Goal: Transaction & Acquisition: Purchase product/service

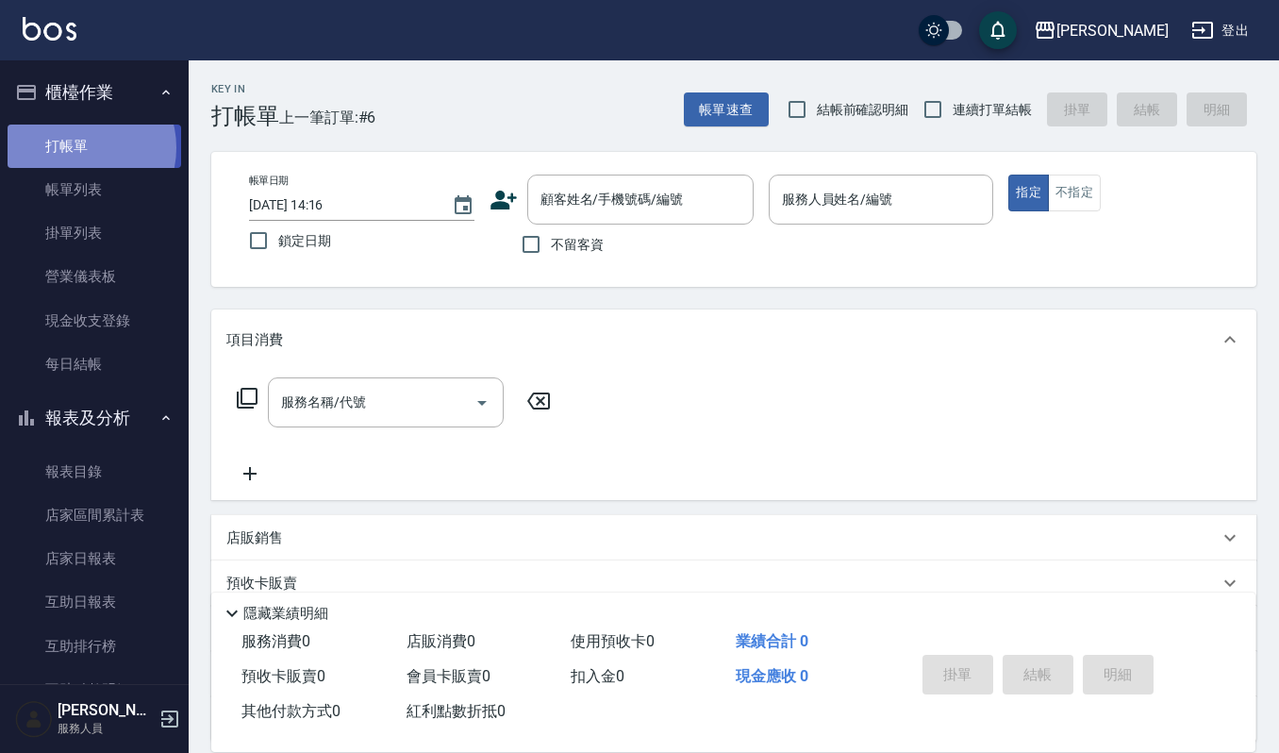
click at [81, 147] on link "打帳單" at bounding box center [95, 146] width 174 height 43
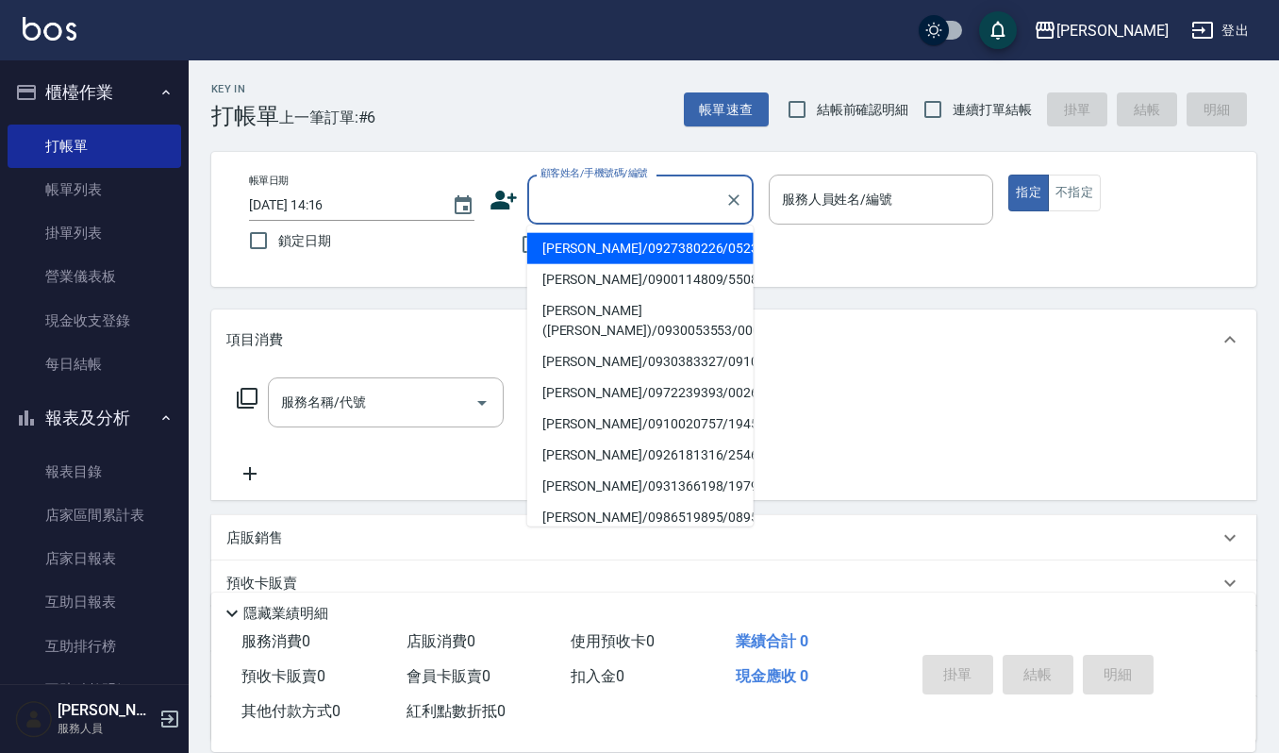
click at [568, 202] on input "顧客姓名/手機號碼/編號" at bounding box center [626, 199] width 181 height 33
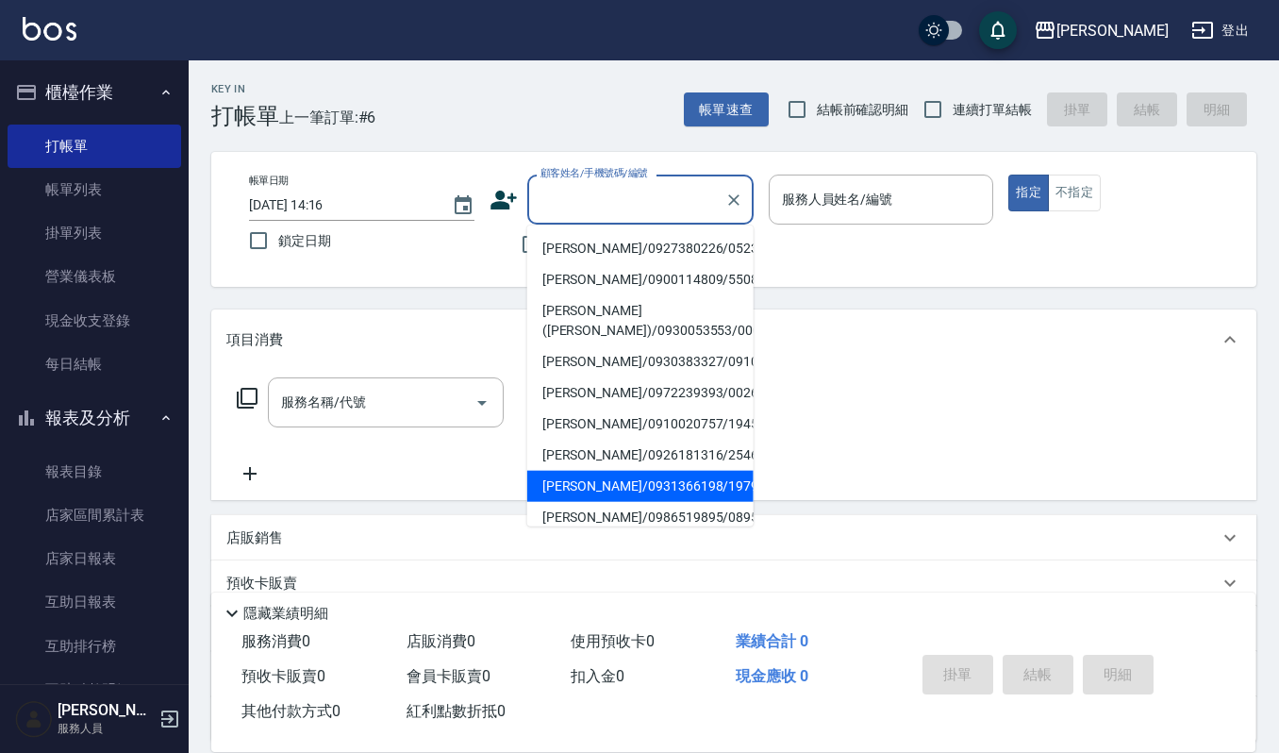
click at [500, 204] on icon at bounding box center [504, 200] width 26 height 19
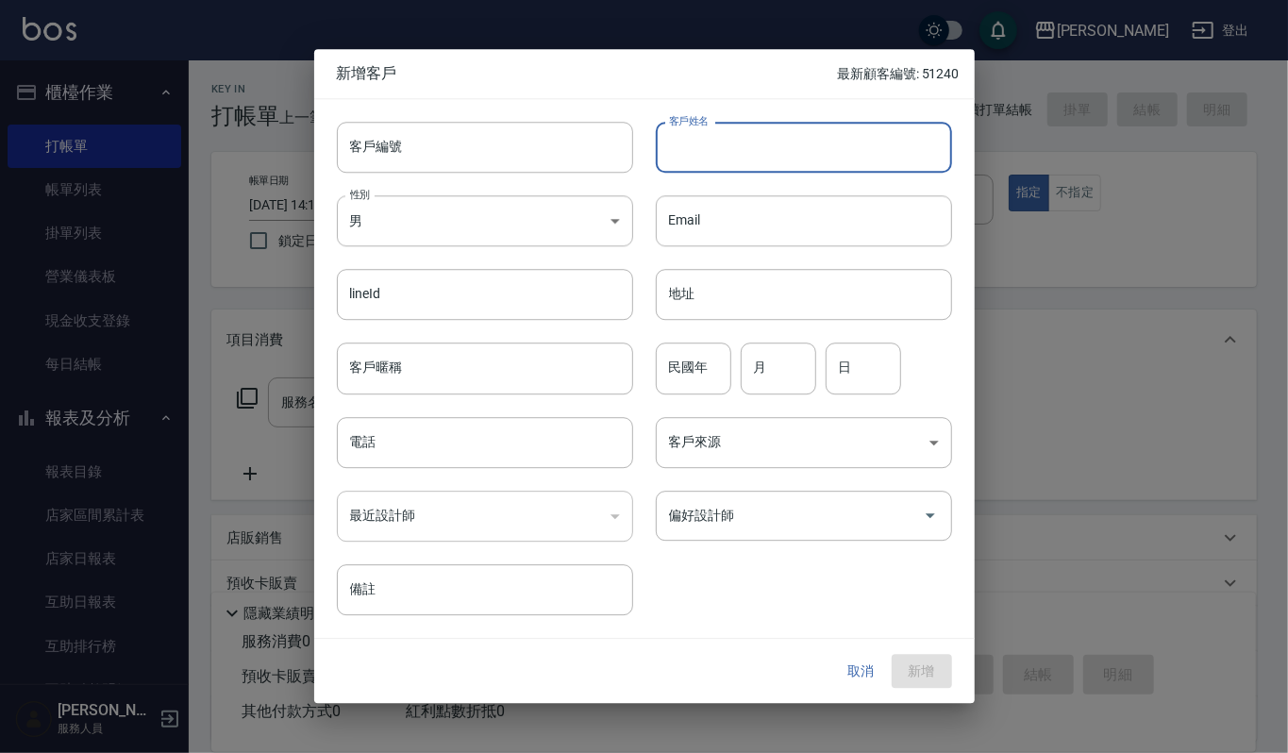
click at [772, 159] on input "客戶姓名" at bounding box center [804, 147] width 296 height 51
click at [772, 152] on input "吳美麗" at bounding box center [804, 147] width 296 height 51
click at [708, 149] on input "吳美麗jo" at bounding box center [804, 147] width 296 height 51
click at [711, 145] on input "吳美麗jo" at bounding box center [804, 147] width 296 height 51
type input "吳美麗Jo"
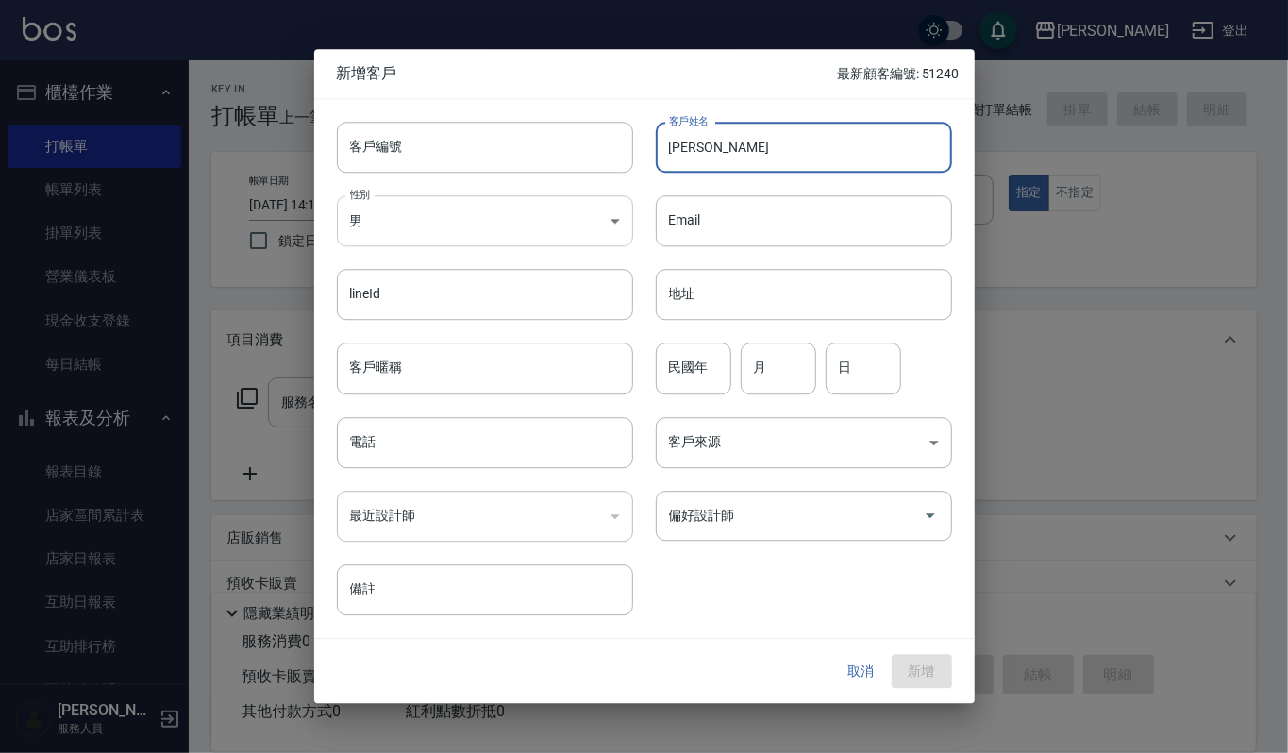
click at [485, 227] on body "上越傑森 登出 櫃檯作業 打帳單 帳單列表 掛單列表 營業儀表板 現金收支登錄 每日結帳 報表及分析 報表目錄 店家區間累計表 店家日報表 互助日報表 互助排…" at bounding box center [644, 459] width 1288 height 919
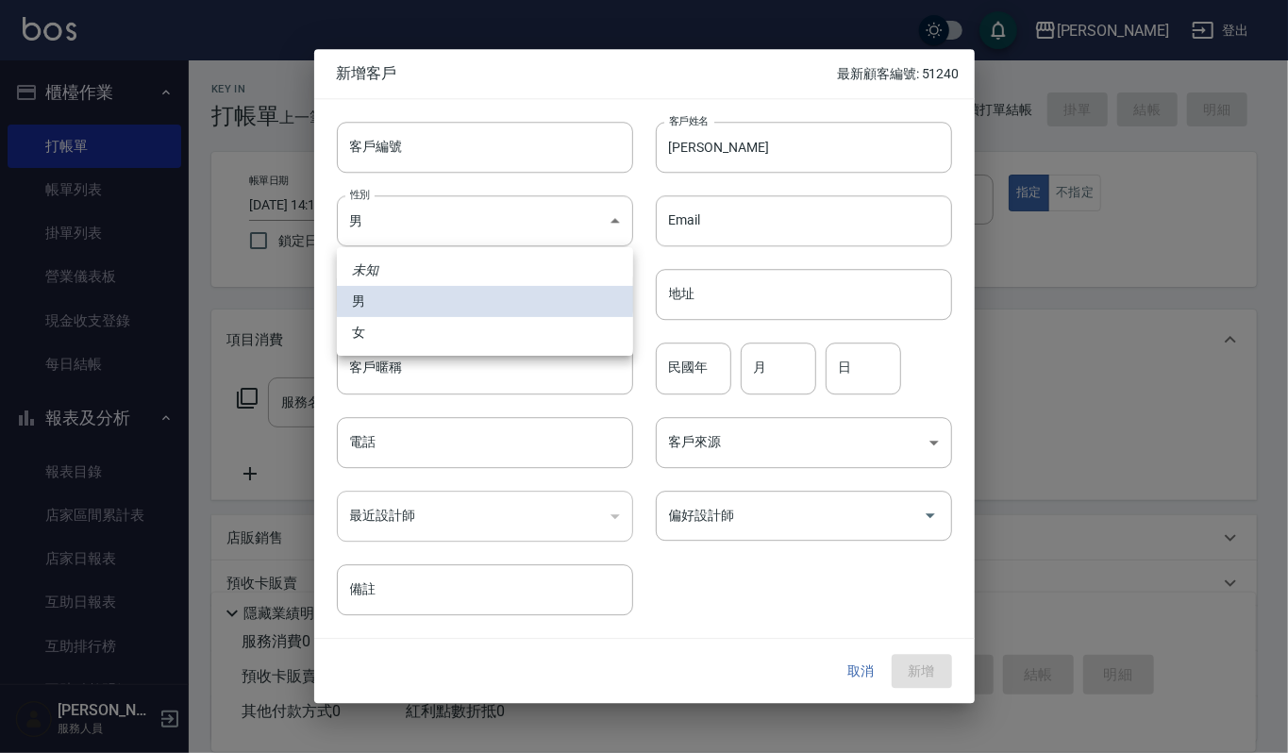
click at [466, 336] on li "女" at bounding box center [485, 332] width 296 height 31
type input "FEMALE"
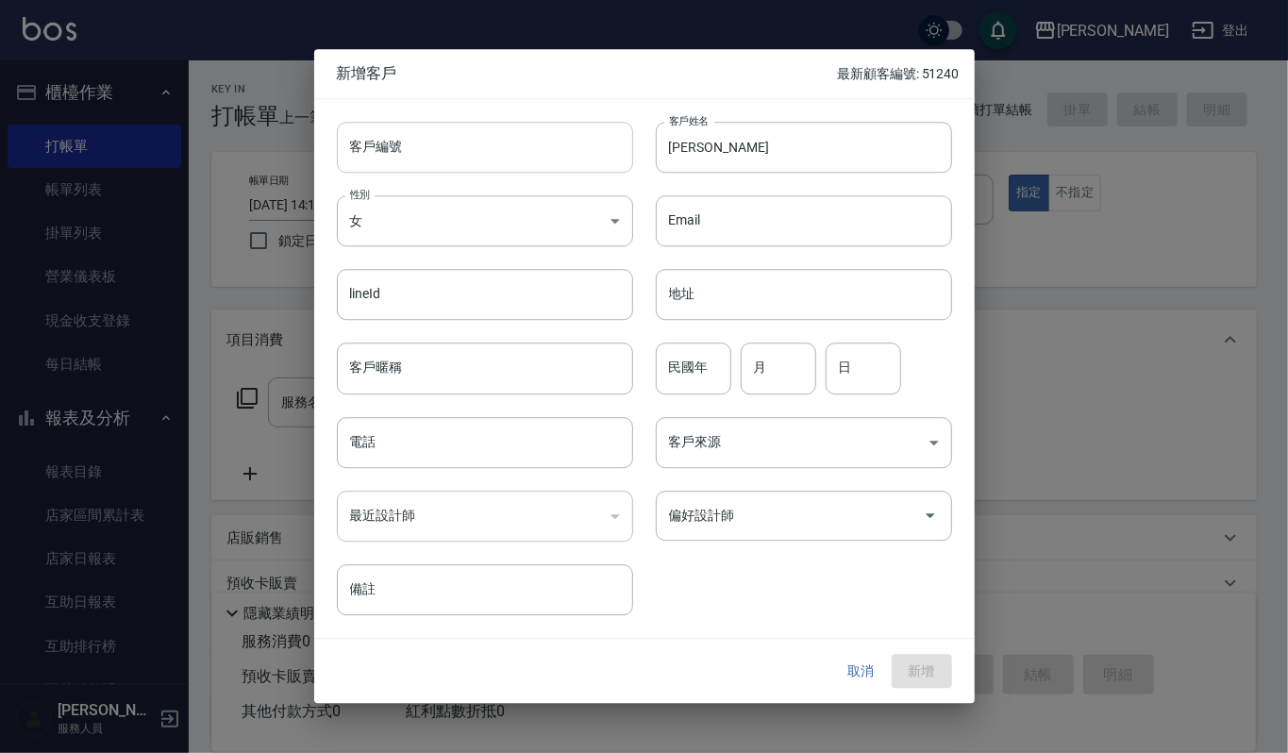
click at [495, 148] on input "客戶編號" at bounding box center [485, 147] width 296 height 51
type input "118768"
click at [489, 155] on input "118768" at bounding box center [463, 147] width 253 height 51
click at [529, 451] on input "電話" at bounding box center [485, 442] width 296 height 51
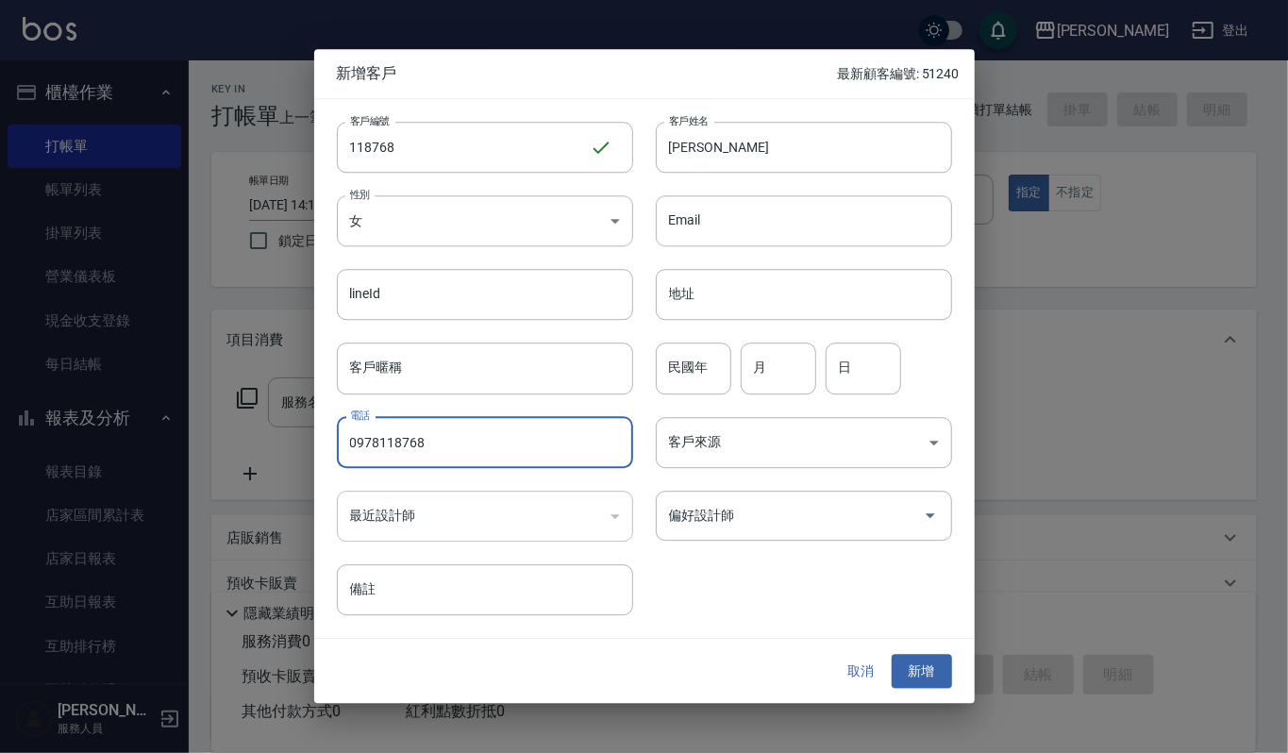
type input "0978118768"
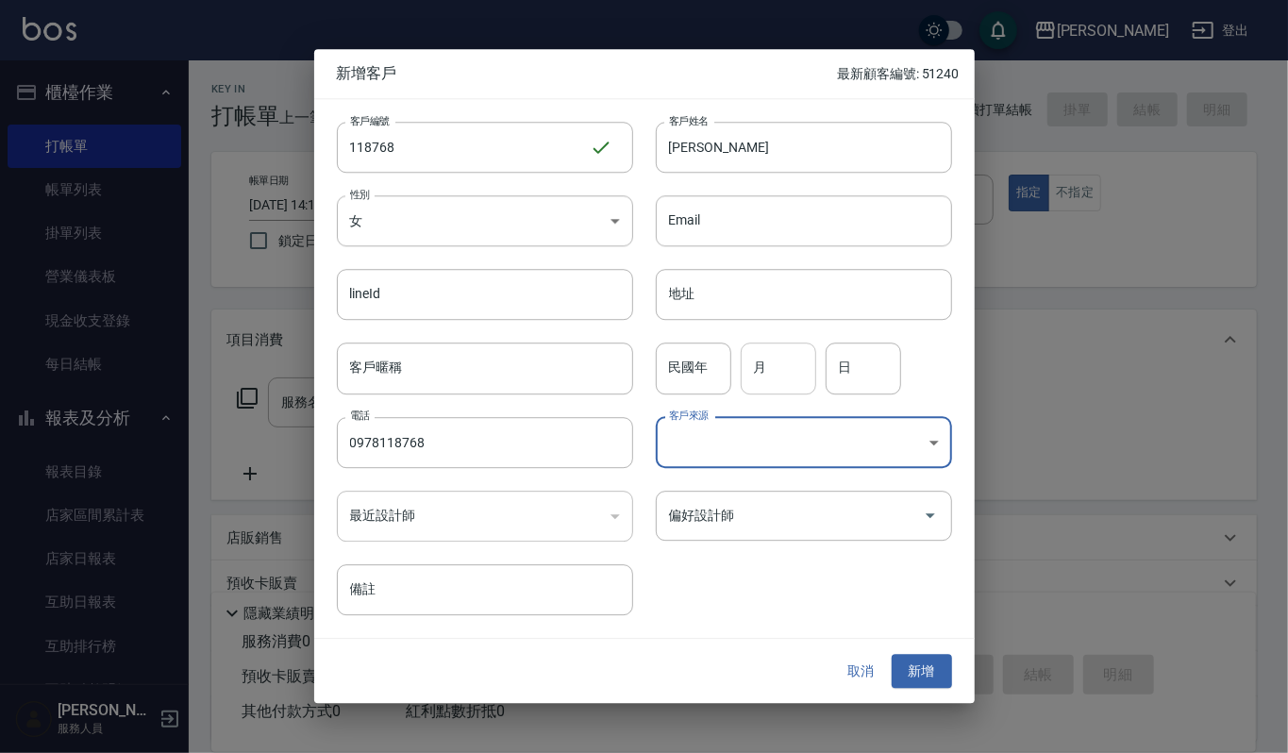
click at [772, 379] on input "月" at bounding box center [778, 368] width 75 height 51
type input "8"
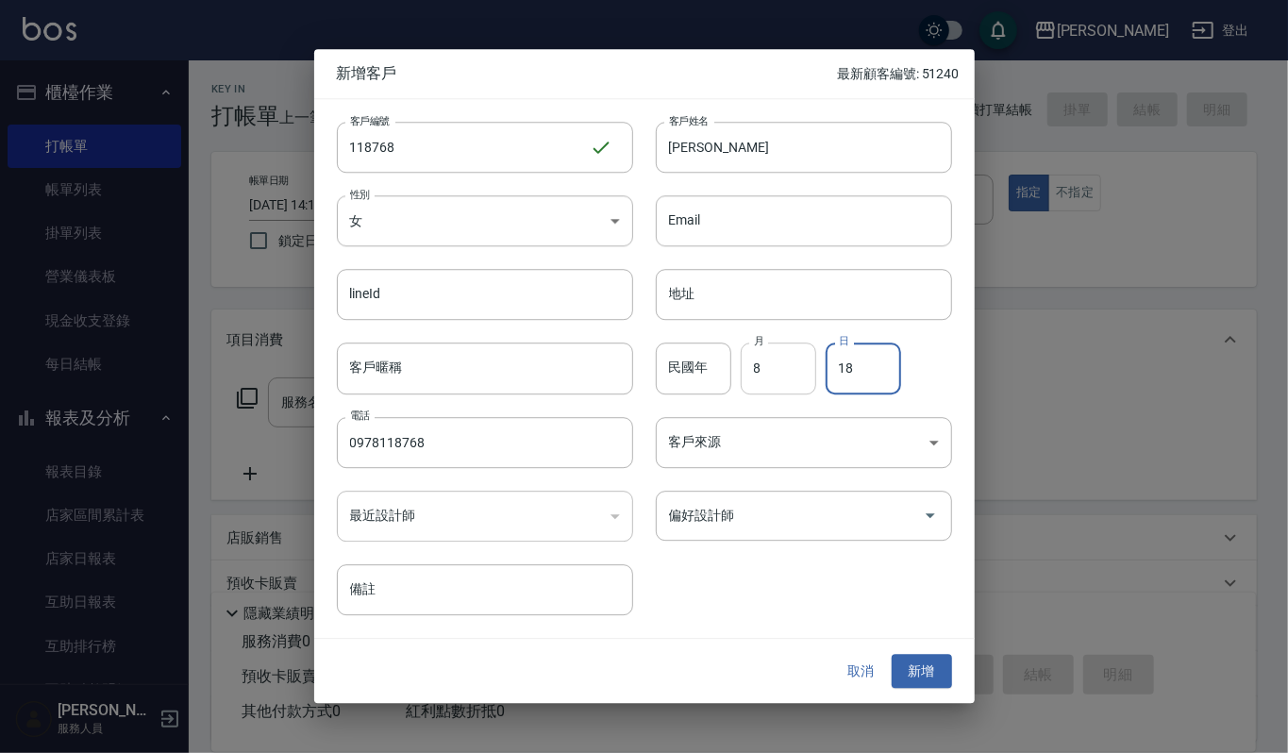
type input "18"
click at [923, 669] on button "新增" at bounding box center [922, 671] width 60 height 35
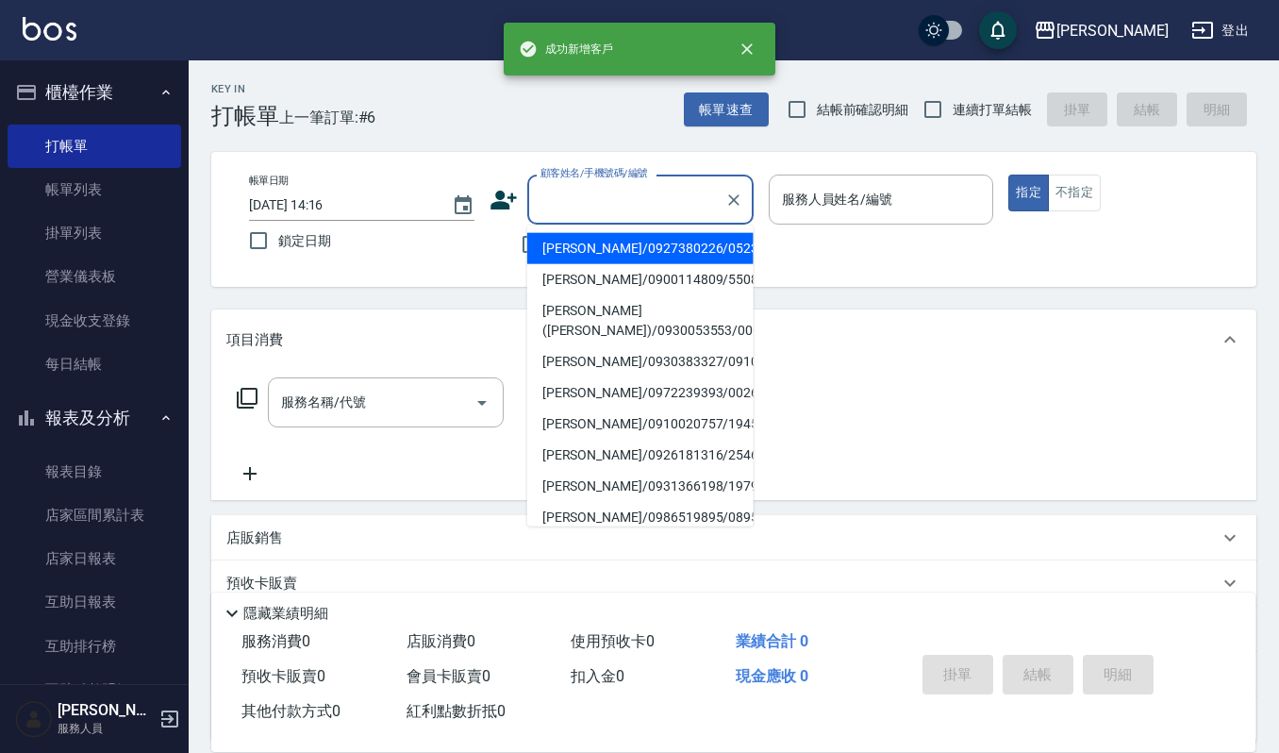
click at [646, 206] on input "顧客姓名/手機號碼/編號" at bounding box center [626, 199] width 181 height 33
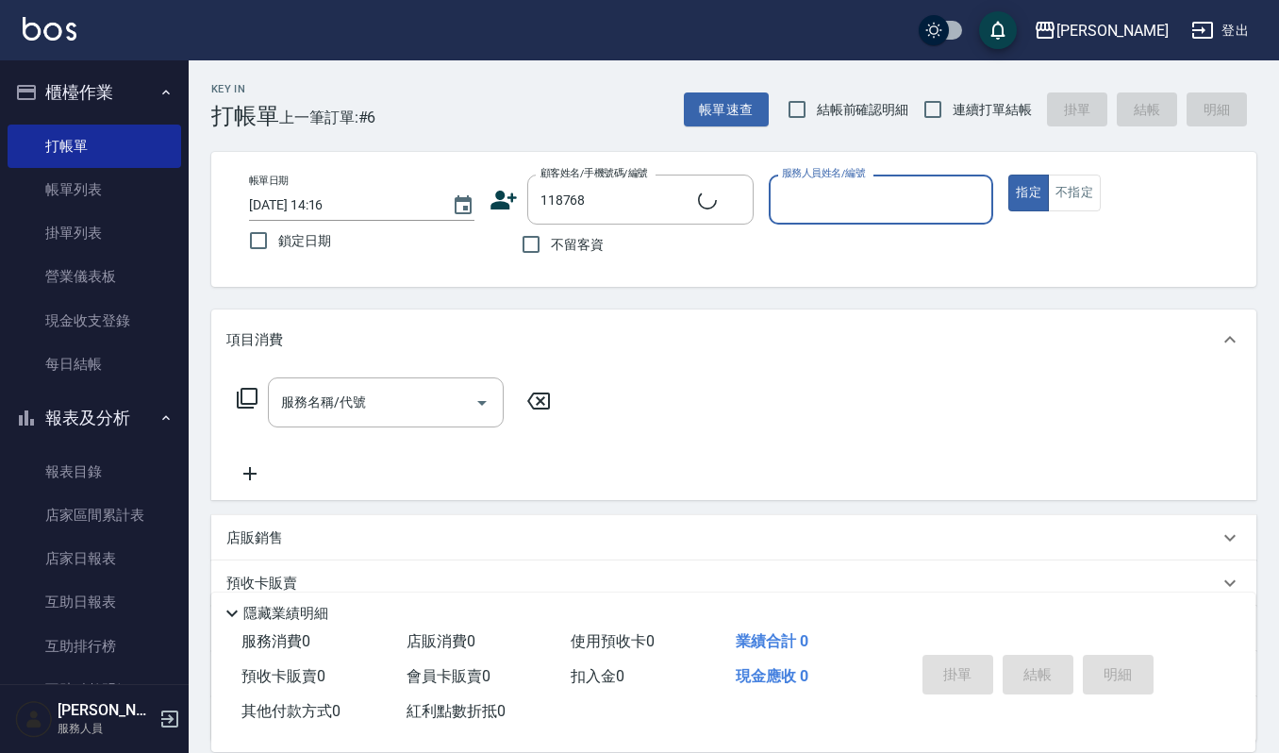
type input "[PERSON_NAME]/0978118768/118768"
type input "Joalin-6"
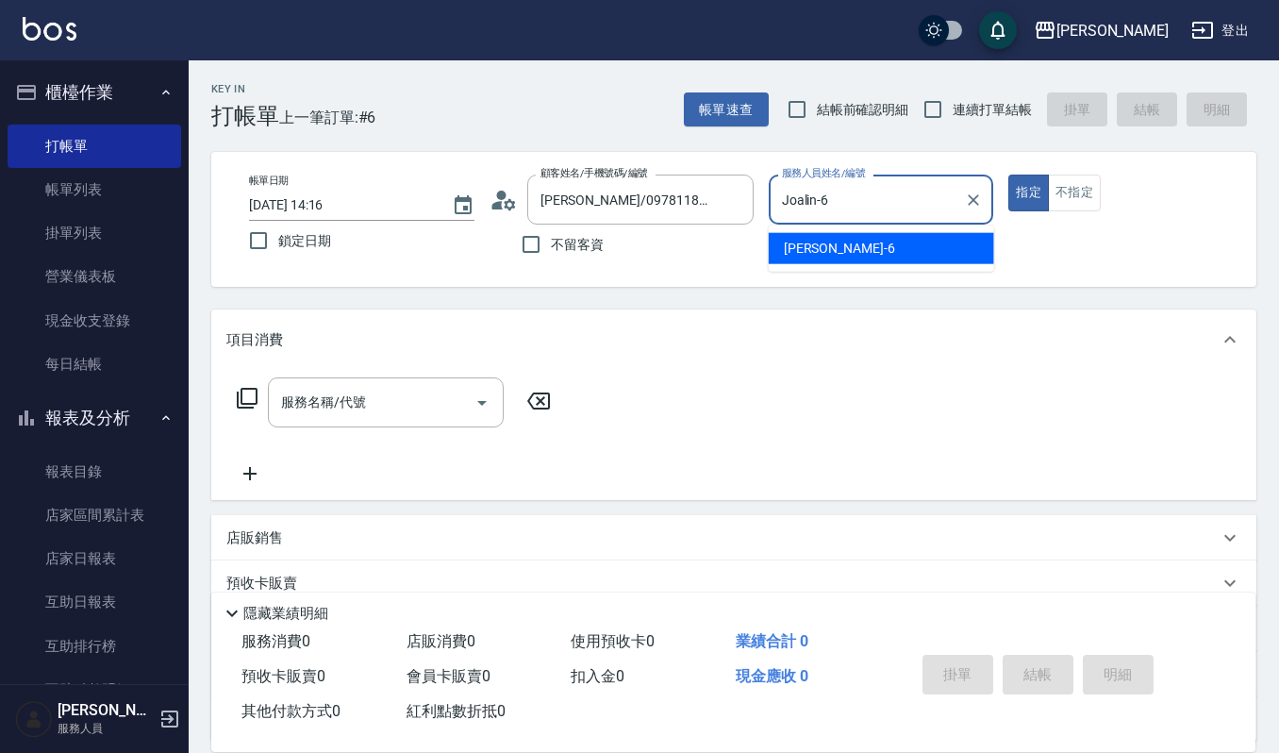
type button "true"
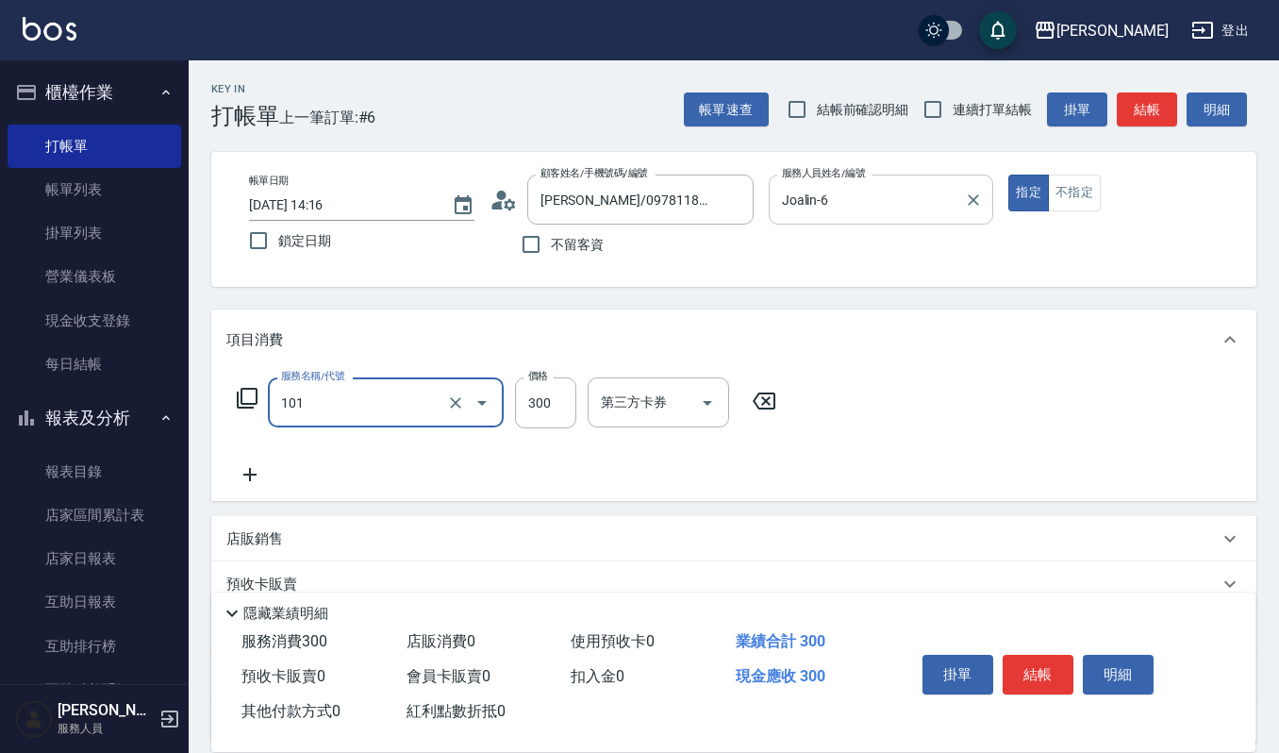
type input "一般洗髮(101)"
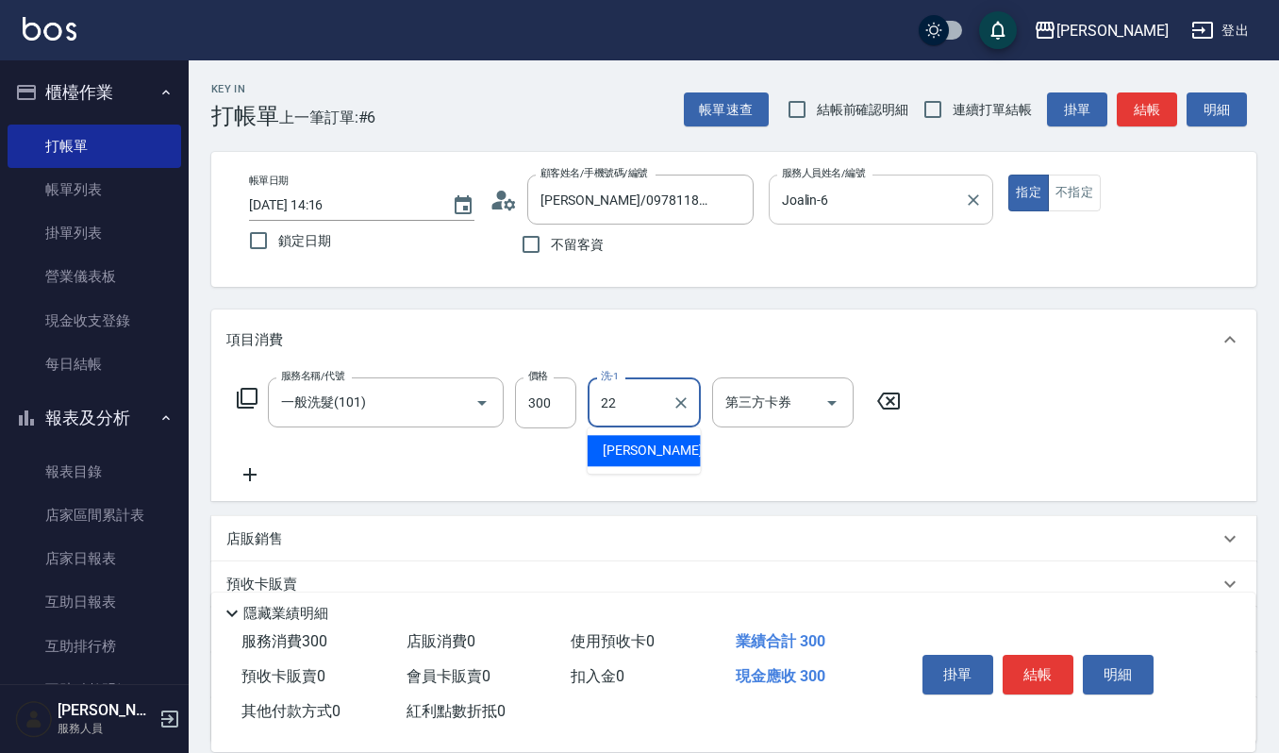
type input "宜芳-22"
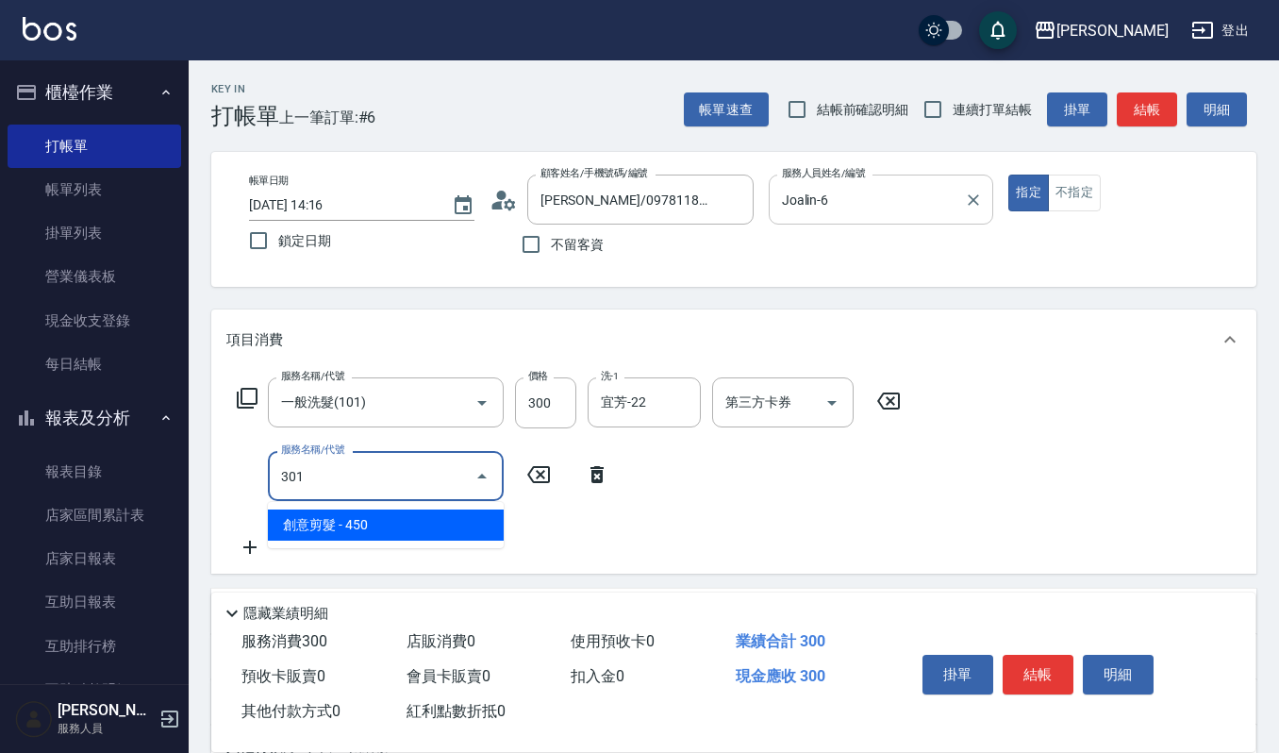
type input "創意剪髮(301)"
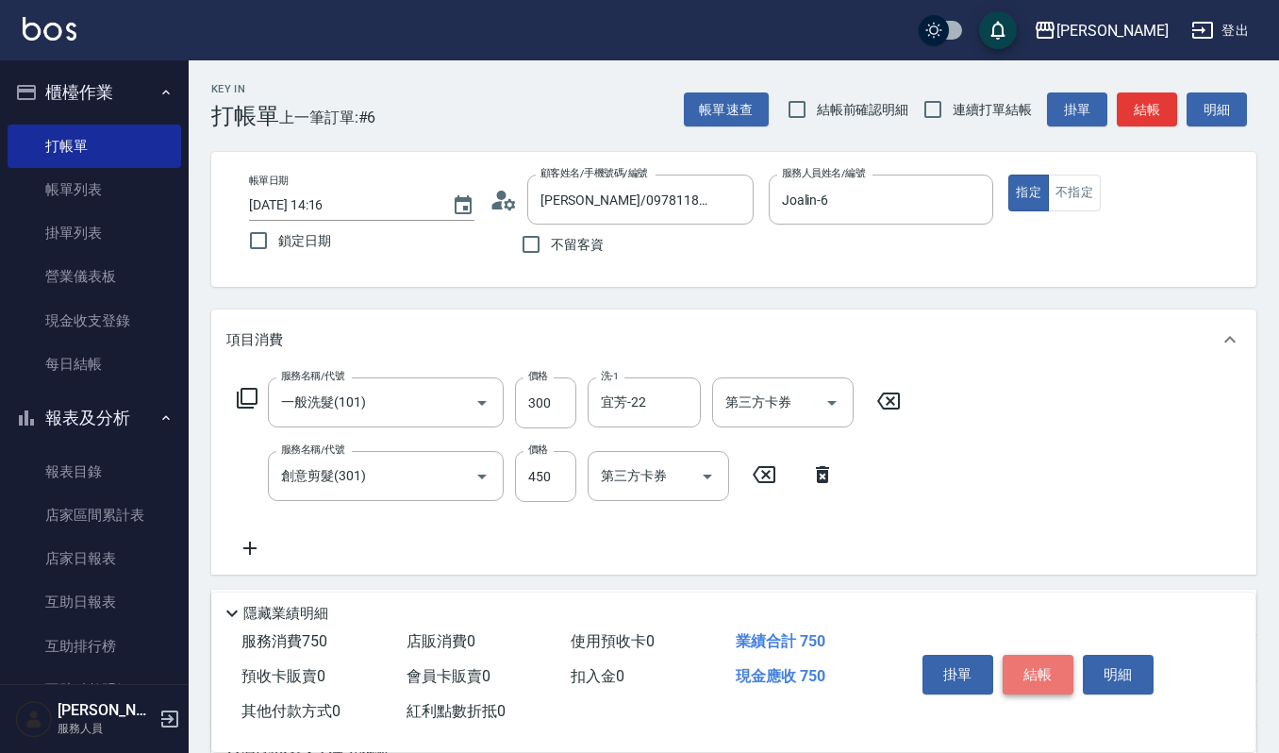
click at [1047, 677] on button "結帳" at bounding box center [1038, 675] width 71 height 40
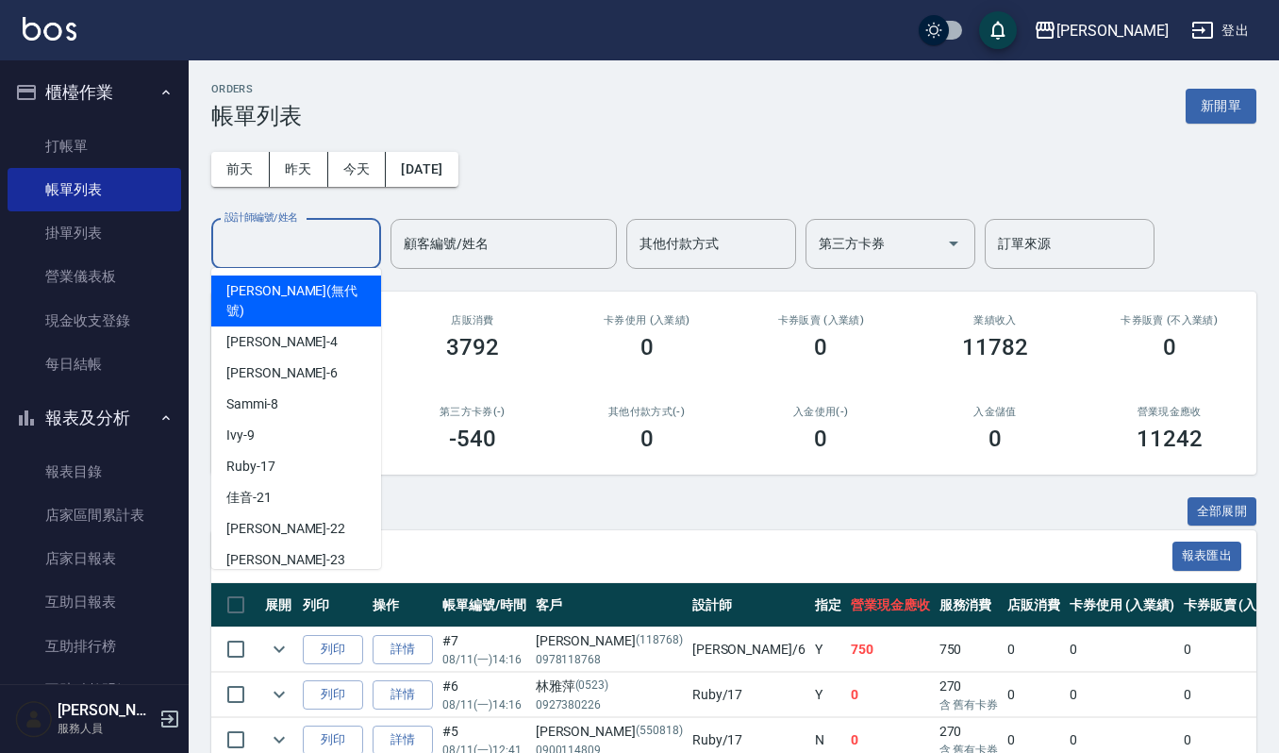
click at [275, 230] on input "設計師編號/姓名" at bounding box center [296, 243] width 153 height 33
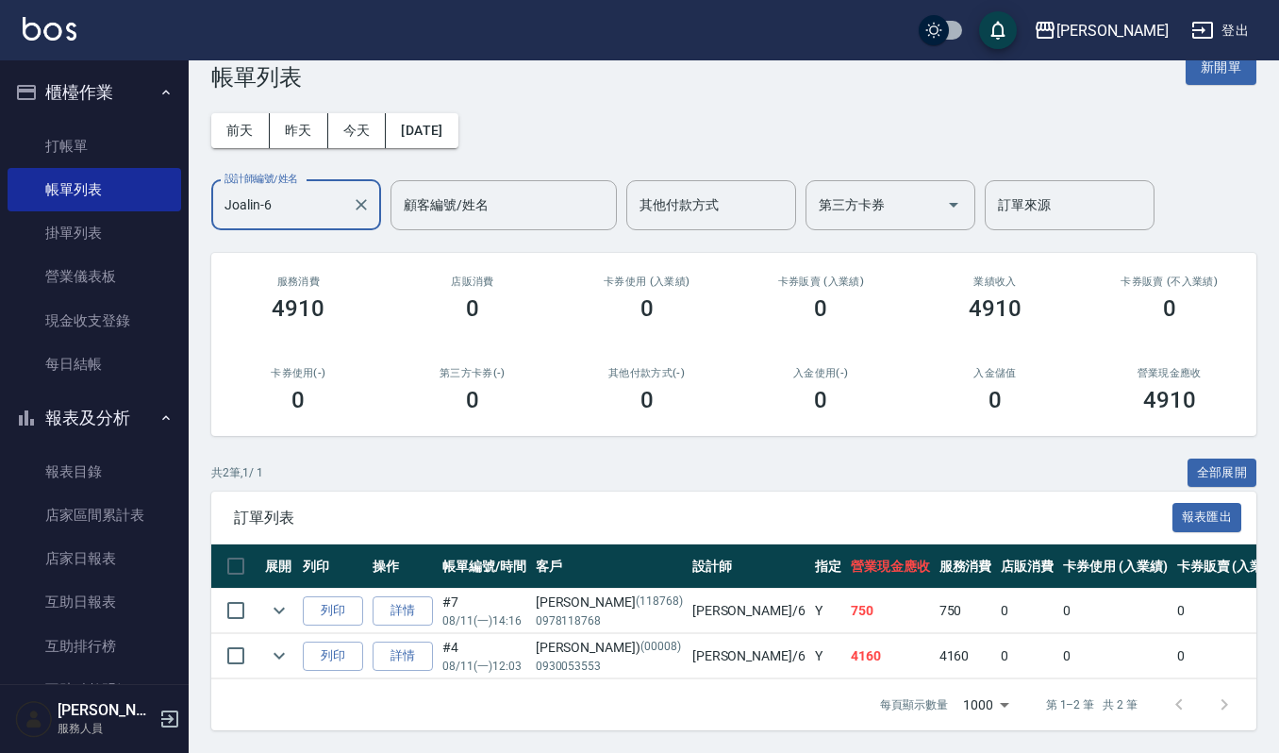
scroll to position [58, 0]
type input "Joalin-6"
click at [279, 608] on icon "expand row" at bounding box center [279, 611] width 11 height 7
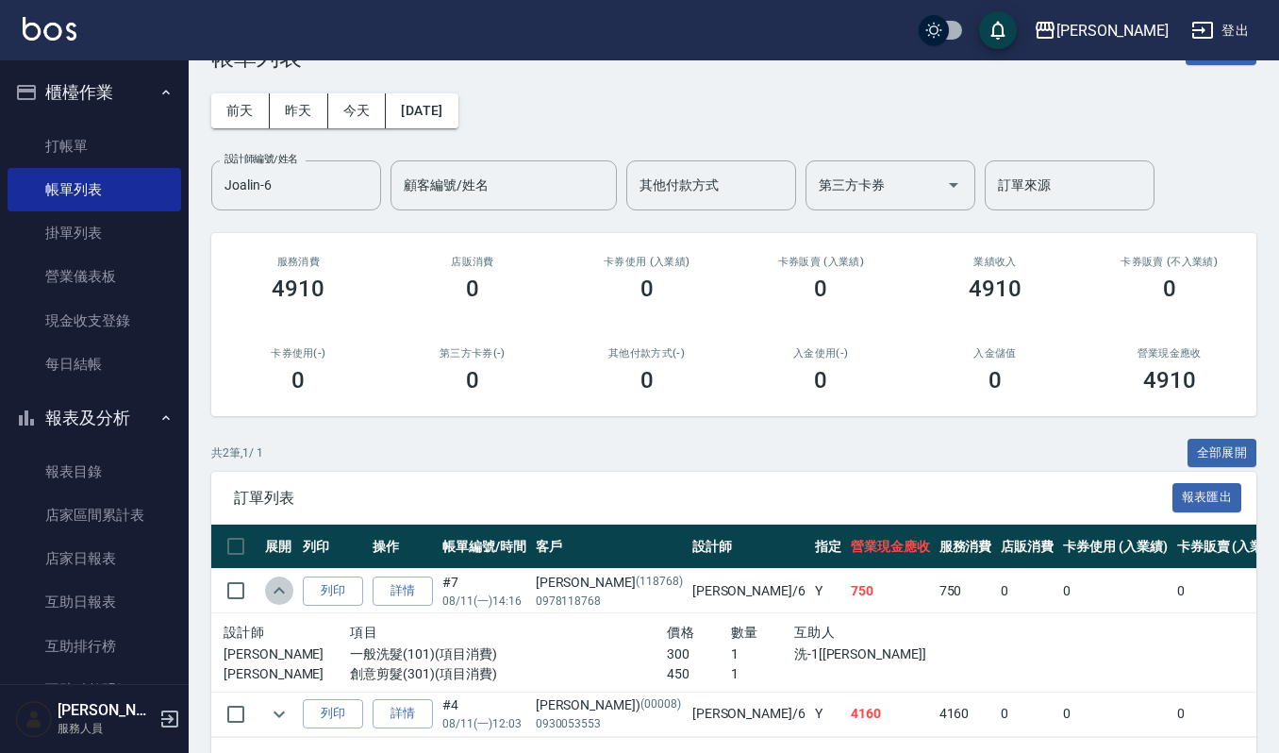
click at [279, 593] on icon "expand row" at bounding box center [279, 590] width 23 height 23
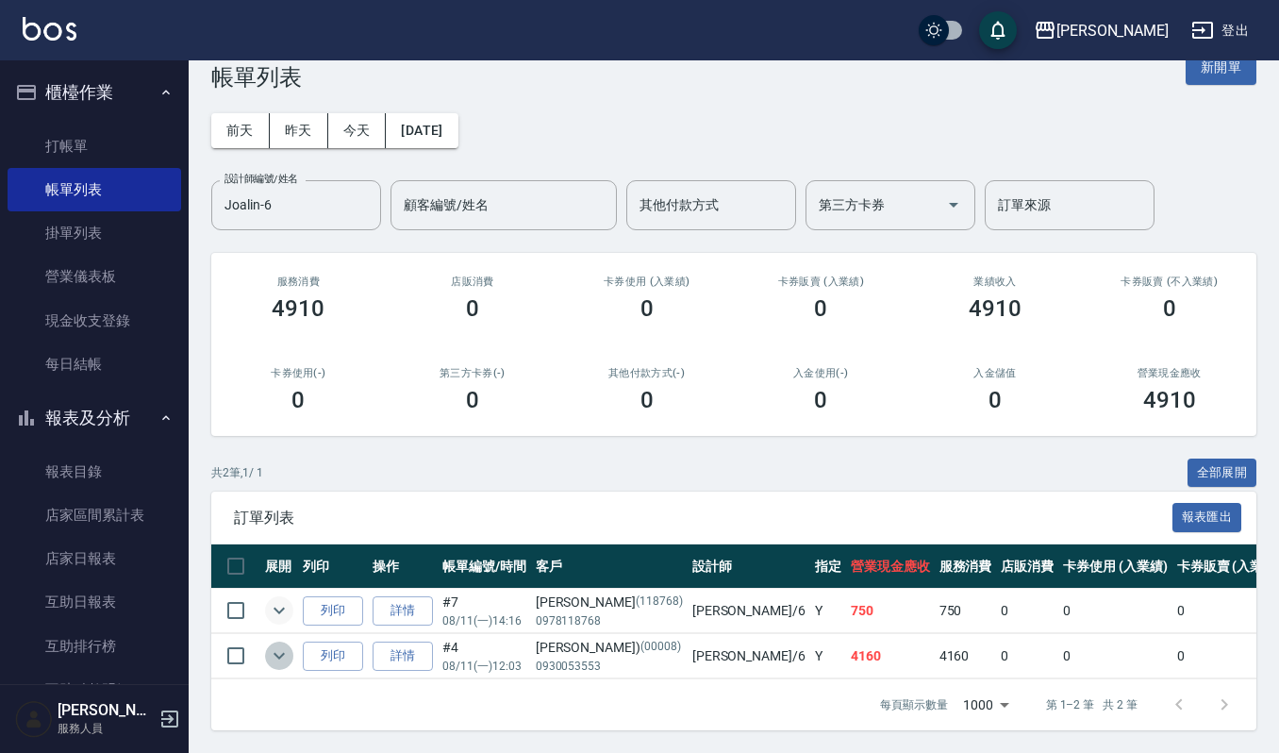
click at [276, 644] on icon "expand row" at bounding box center [279, 655] width 23 height 23
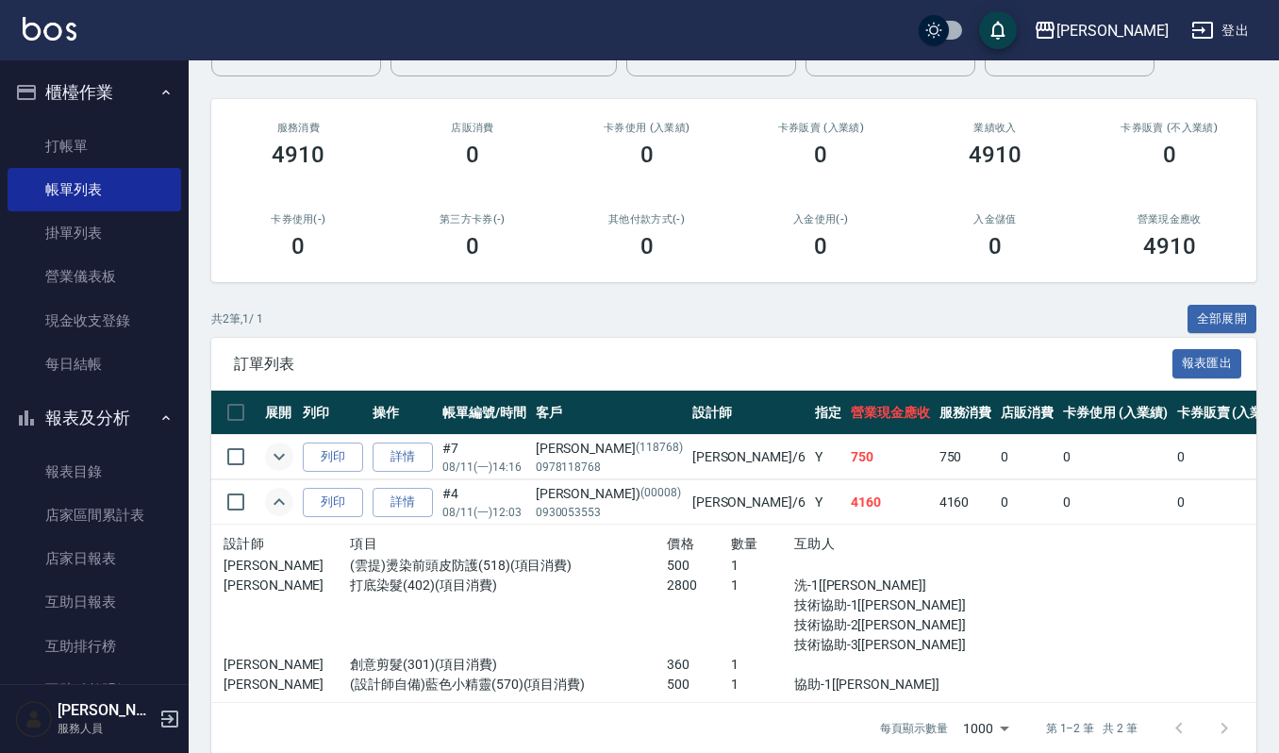
scroll to position [236, 0]
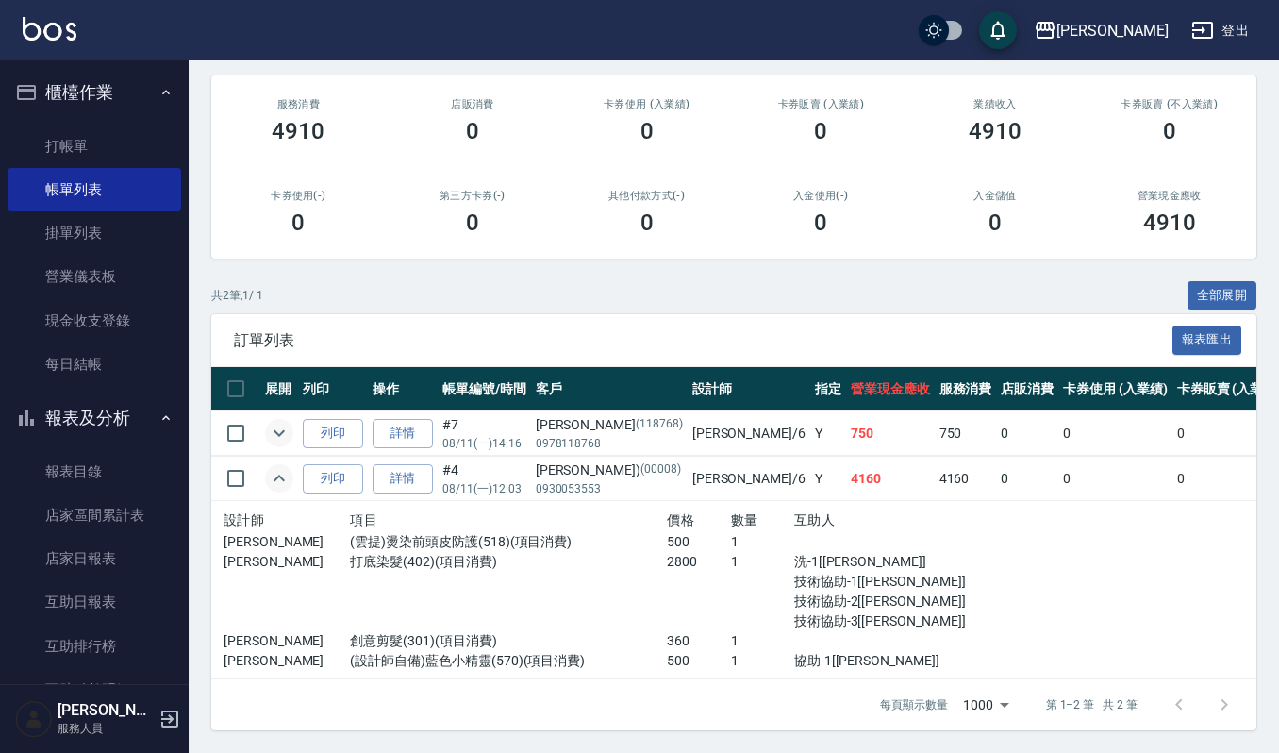
click at [277, 422] on icon "expand row" at bounding box center [279, 433] width 23 height 23
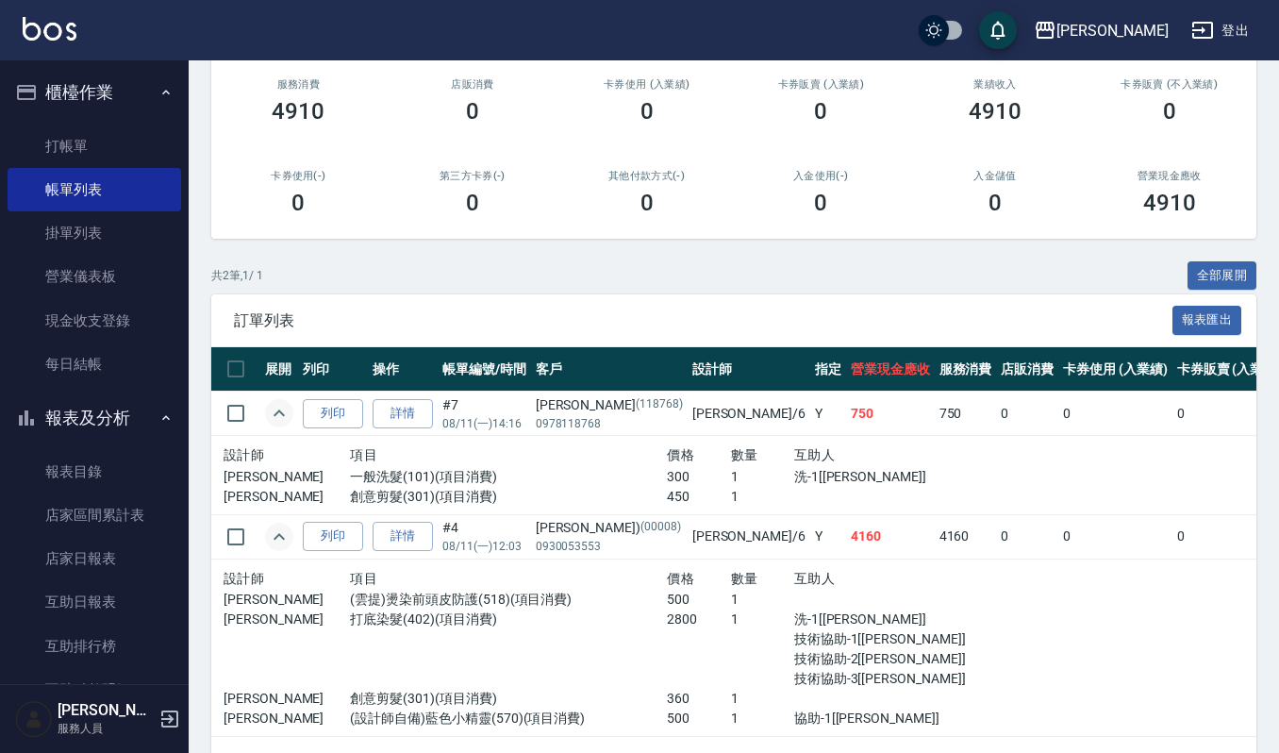
click at [114, 94] on button "櫃檯作業" at bounding box center [95, 92] width 174 height 49
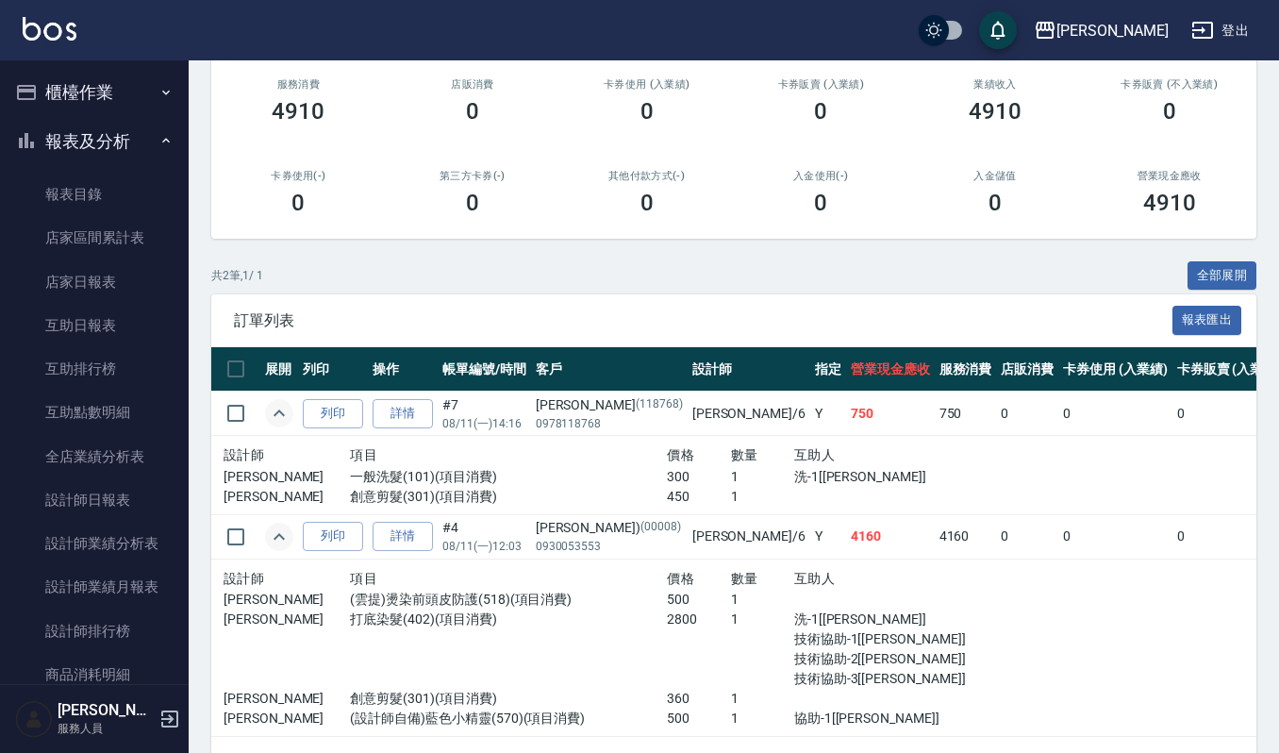
drag, startPoint x: 121, startPoint y: 152, endPoint x: 118, endPoint y: 166, distance: 14.4
click at [121, 153] on button "報表及分析" at bounding box center [95, 141] width 174 height 49
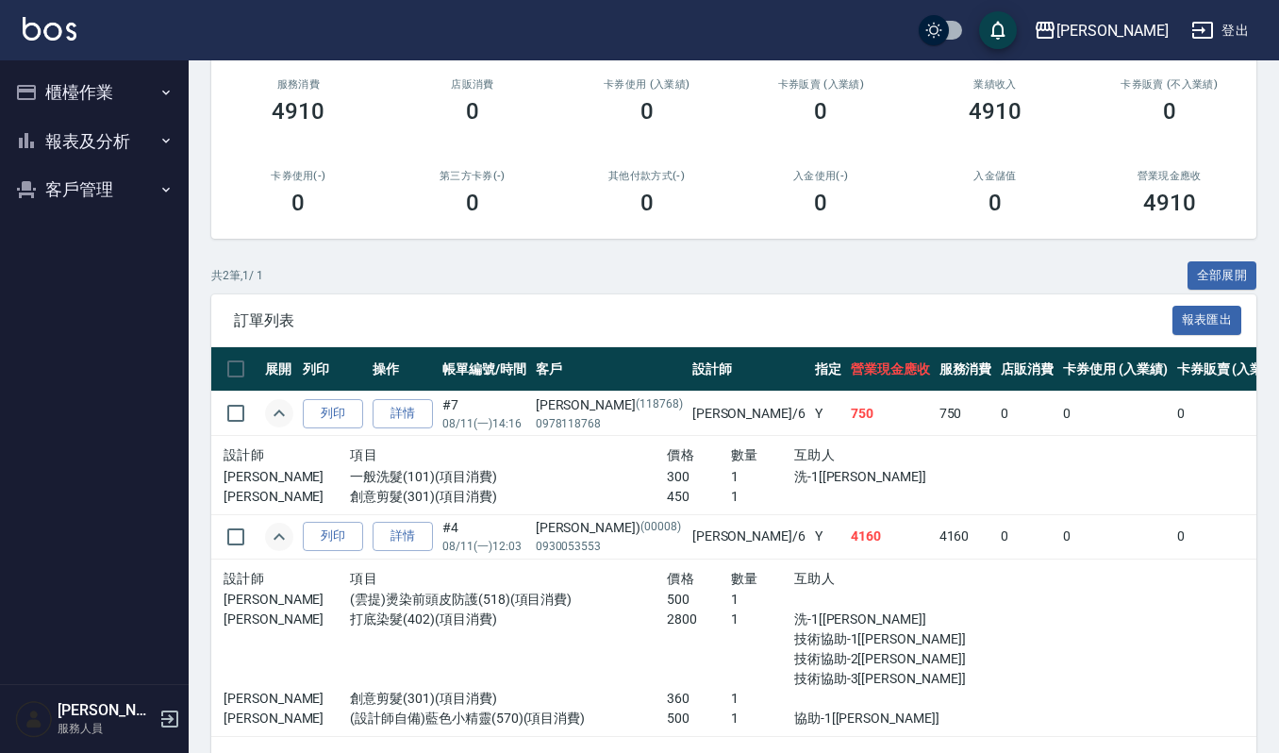
click at [125, 185] on button "客戶管理" at bounding box center [95, 189] width 174 height 49
click at [132, 242] on link "客戶列表" at bounding box center [95, 243] width 174 height 43
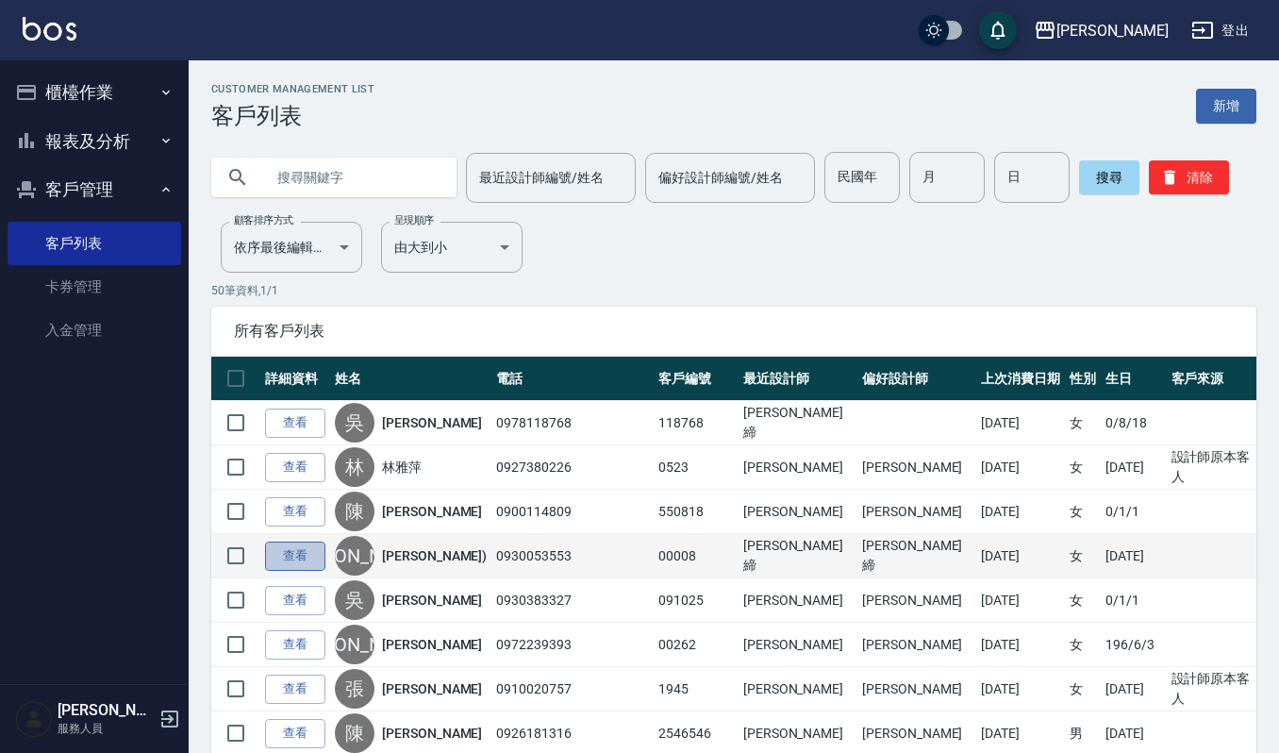
click at [302, 567] on link "查看" at bounding box center [295, 556] width 60 height 29
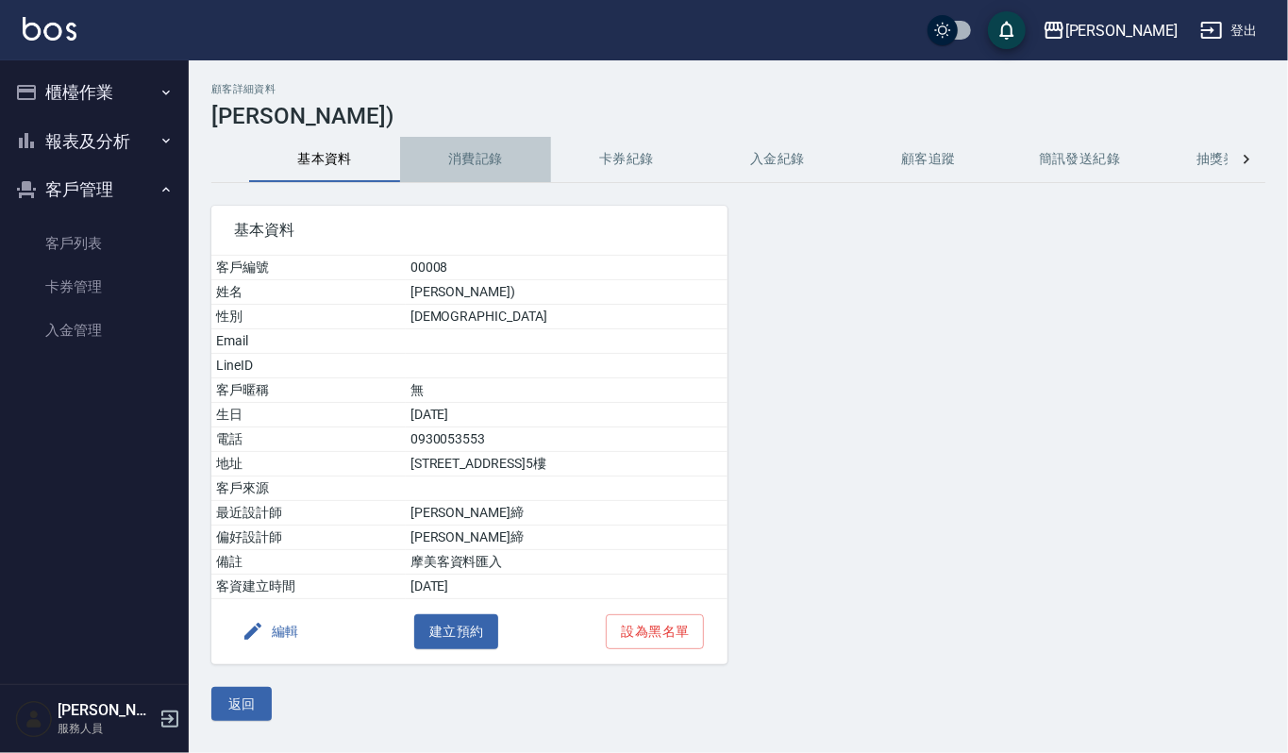
click at [488, 177] on button "消費記錄" at bounding box center [475, 159] width 151 height 45
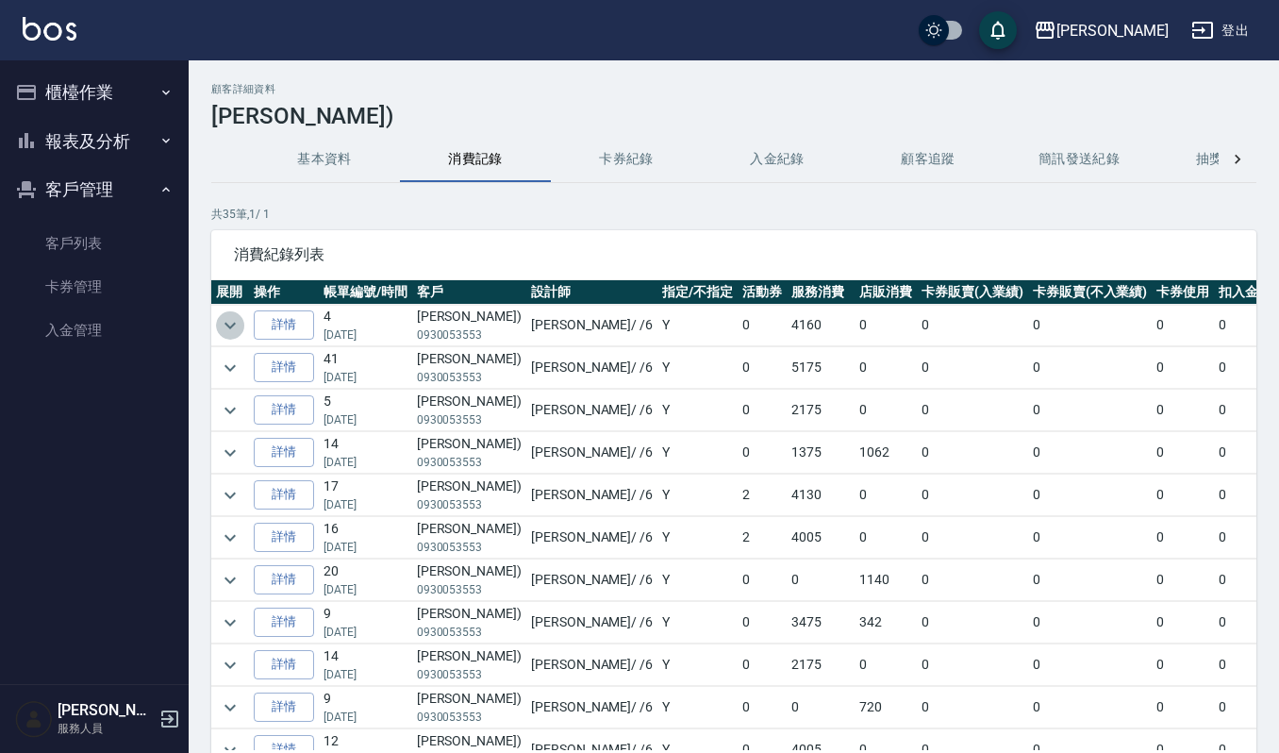
click at [234, 326] on icon "expand row" at bounding box center [230, 325] width 23 height 23
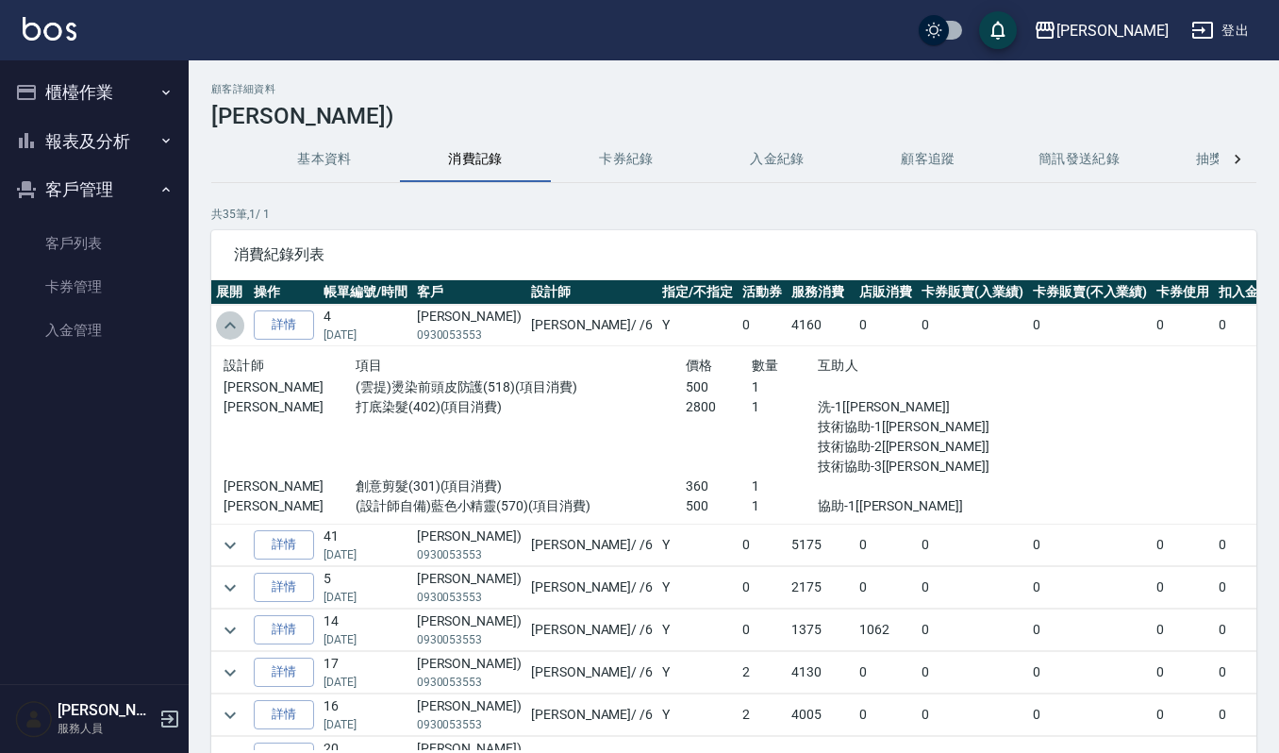
click at [234, 326] on icon "expand row" at bounding box center [230, 325] width 11 height 7
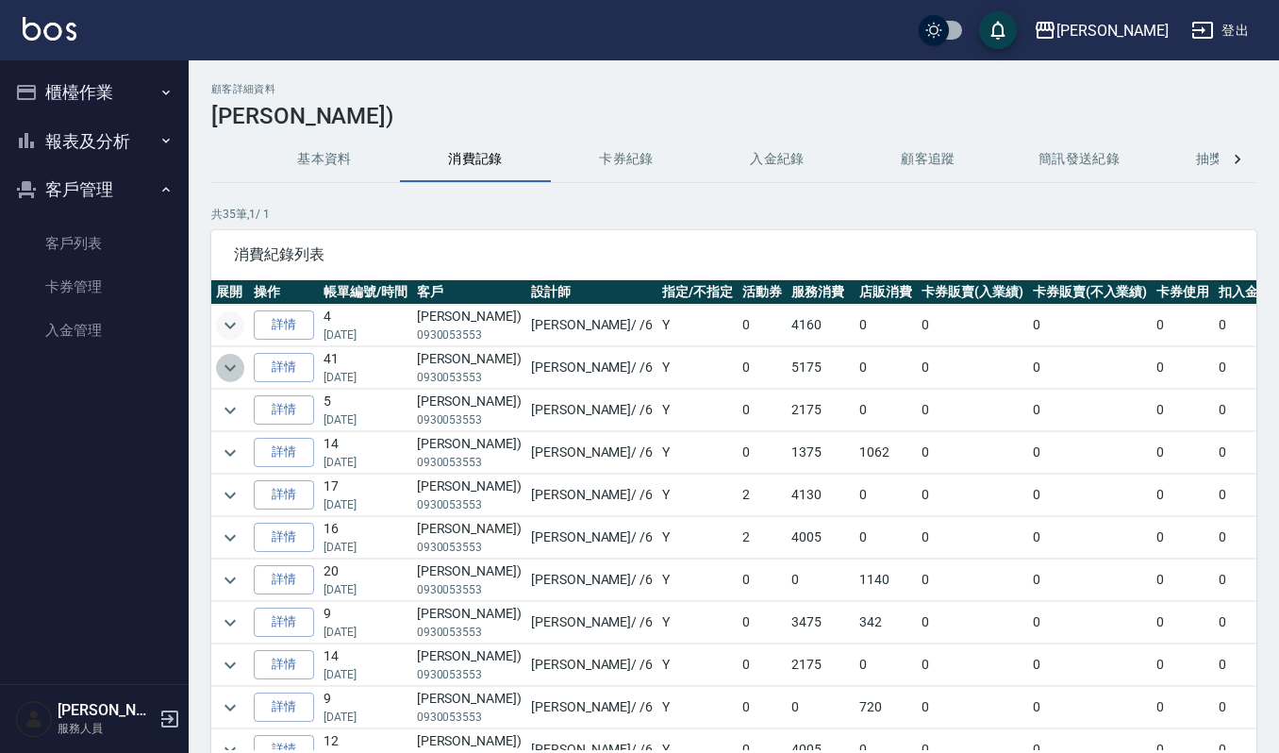
click at [230, 375] on icon "expand row" at bounding box center [230, 368] width 23 height 23
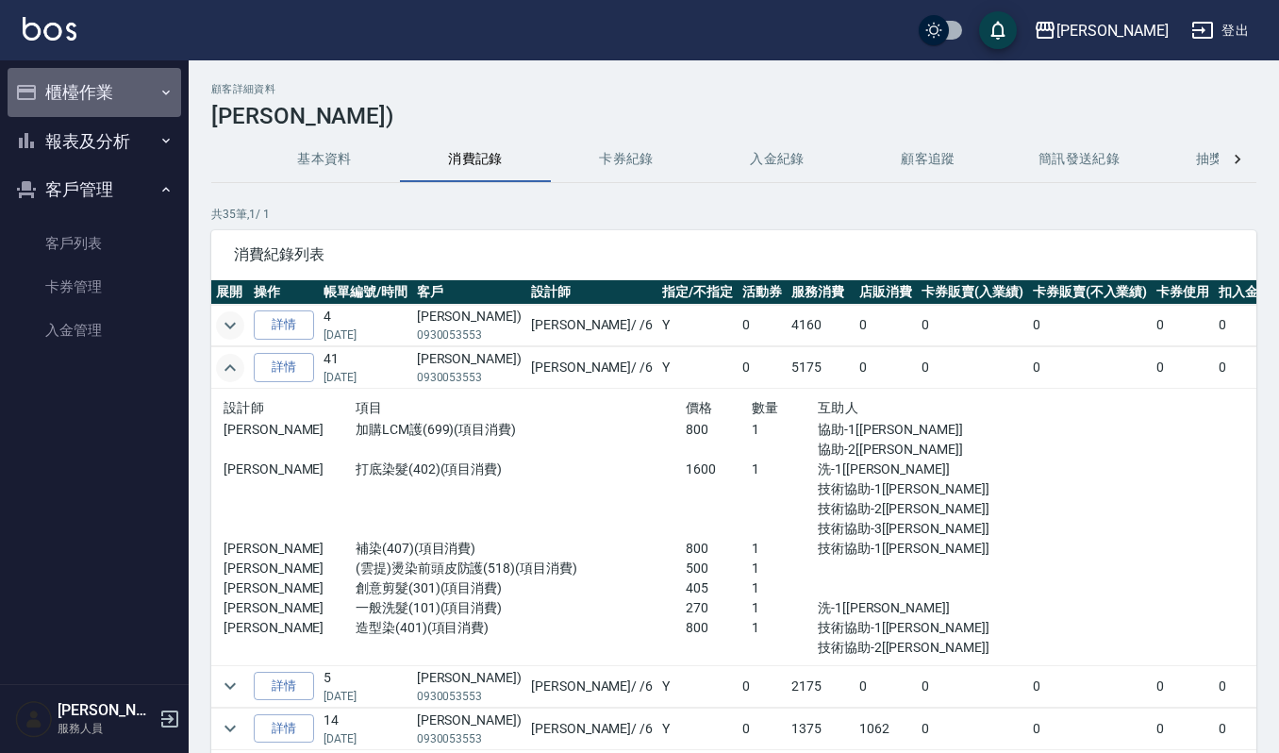
click at [126, 95] on button "櫃檯作業" at bounding box center [95, 92] width 174 height 49
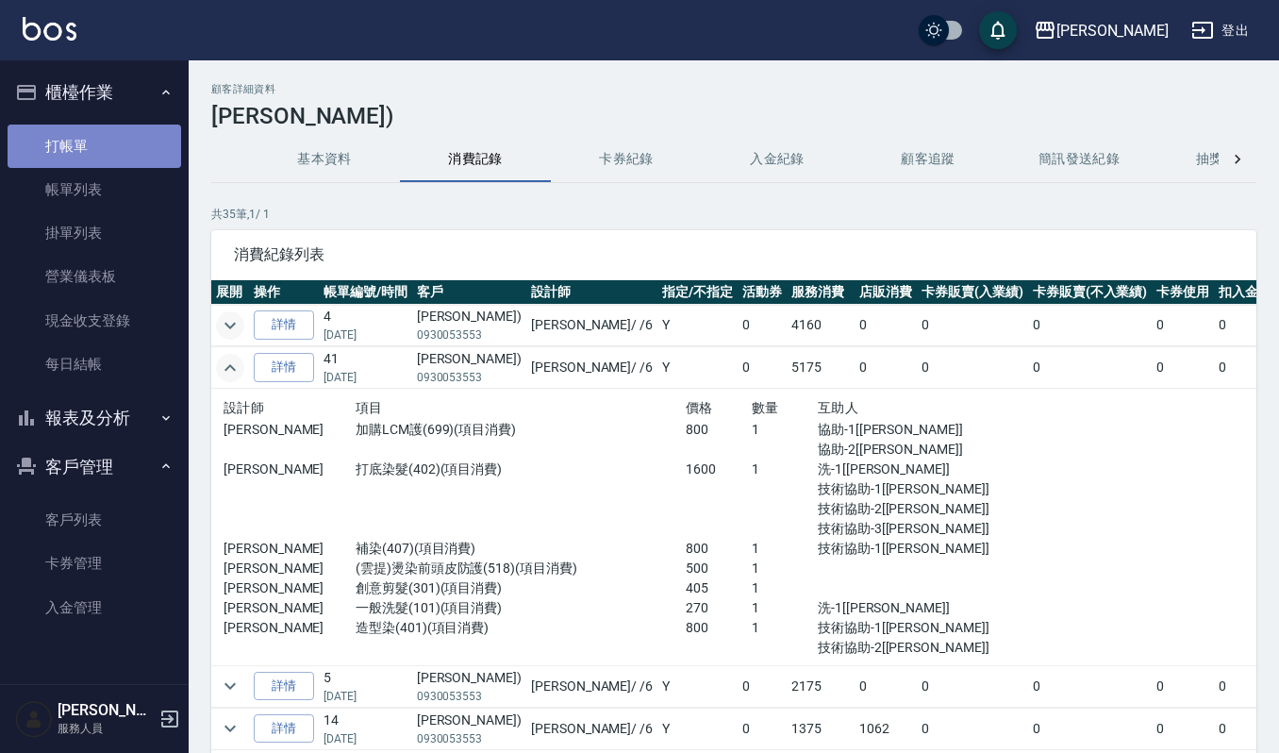
click at [134, 143] on link "打帳單" at bounding box center [95, 146] width 174 height 43
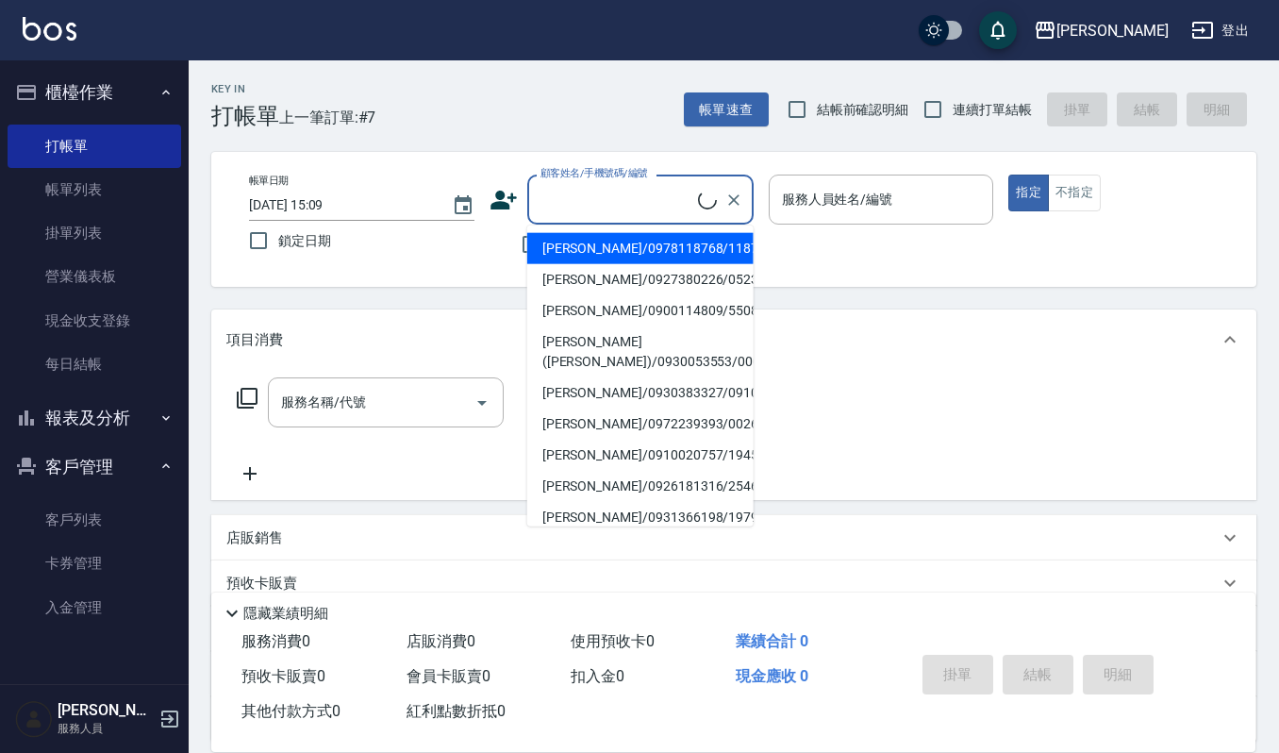
click at [643, 208] on input "顧客姓名/手機號碼/編號" at bounding box center [617, 199] width 162 height 33
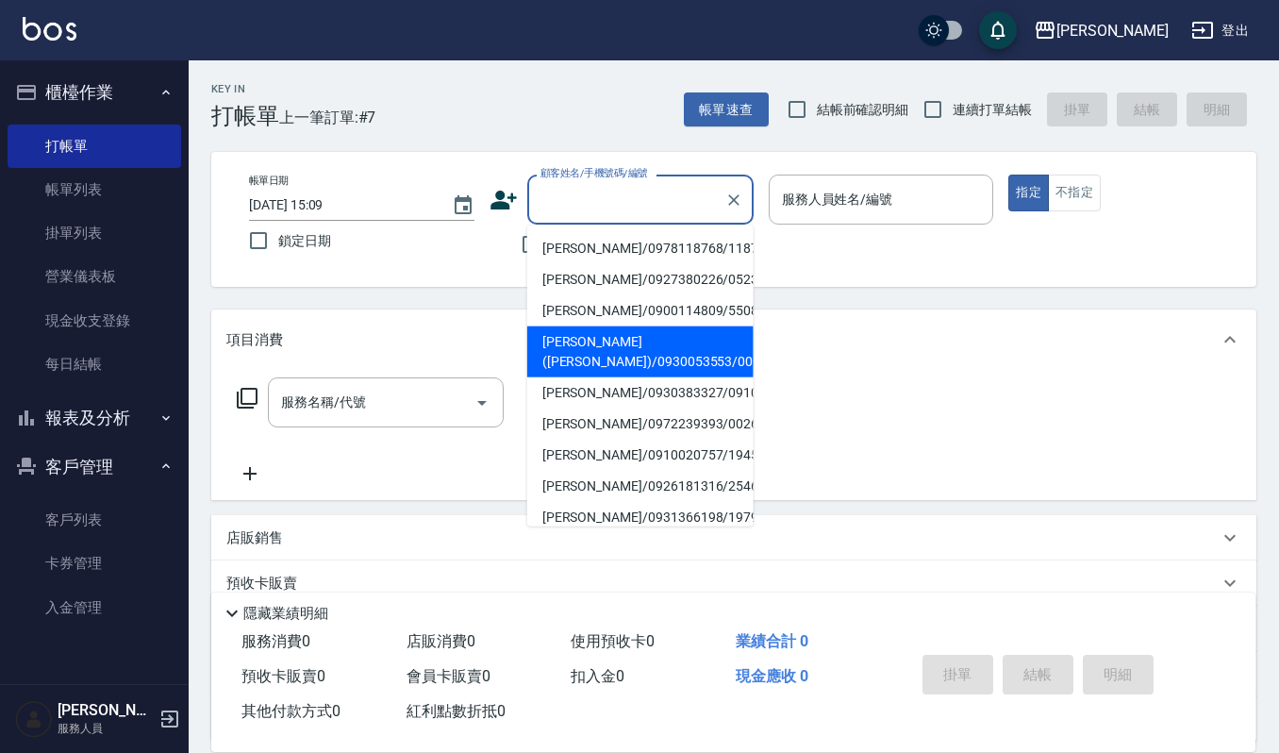
click at [651, 343] on li "[PERSON_NAME]([PERSON_NAME])/0930053553/00008" at bounding box center [640, 351] width 226 height 51
type input "[PERSON_NAME]([PERSON_NAME])/0930053553/00008"
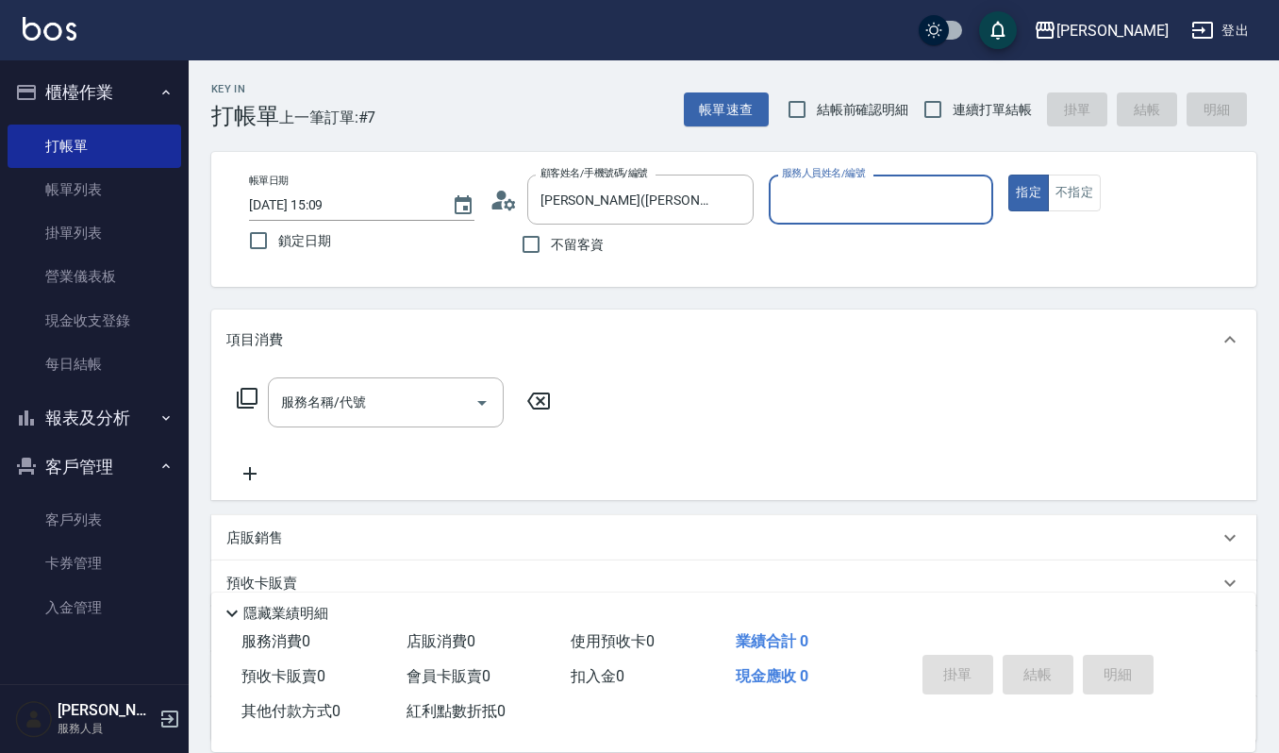
type input "Joalin-6"
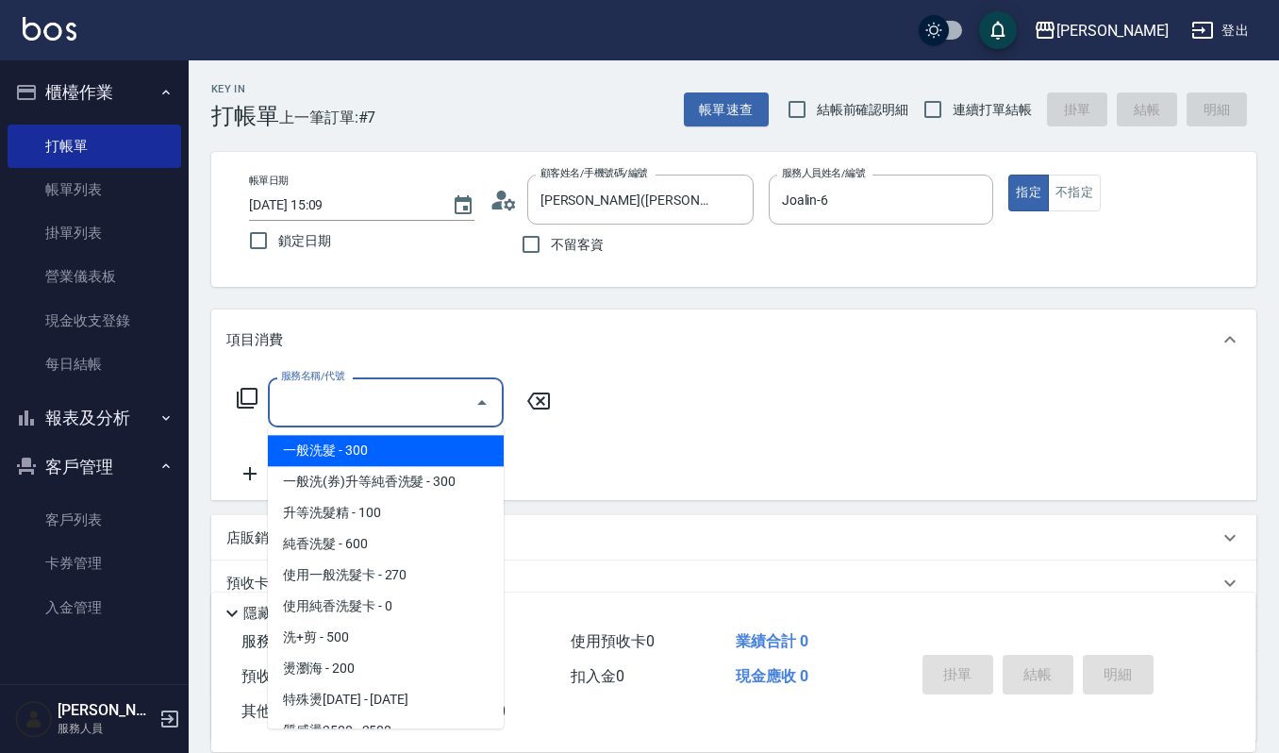
click at [449, 405] on input "服務名稱/代號" at bounding box center [371, 402] width 191 height 33
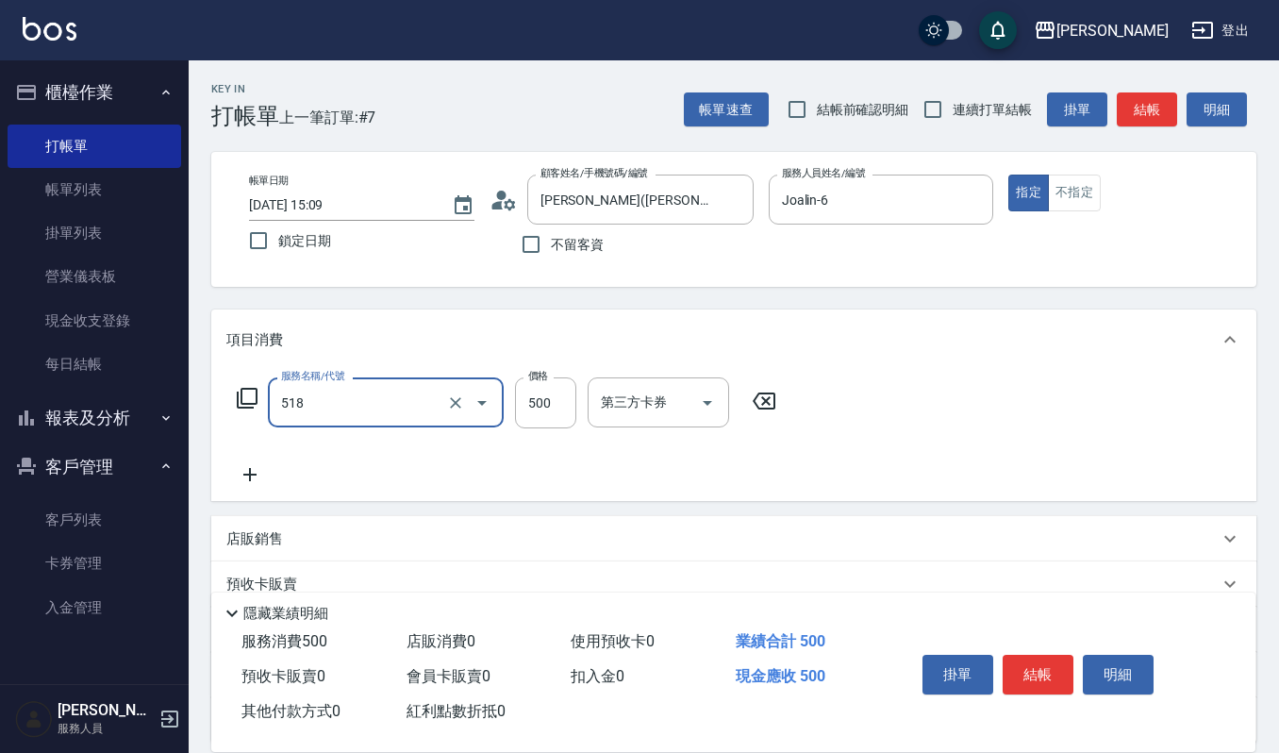
type input "(雲提)燙染前頭皮防護(518)"
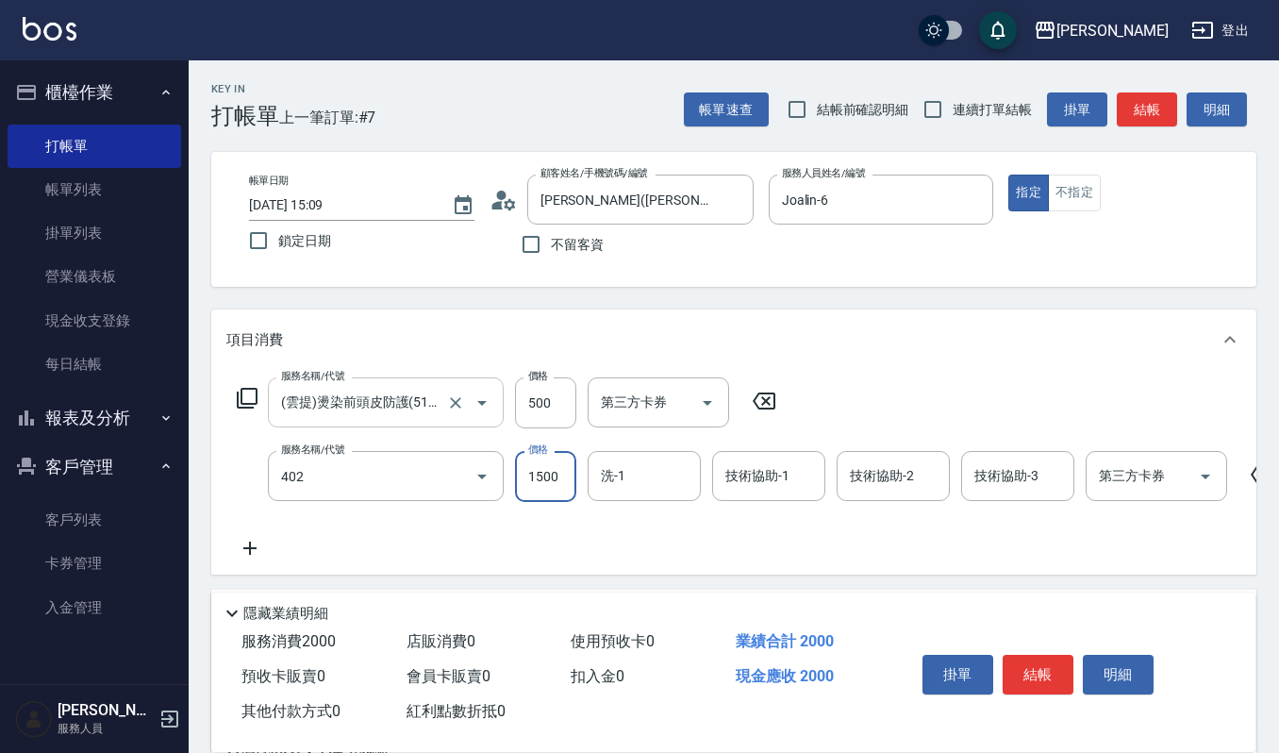
type input "打底染髮(402)"
type input "1600"
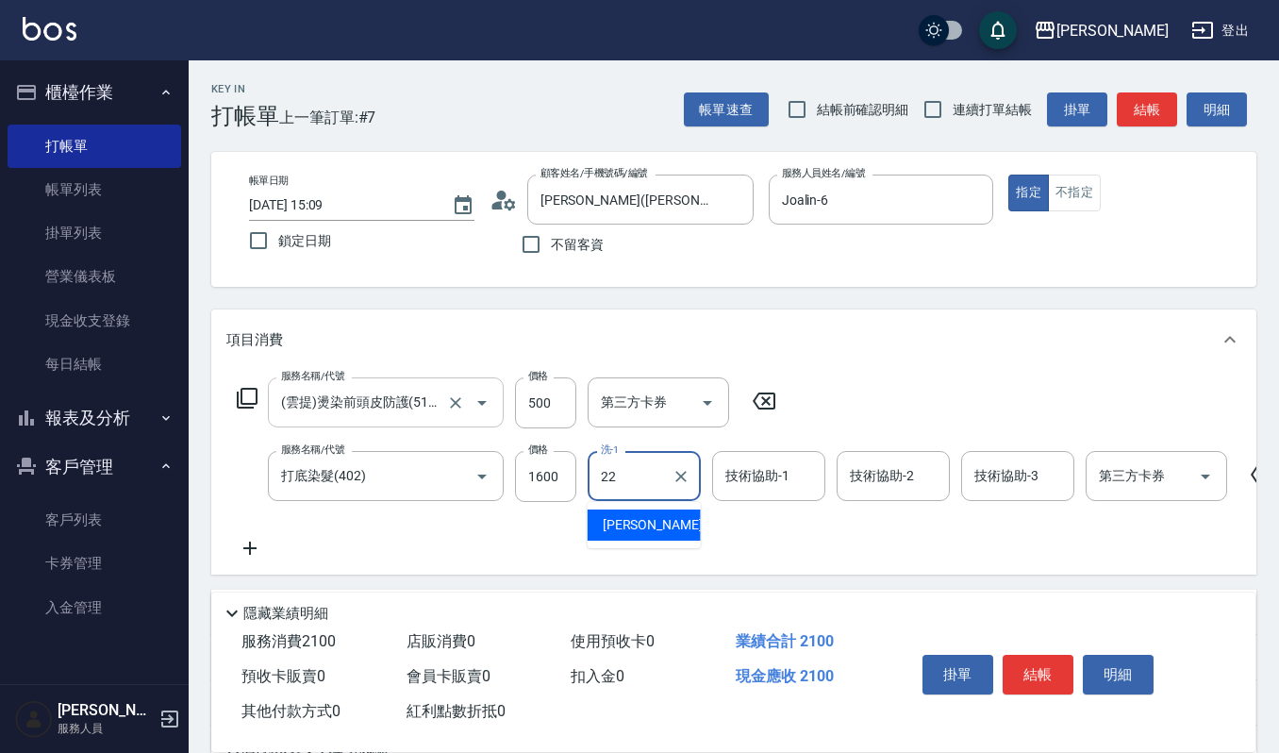
type input "宜芳-22"
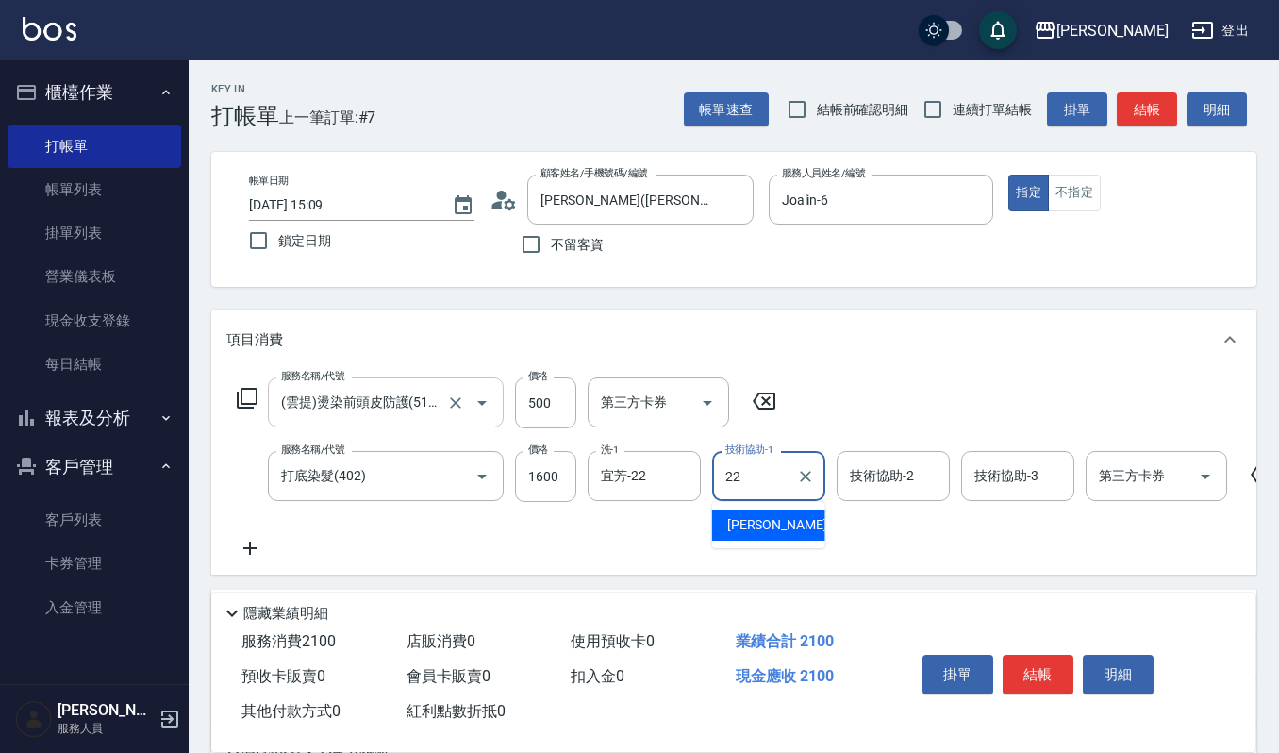
type input "宜芳-22"
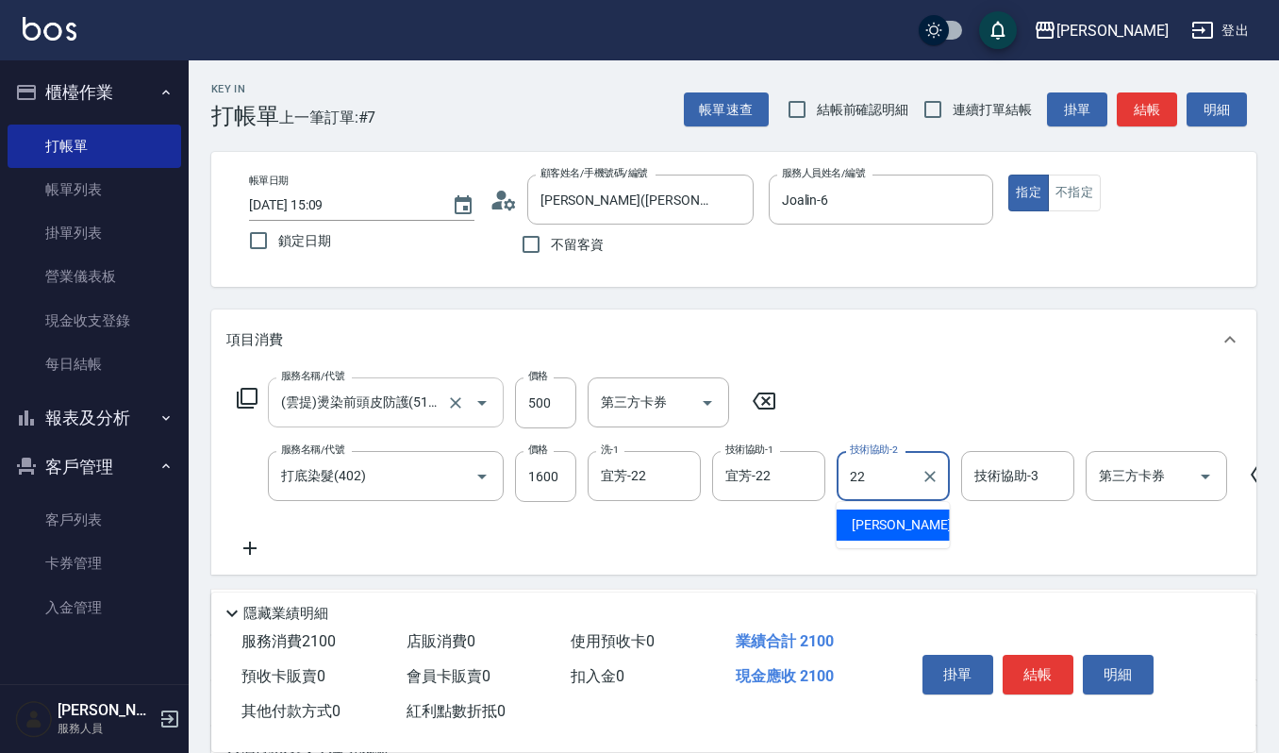
type input "宜芳-22"
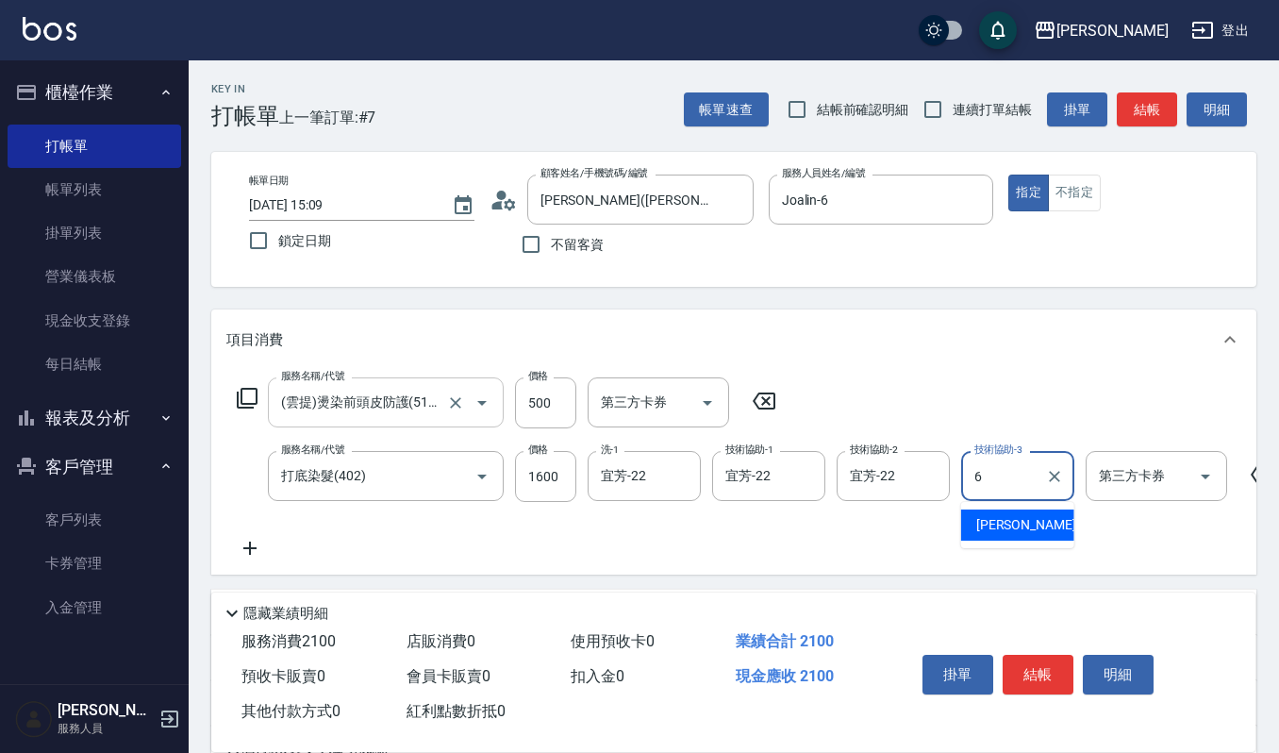
type input "Joalin-6"
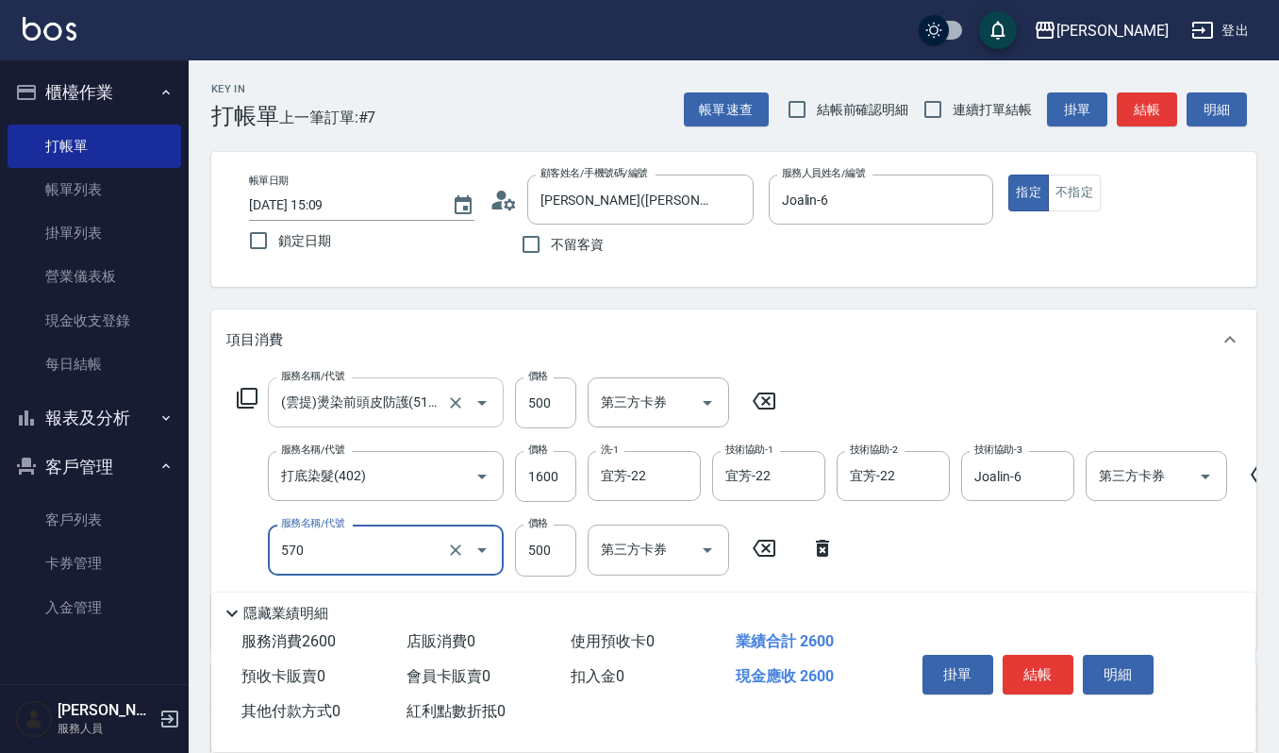
type input "(設計師自備)藍色小精靈(570)"
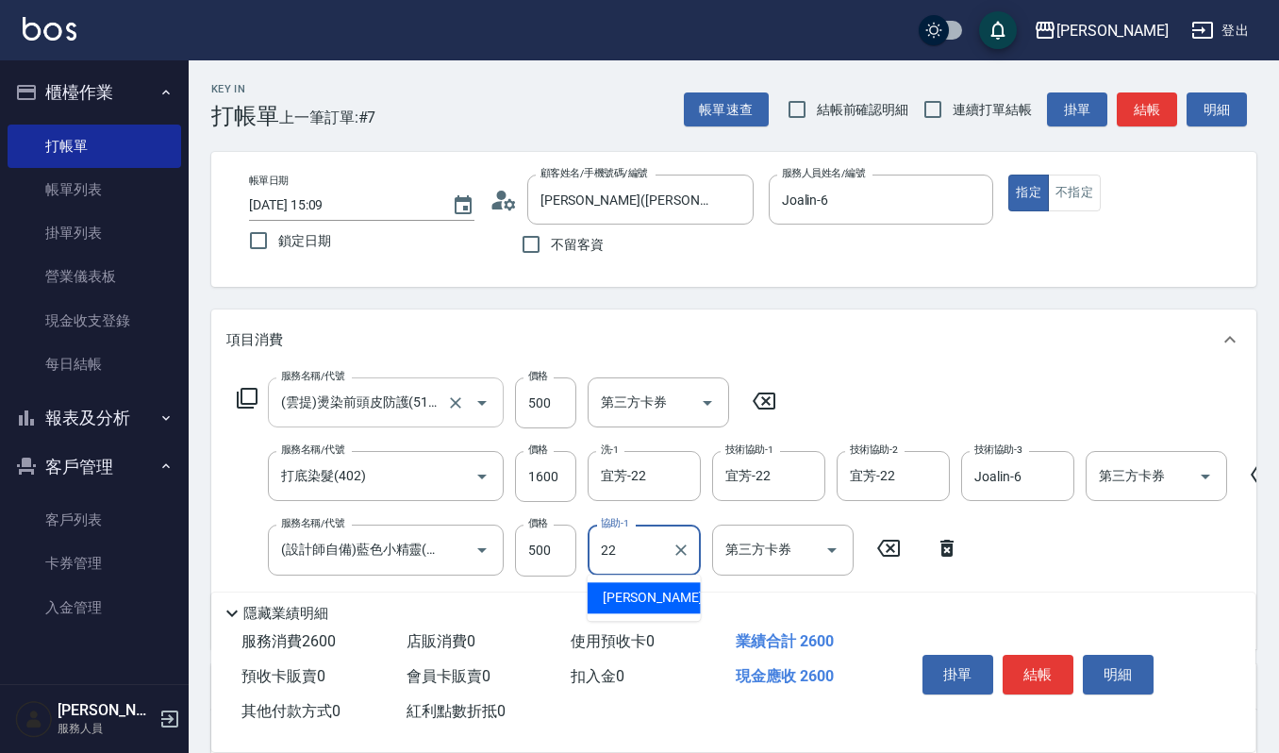
type input "宜芳-22"
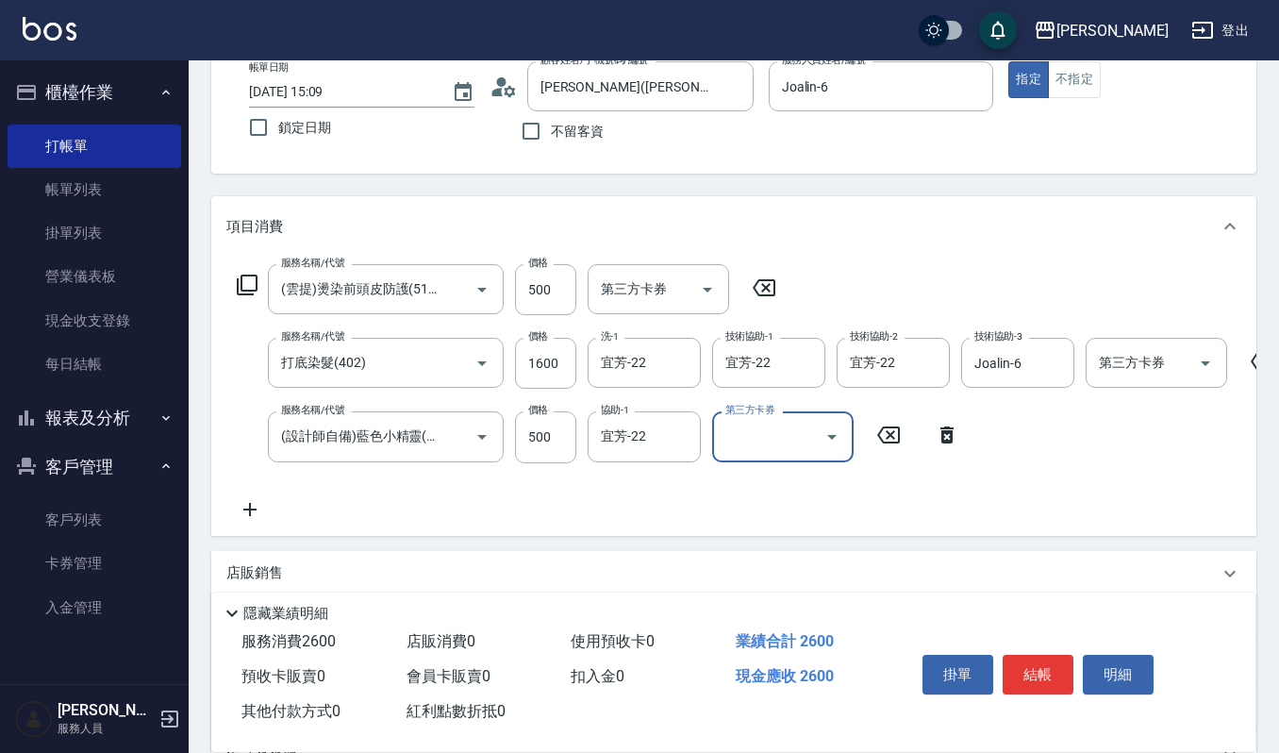
scroll to position [151, 0]
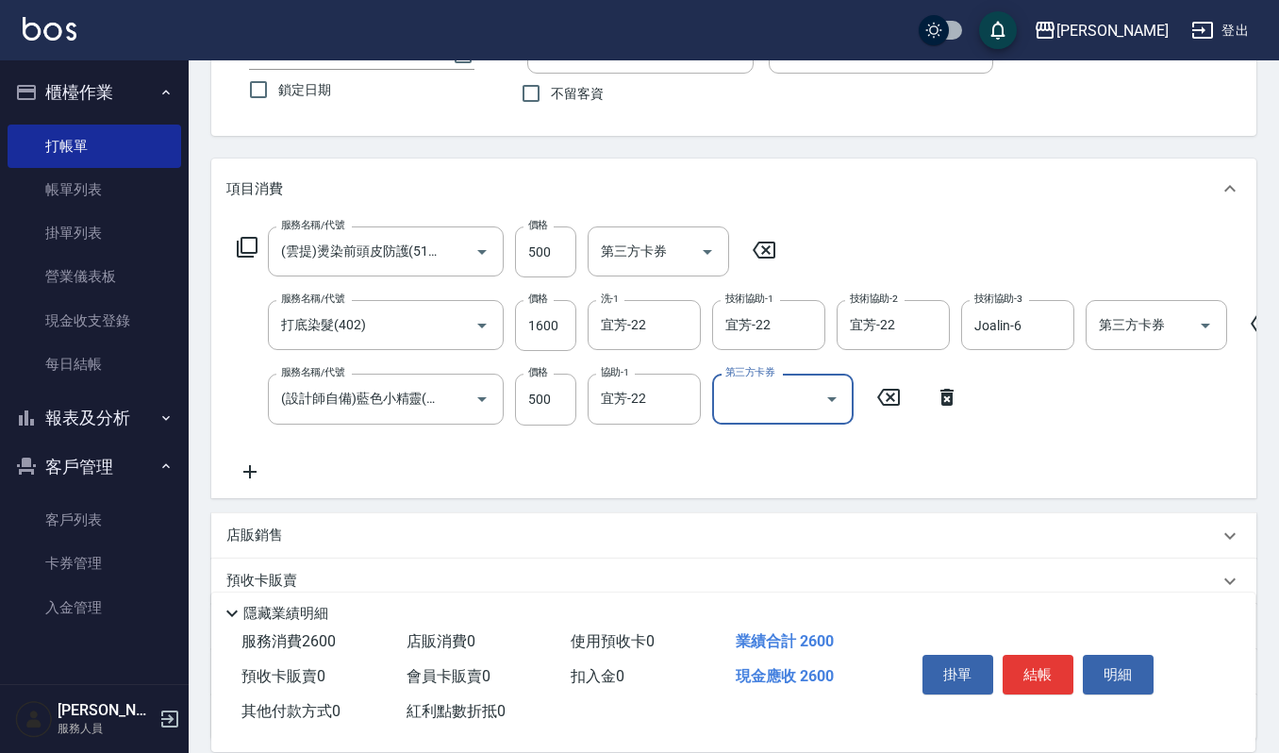
click at [247, 469] on icon at bounding box center [249, 471] width 47 height 23
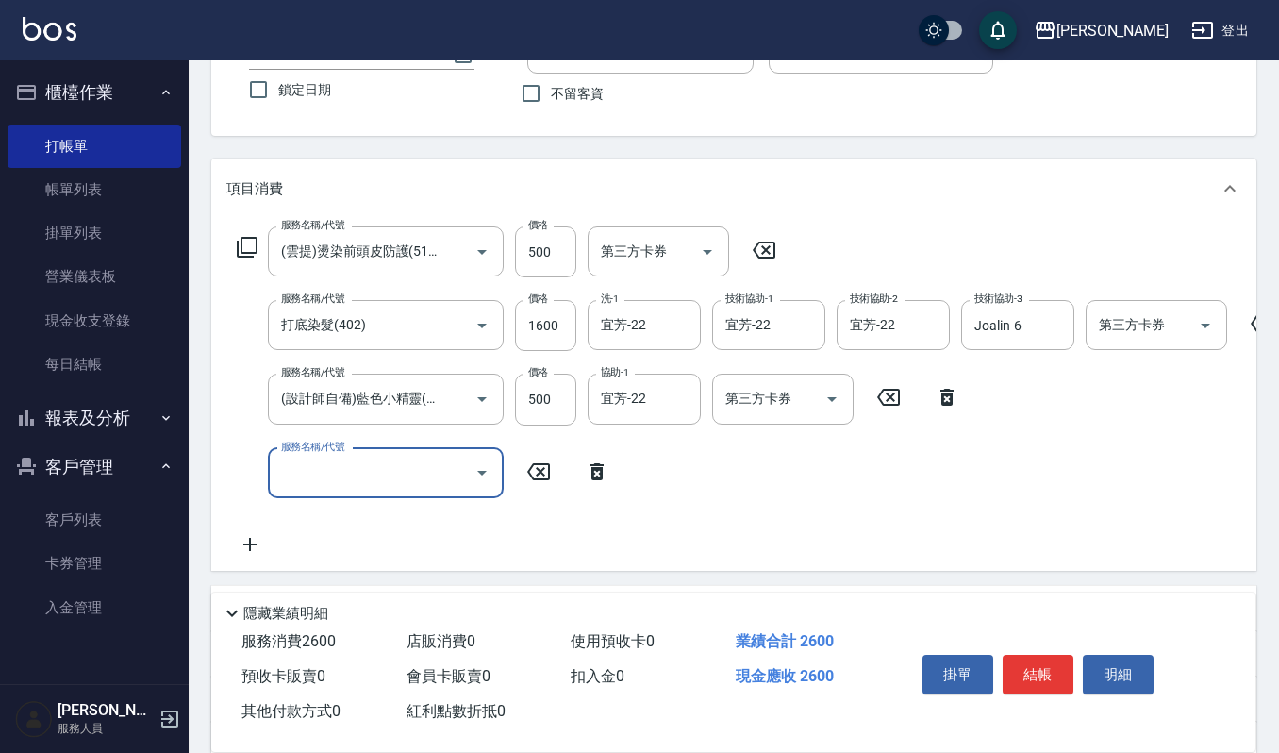
scroll to position [0, 0]
click at [362, 484] on input "服務名稱/代號" at bounding box center [371, 473] width 191 height 33
type input "創意剪髮(301)"
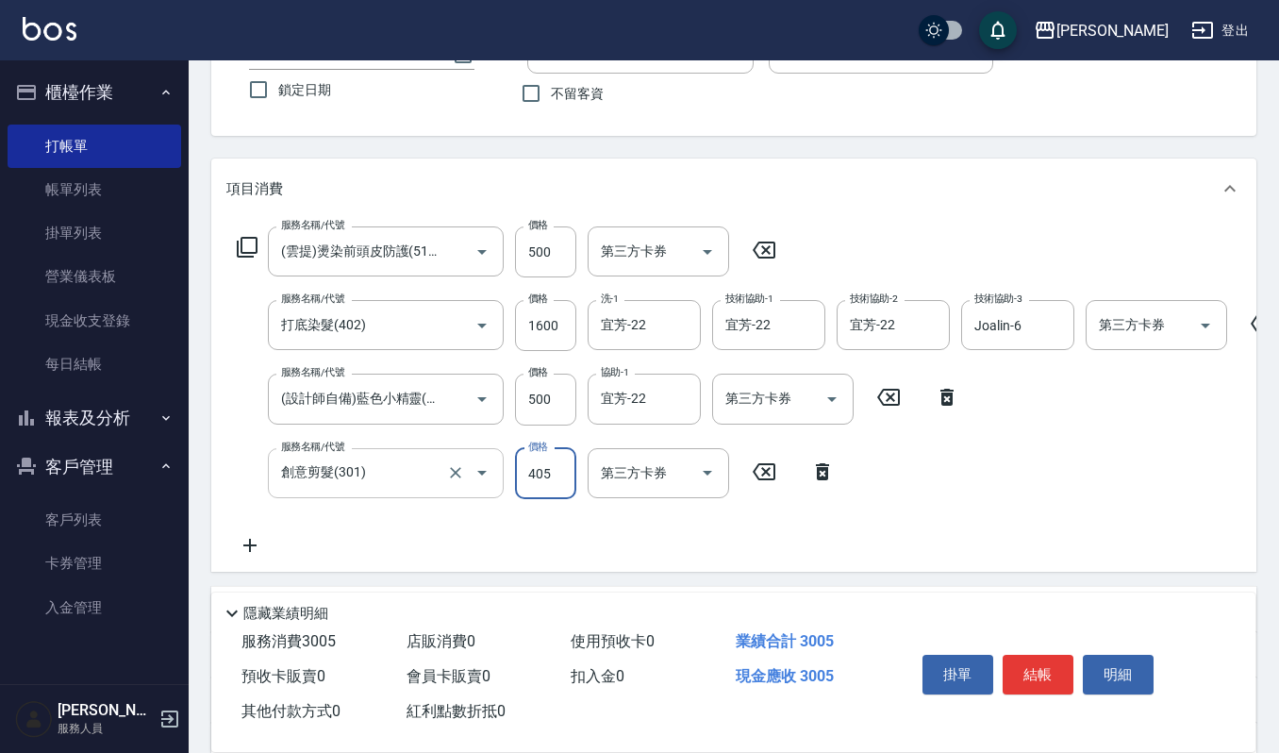
type input "405"
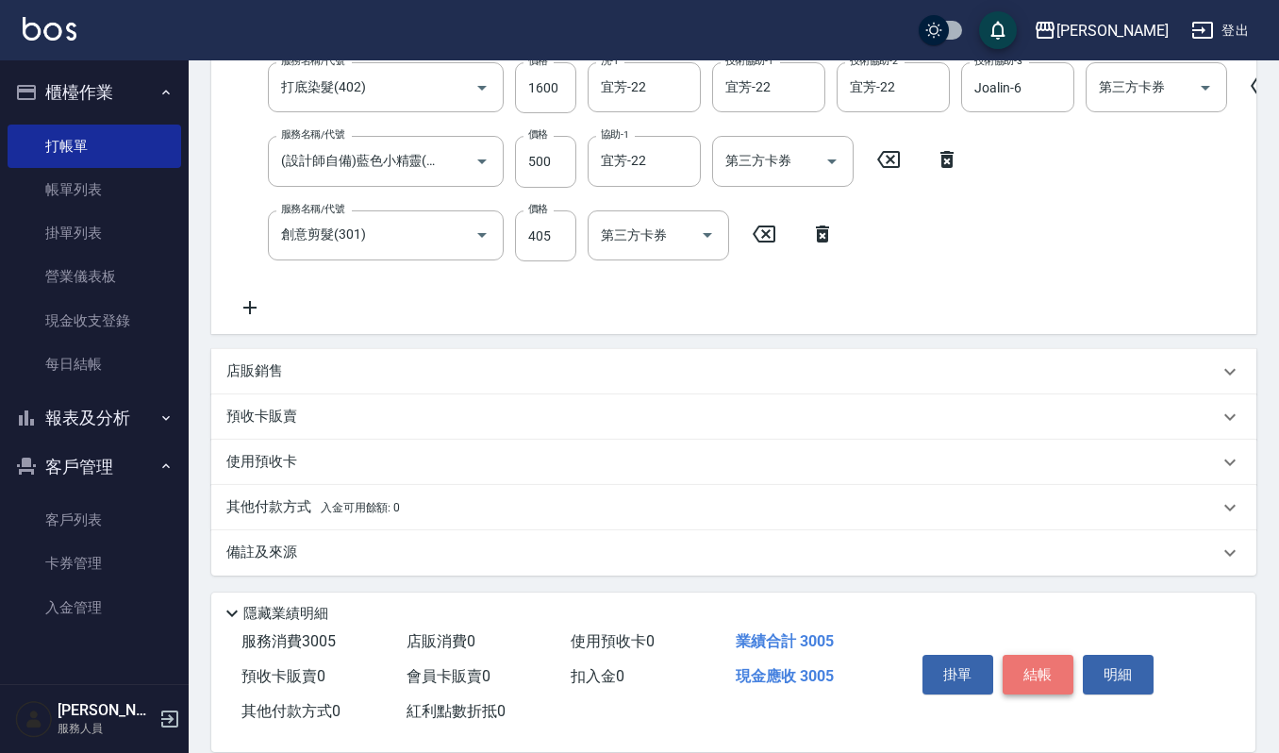
click at [1036, 662] on button "結帳" at bounding box center [1038, 675] width 71 height 40
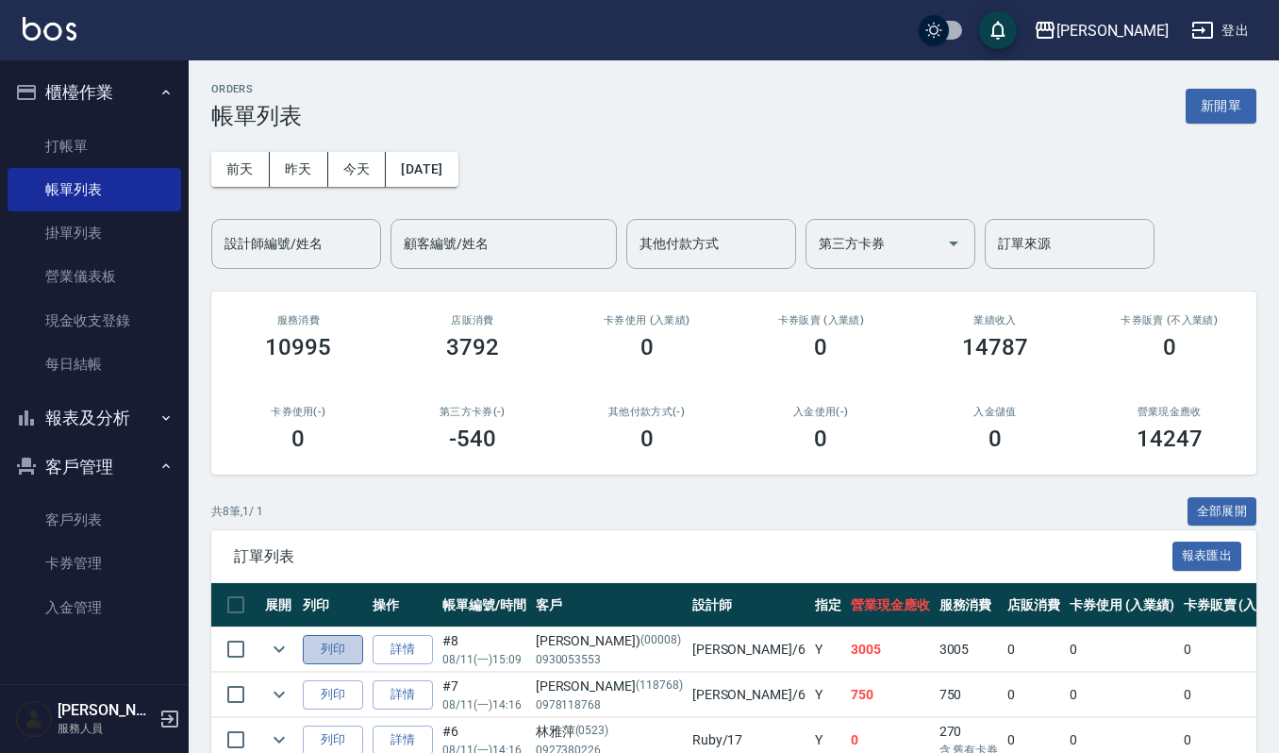
click at [355, 645] on button "列印" at bounding box center [333, 649] width 60 height 29
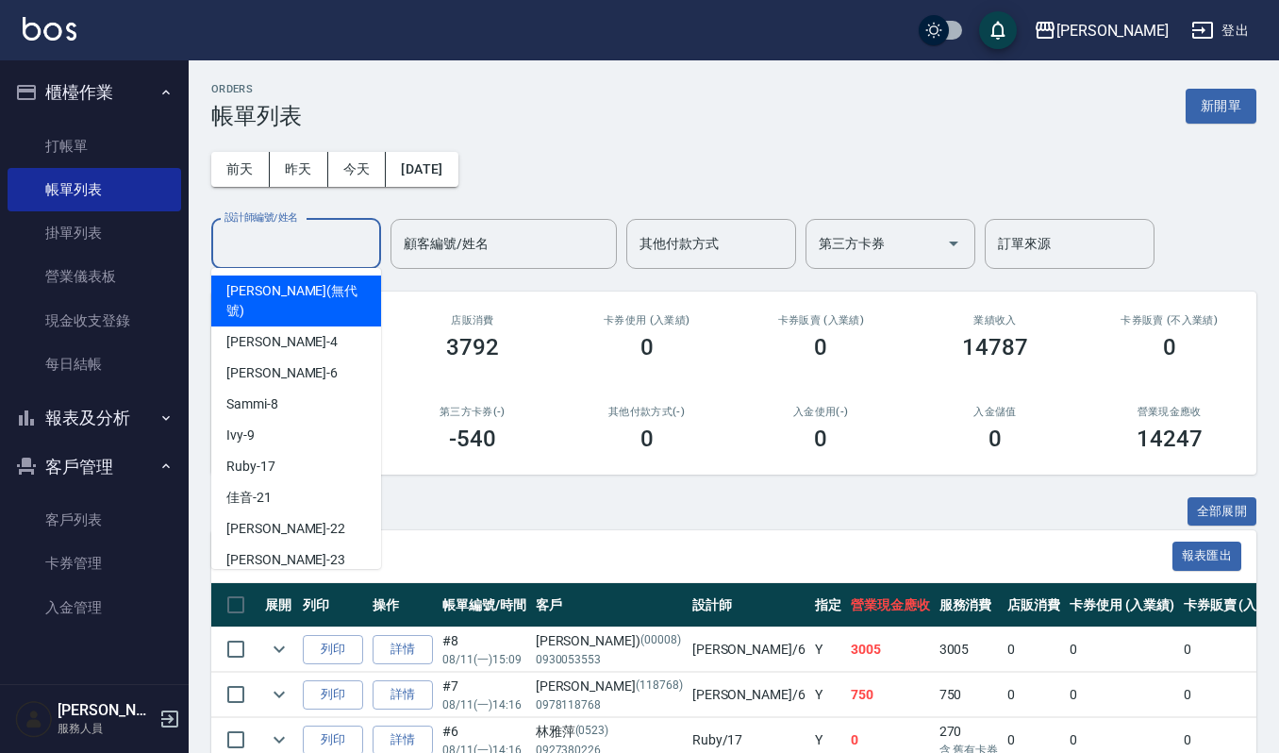
click at [264, 242] on input "設計師編號/姓名" at bounding box center [296, 243] width 153 height 33
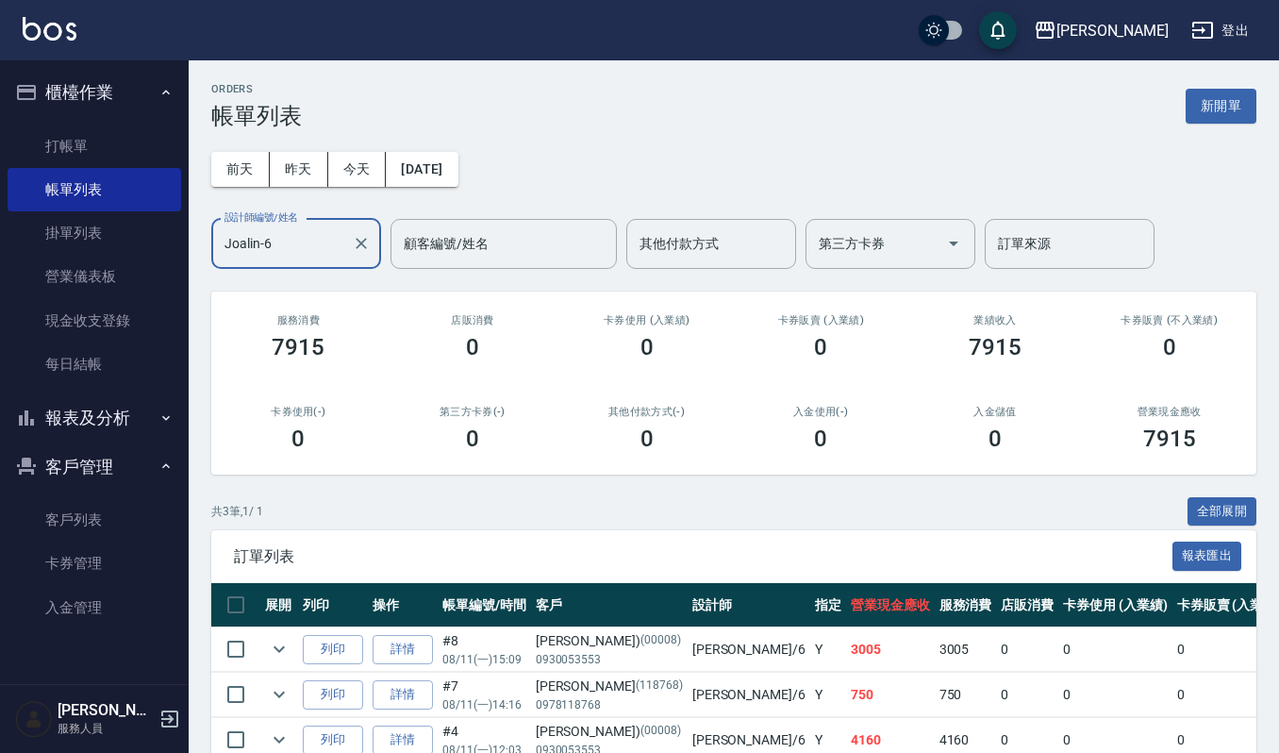
scroll to position [104, 0]
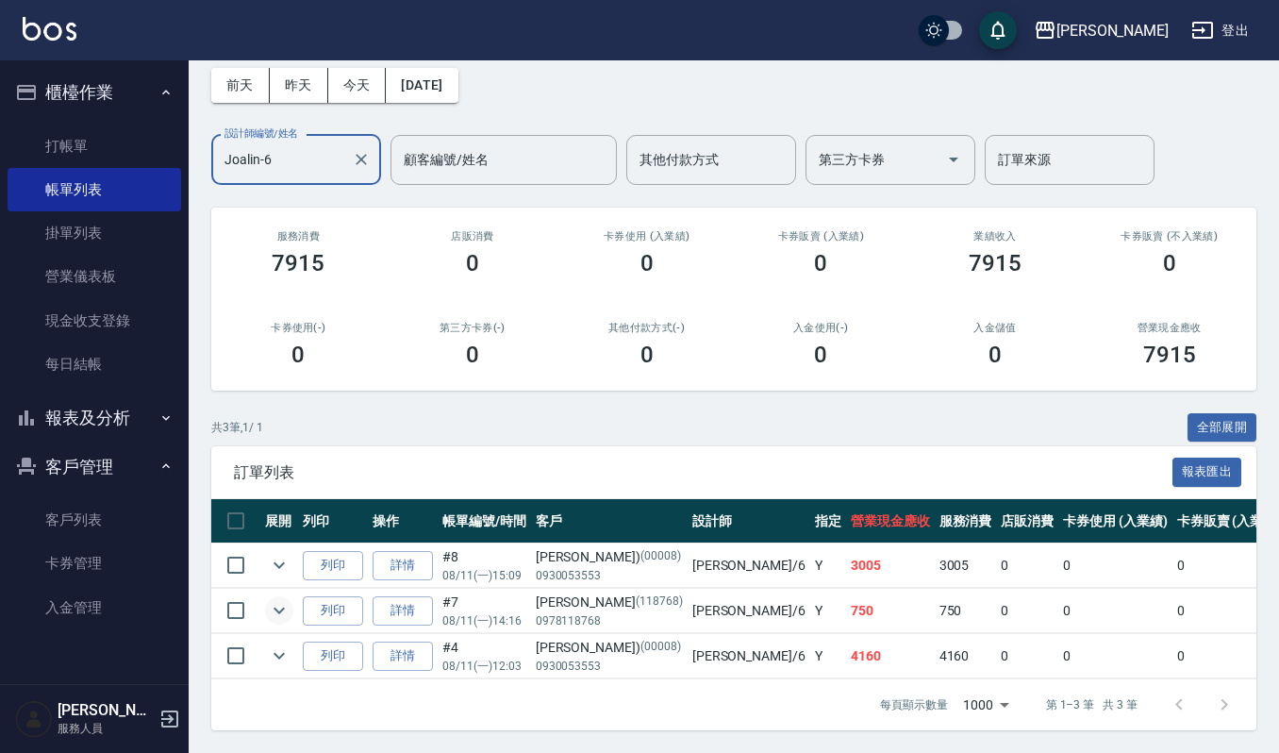
type input "Joalin-6"
click at [279, 599] on icon "expand row" at bounding box center [279, 610] width 23 height 23
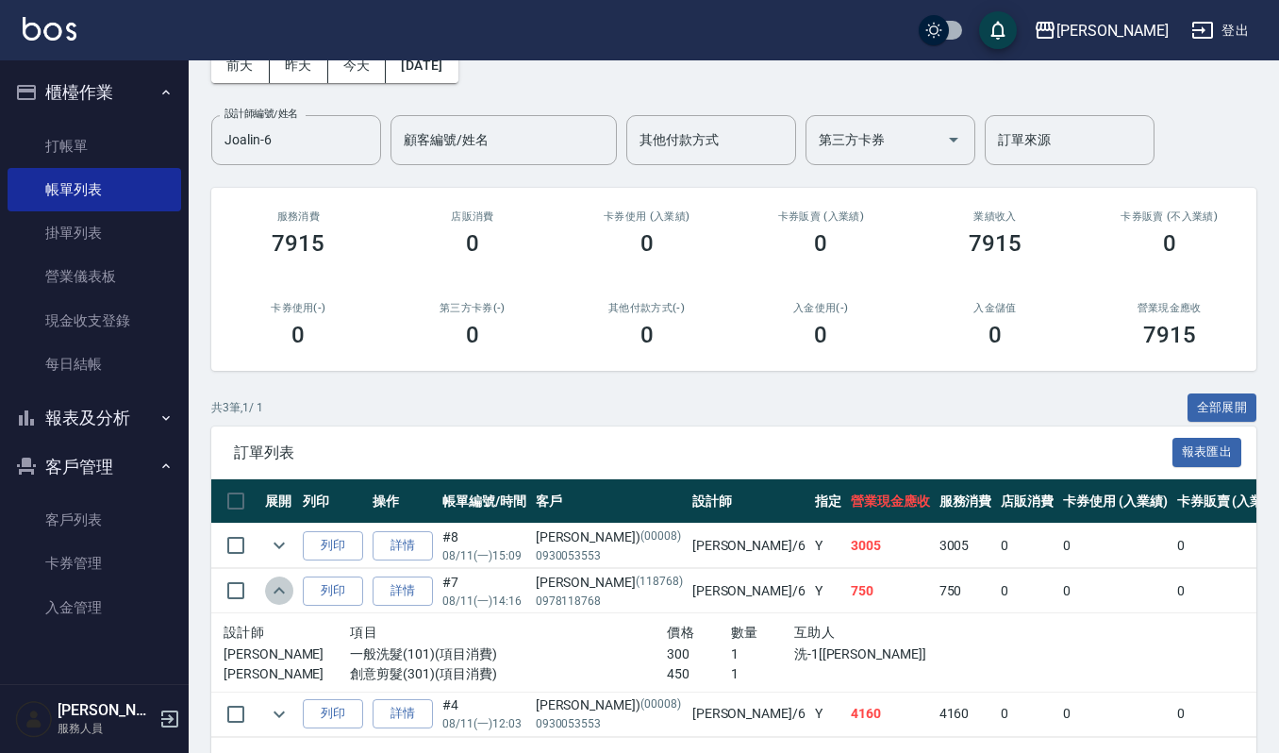
click at [276, 591] on icon "expand row" at bounding box center [279, 590] width 11 height 7
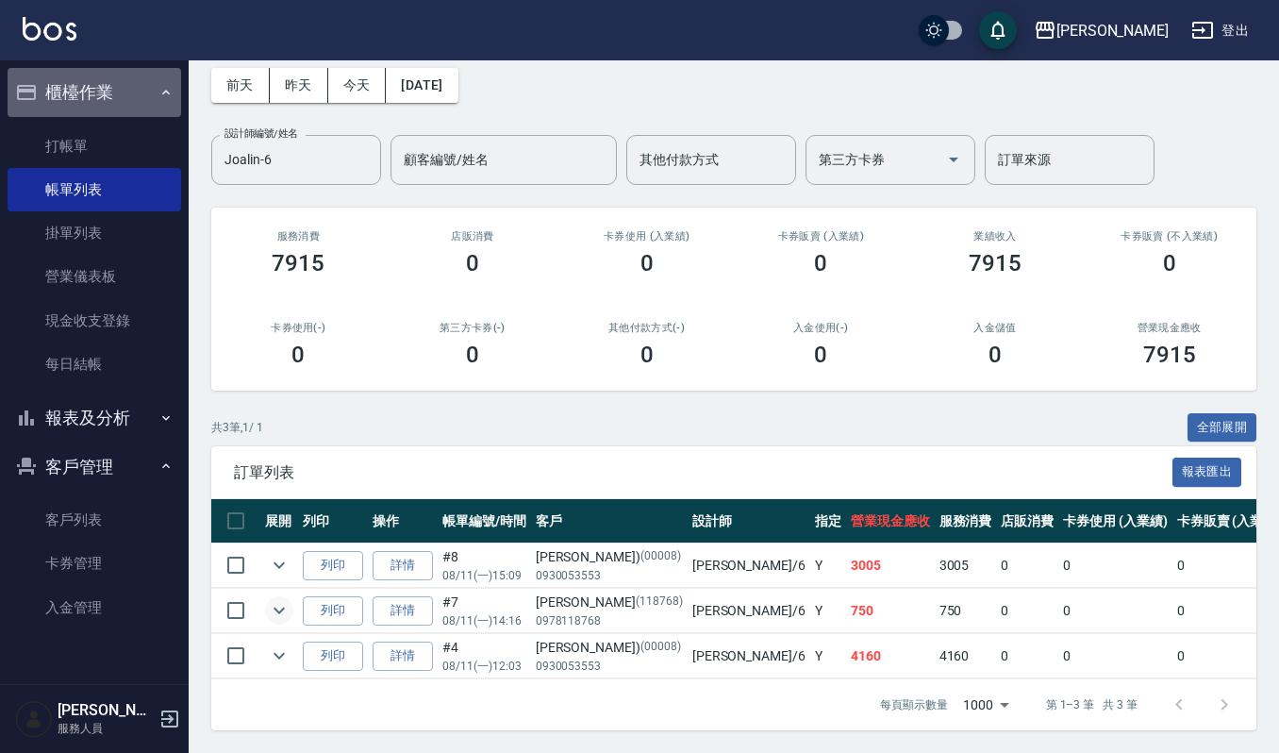
click at [115, 104] on button "櫃檯作業" at bounding box center [95, 92] width 174 height 49
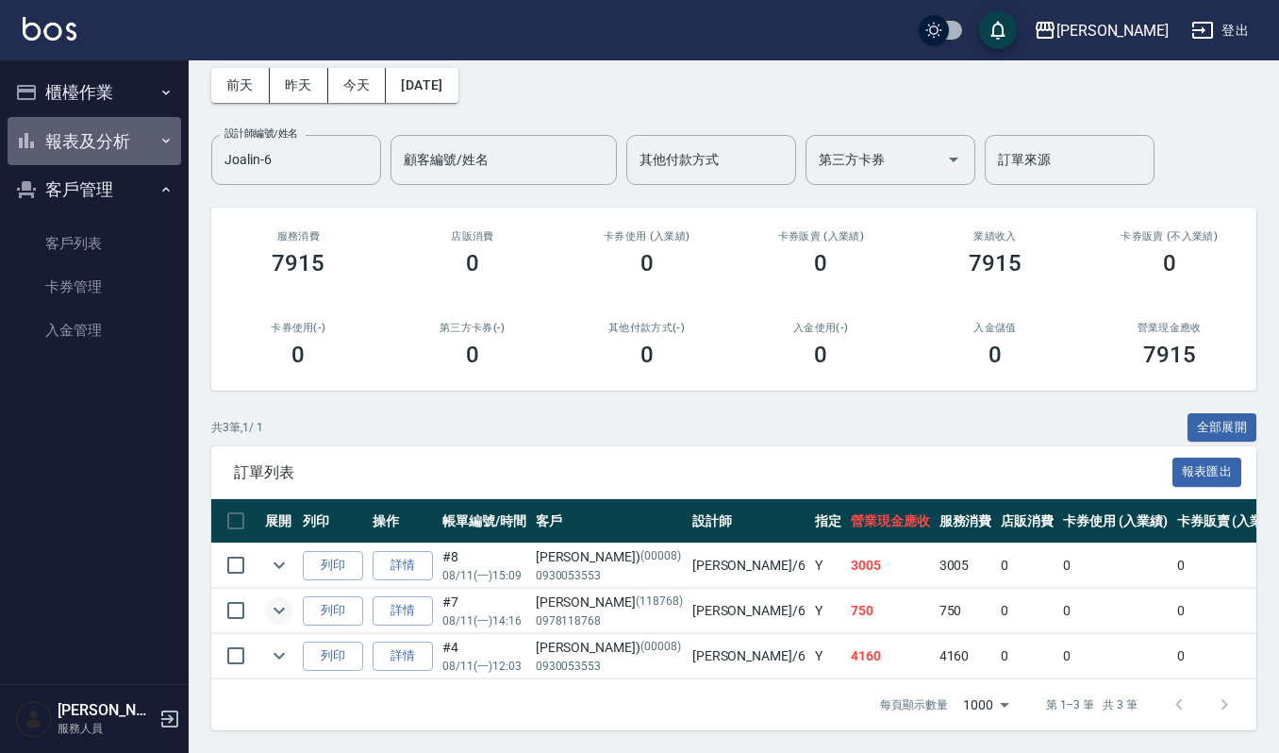
click at [125, 140] on button "報表及分析" at bounding box center [95, 141] width 174 height 49
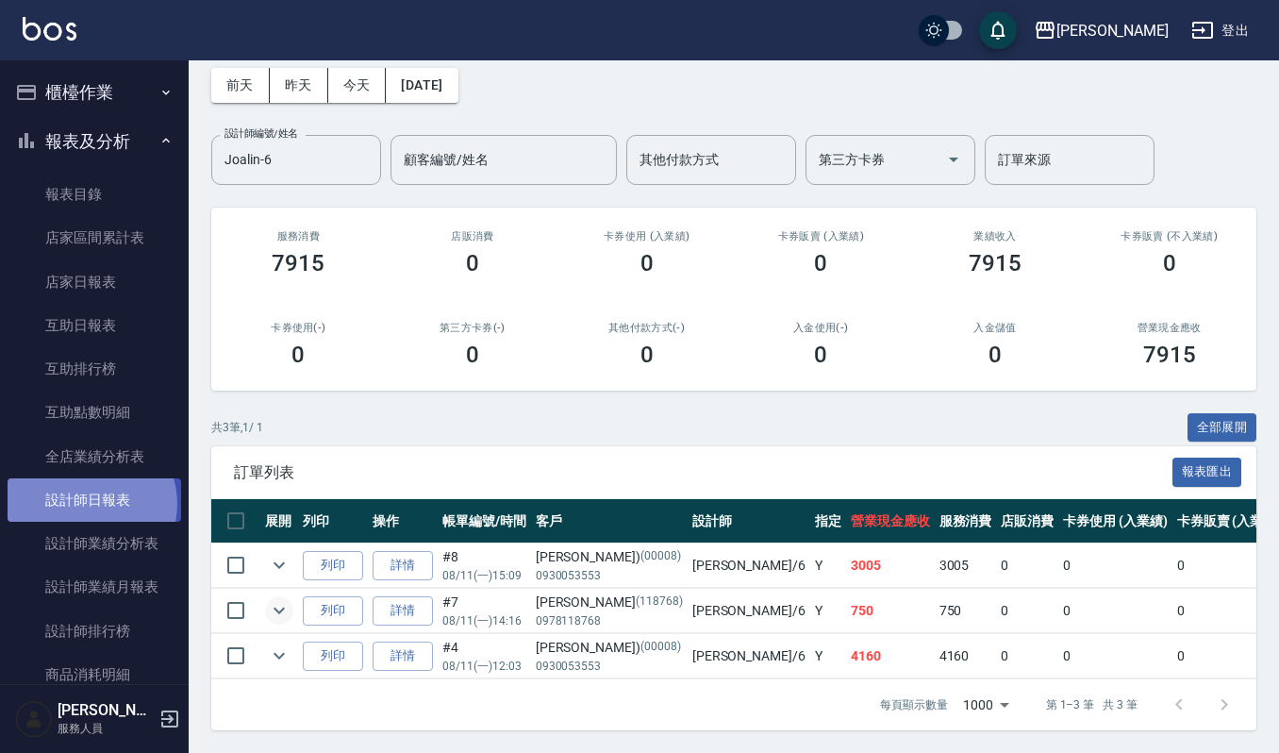
click at [88, 504] on link "設計師日報表" at bounding box center [95, 499] width 174 height 43
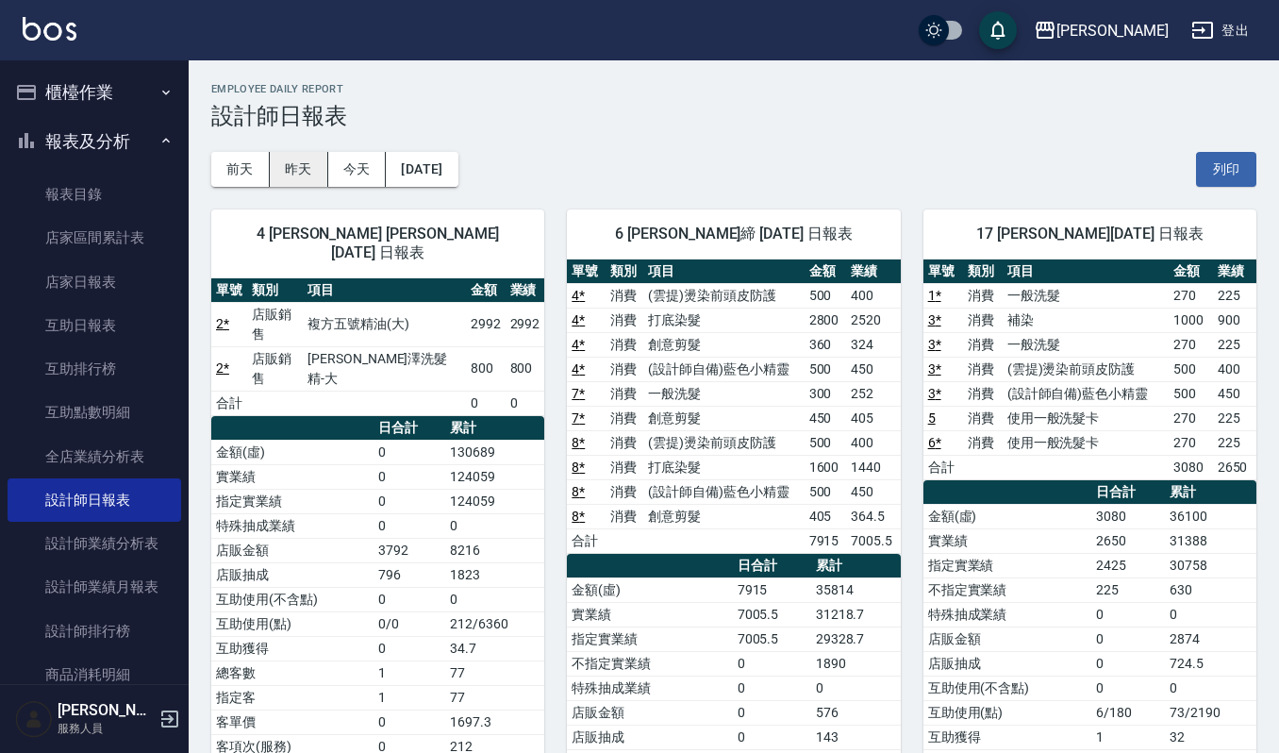
click at [306, 170] on button "昨天" at bounding box center [299, 169] width 58 height 35
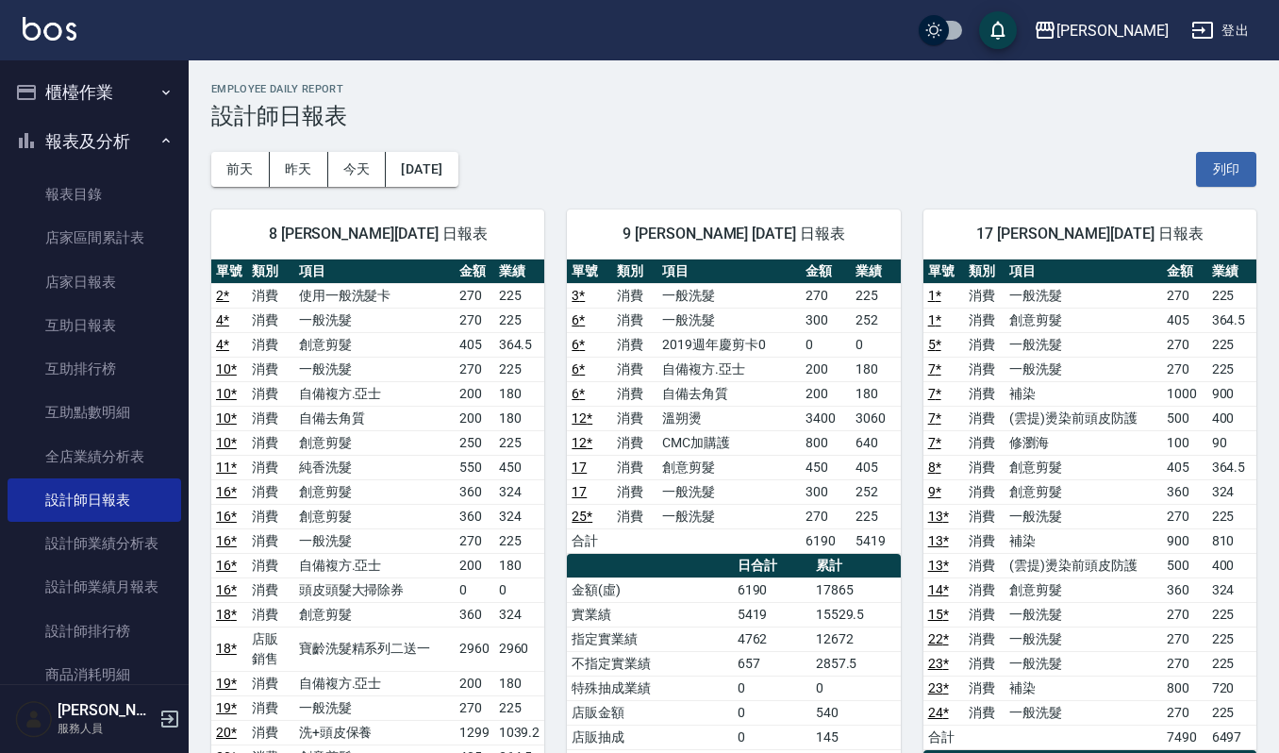
scroll to position [594, 0]
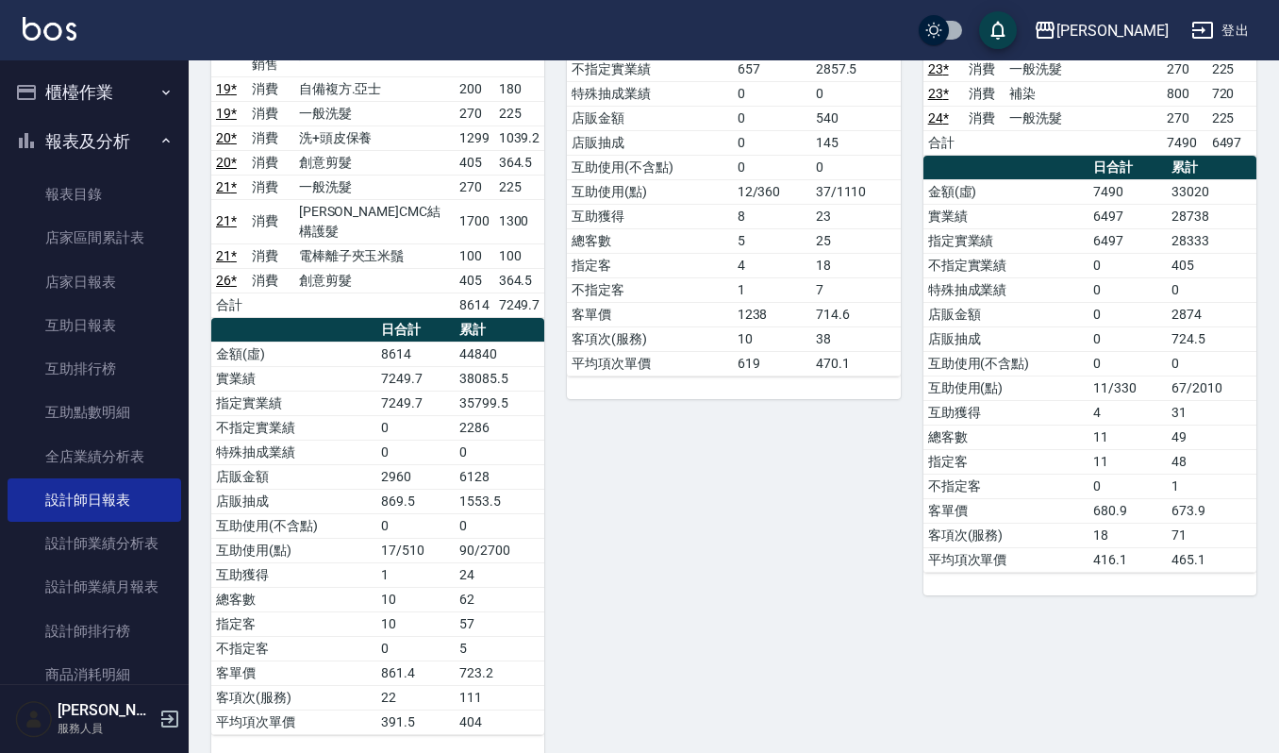
click at [76, 75] on button "櫃檯作業" at bounding box center [95, 92] width 174 height 49
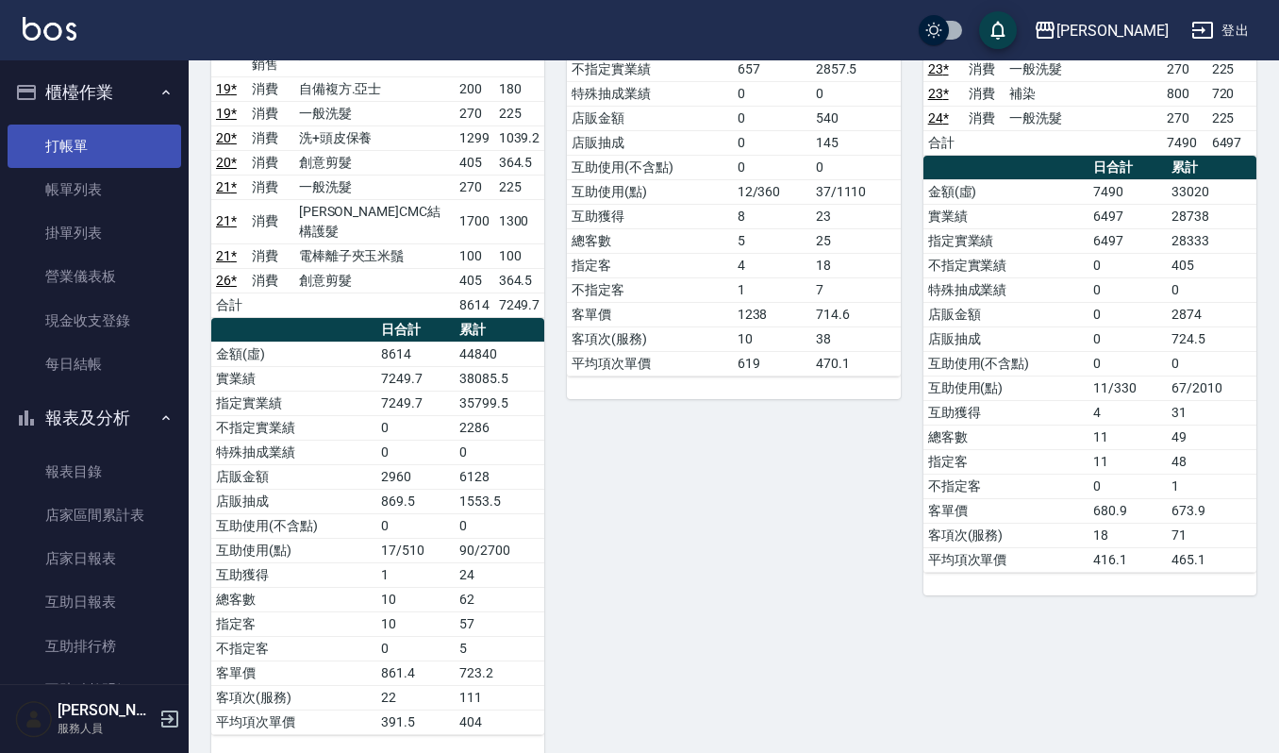
click at [72, 142] on link "打帳單" at bounding box center [95, 146] width 174 height 43
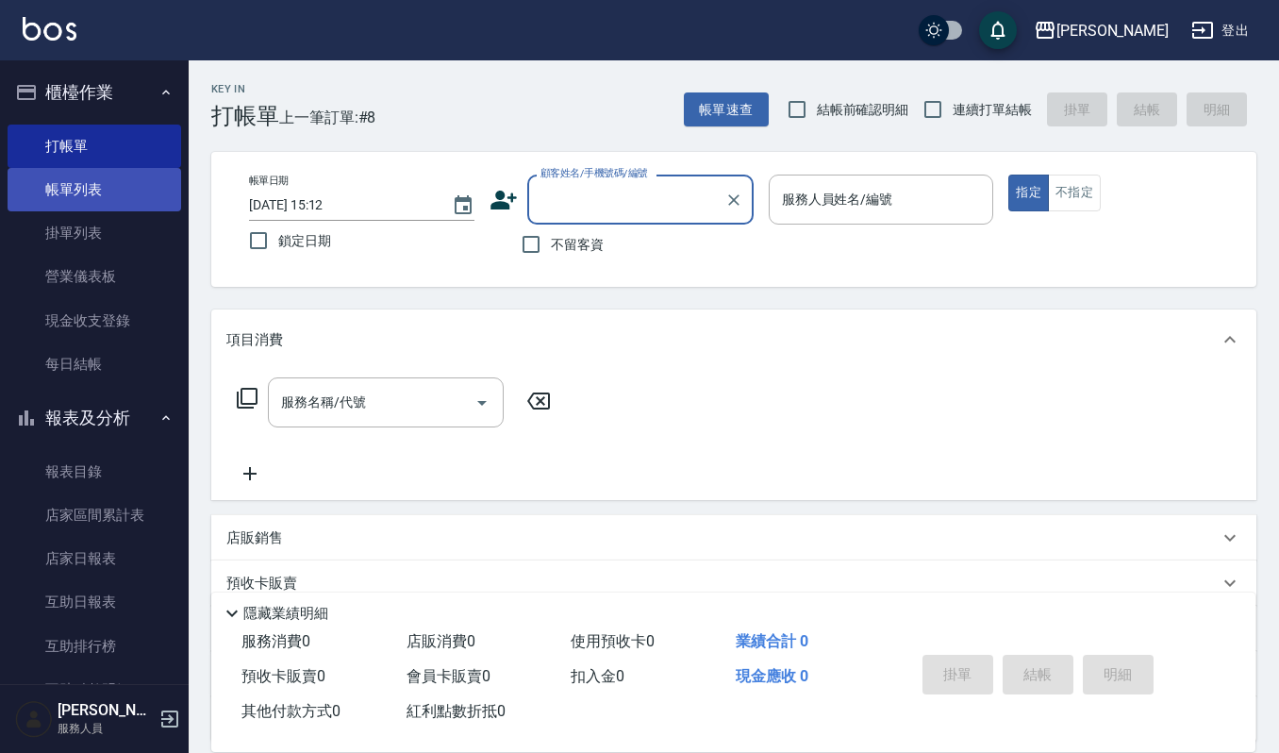
click at [39, 206] on link "帳單列表" at bounding box center [95, 189] width 174 height 43
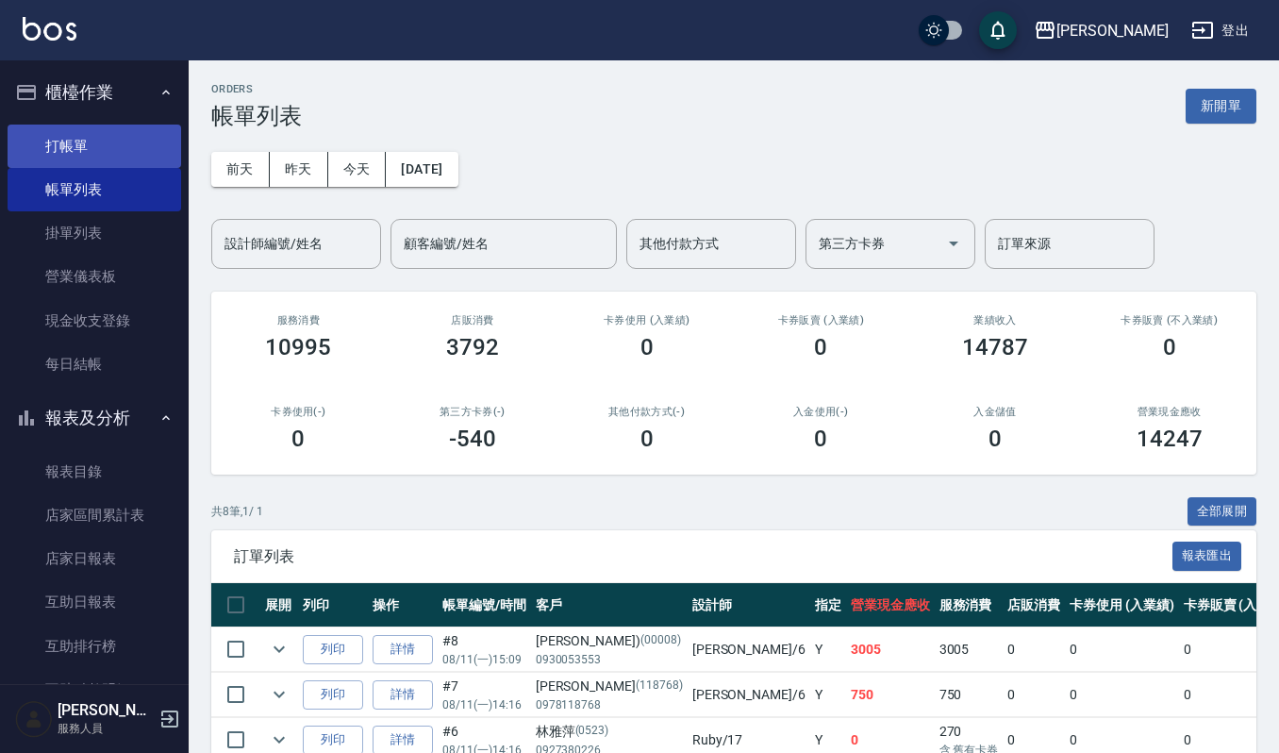
click at [99, 137] on link "打帳單" at bounding box center [95, 146] width 174 height 43
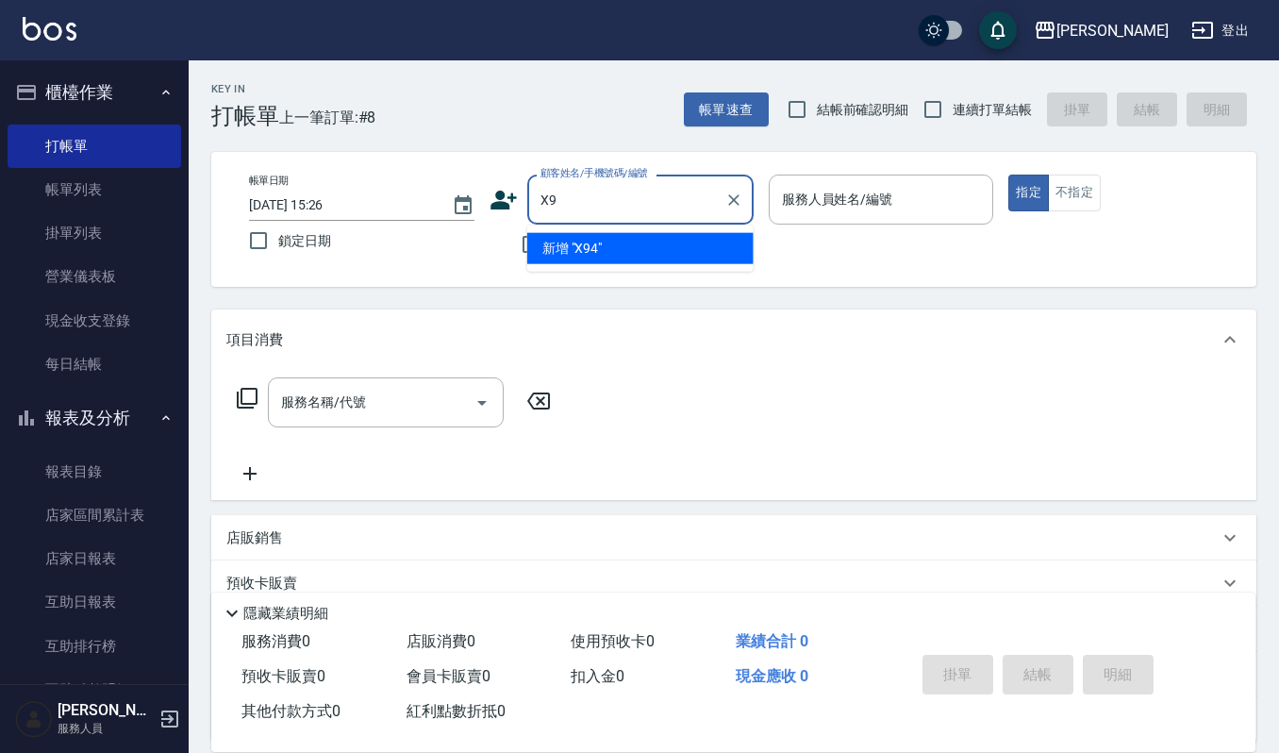
type input "X"
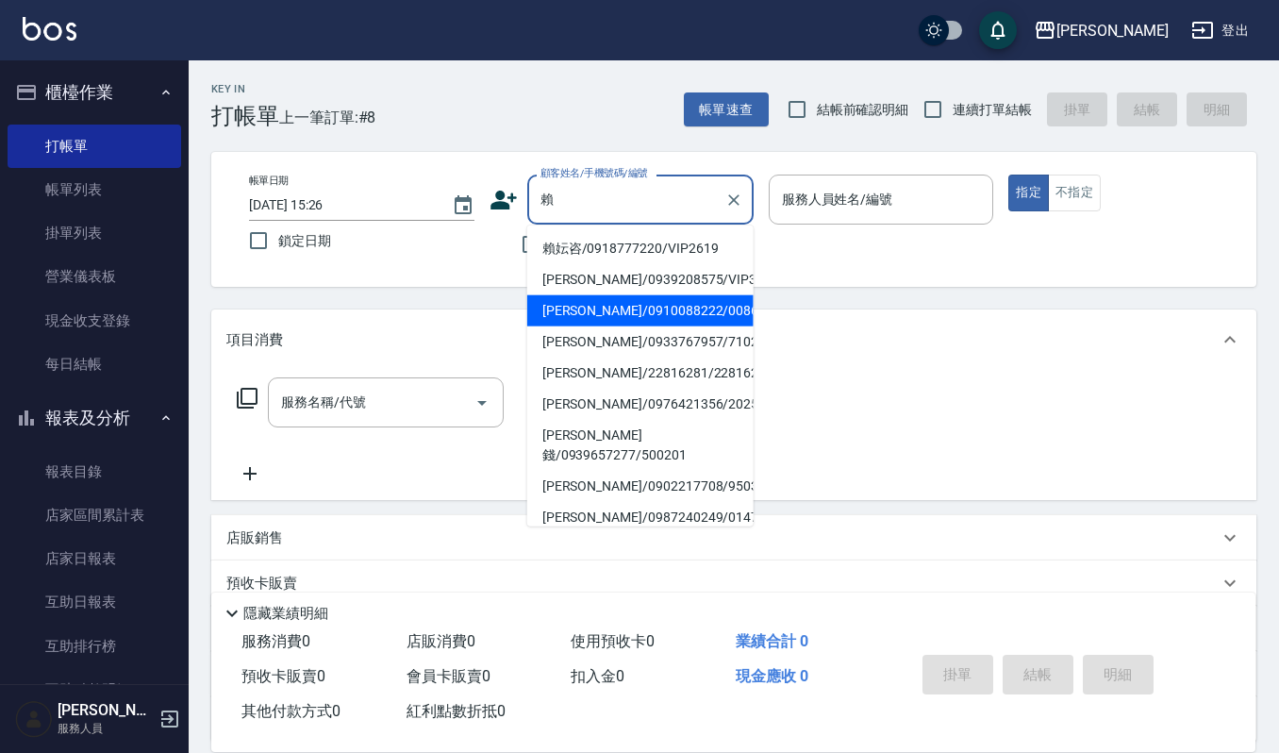
click at [579, 304] on li "[PERSON_NAME]/0910088222/00865" at bounding box center [640, 310] width 226 height 31
type input "[PERSON_NAME]/0910088222/00865"
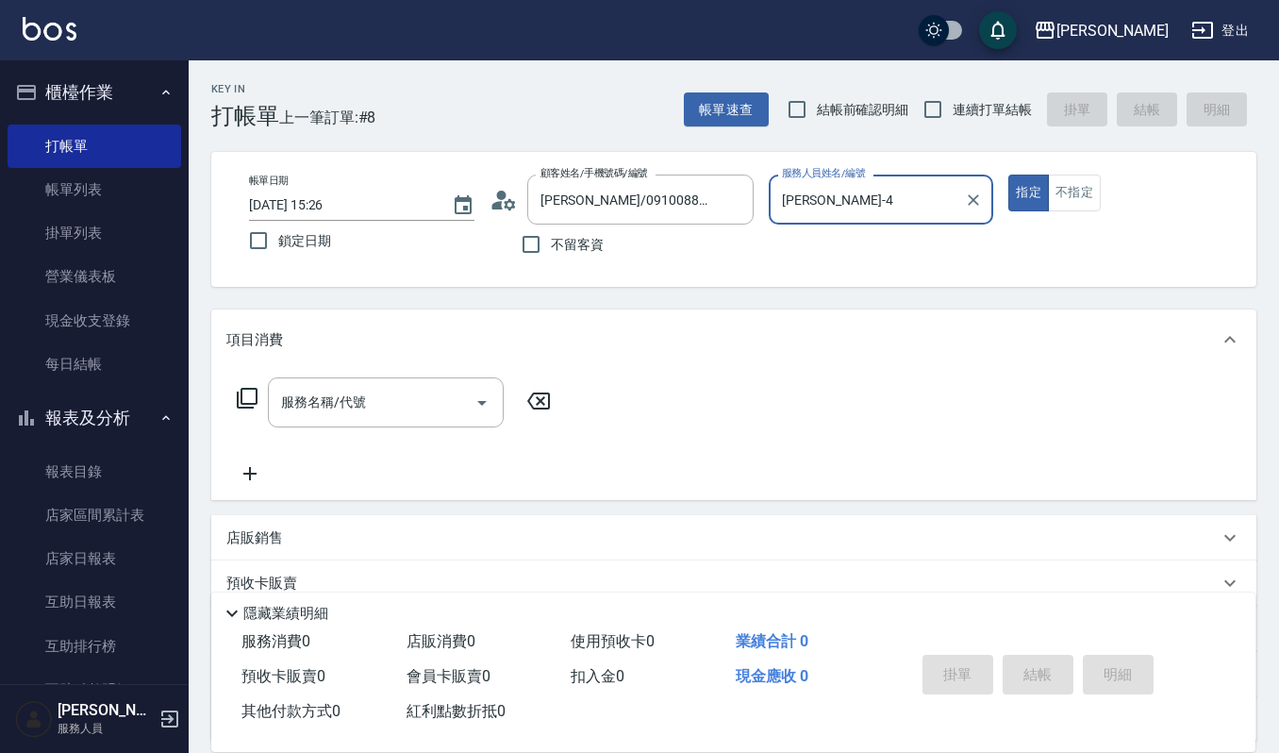
click at [850, 208] on input "[PERSON_NAME]-4" at bounding box center [867, 199] width 180 height 33
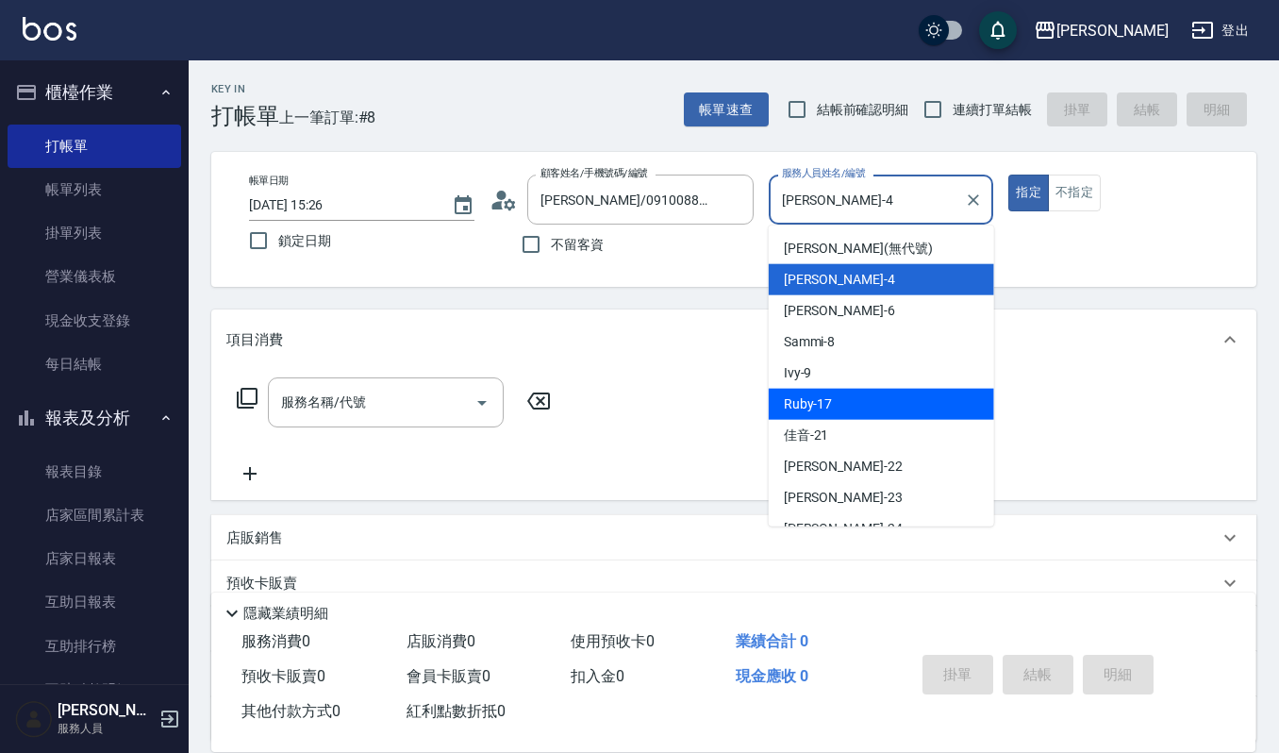
click at [824, 394] on span "Ruby -17" at bounding box center [808, 404] width 49 height 20
type input "Ruby-17"
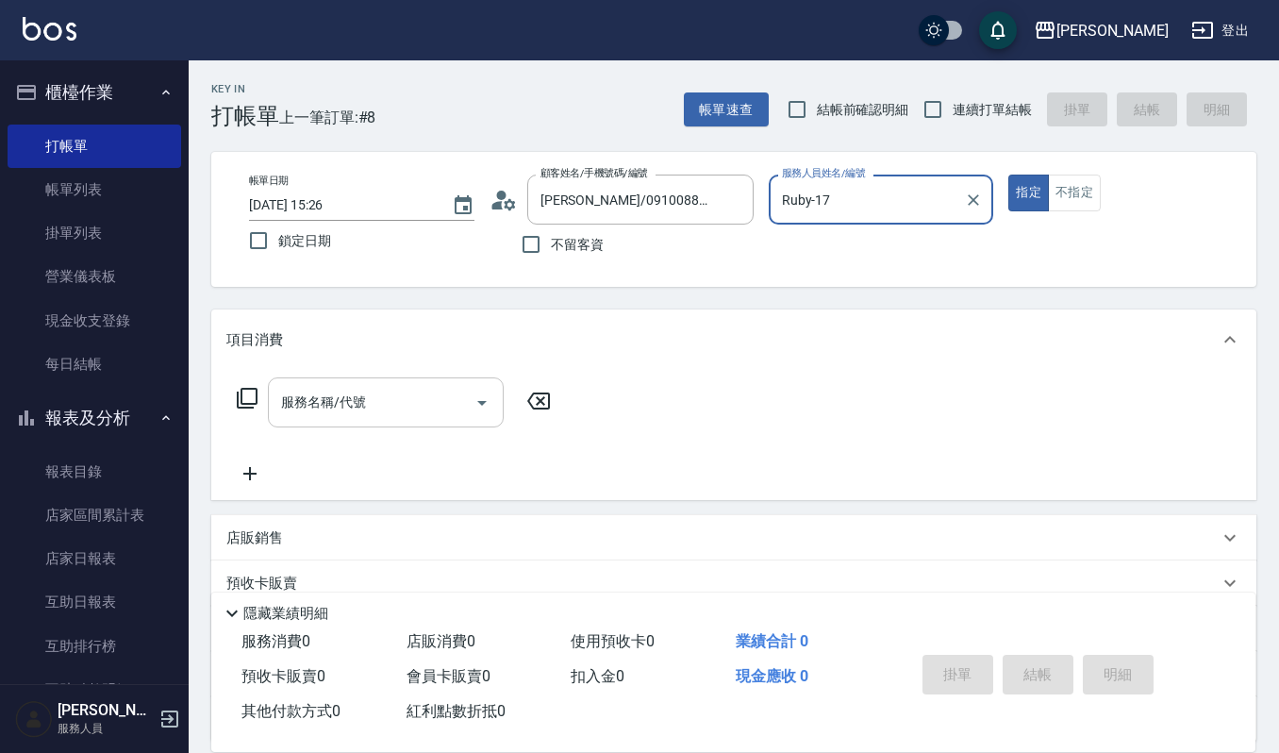
click at [319, 397] on input "服務名稱/代號" at bounding box center [371, 402] width 191 height 33
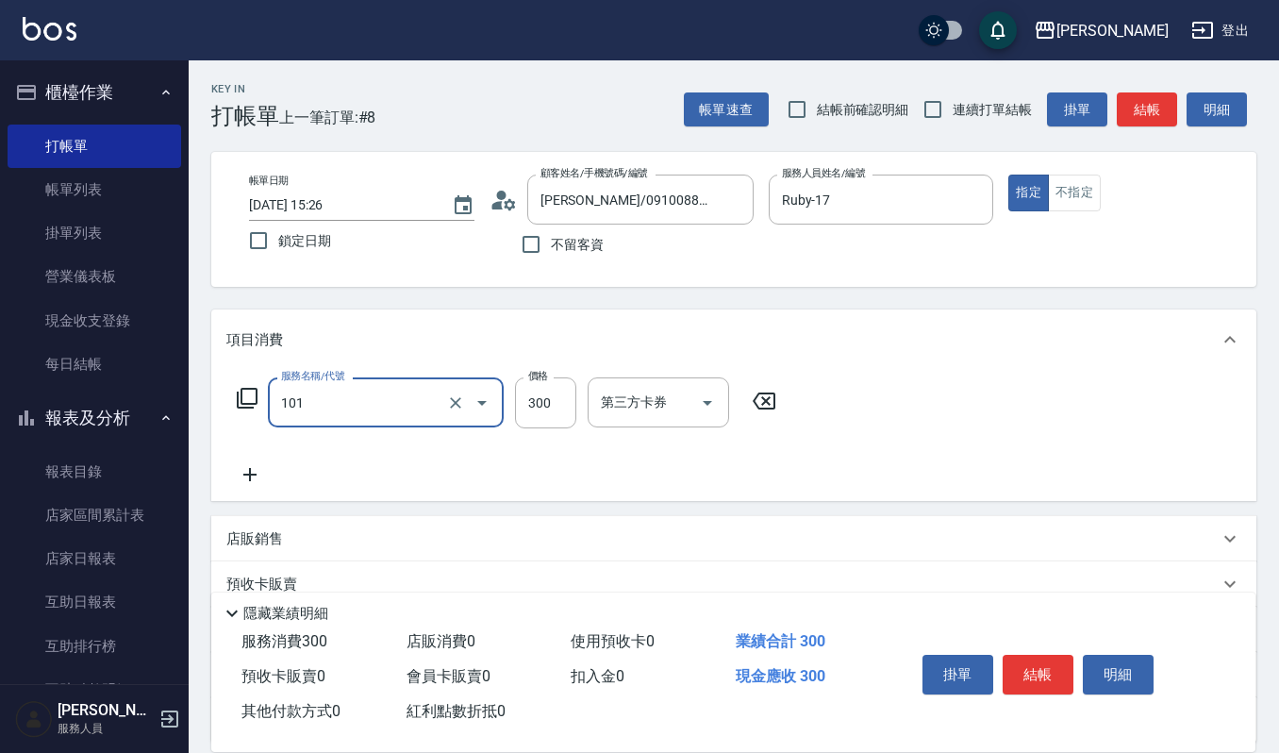
type input "一般洗髮(101)"
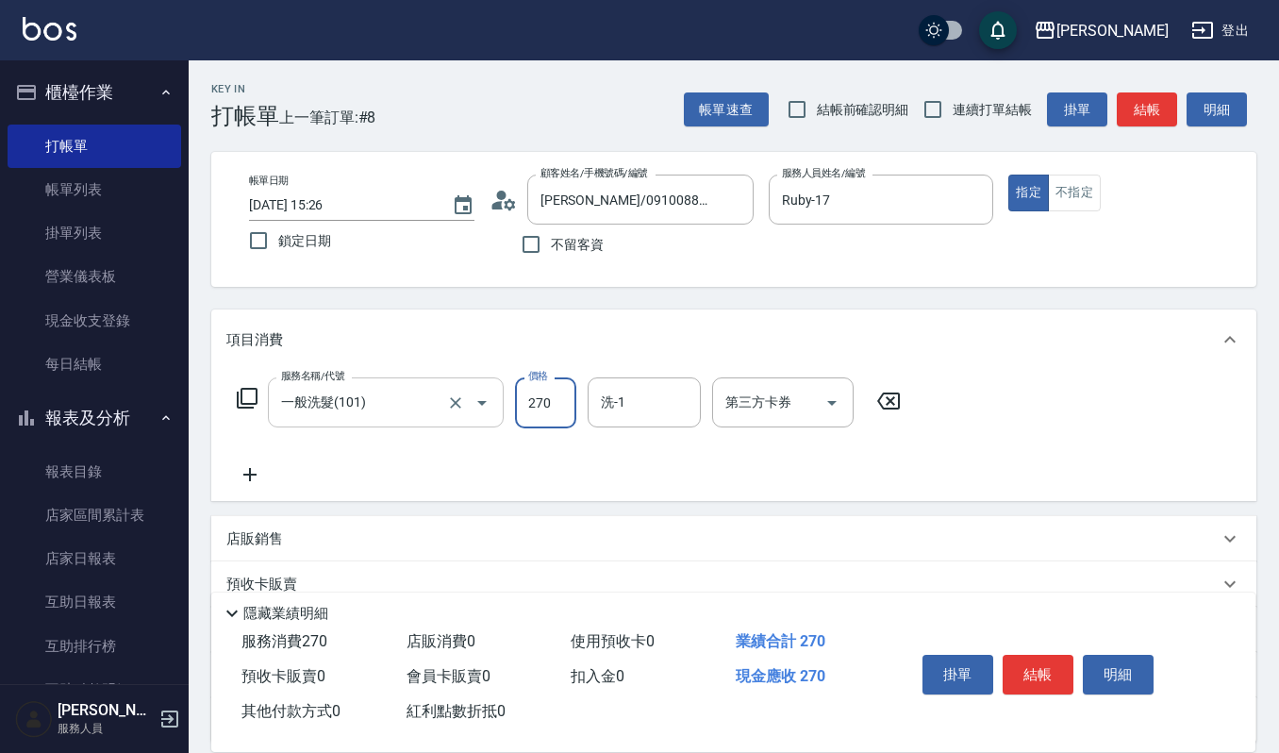
type input "270"
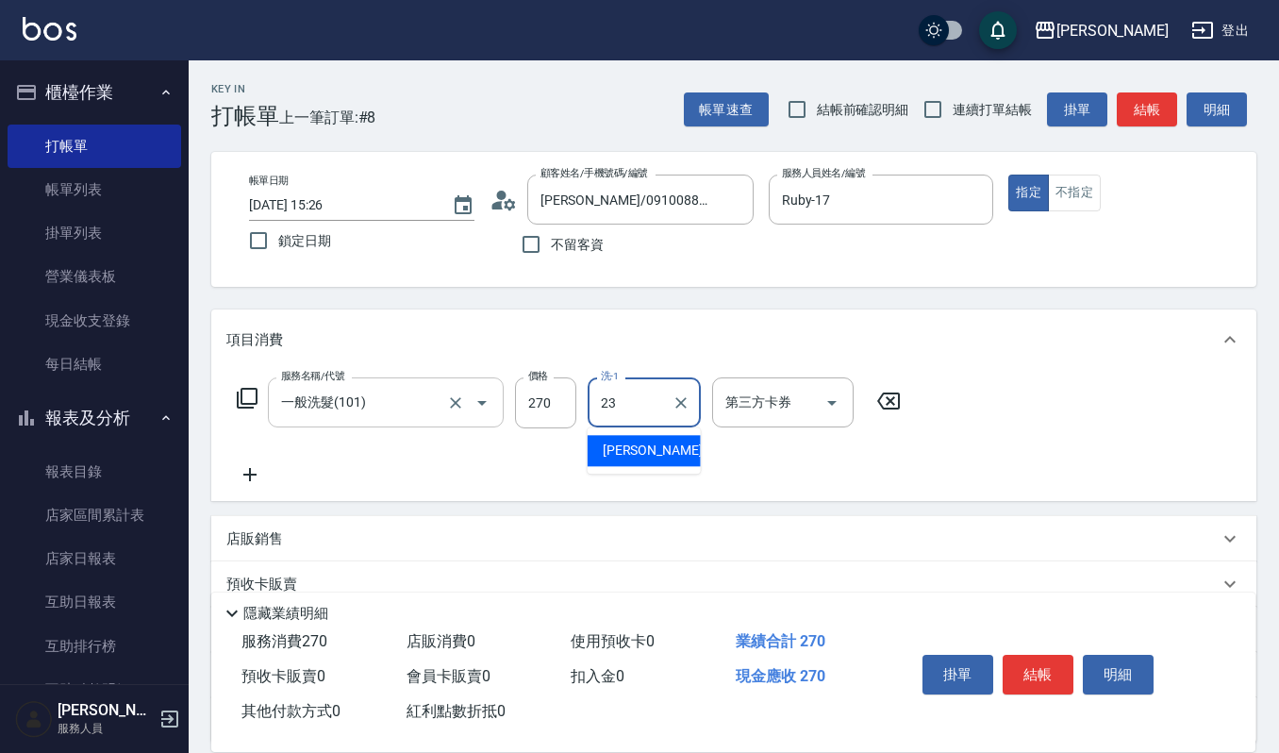
type input "[PERSON_NAME]-23"
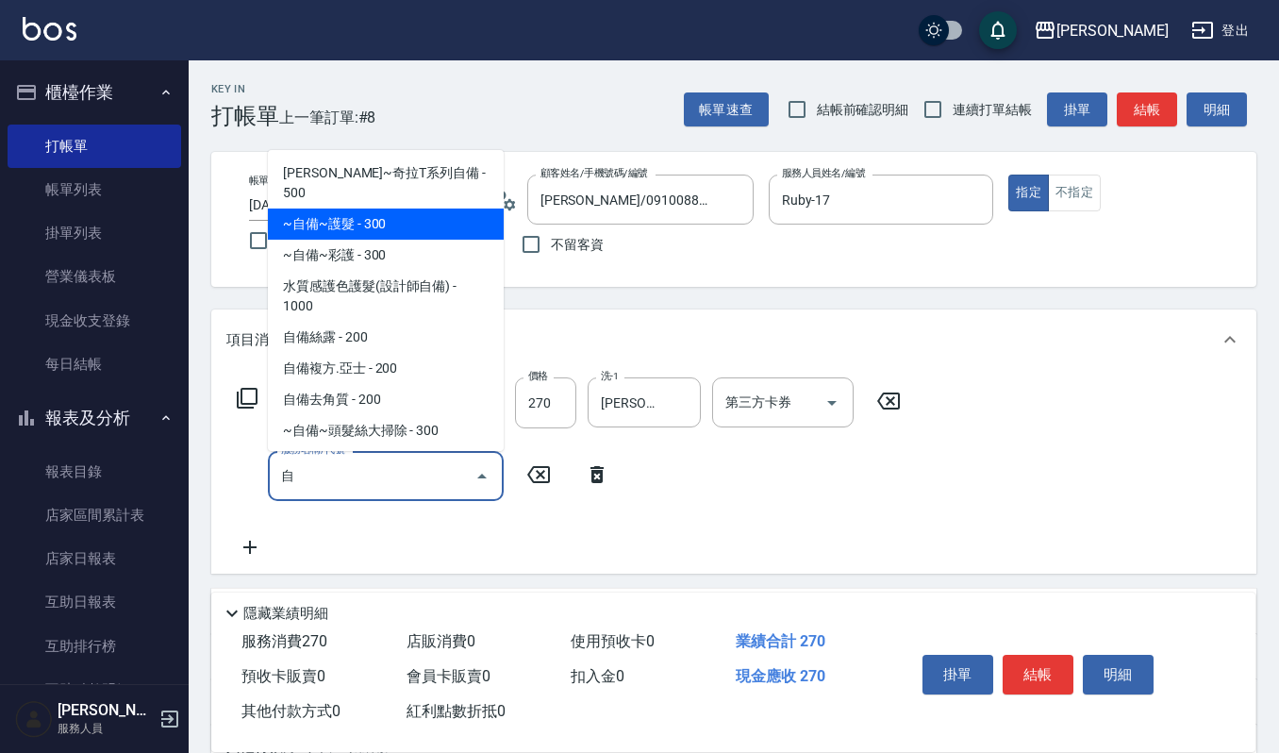
click at [374, 208] on span "~自備~護髮 - 300" at bounding box center [386, 223] width 236 height 31
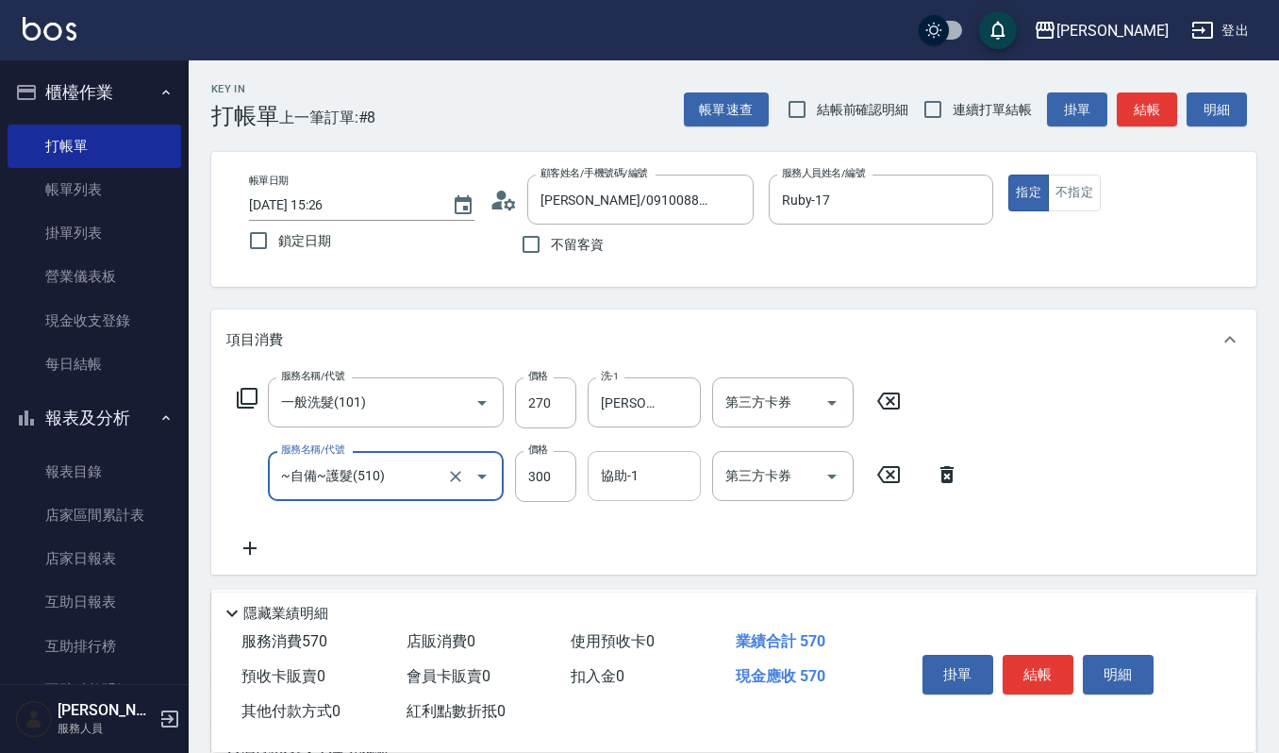
type input "~自備~護髮(510)"
click at [625, 488] on input "協助-1" at bounding box center [644, 475] width 96 height 33
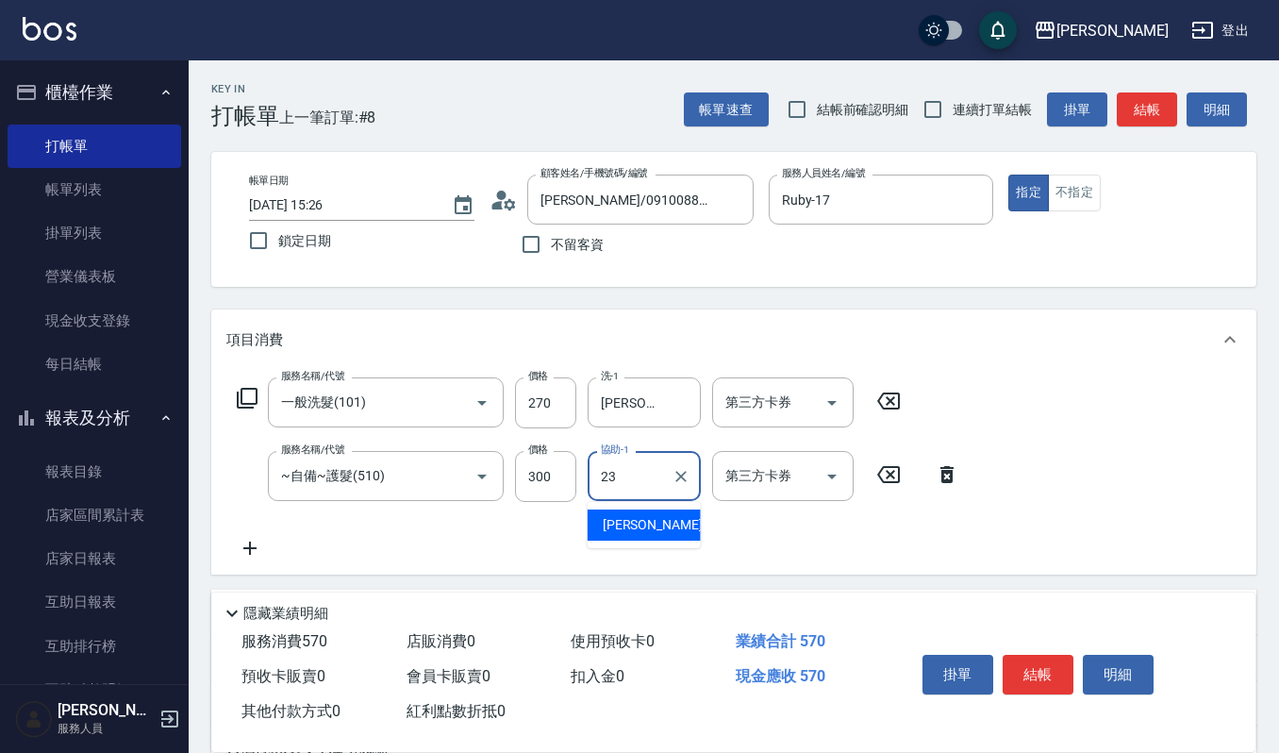
type input "[PERSON_NAME]-23"
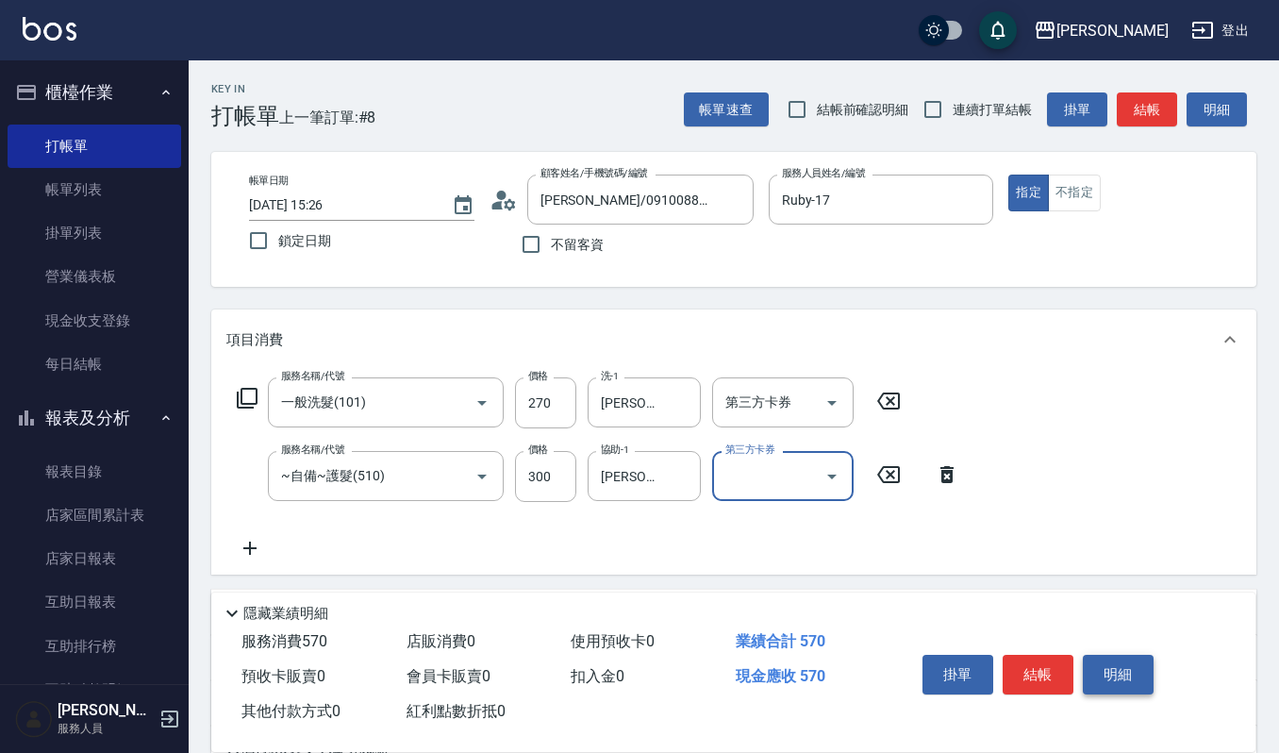
click at [1095, 664] on button "明細" at bounding box center [1118, 675] width 71 height 40
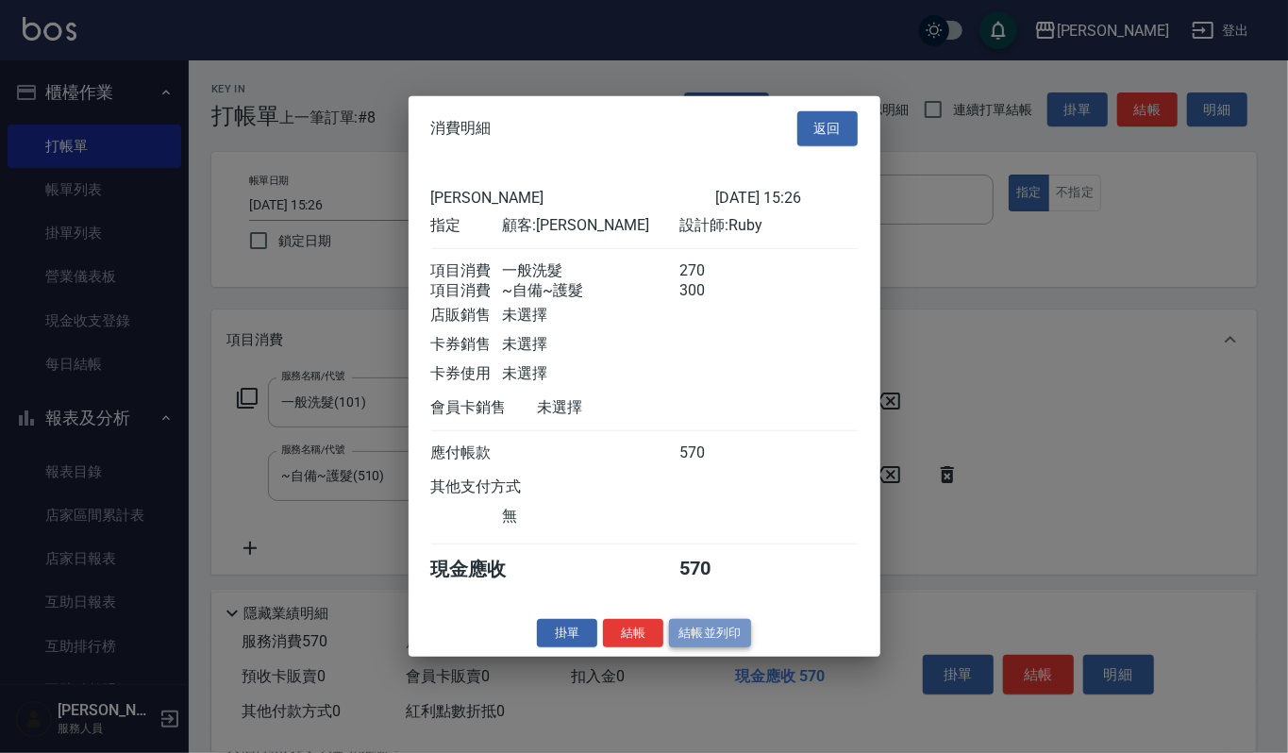
click at [726, 647] on button "結帳並列印" at bounding box center [710, 632] width 82 height 29
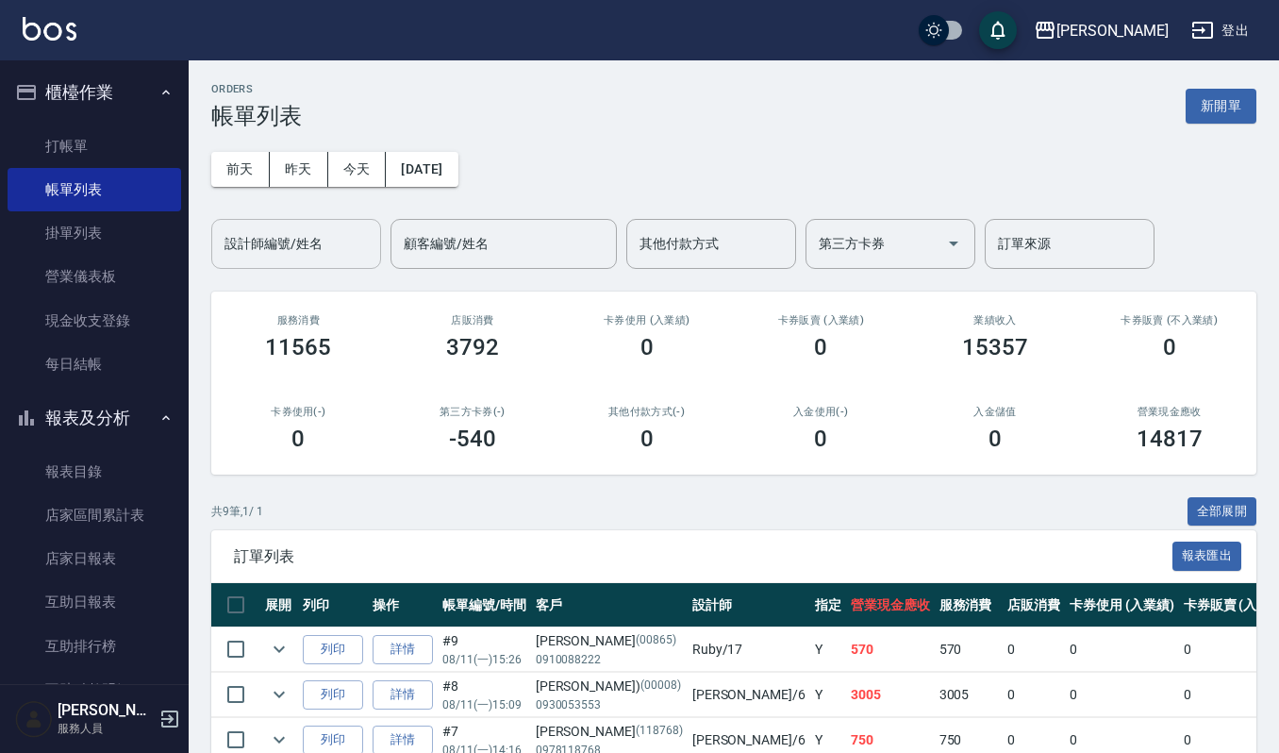
click at [306, 242] on input "設計師編號/姓名" at bounding box center [296, 243] width 153 height 33
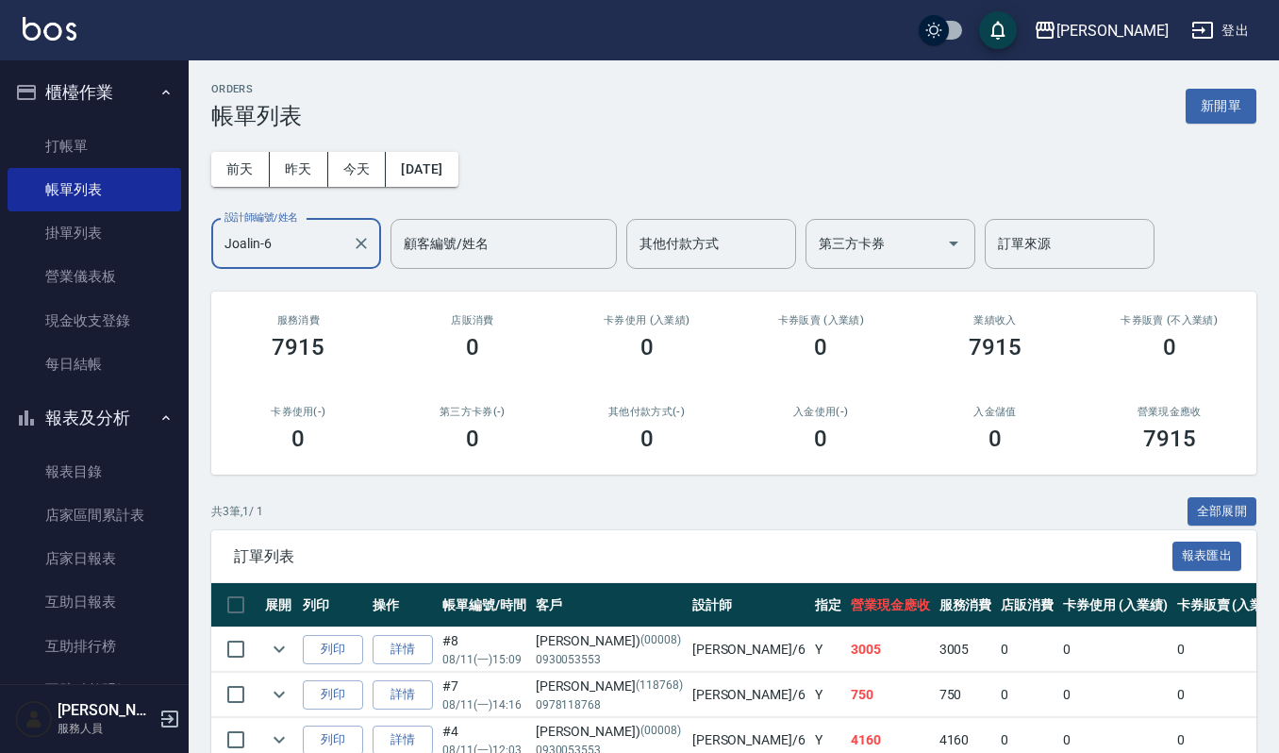
scroll to position [104, 0]
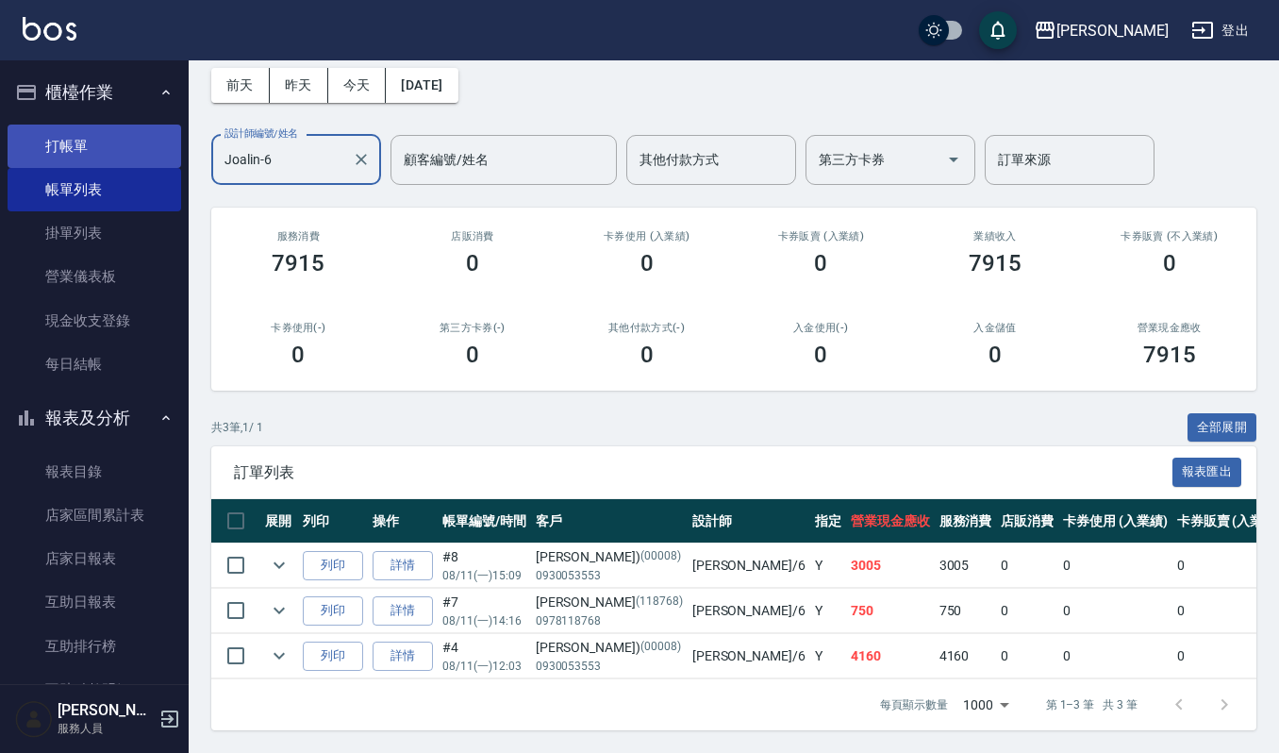
type input "Joalin-6"
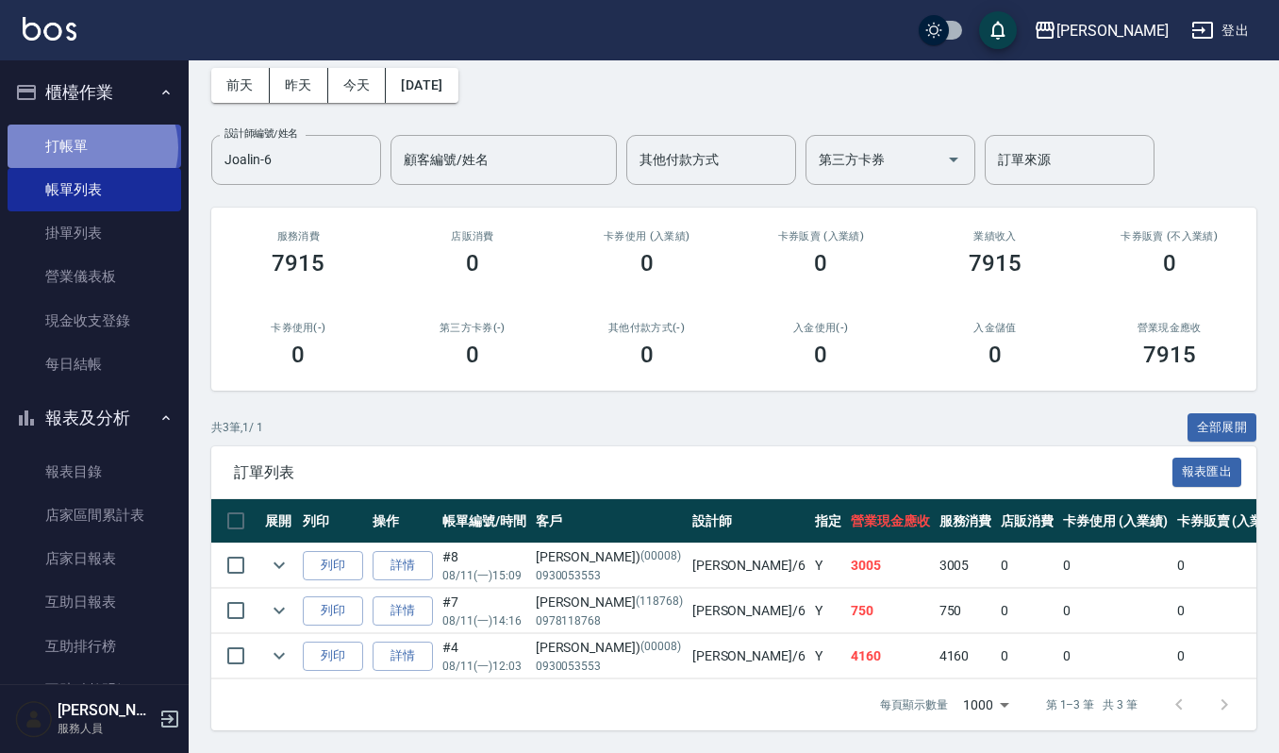
click at [91, 147] on link "打帳單" at bounding box center [95, 146] width 174 height 43
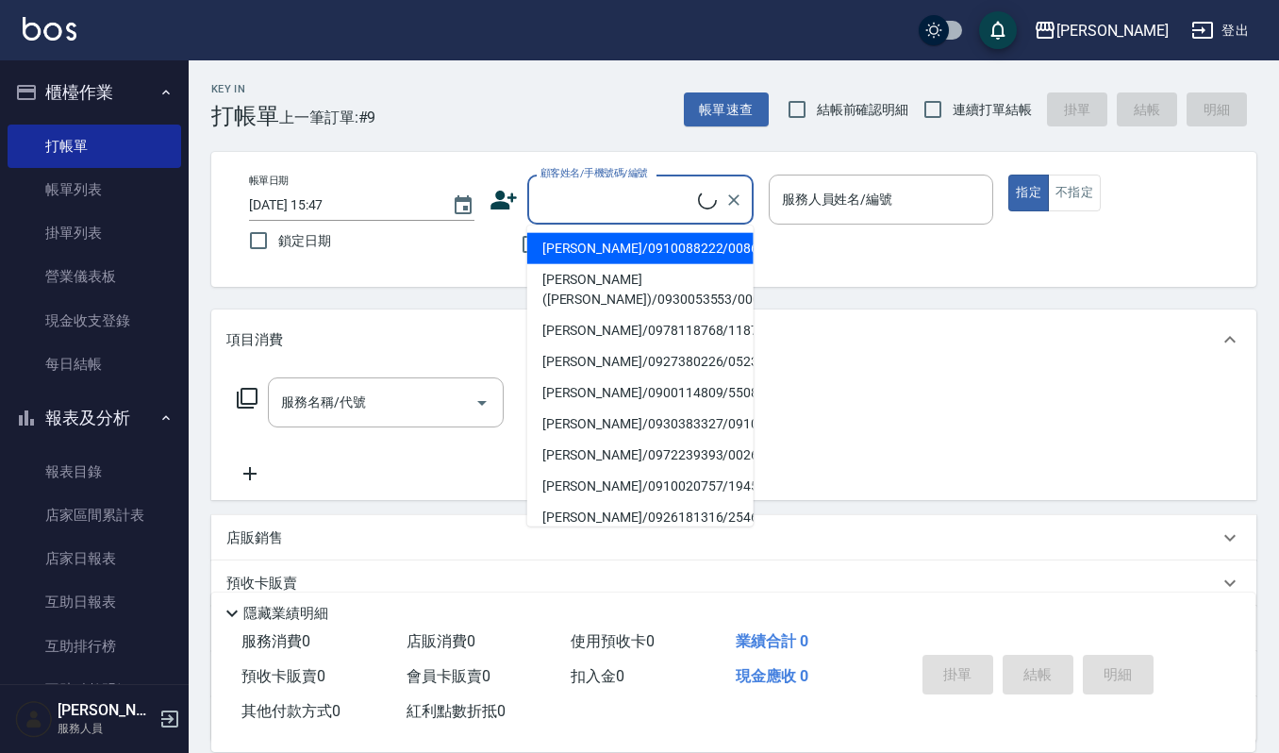
click at [586, 205] on input "顧客姓名/手機號碼/編號" at bounding box center [617, 199] width 162 height 33
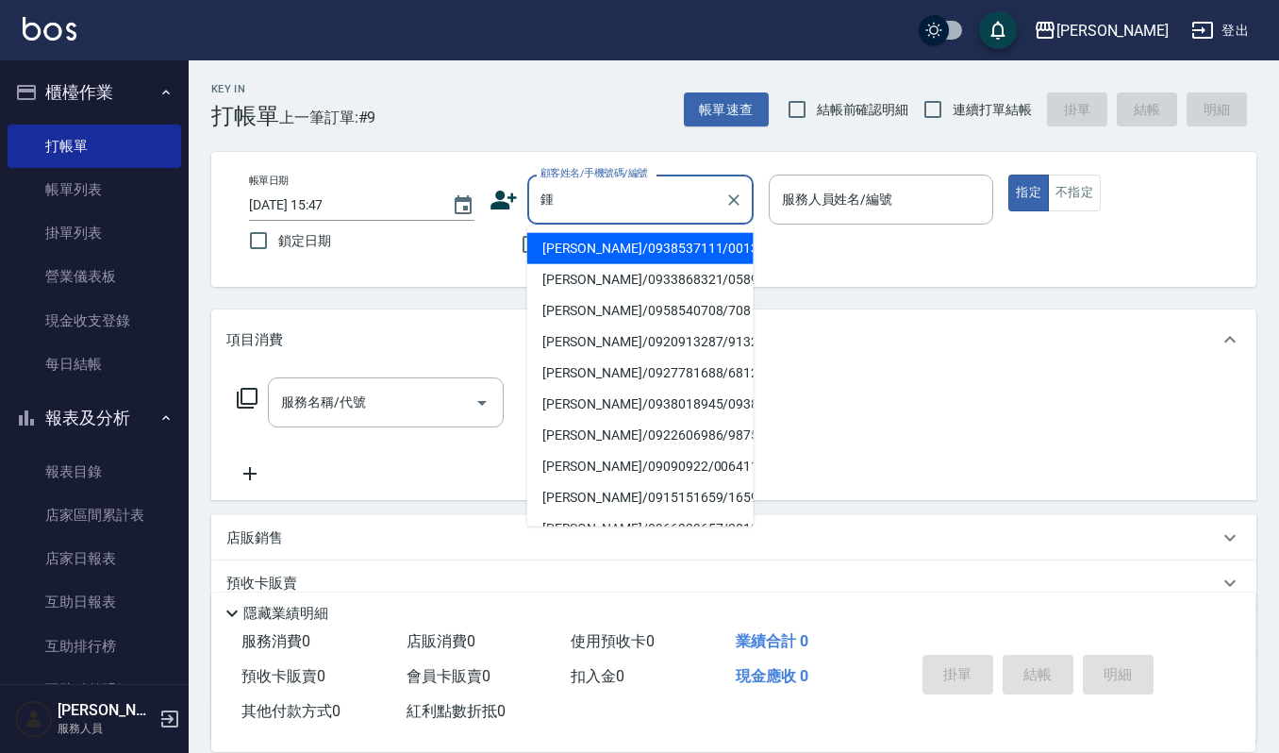
click at [642, 281] on li "[PERSON_NAME]/0933868321/05896" at bounding box center [640, 279] width 226 height 31
type input "[PERSON_NAME]/0933868321/05896"
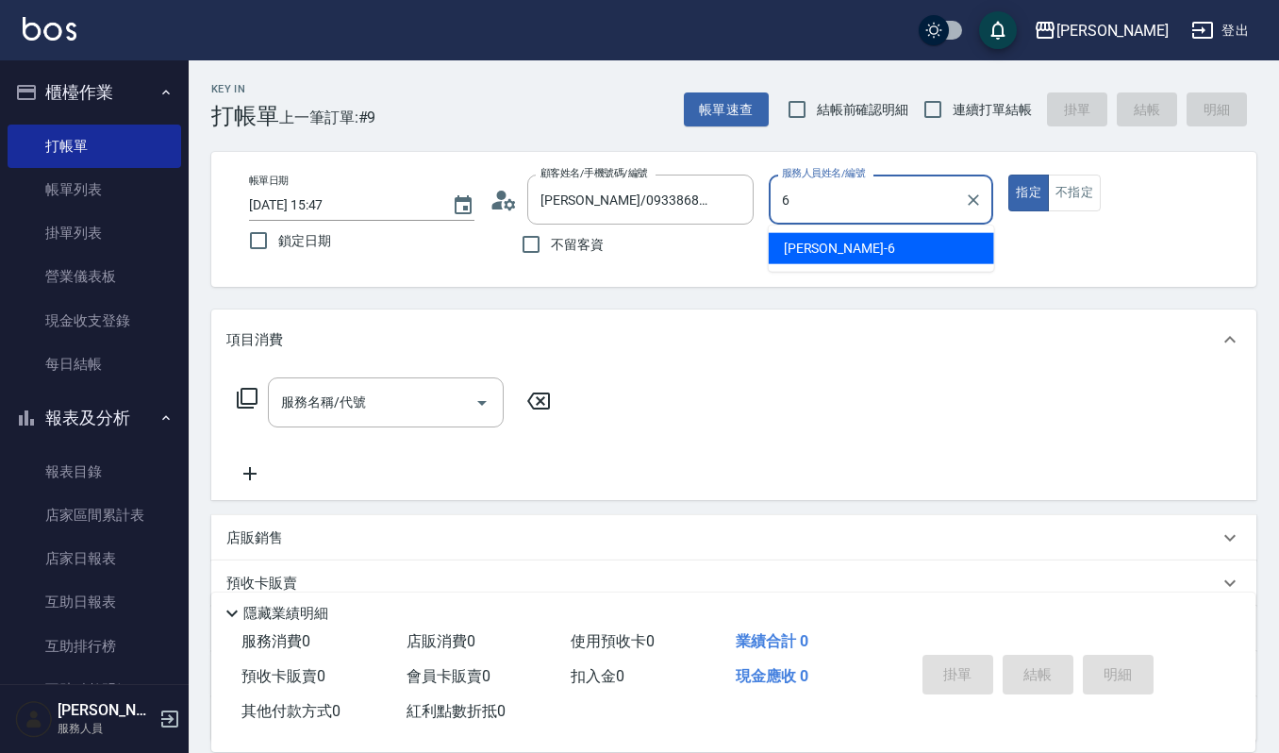
type input "Joalin-6"
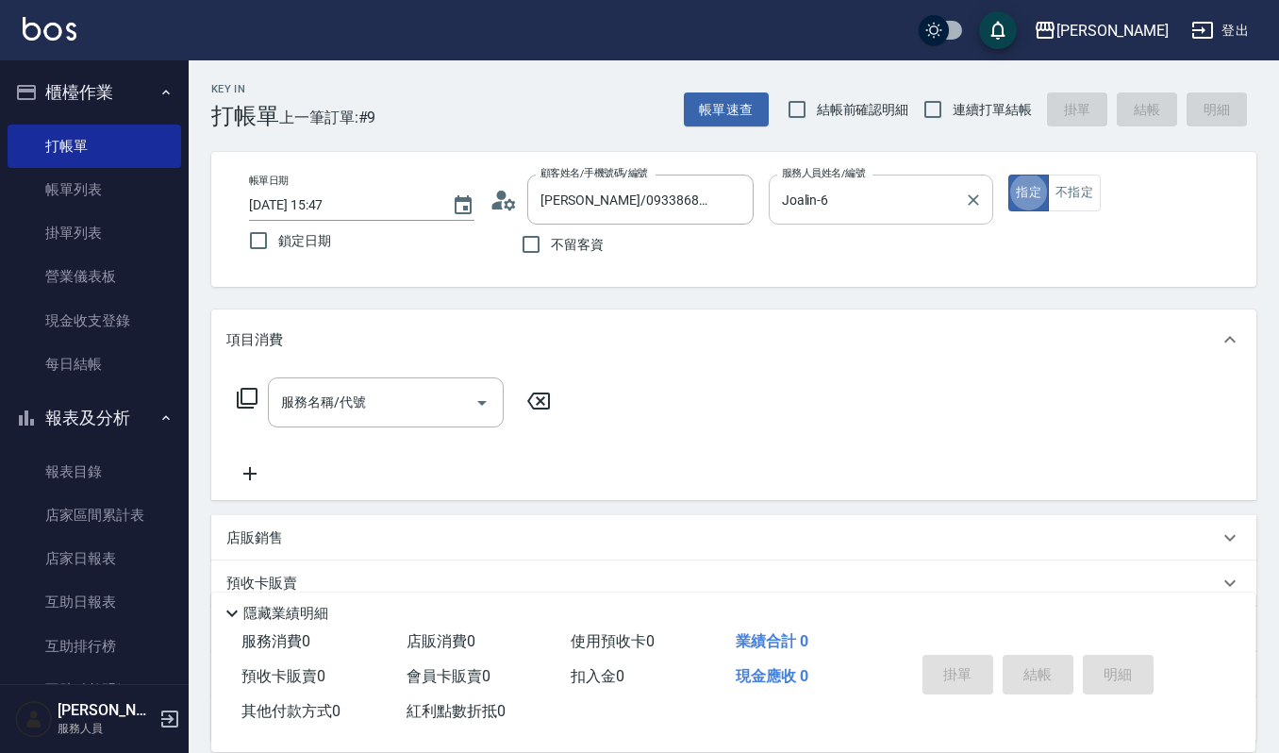
type button "true"
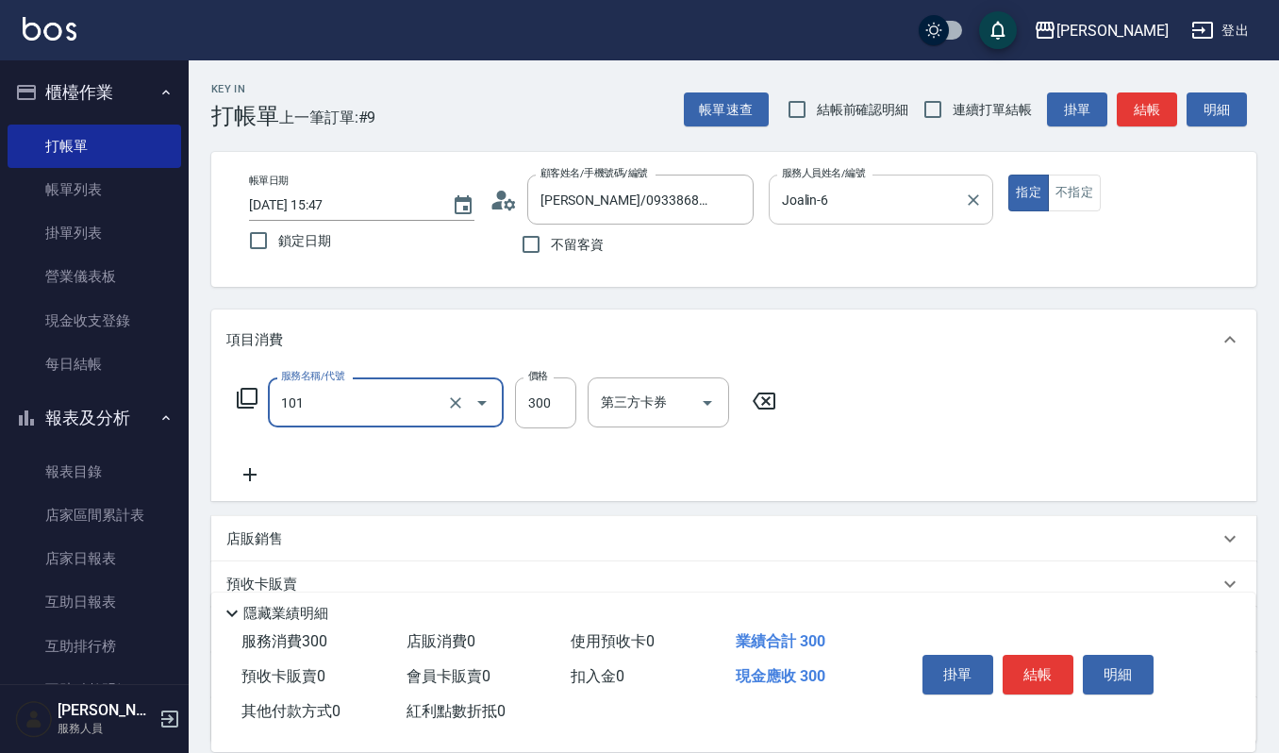
type input "一般洗髮(101)"
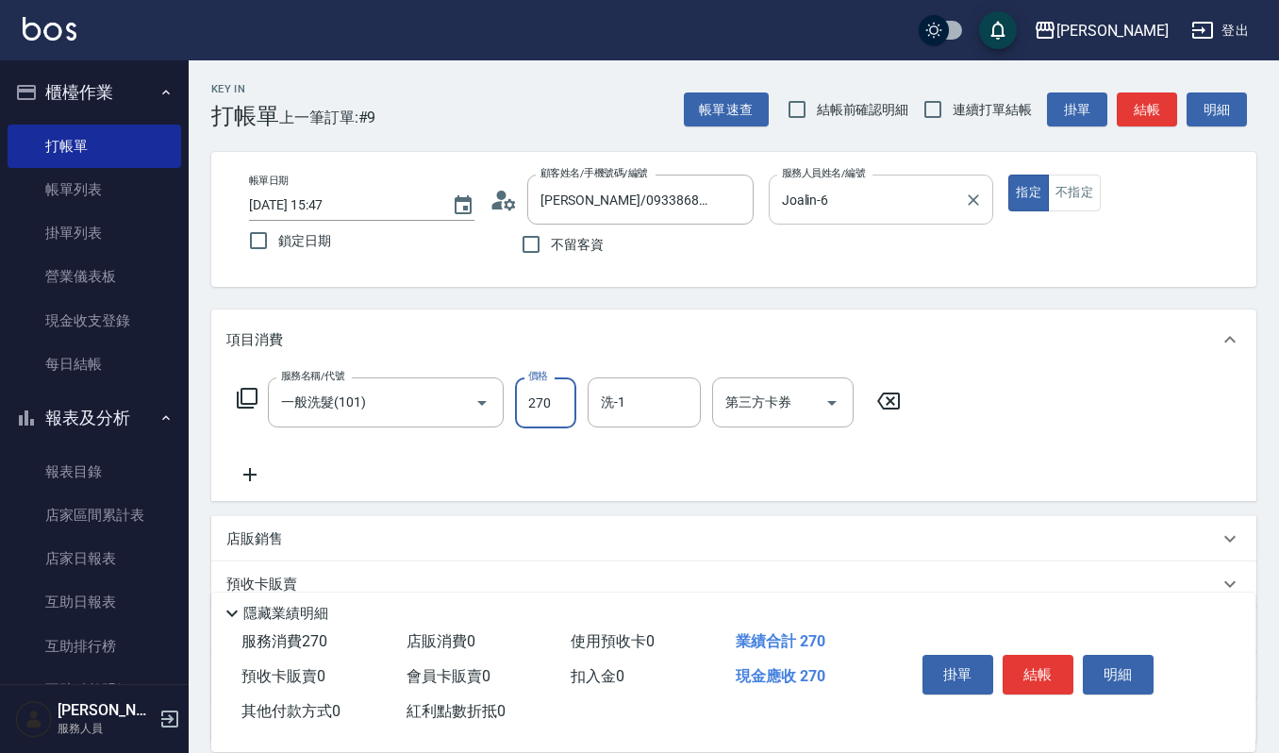
type input "270"
click at [1039, 668] on button "結帳" at bounding box center [1038, 675] width 71 height 40
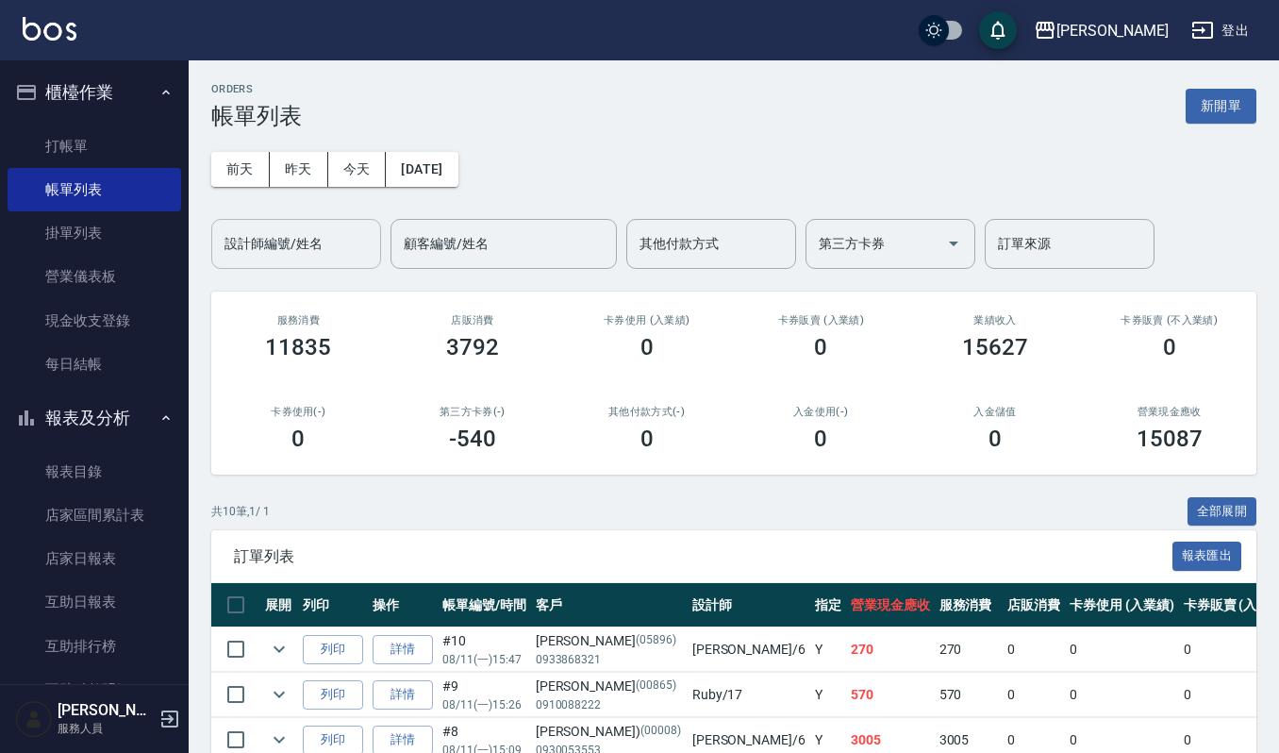
click at [265, 249] on input "設計師編號/姓名" at bounding box center [296, 243] width 153 height 33
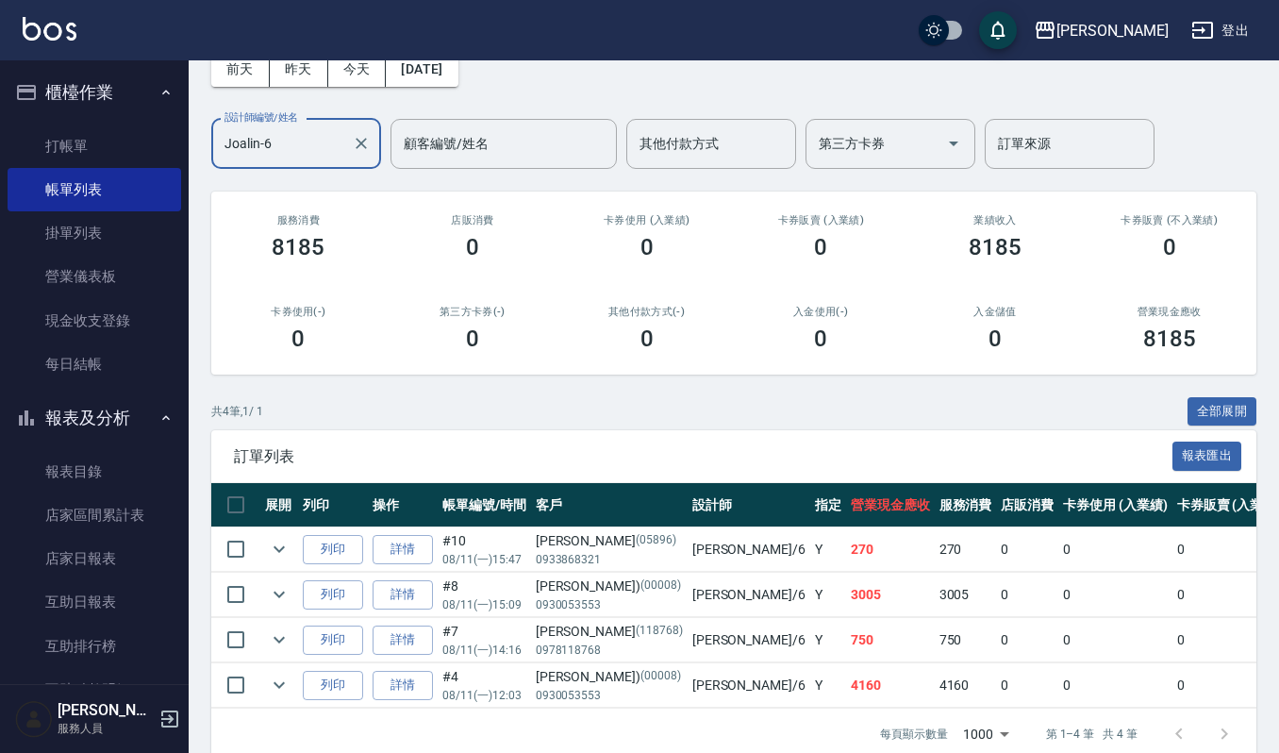
scroll to position [151, 0]
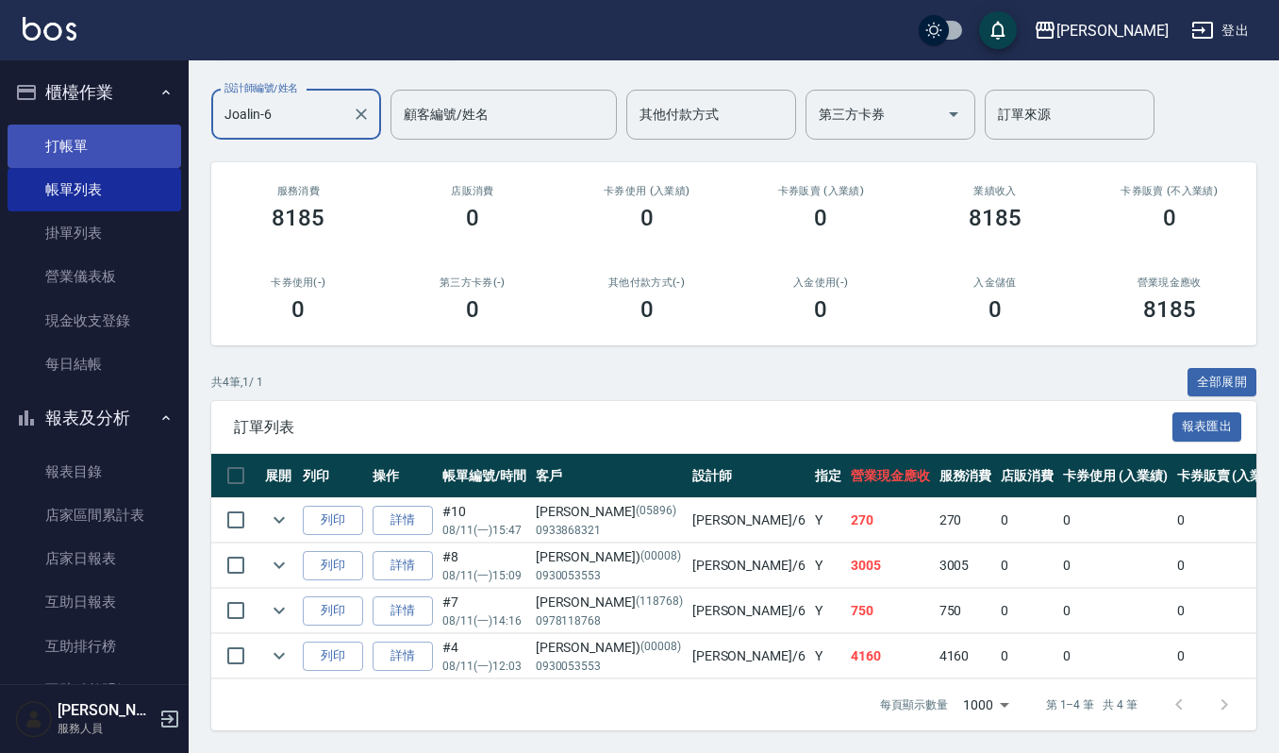
type input "Joalin-6"
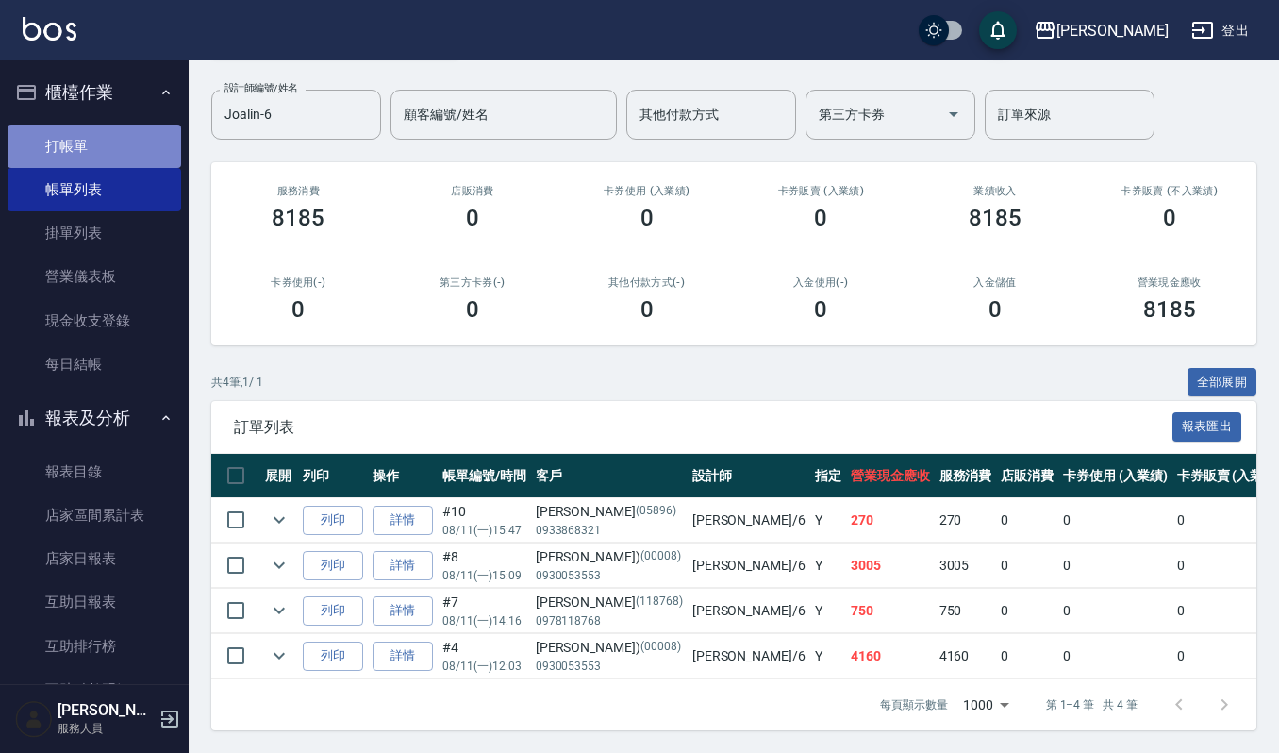
click at [117, 141] on link "打帳單" at bounding box center [95, 146] width 174 height 43
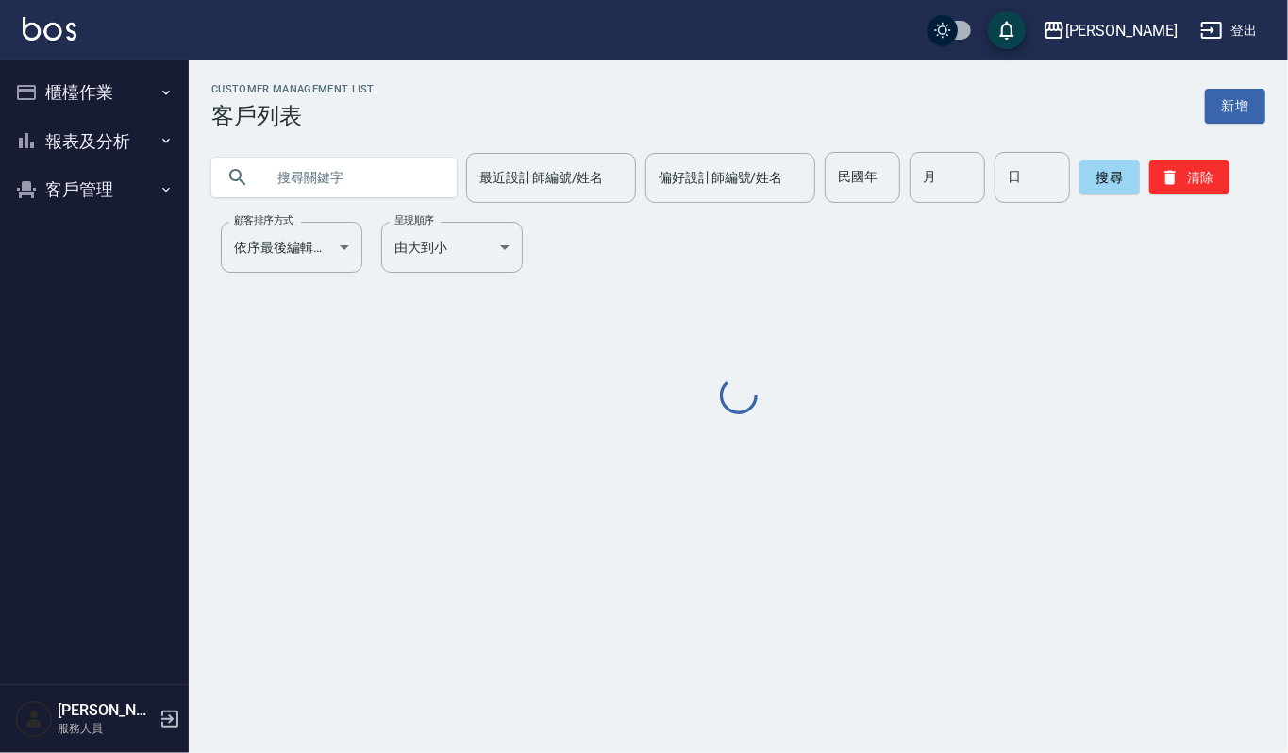
click at [319, 185] on input "text" at bounding box center [352, 177] width 177 height 51
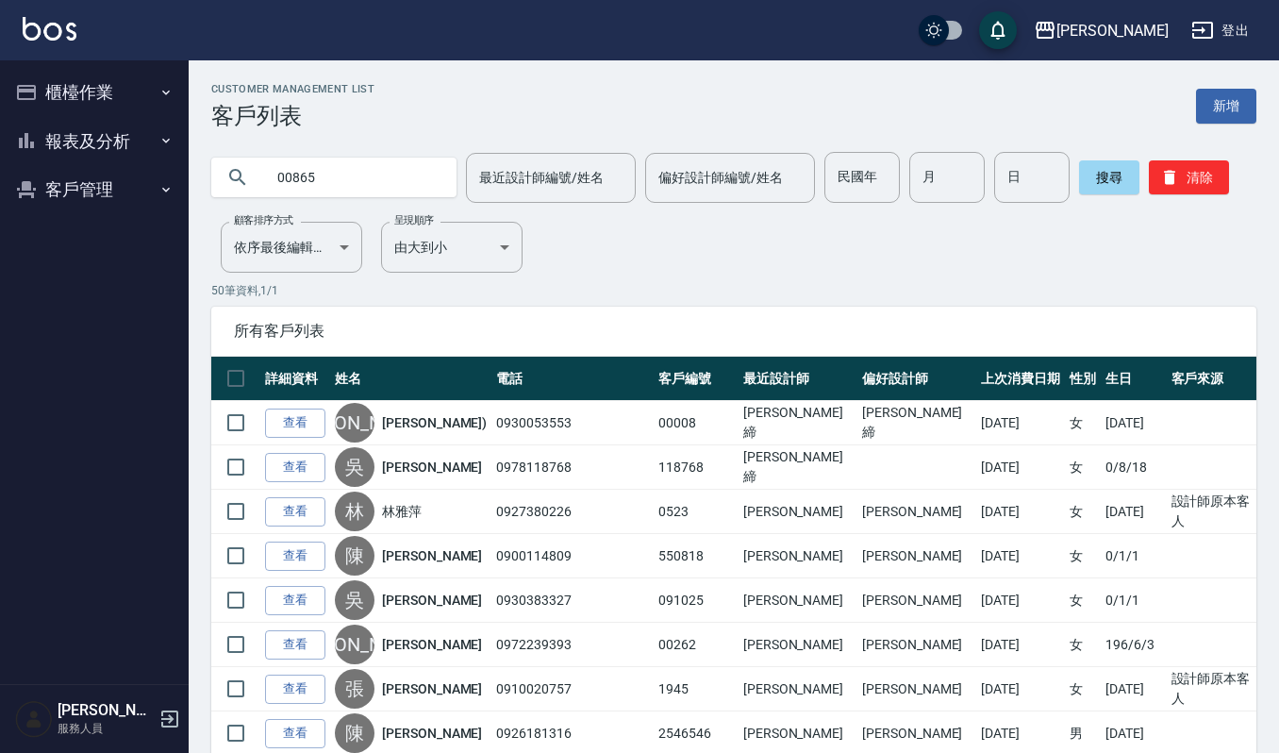
type input "00865"
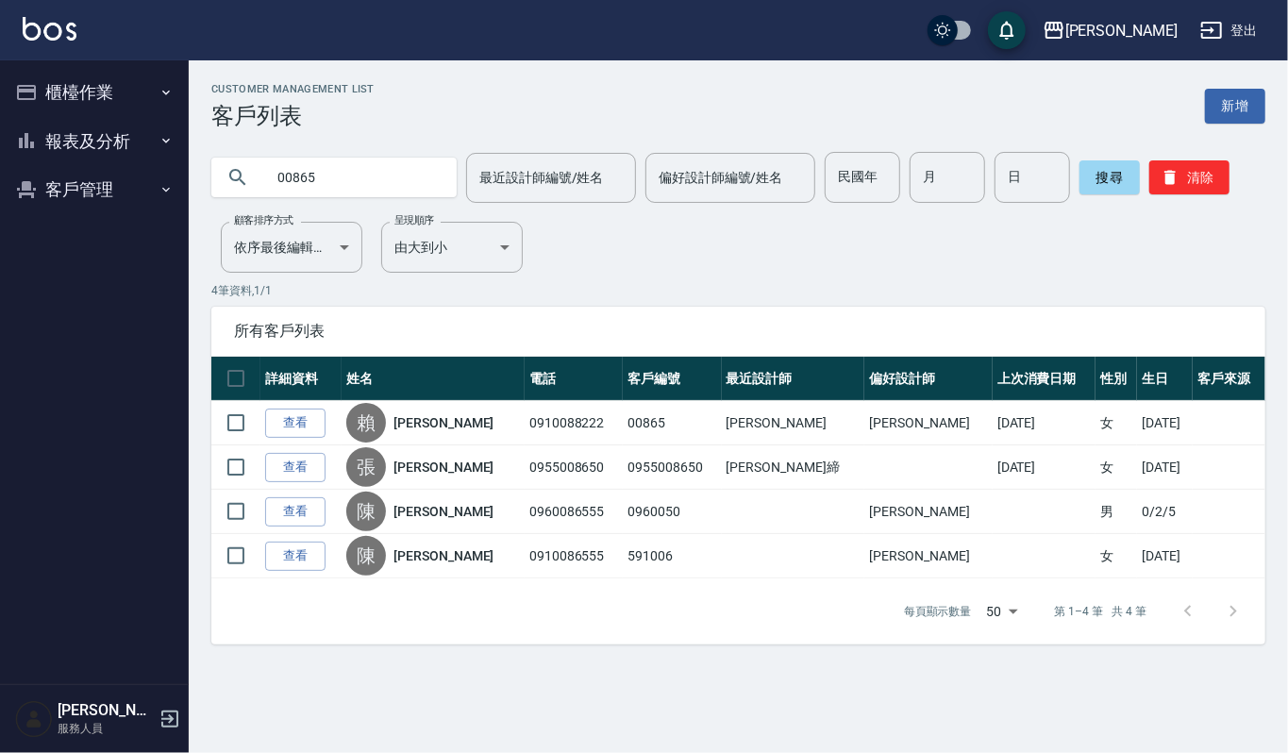
click at [302, 425] on link "查看" at bounding box center [295, 423] width 60 height 29
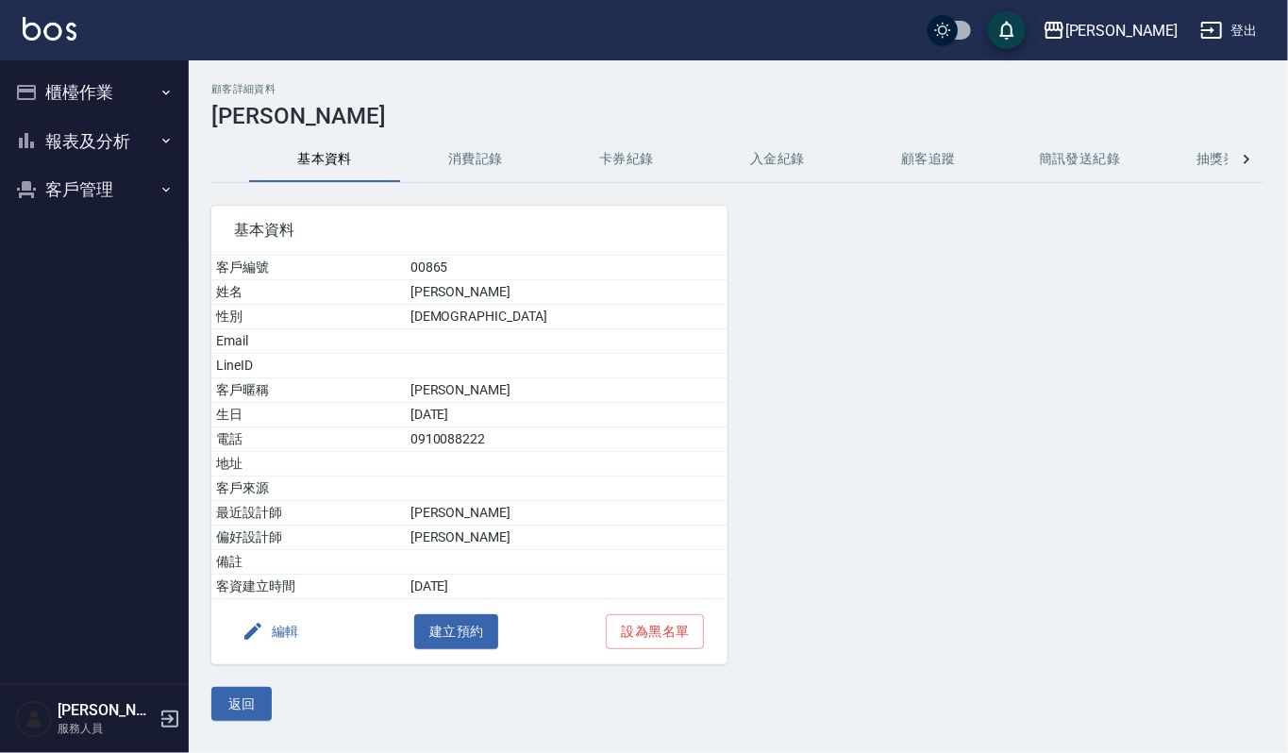
click at [443, 156] on button "消費記錄" at bounding box center [475, 159] width 151 height 45
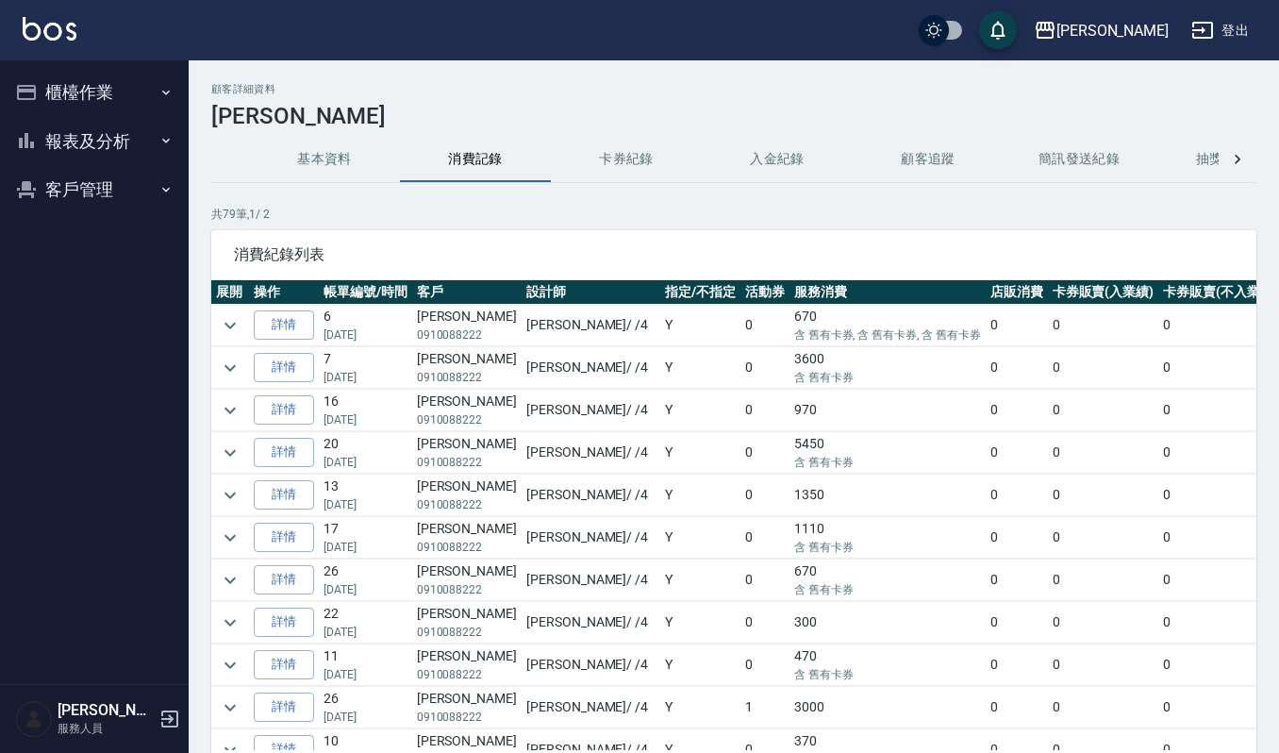
click at [208, 325] on div "顧客詳細資料 賴貴惠 基本資料 消費記錄 卡券紀錄 入金紀錄 顧客追蹤 簡訊發送紀錄 抽獎券紀錄 共 79 筆, 1 / 2 消費紀錄列表 展開 操作 帳單編…" at bounding box center [734, 470] width 1091 height 775
click at [220, 323] on icon "expand row" at bounding box center [230, 325] width 23 height 23
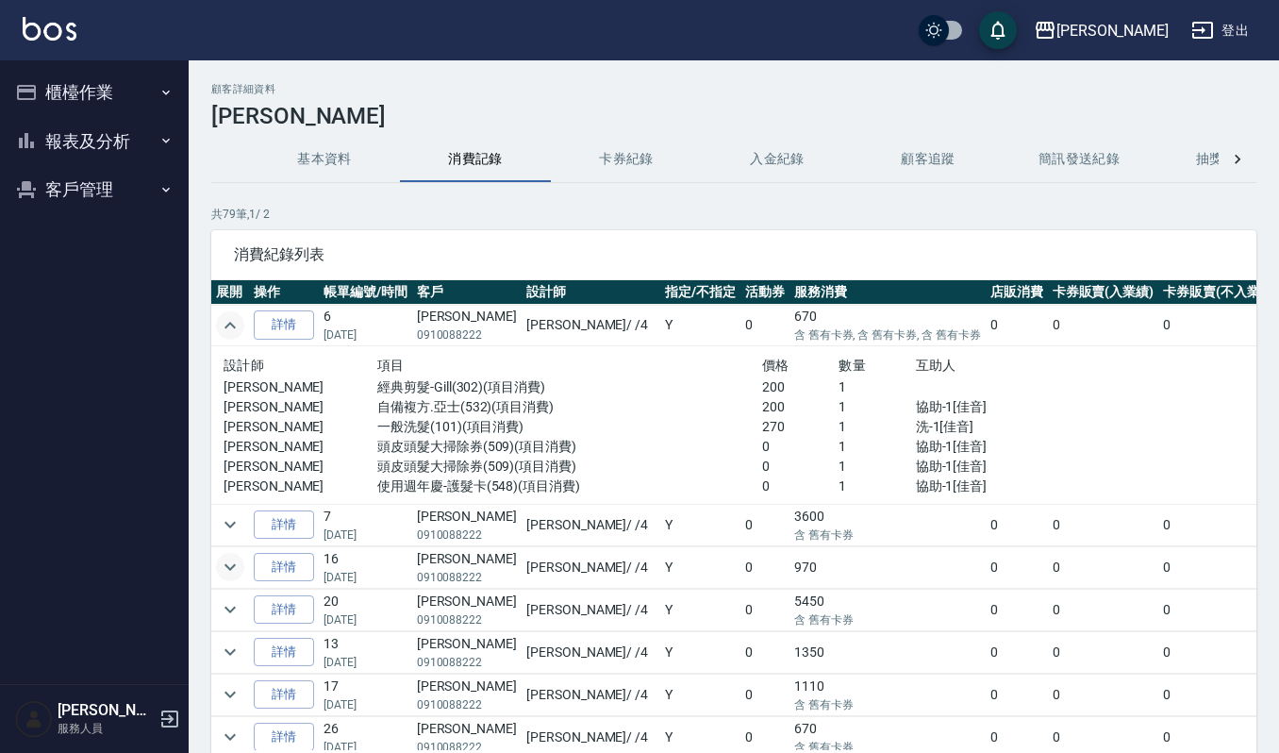
click at [227, 568] on icon "expand row" at bounding box center [230, 567] width 11 height 7
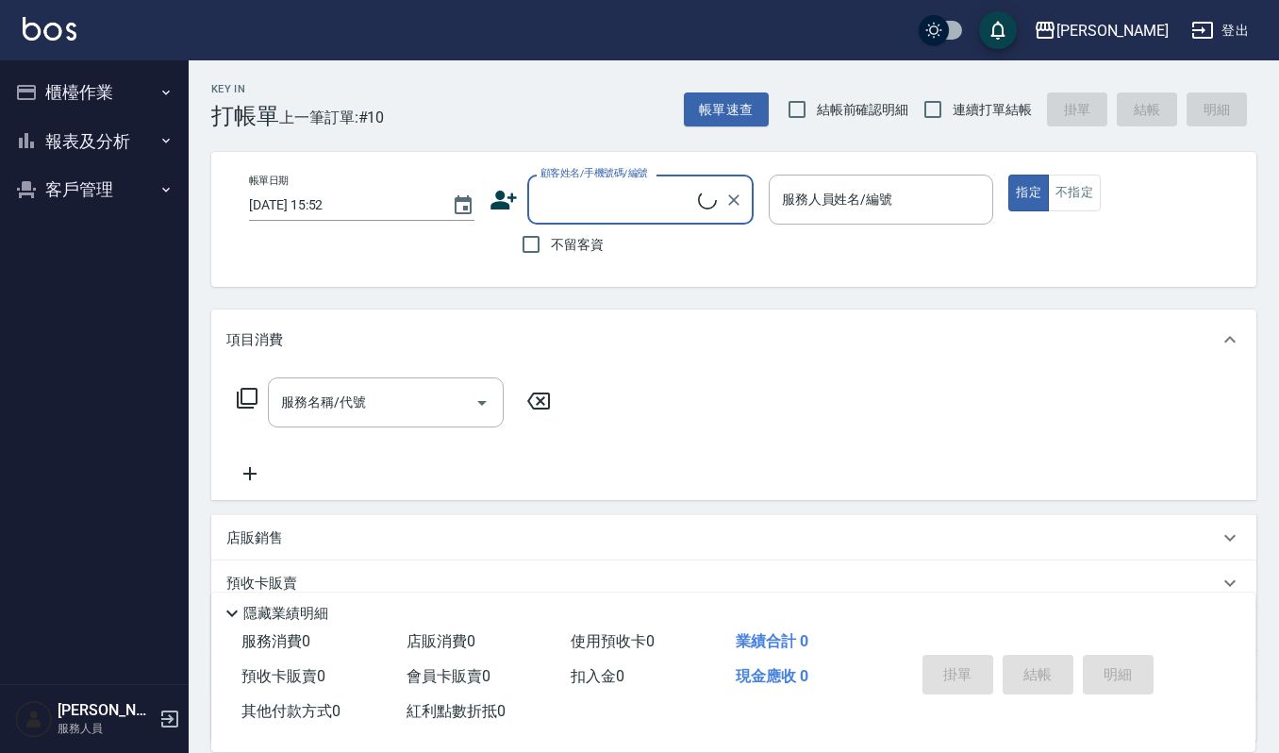
click at [103, 102] on button "櫃檯作業" at bounding box center [95, 92] width 174 height 49
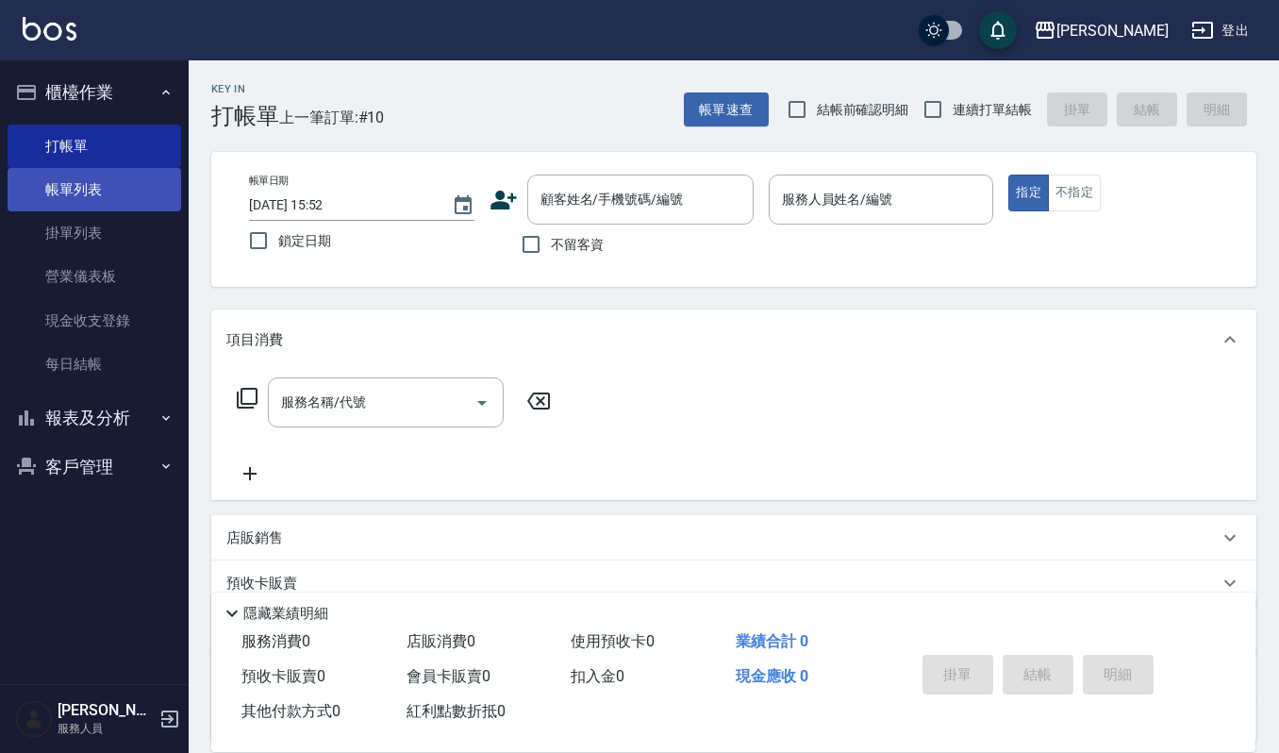
click at [98, 189] on link "帳單列表" at bounding box center [95, 189] width 174 height 43
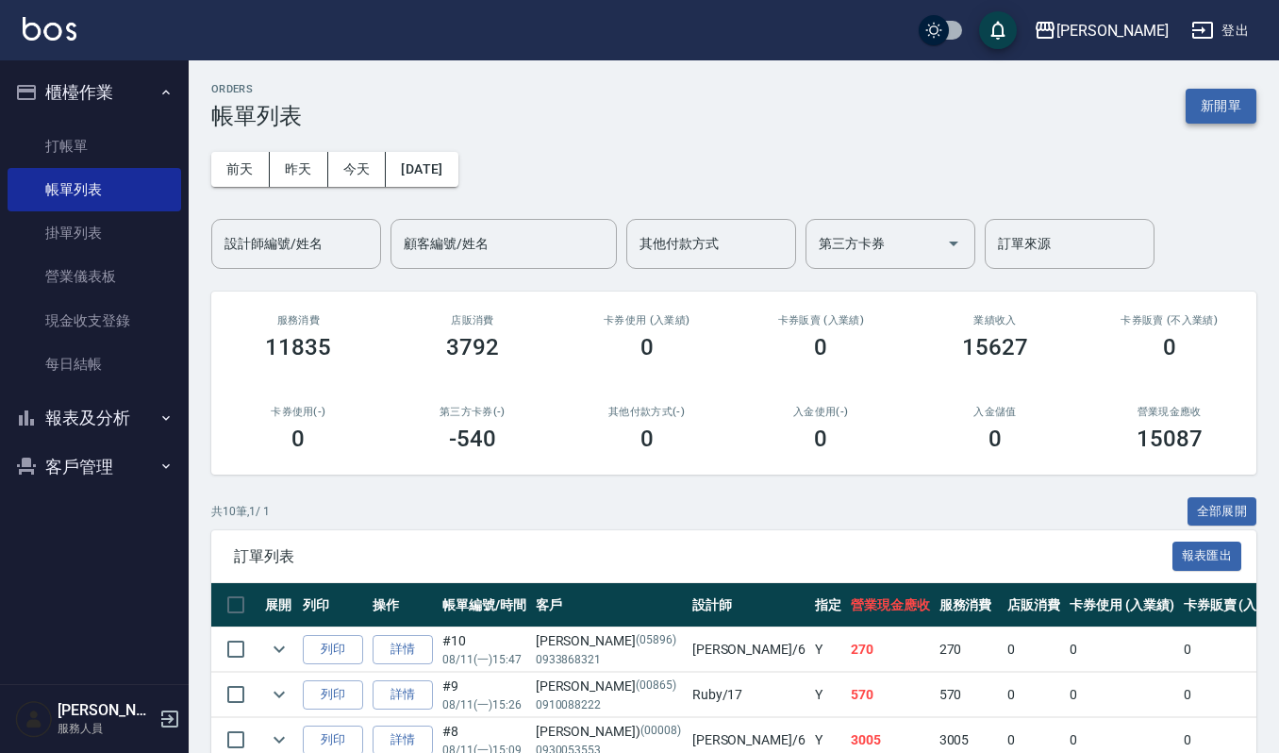
click at [1228, 96] on button "新開單" at bounding box center [1221, 106] width 71 height 35
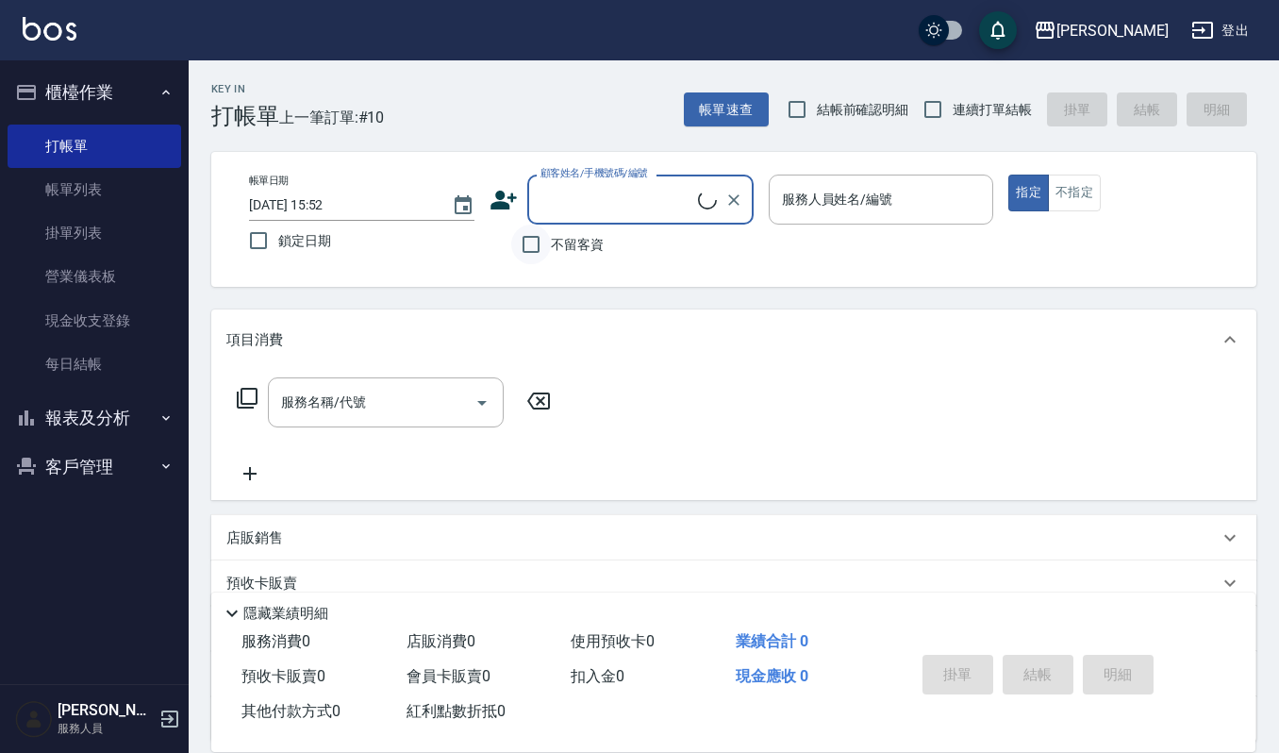
click at [528, 251] on input "不留客資" at bounding box center [531, 245] width 40 height 40
checkbox input "true"
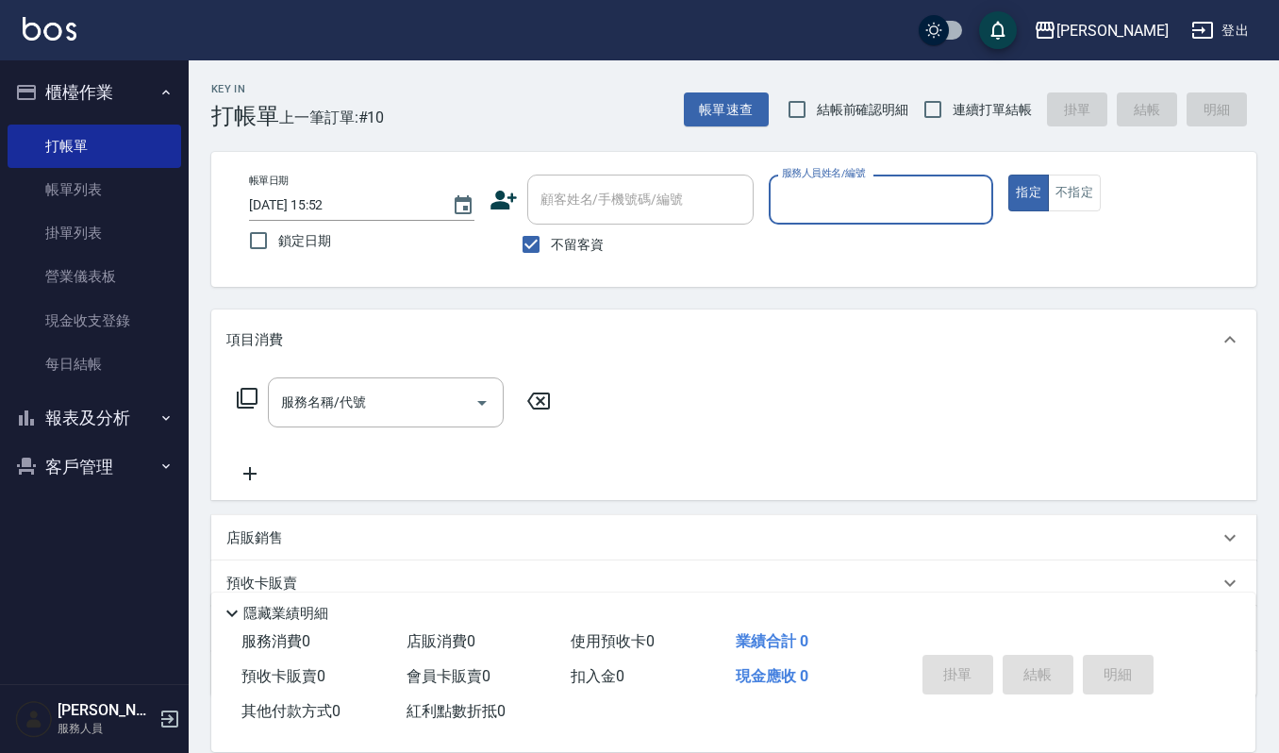
click at [877, 208] on input "服務人員姓名/編號" at bounding box center [881, 199] width 208 height 33
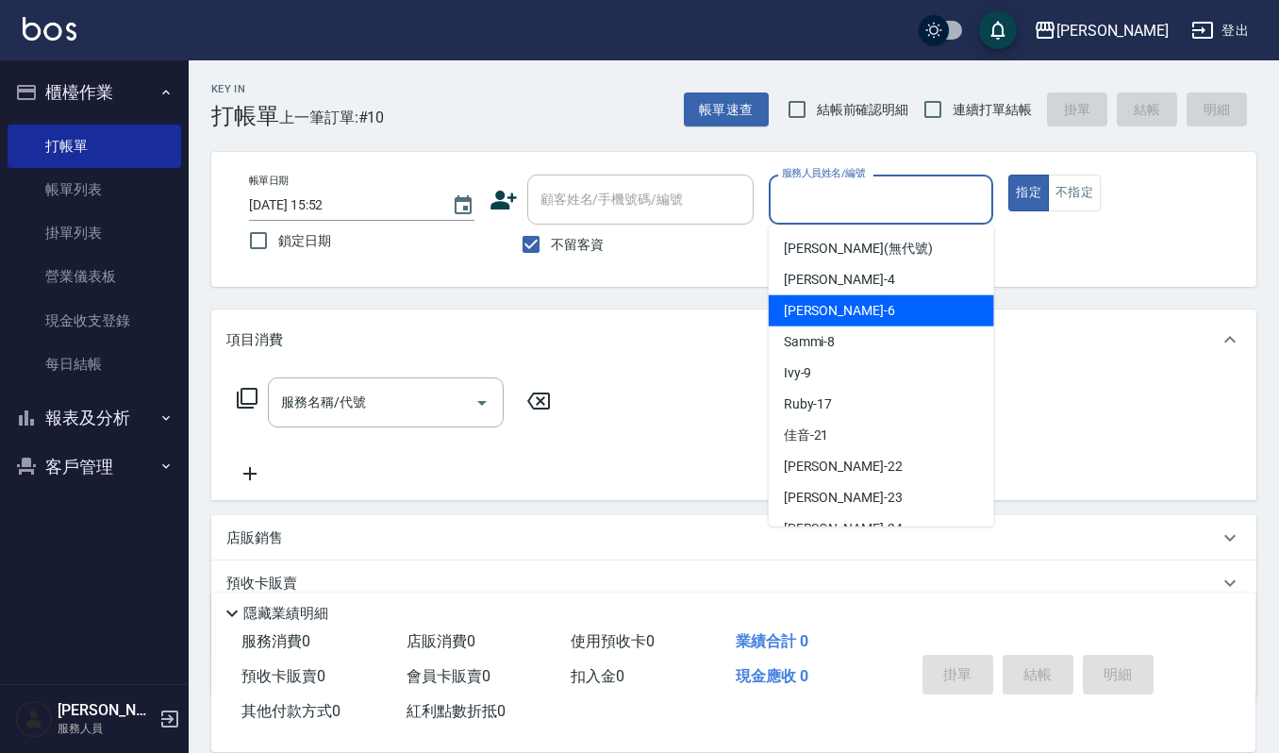
click at [808, 318] on span "Joalin -6" at bounding box center [839, 311] width 111 height 20
type input "Joalin-6"
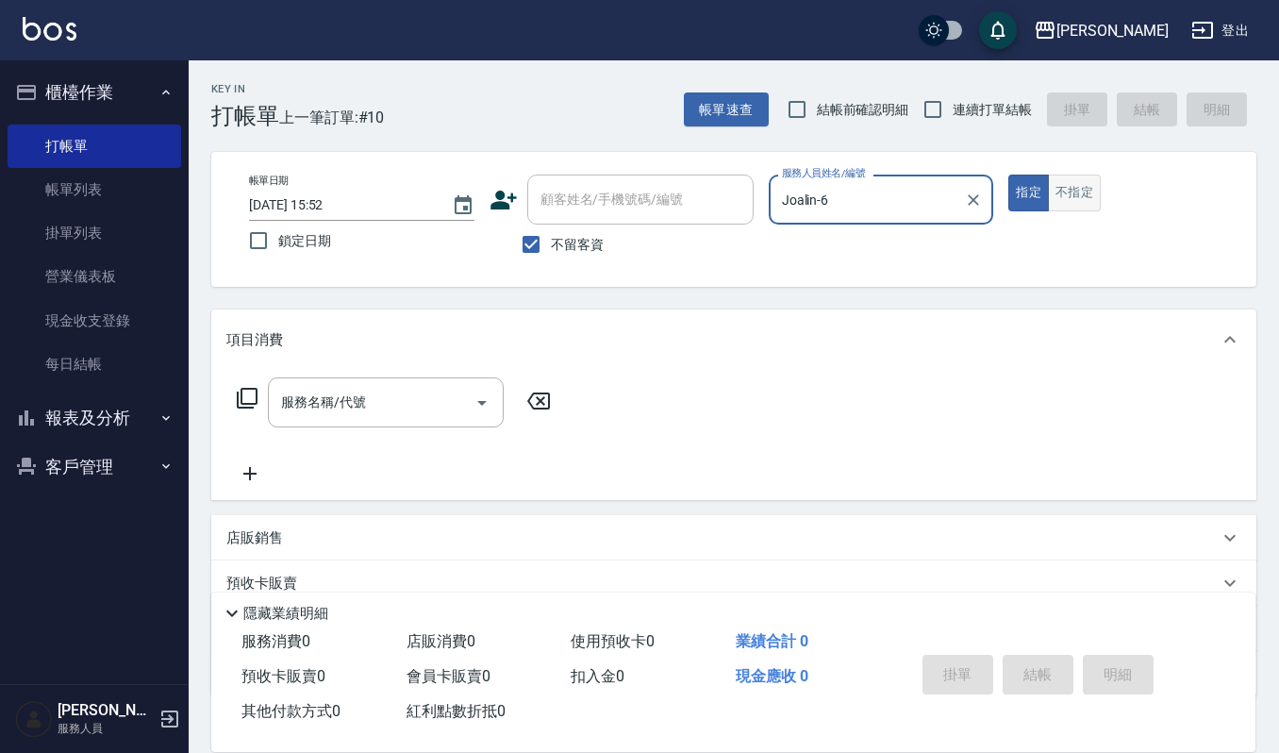
click at [1054, 190] on button "不指定" at bounding box center [1074, 193] width 53 height 37
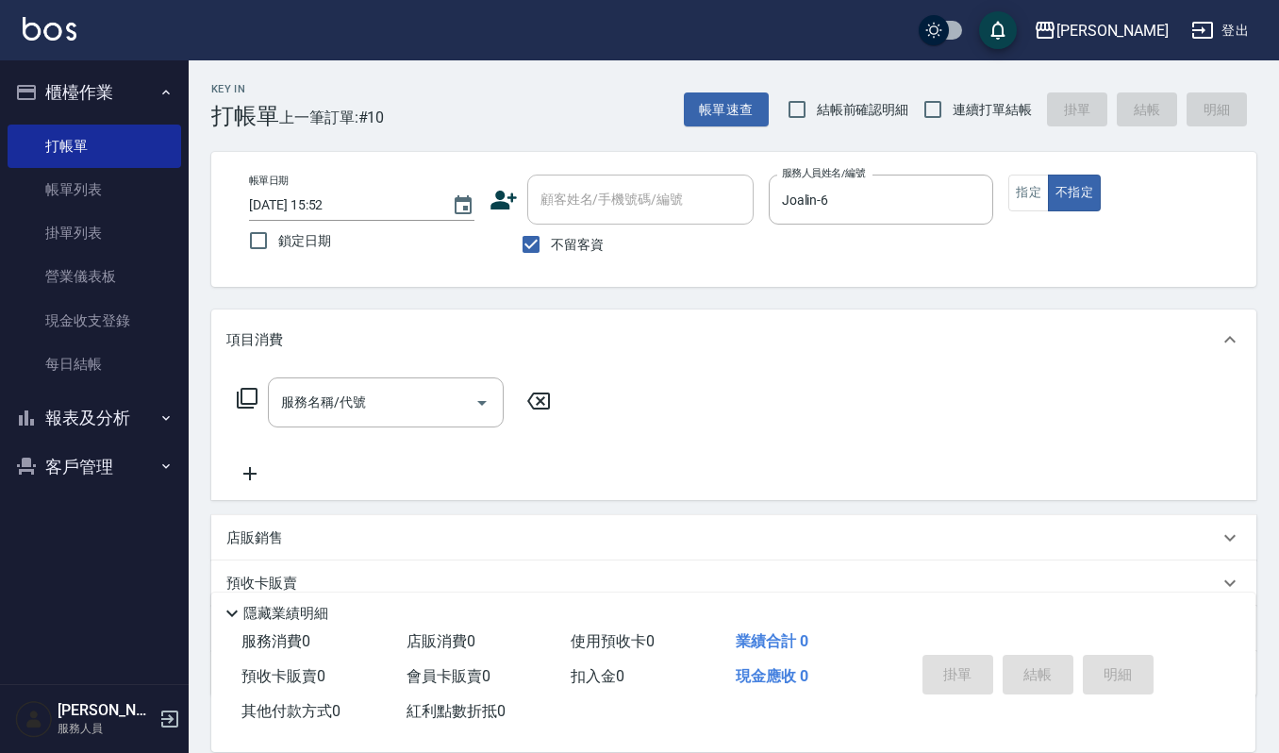
click at [298, 377] on div "服務名稱/代號" at bounding box center [386, 402] width 236 height 50
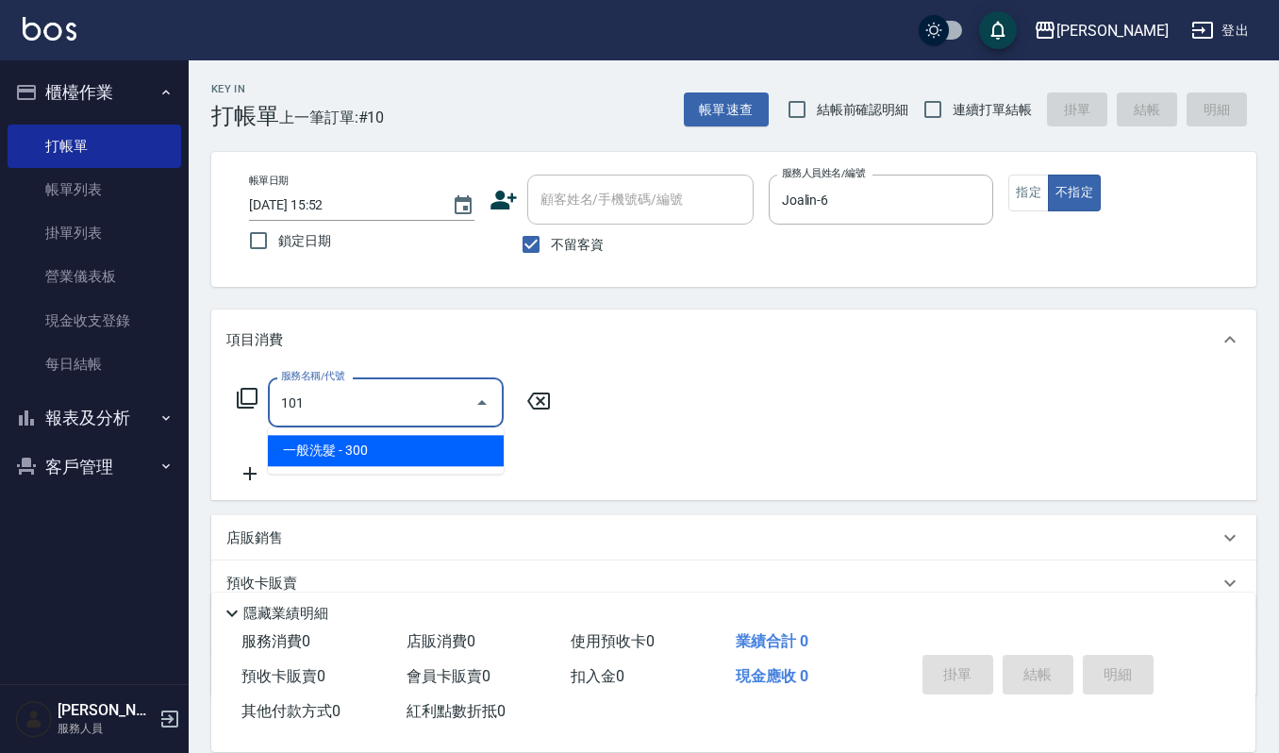
type input "一般洗髮(101)"
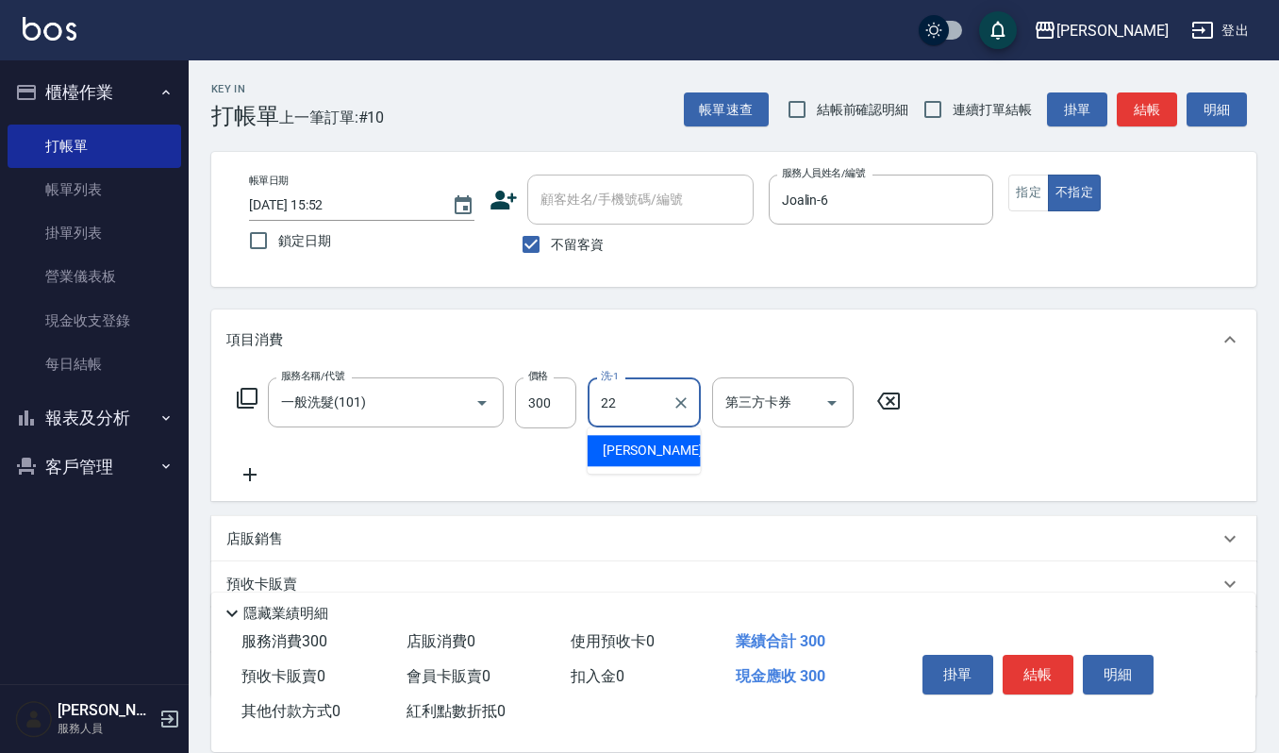
type input "宜芳-22"
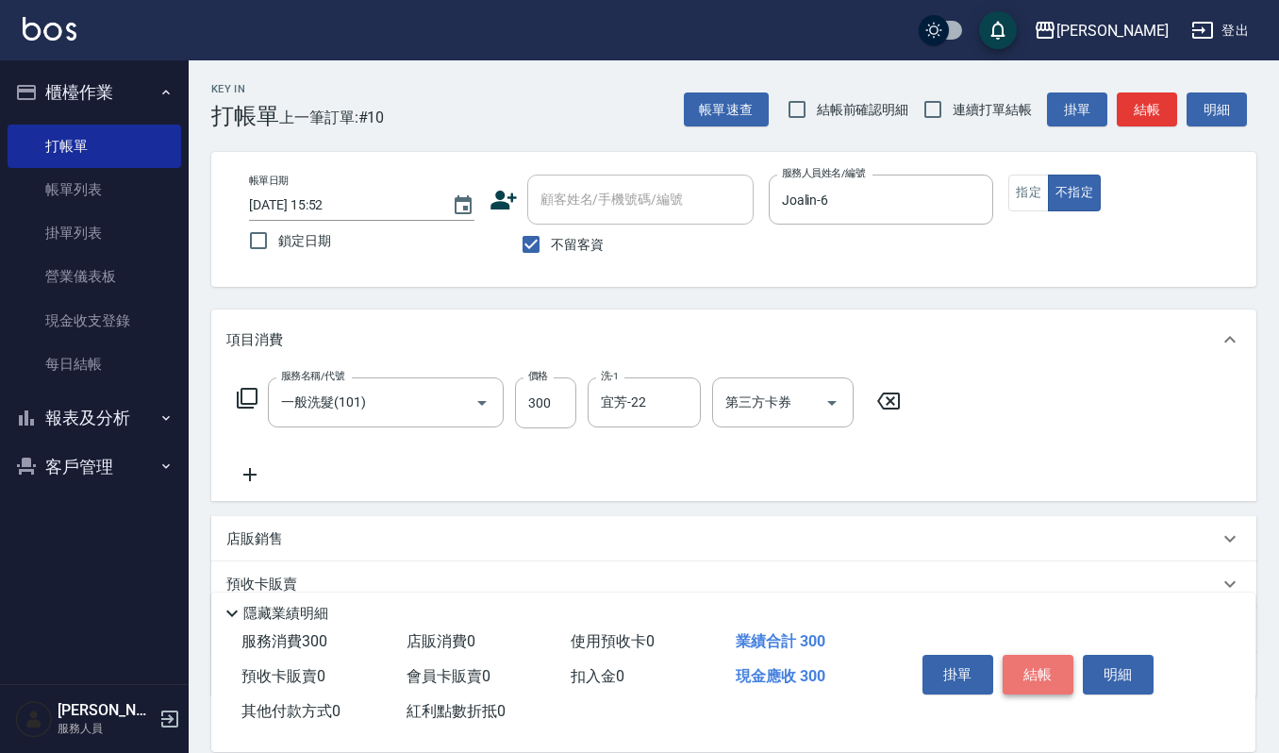
click at [1035, 683] on button "結帳" at bounding box center [1038, 675] width 71 height 40
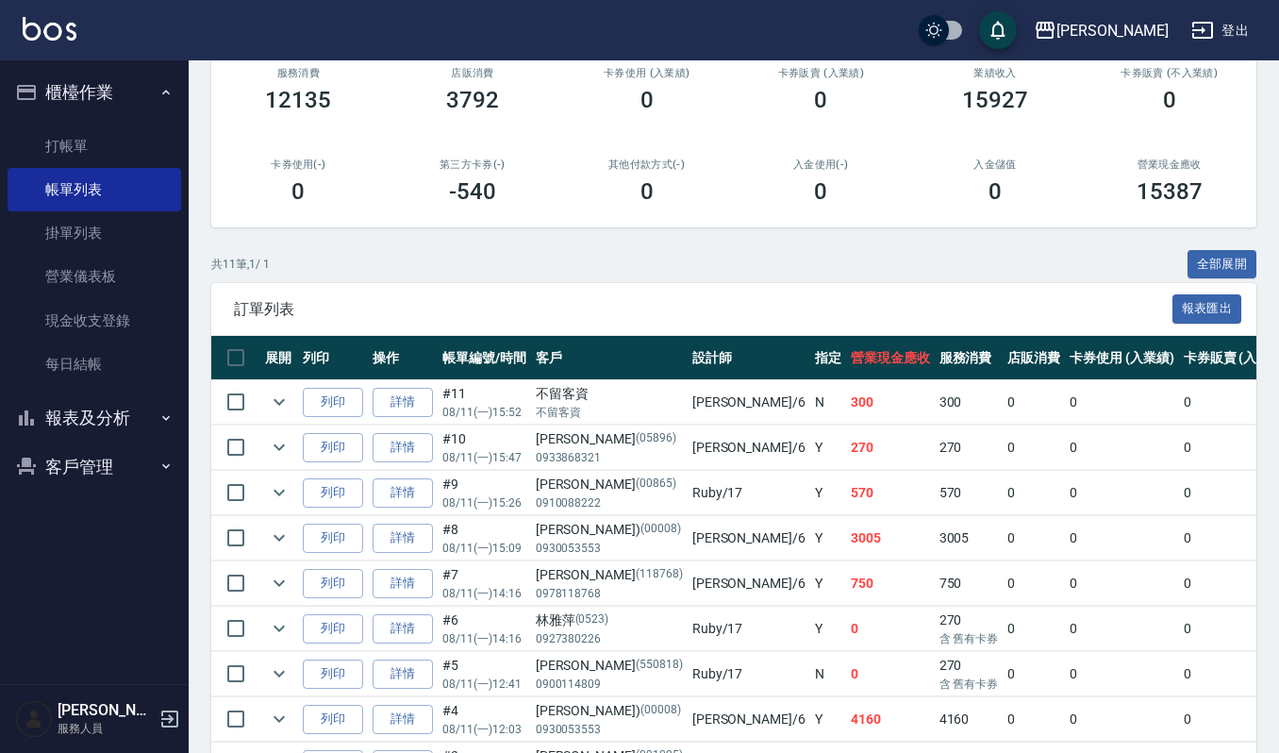
scroll to position [251, 0]
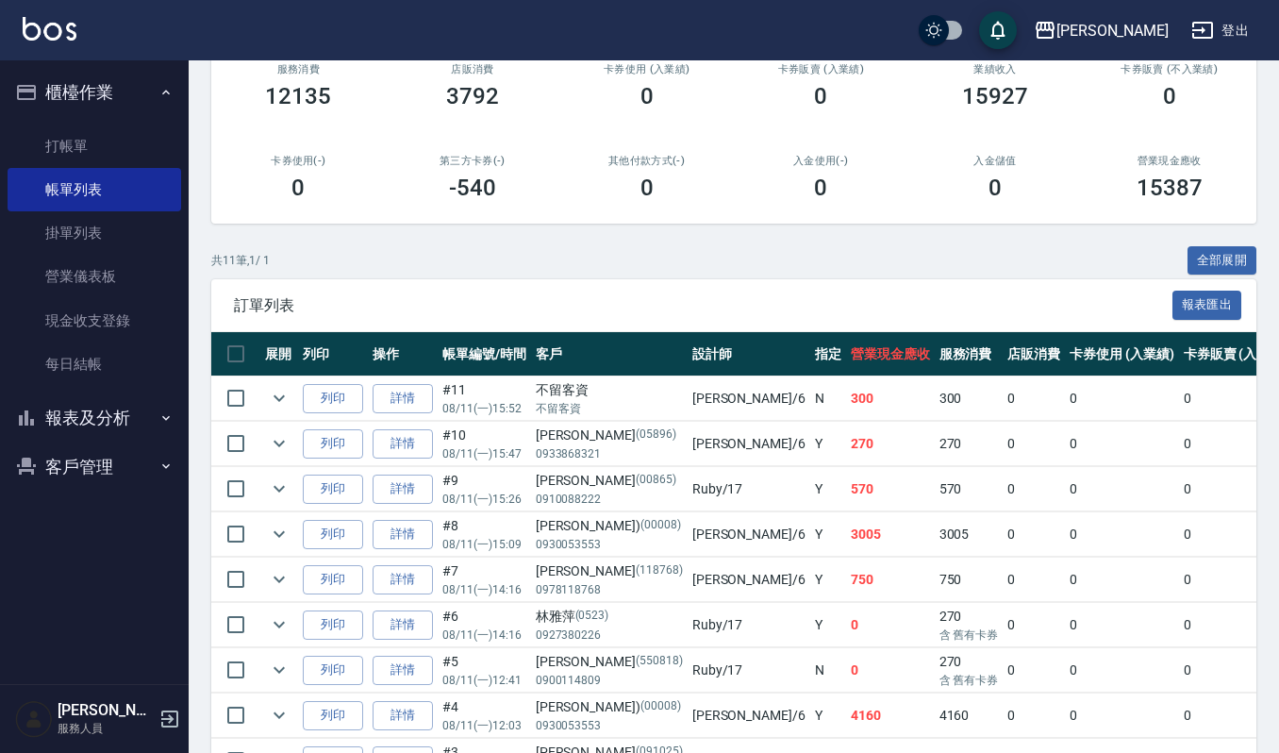
click at [461, 279] on div "訂單列表 報表匯出" at bounding box center [733, 305] width 1045 height 52
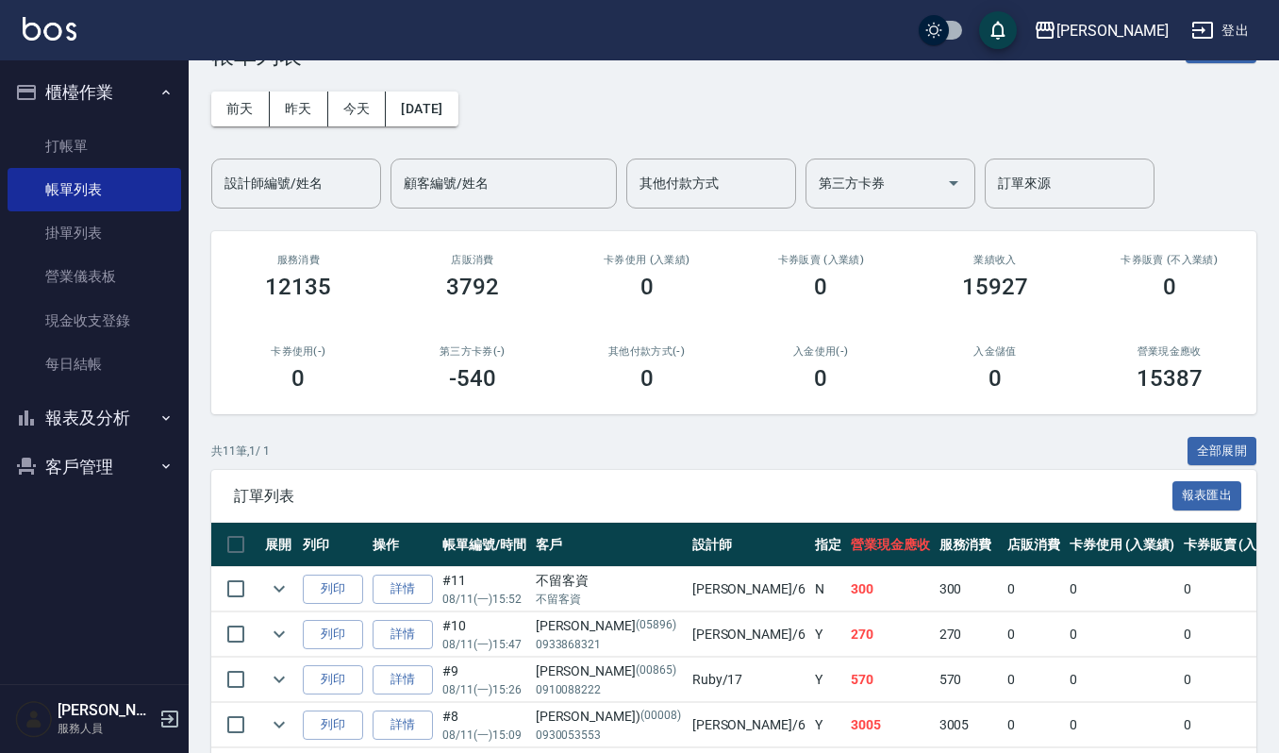
scroll to position [0, 0]
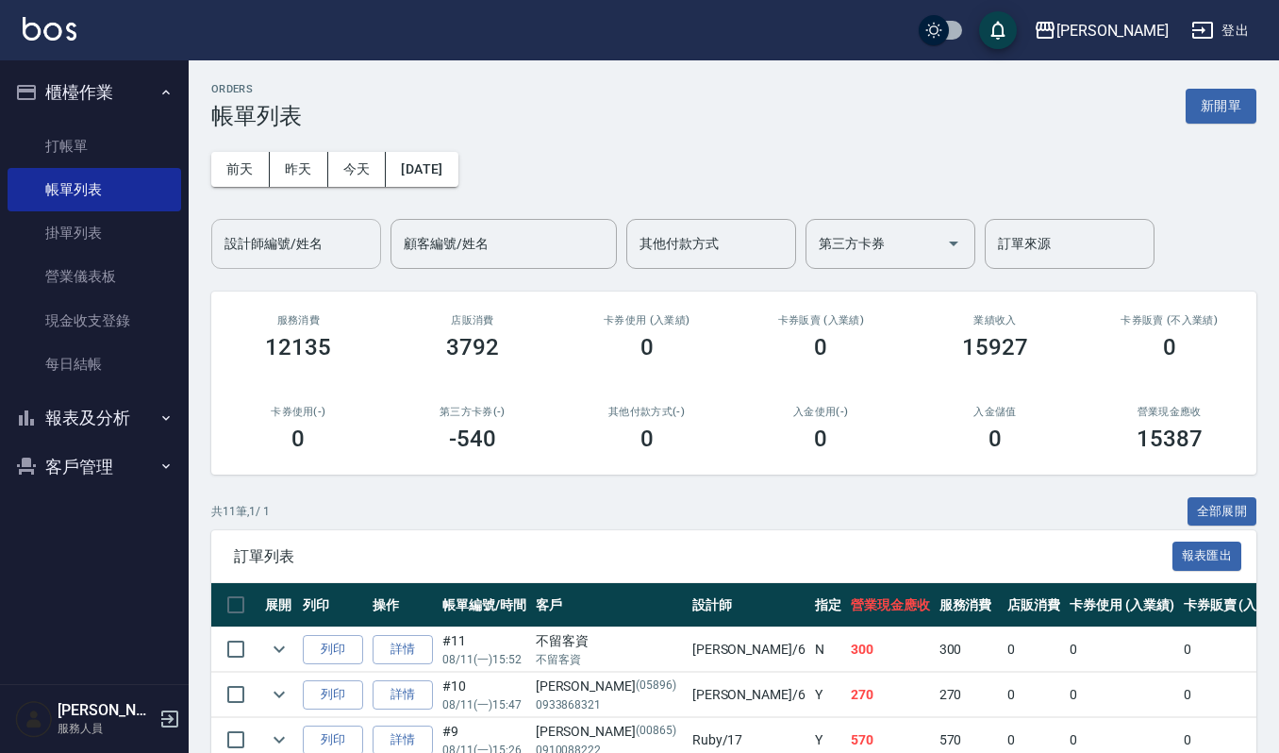
drag, startPoint x: 308, startPoint y: 236, endPoint x: 319, endPoint y: 238, distance: 11.5
click at [318, 238] on input "設計師編號/姓名" at bounding box center [296, 243] width 153 height 33
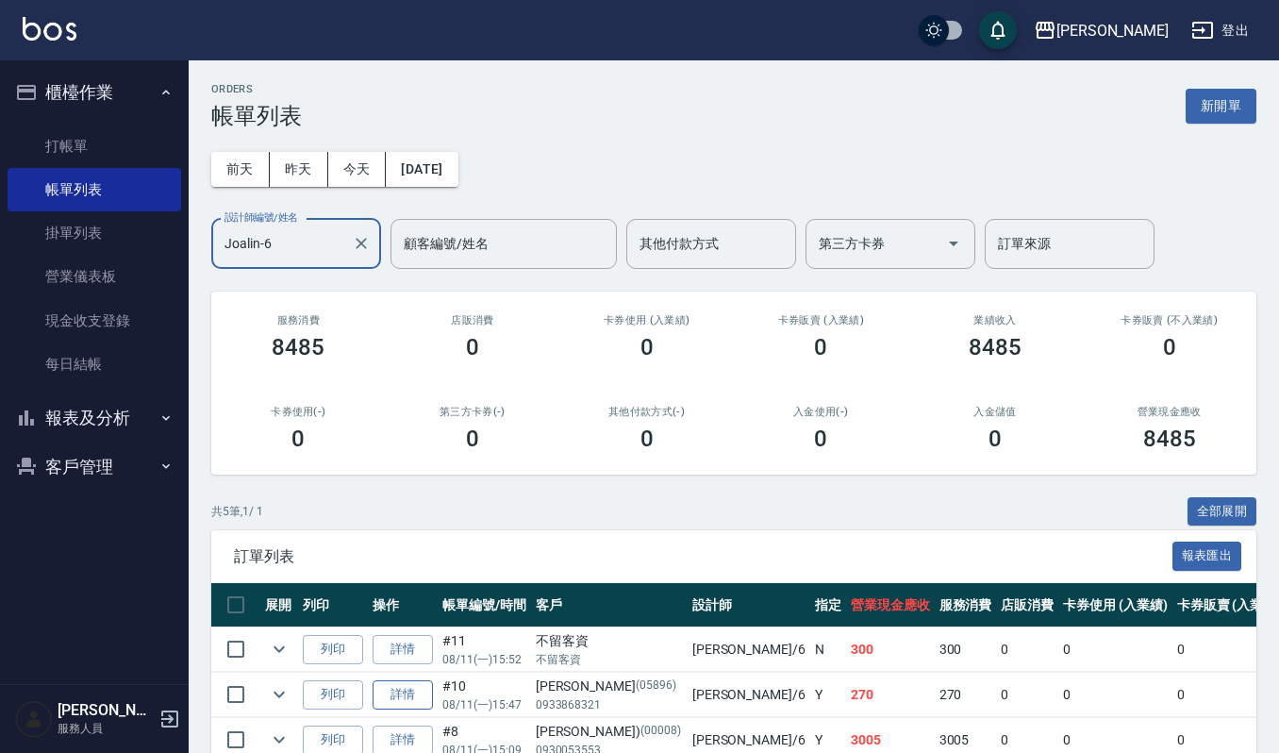
type input "Joalin-6"
click at [409, 696] on link "詳情" at bounding box center [403, 694] width 60 height 29
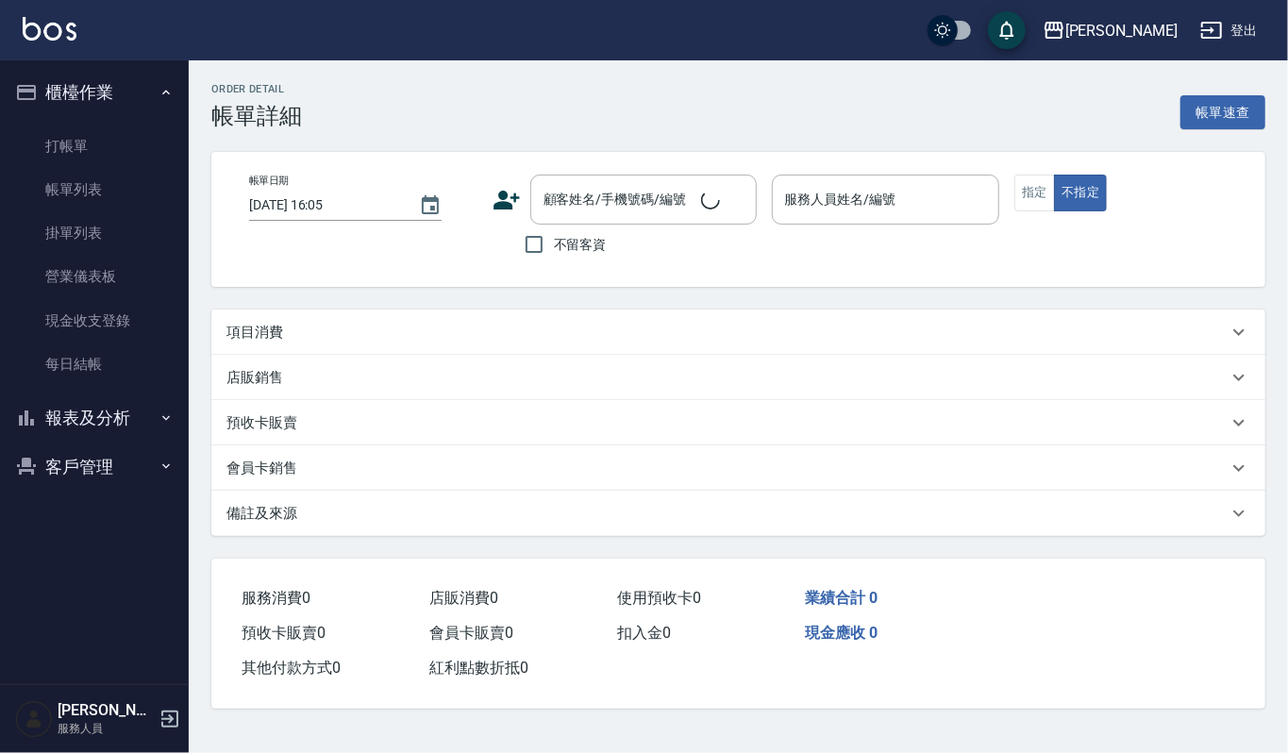
type input "2025/08/11 15:47"
type input "Joalin-6"
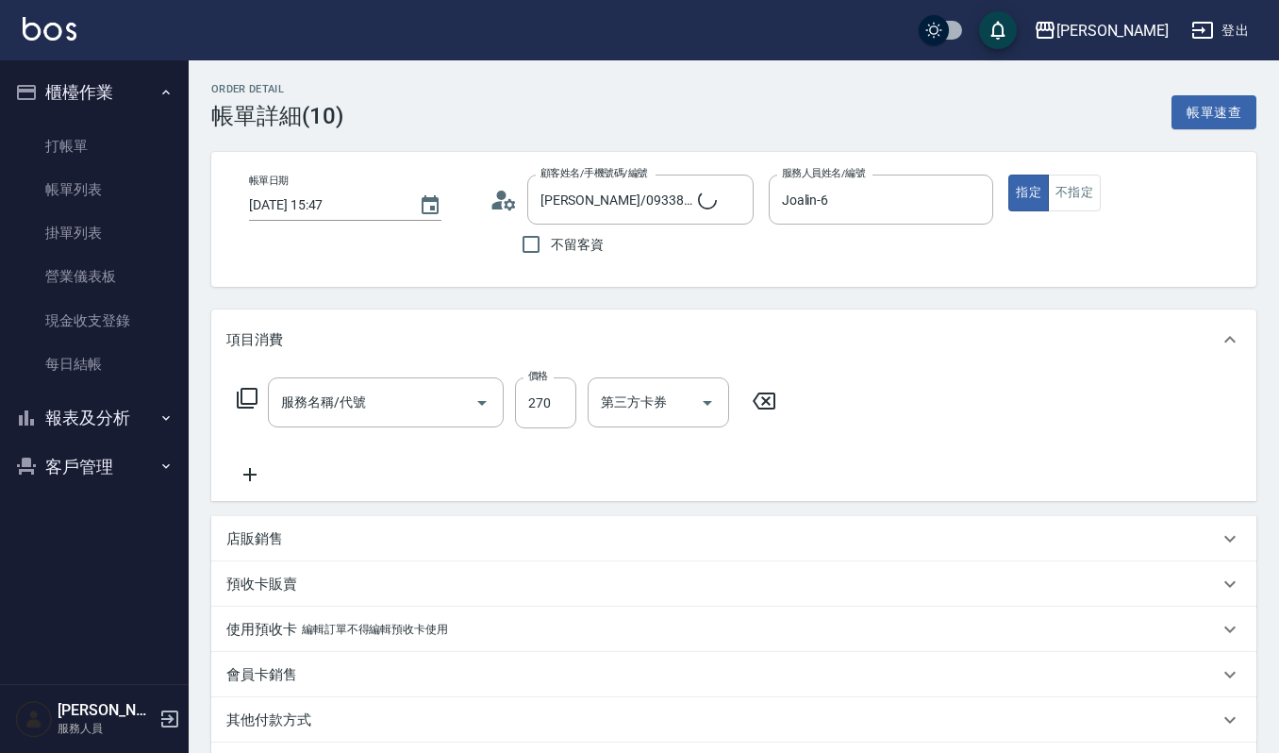
type input "鍾季岑/0933868321/05896"
type input "一般洗髮(101)"
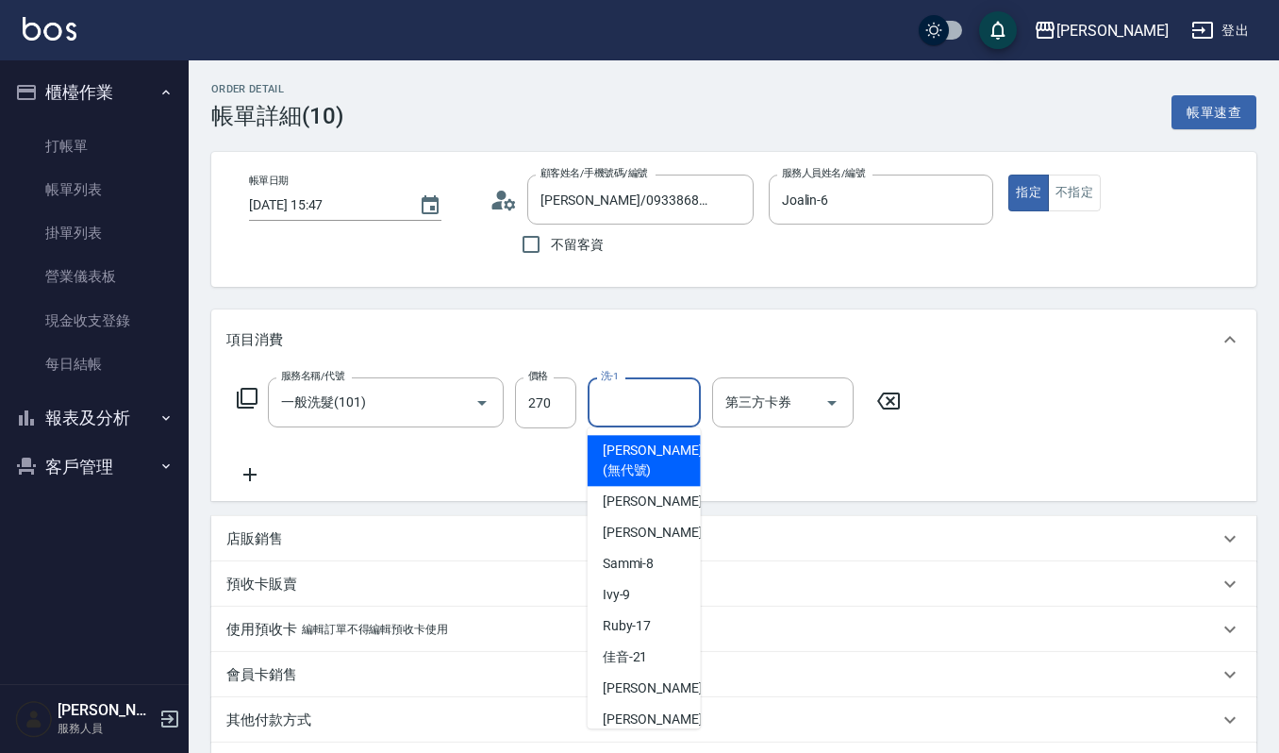
click at [654, 393] on input "洗-1" at bounding box center [644, 402] width 96 height 33
type input "6"
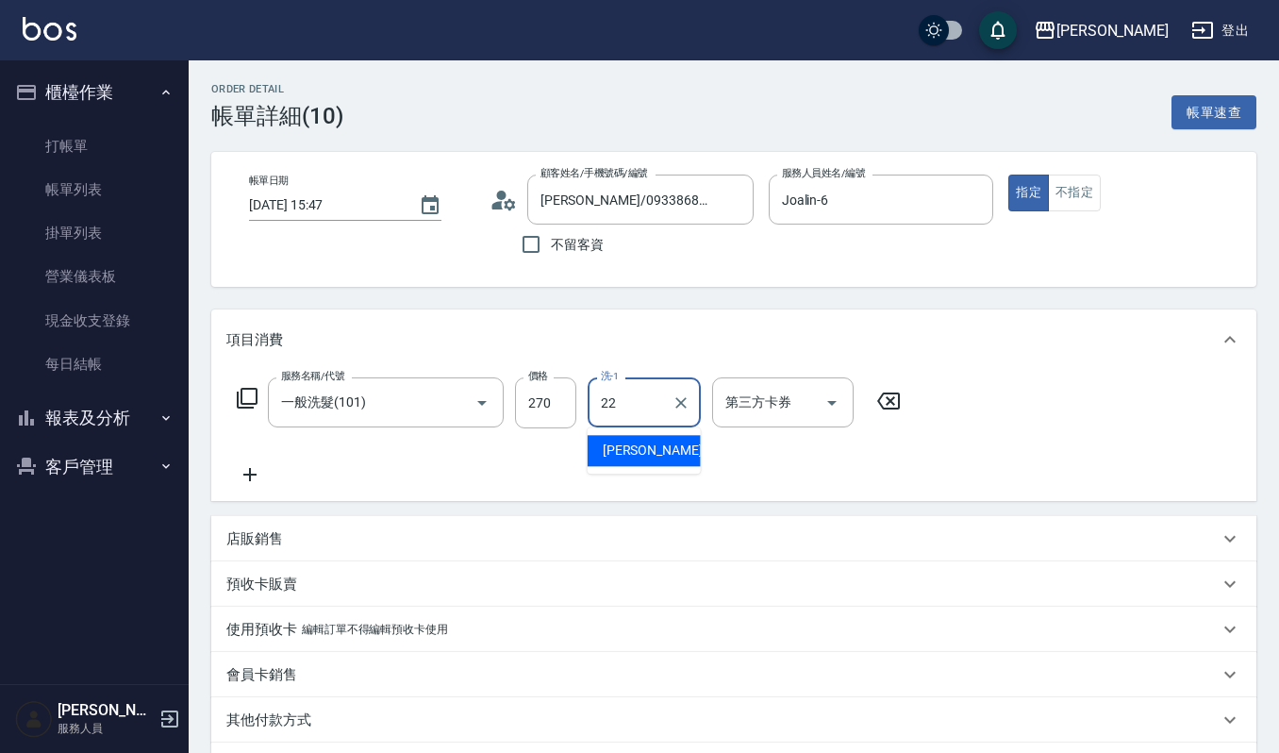
type input "宜芳-22"
click at [1277, 659] on div "Order detail 帳單詳細 (10) 帳單速查 帳單日期 2025/08/11 15:47 顧客姓名/手機號碼/編號 鍾季岑/0933868321/0…" at bounding box center [734, 521] width 1091 height 923
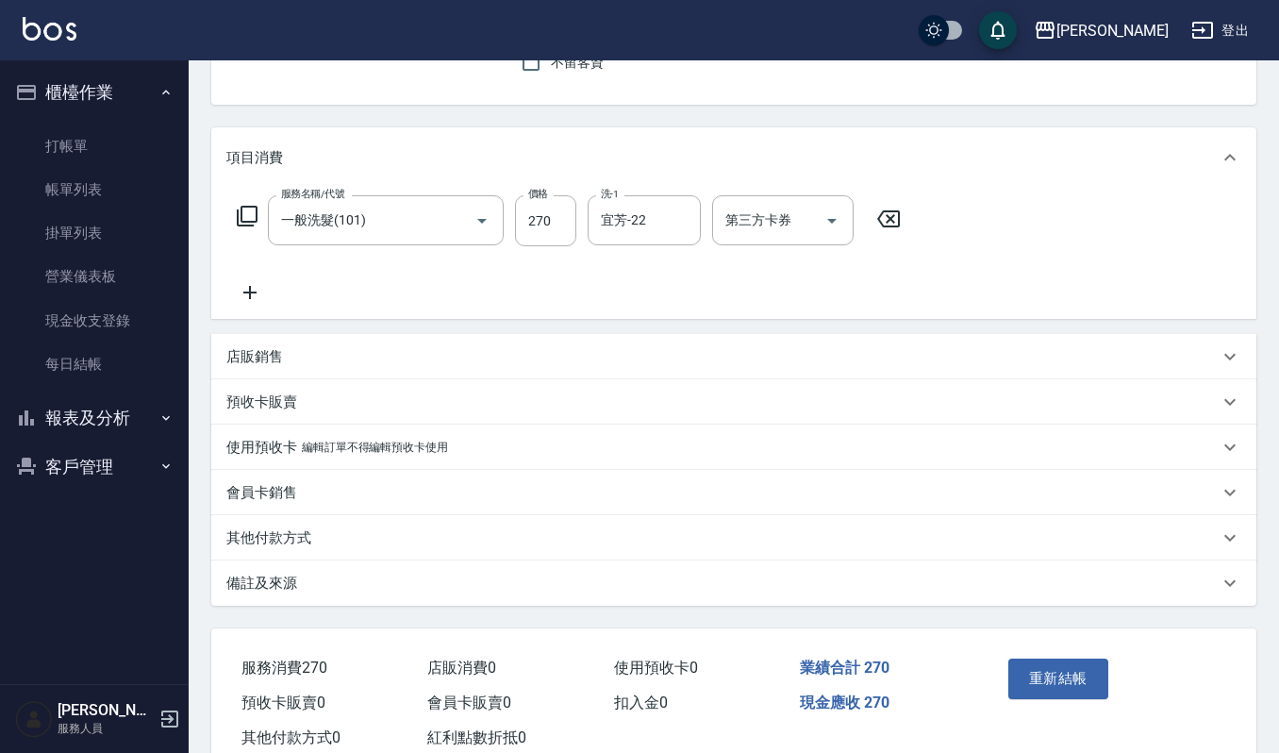
scroll to position [234, 0]
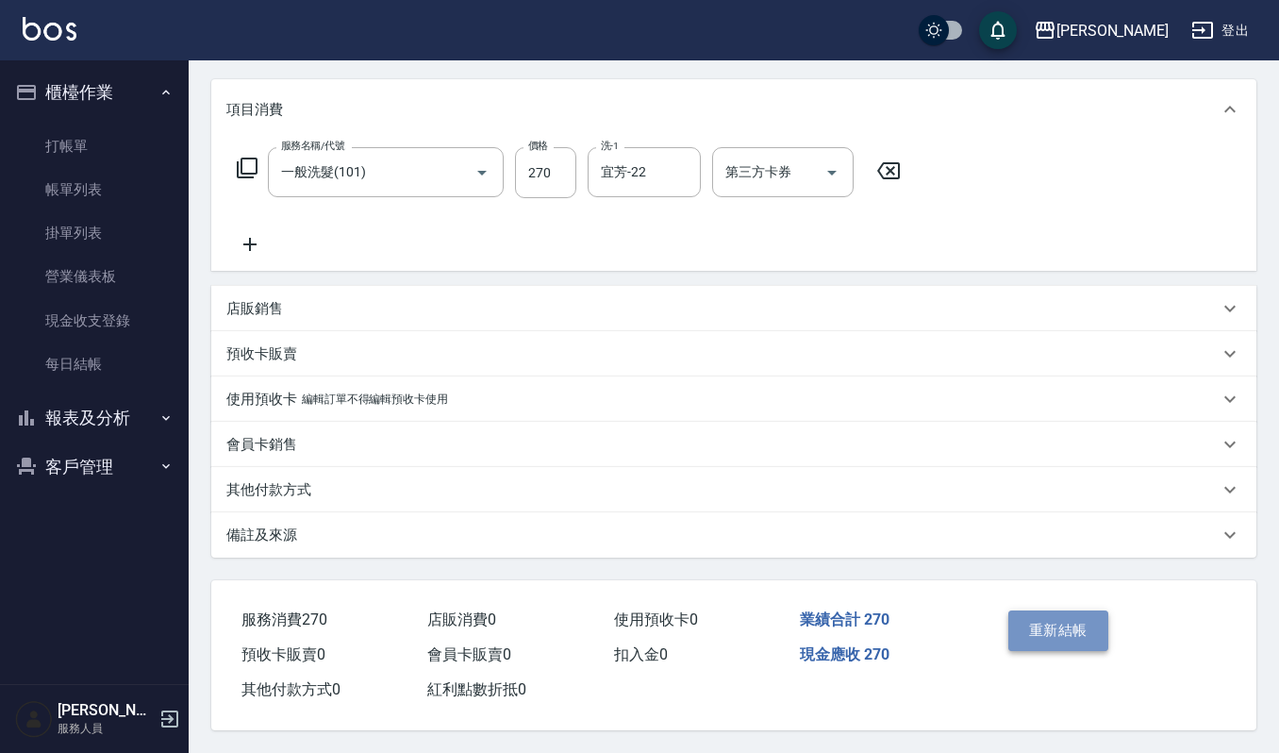
click at [1069, 636] on button "重新結帳" at bounding box center [1059, 630] width 100 height 40
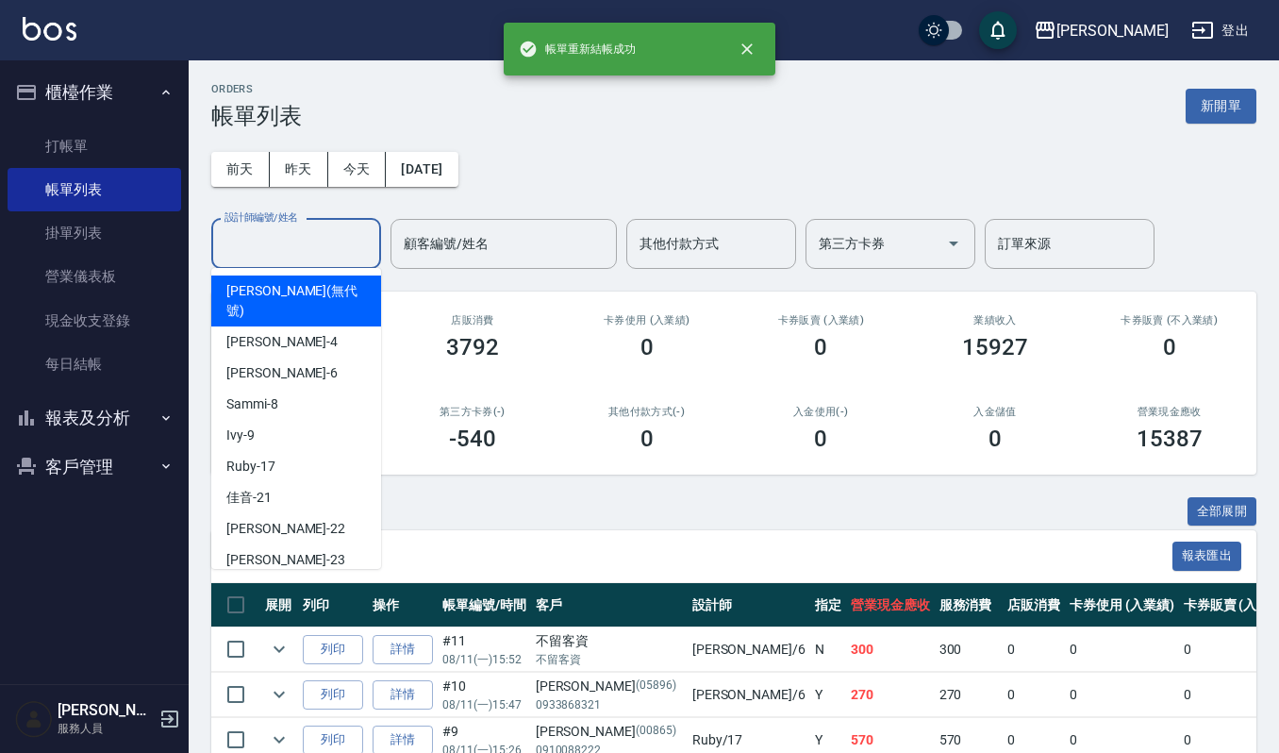
click at [349, 249] on input "設計師編號/姓名" at bounding box center [296, 243] width 153 height 33
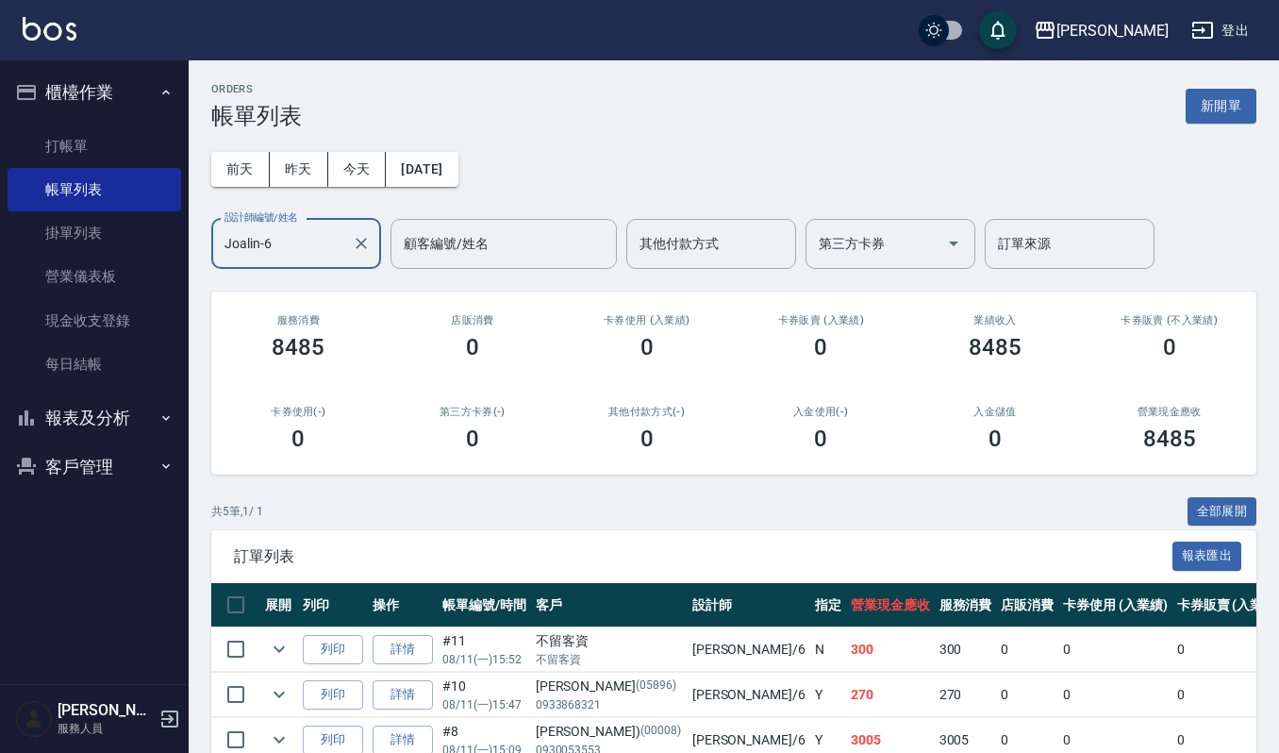
scroll to position [196, 0]
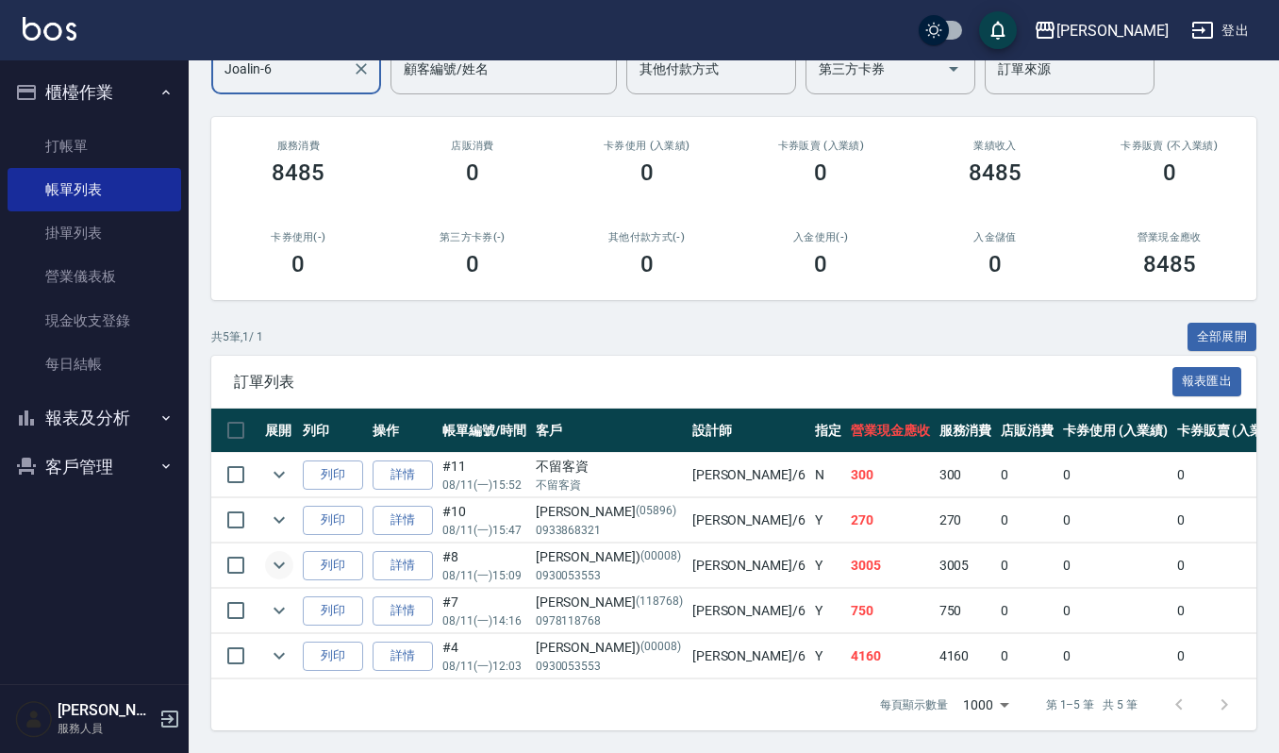
type input "Joalin-6"
click at [273, 554] on icon "expand row" at bounding box center [279, 565] width 23 height 23
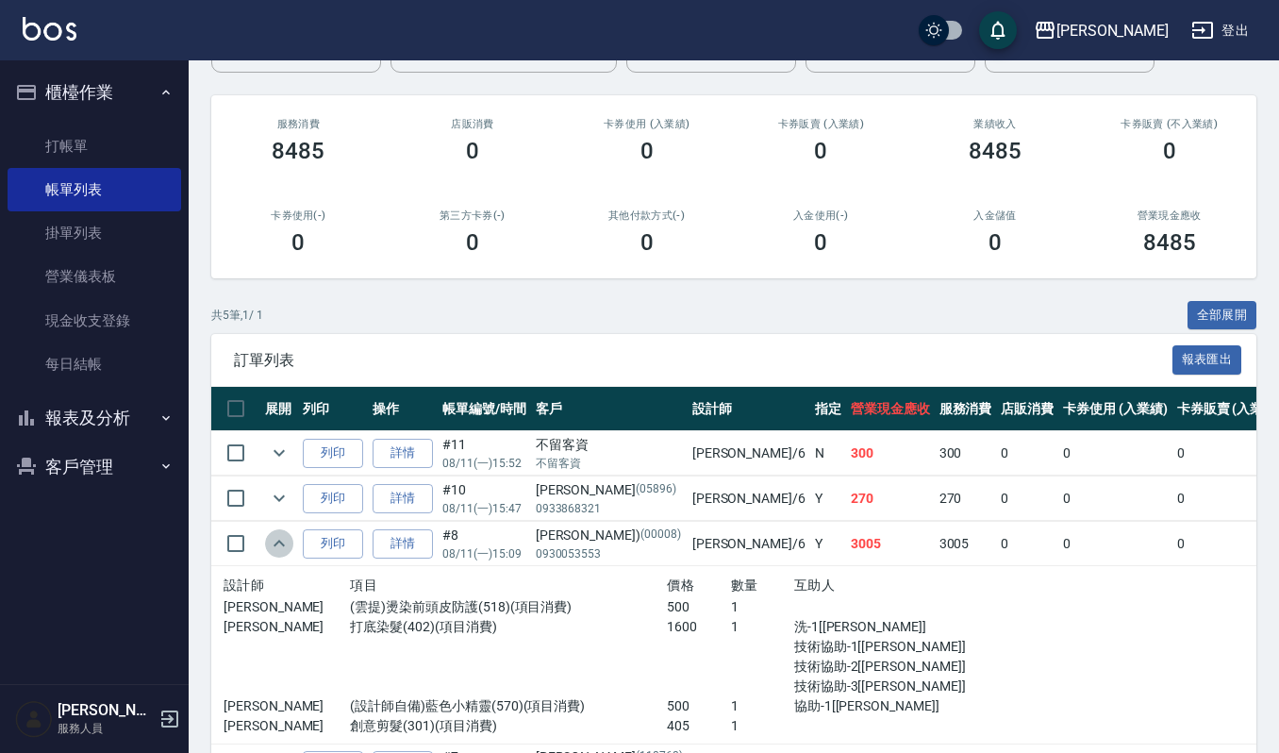
click at [273, 543] on icon "expand row" at bounding box center [279, 543] width 23 height 23
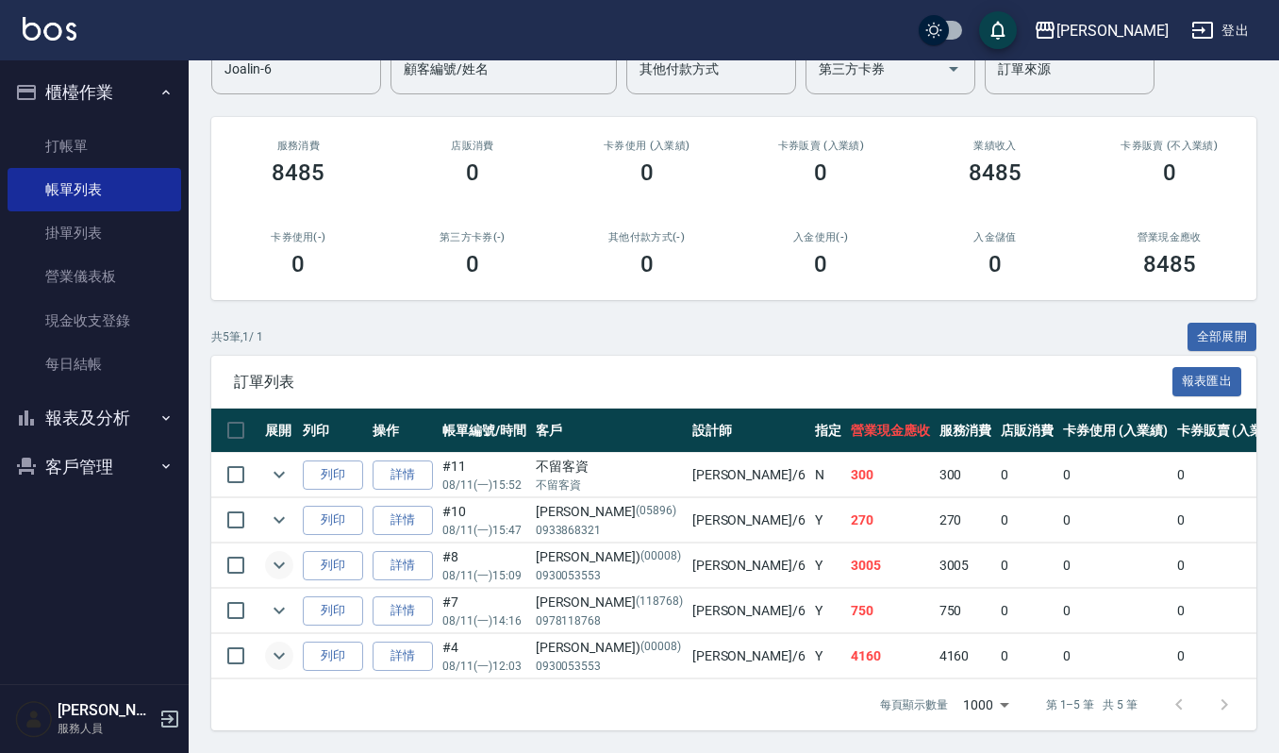
click at [284, 653] on icon "expand row" at bounding box center [279, 656] width 11 height 7
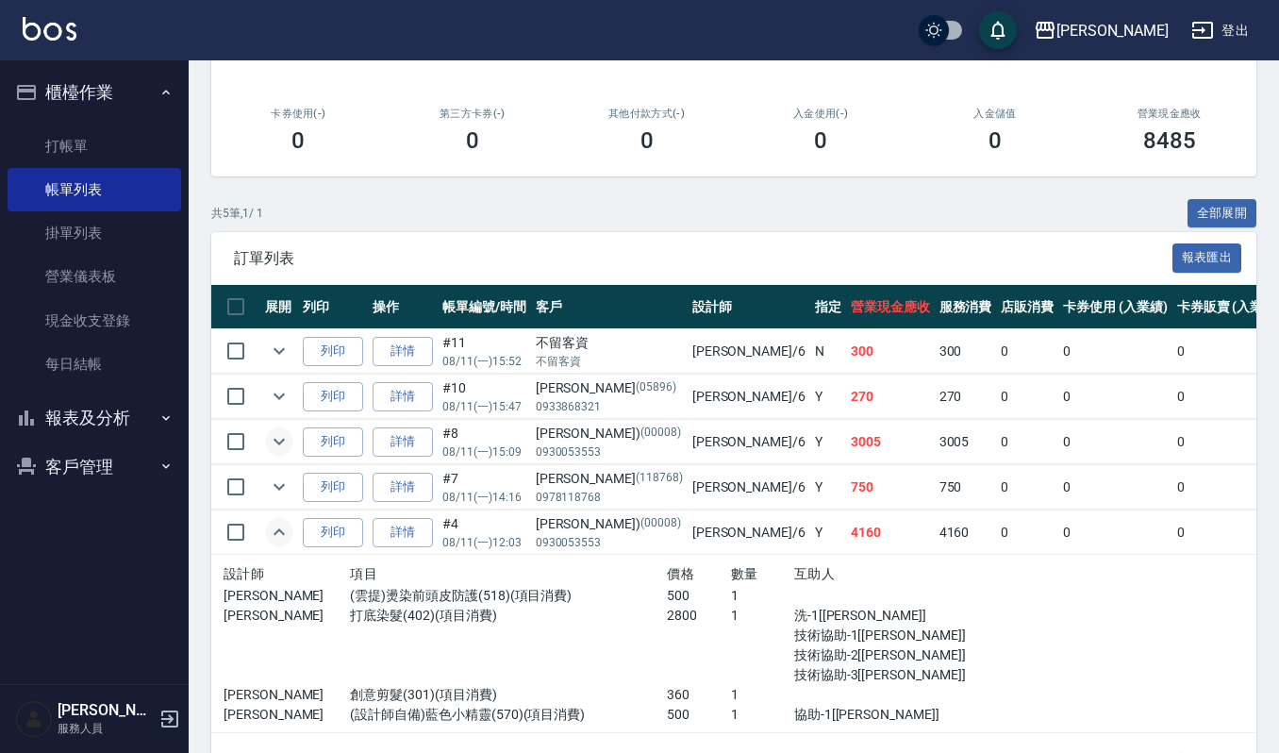
scroll to position [374, 0]
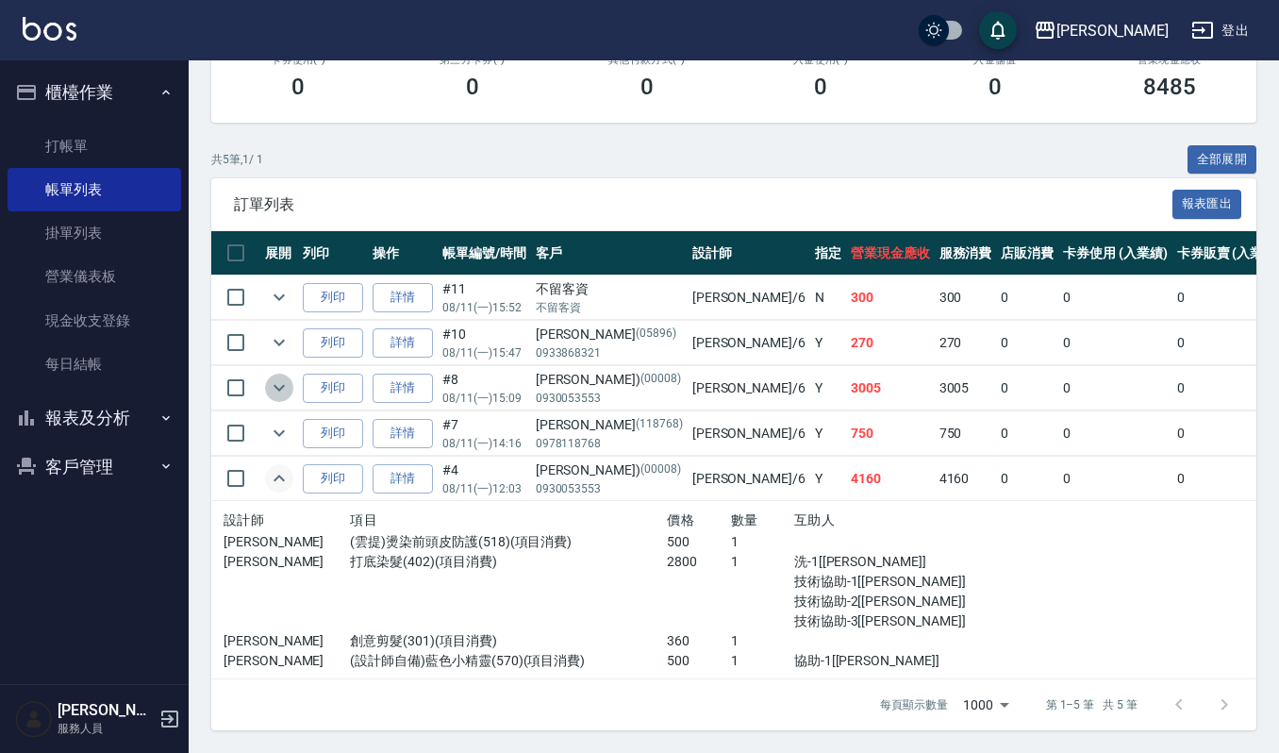
click at [273, 376] on icon "expand row" at bounding box center [279, 387] width 23 height 23
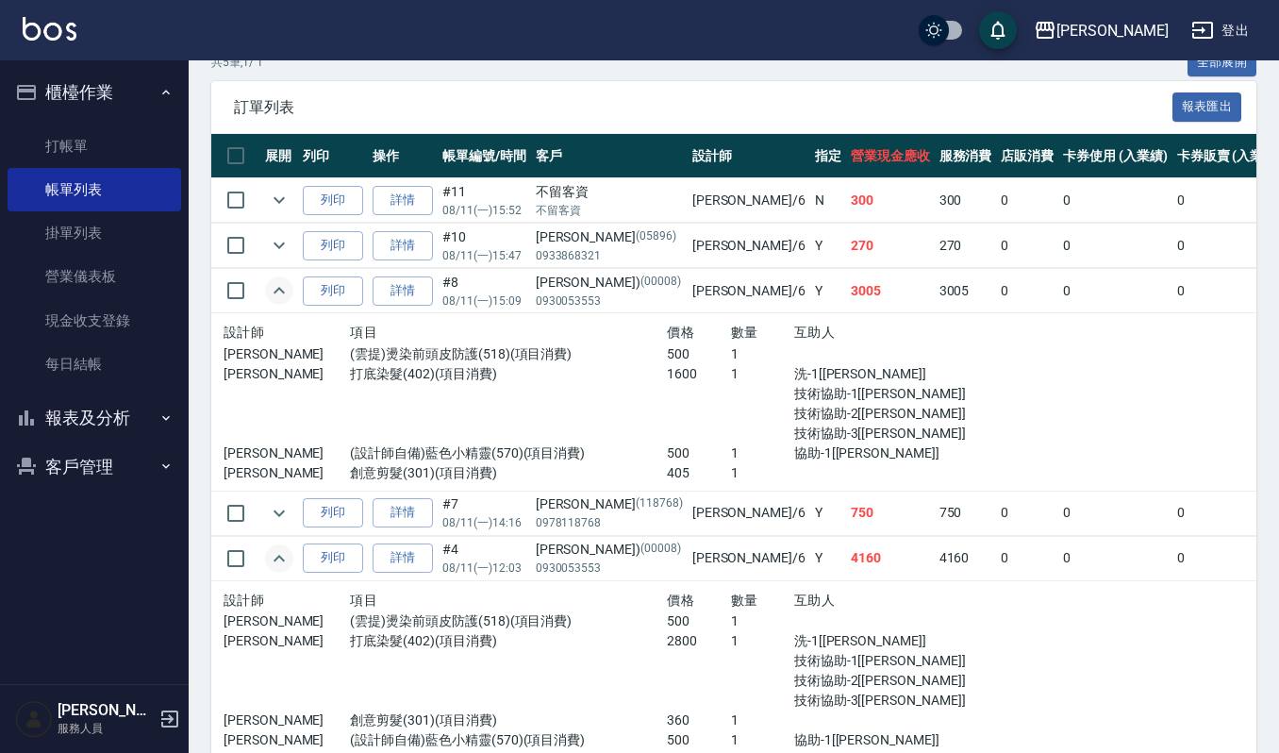
scroll to position [460, 0]
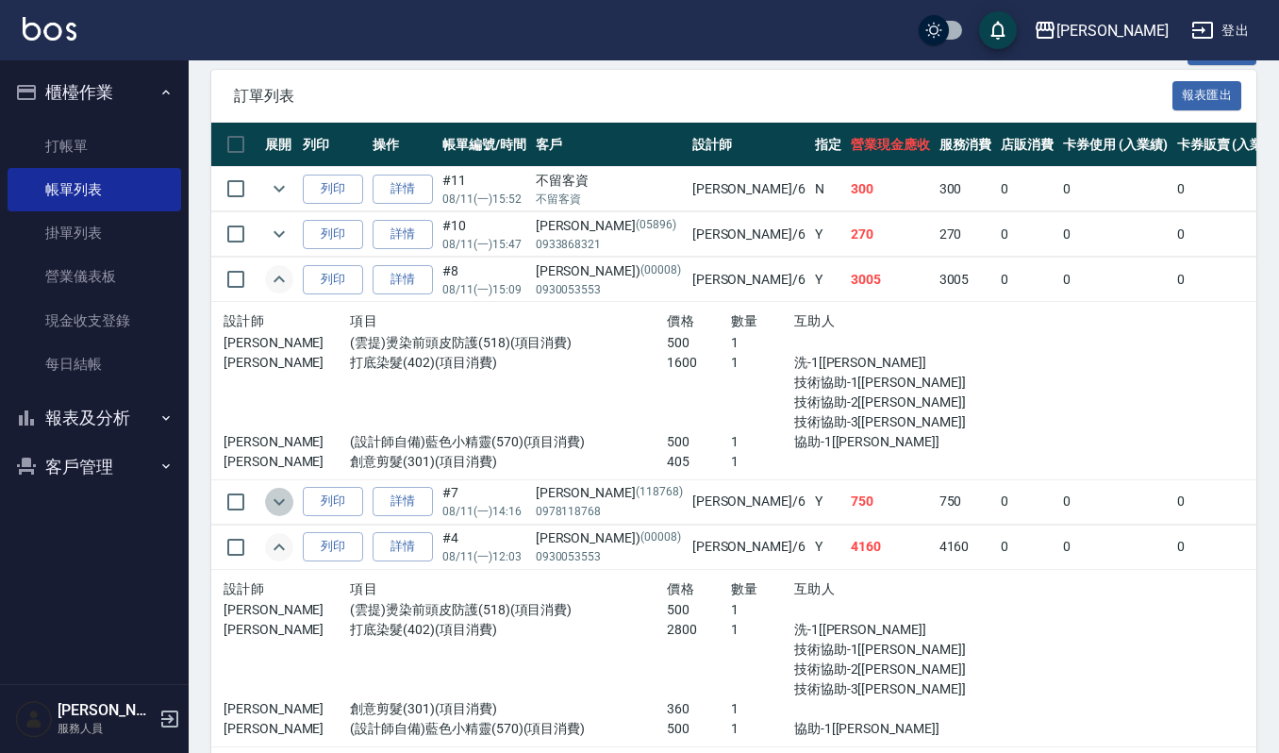
click at [279, 511] on icon "expand row" at bounding box center [279, 502] width 23 height 23
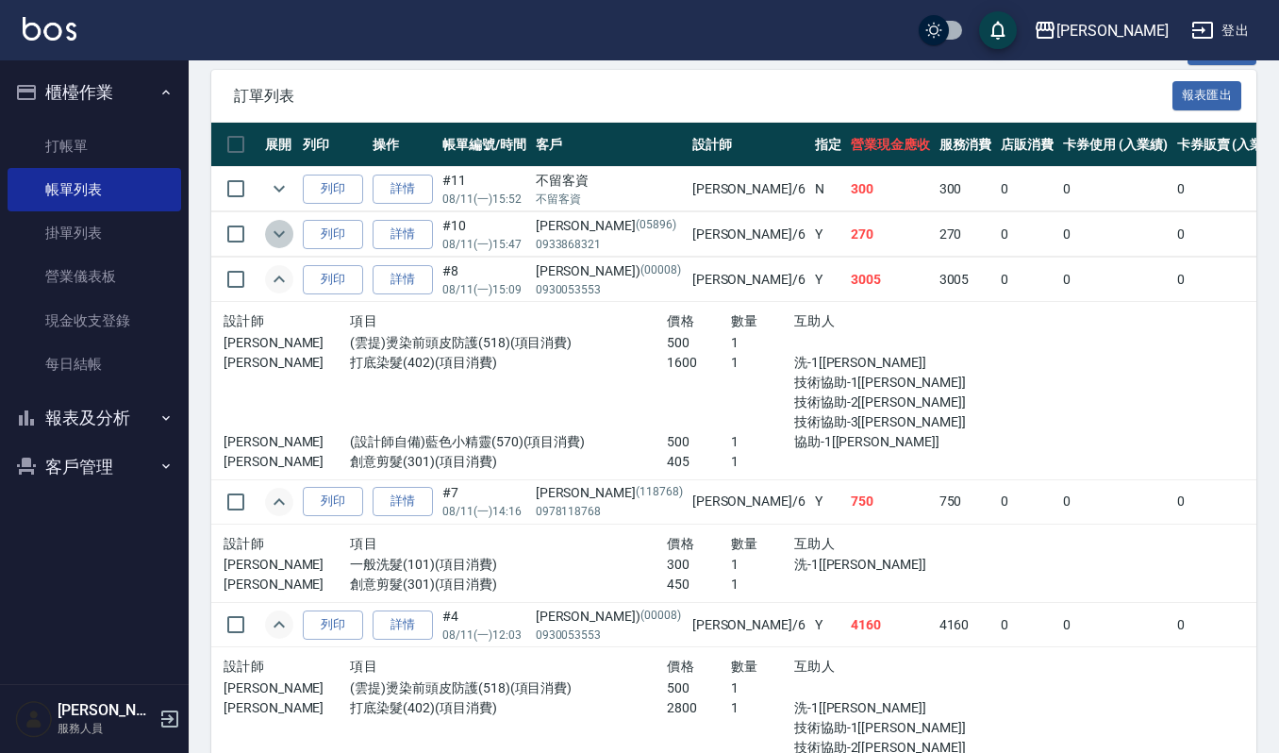
click at [279, 242] on icon "expand row" at bounding box center [279, 234] width 23 height 23
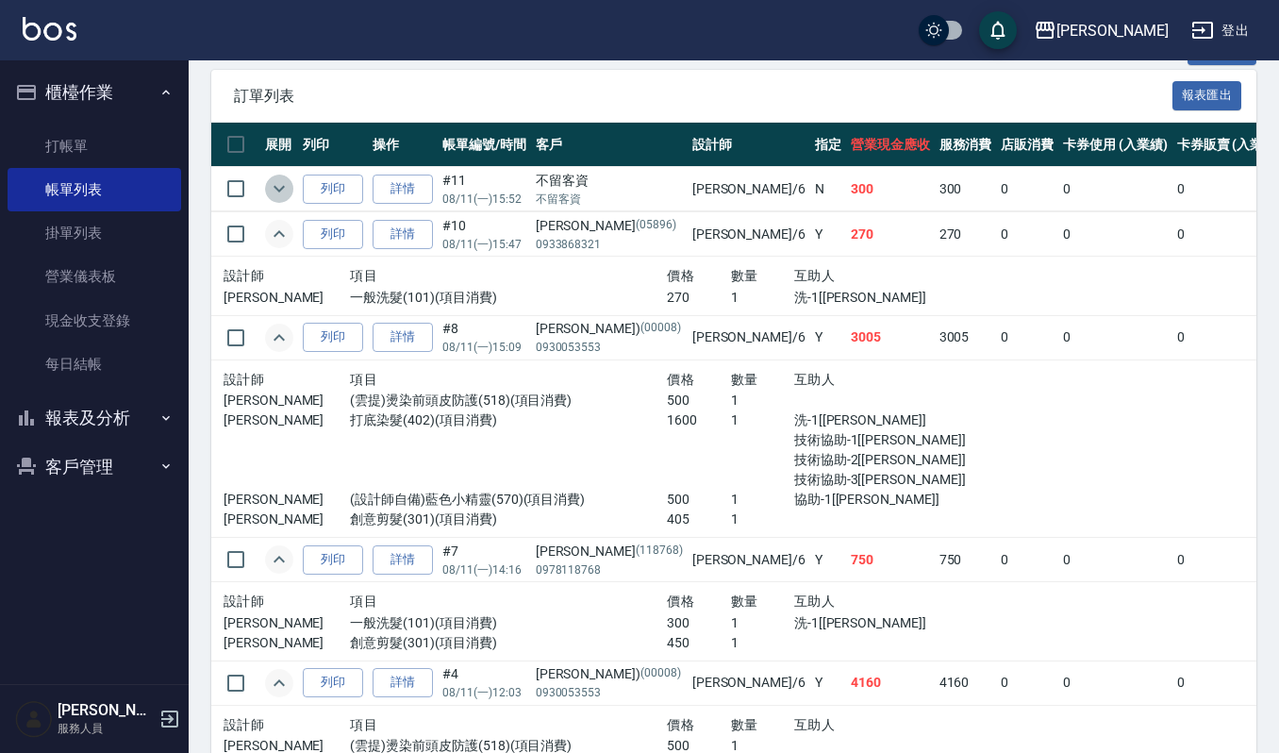
click at [275, 192] on icon "expand row" at bounding box center [279, 188] width 23 height 23
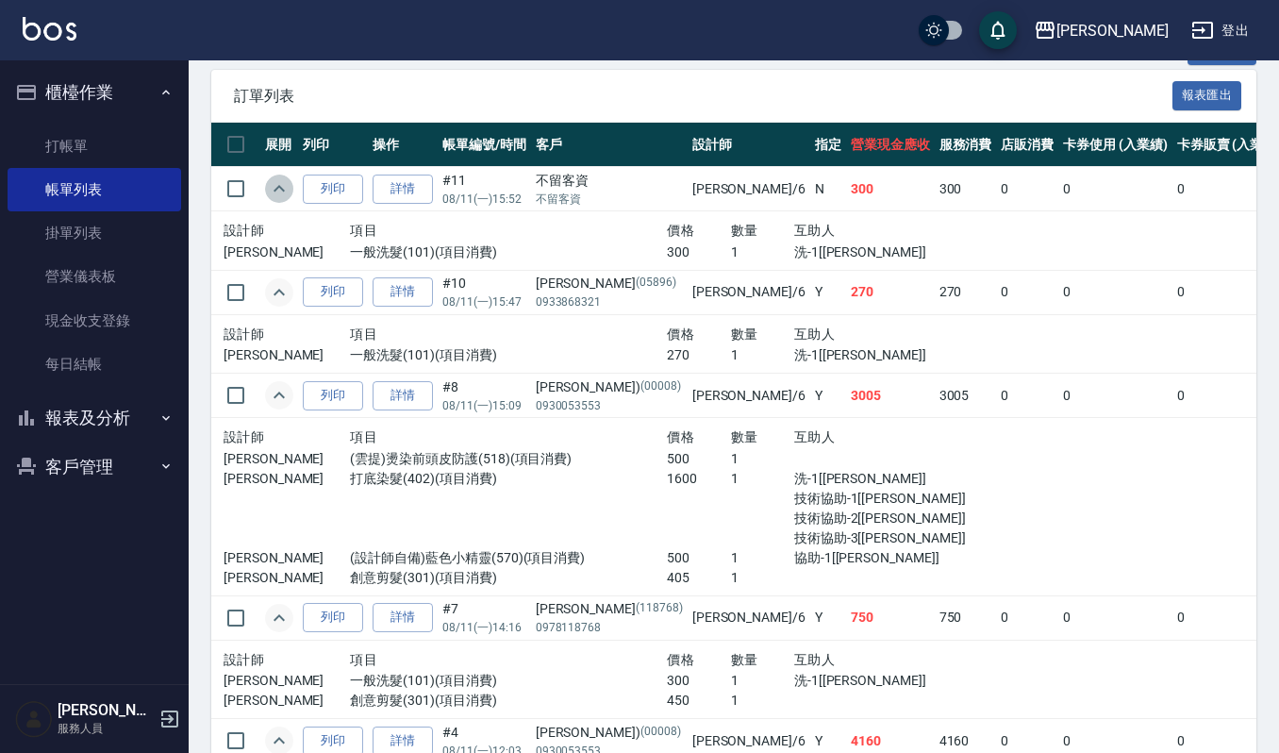
click at [275, 192] on icon "expand row" at bounding box center [279, 188] width 23 height 23
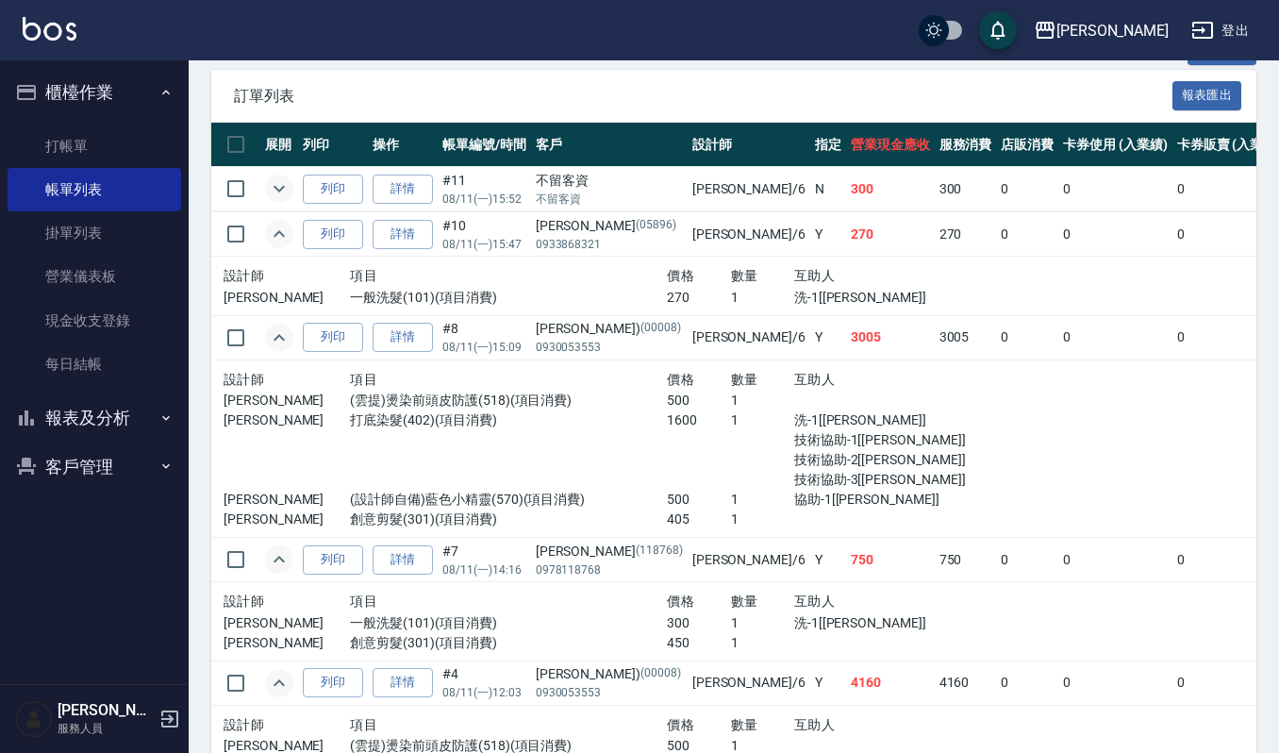
click at [274, 242] on icon "expand row" at bounding box center [279, 234] width 23 height 23
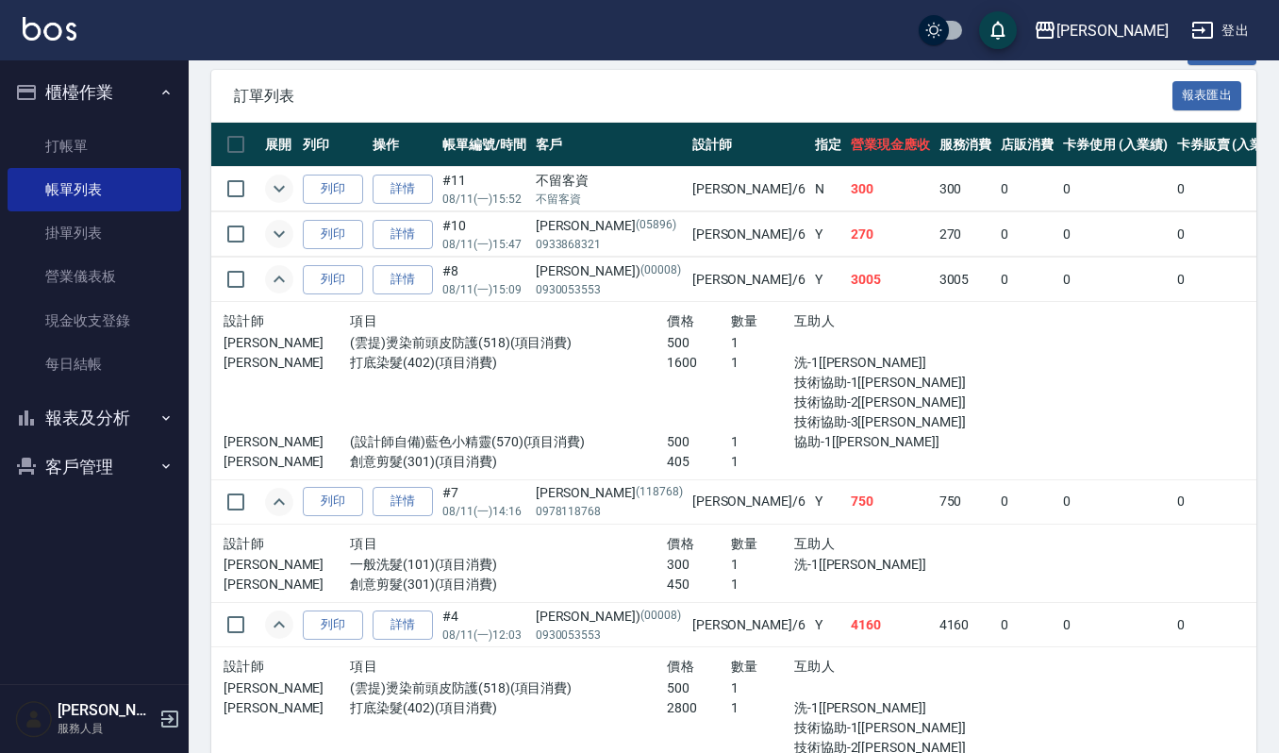
click at [279, 281] on icon "expand row" at bounding box center [279, 279] width 23 height 23
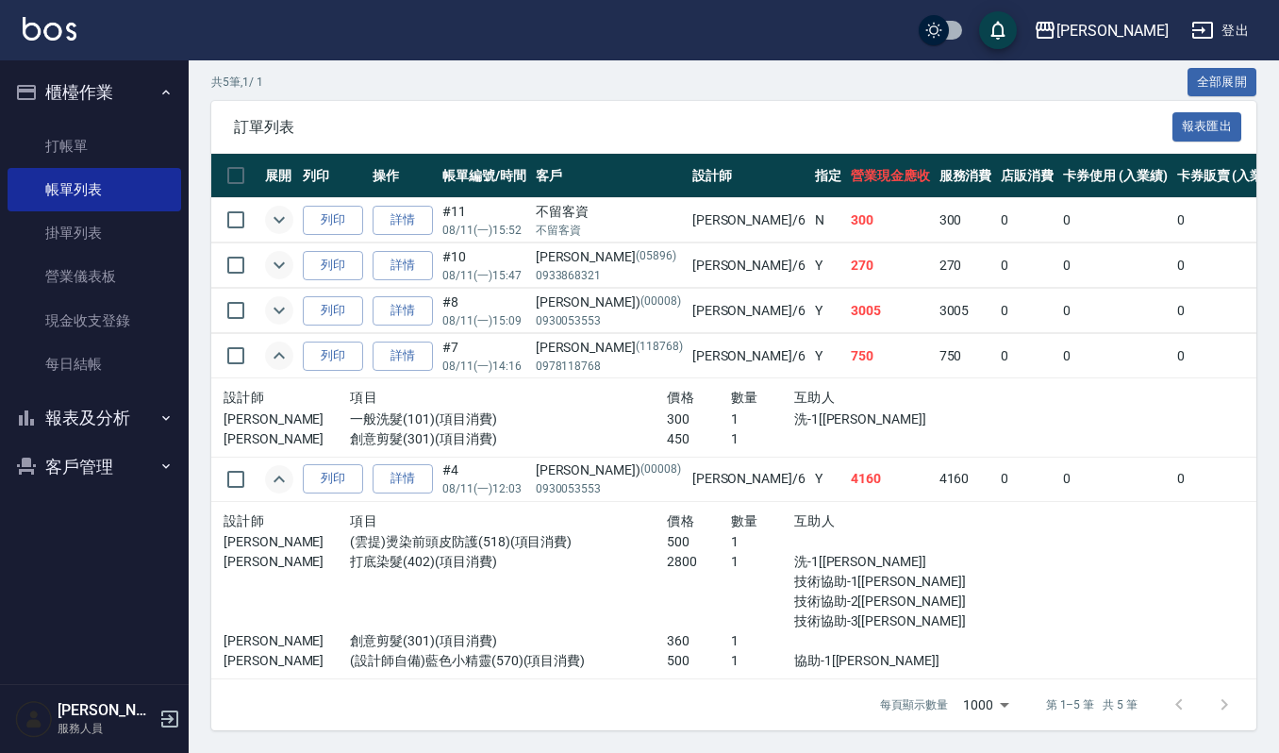
scroll to position [451, 0]
click at [280, 344] on icon "expand row" at bounding box center [279, 355] width 23 height 23
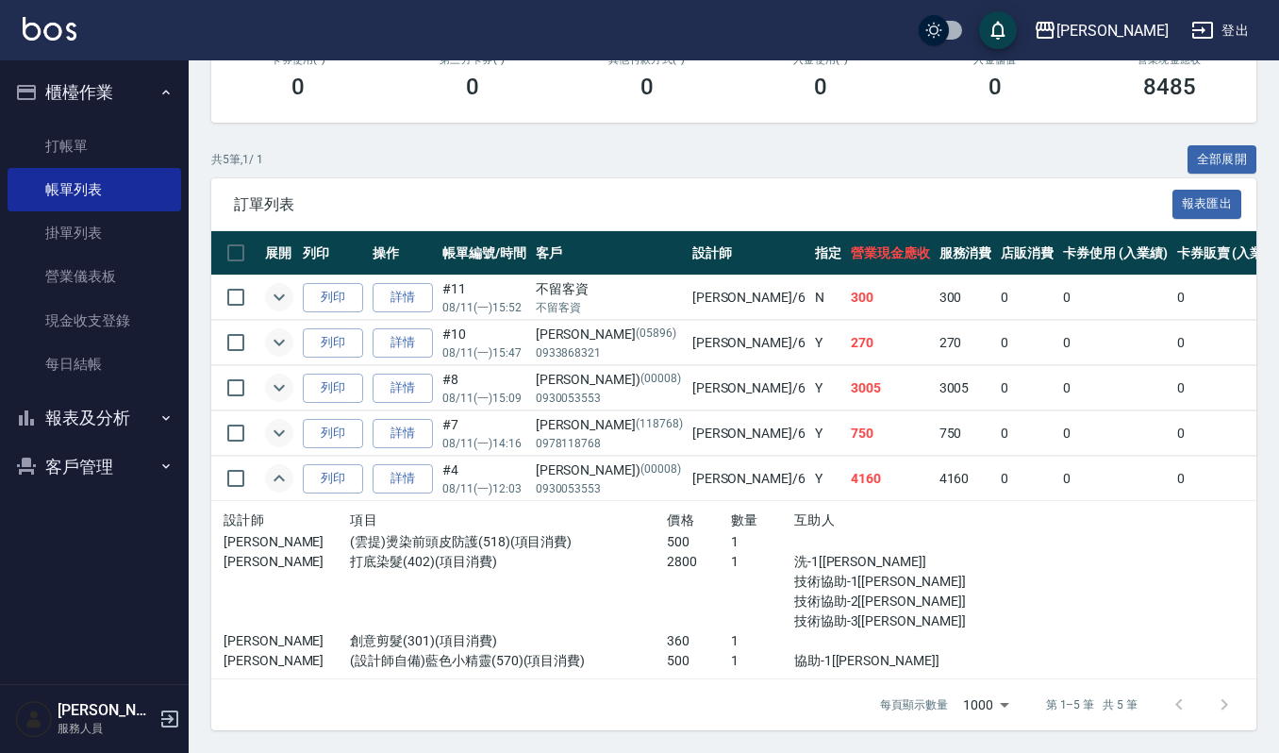
scroll to position [374, 0]
click at [279, 467] on icon "expand row" at bounding box center [279, 478] width 23 height 23
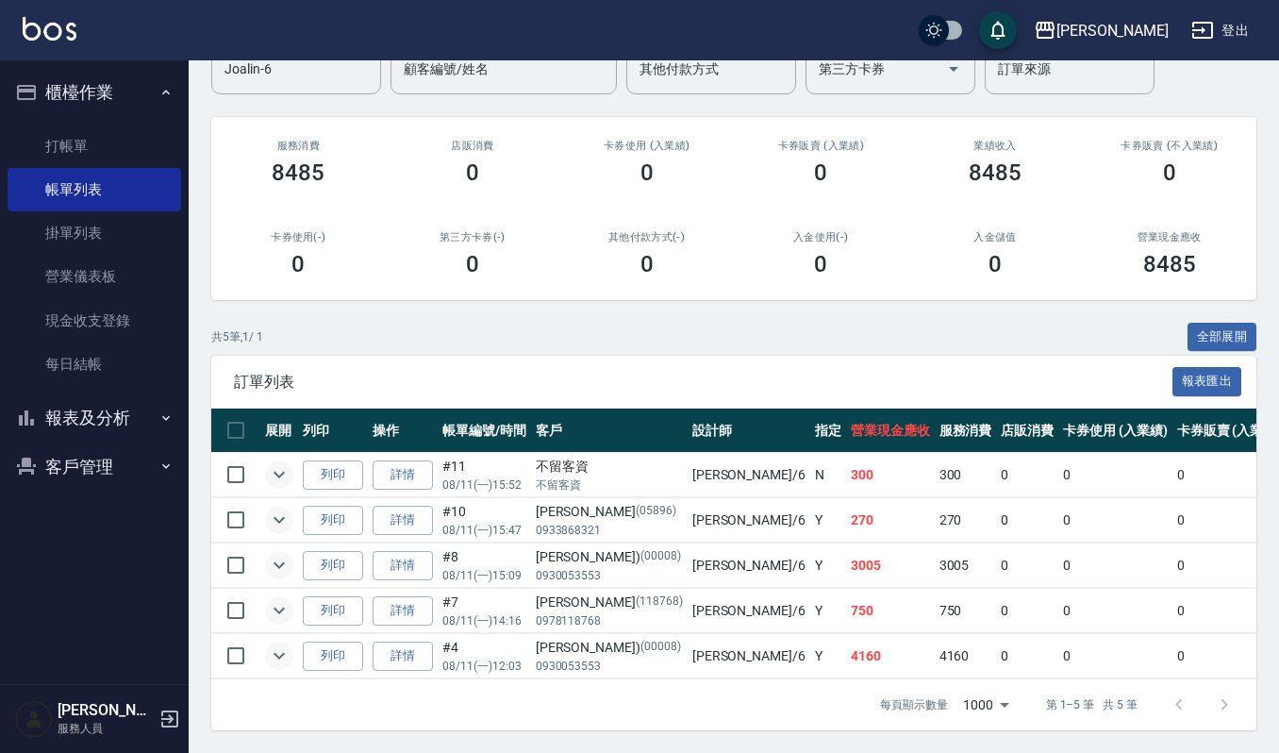
scroll to position [196, 0]
click at [110, 94] on button "櫃檯作業" at bounding box center [95, 92] width 174 height 49
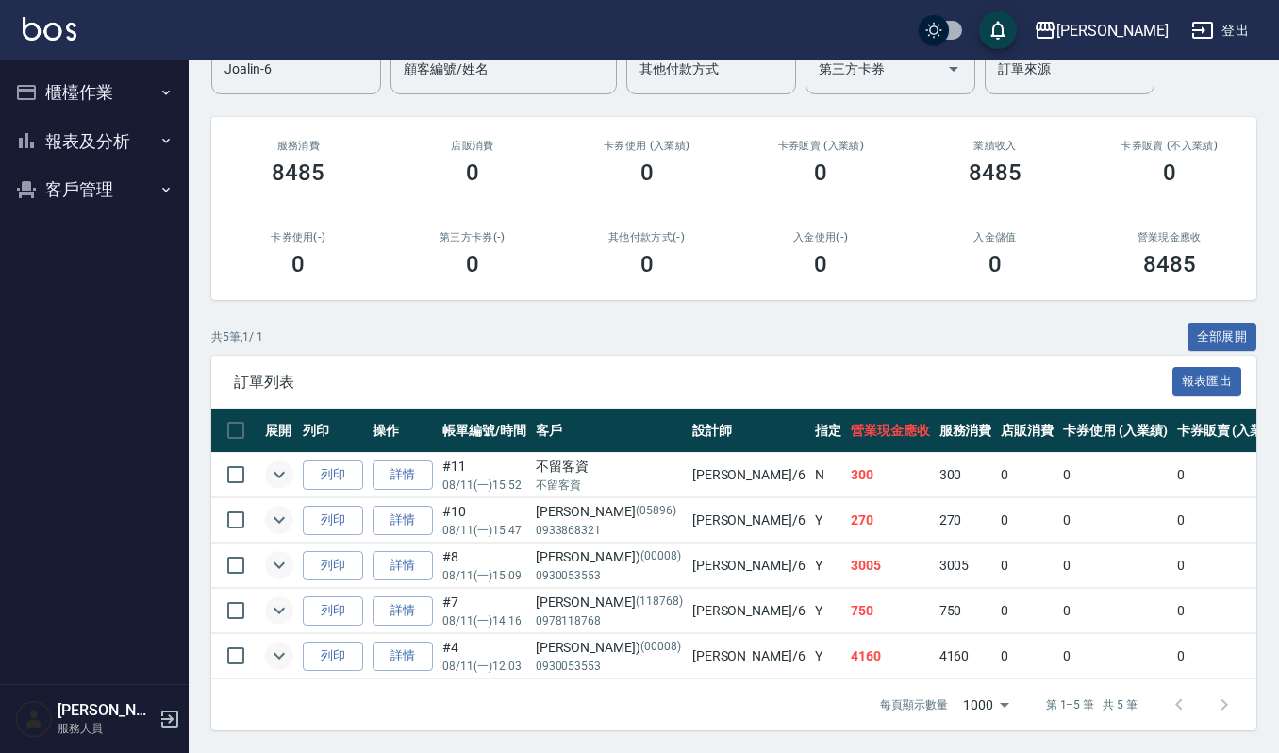
click at [114, 141] on button "報表及分析" at bounding box center [95, 141] width 174 height 49
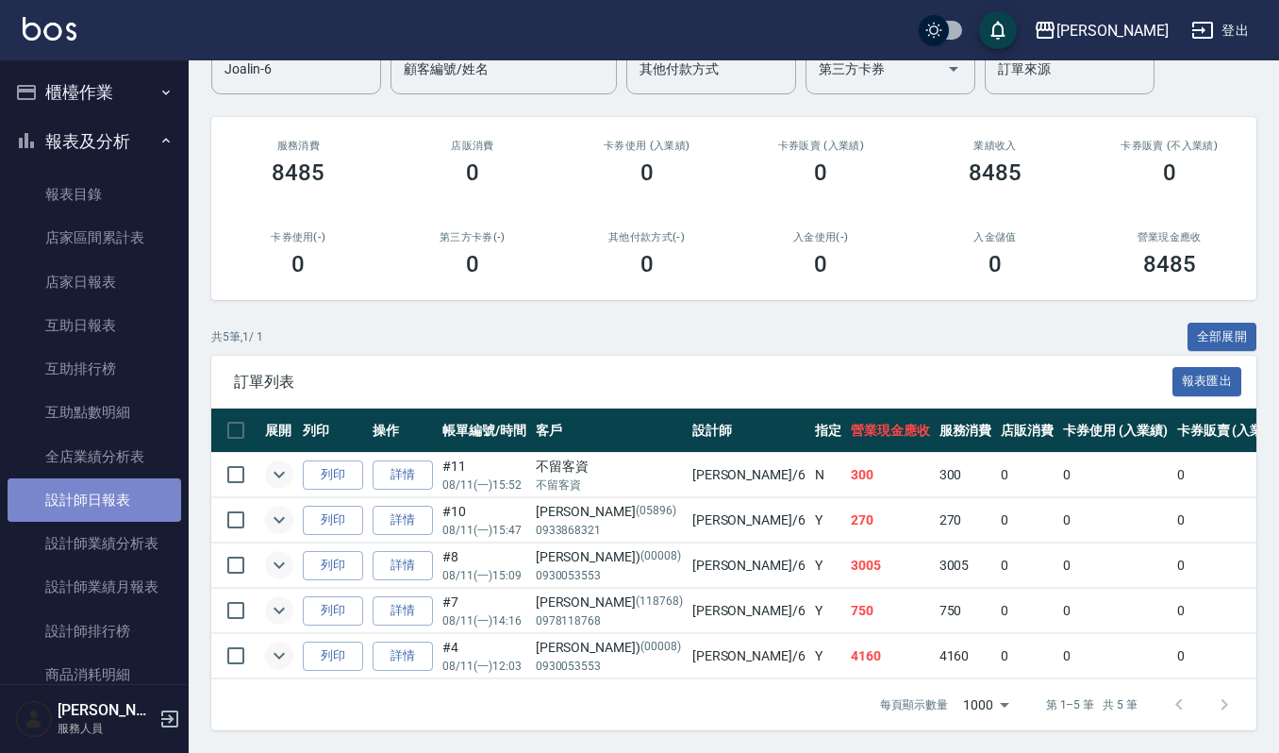
click at [118, 508] on link "設計師日報表" at bounding box center [95, 499] width 174 height 43
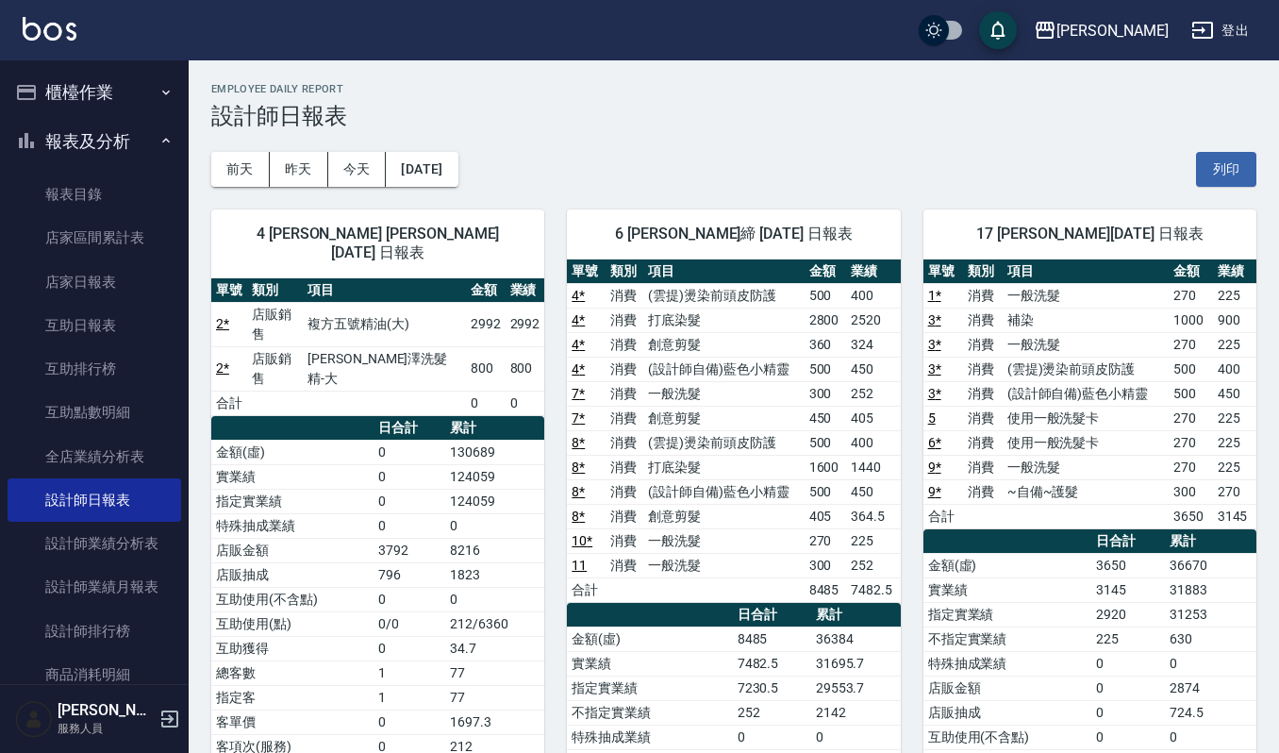
click at [96, 96] on button "櫃檯作業" at bounding box center [95, 92] width 174 height 49
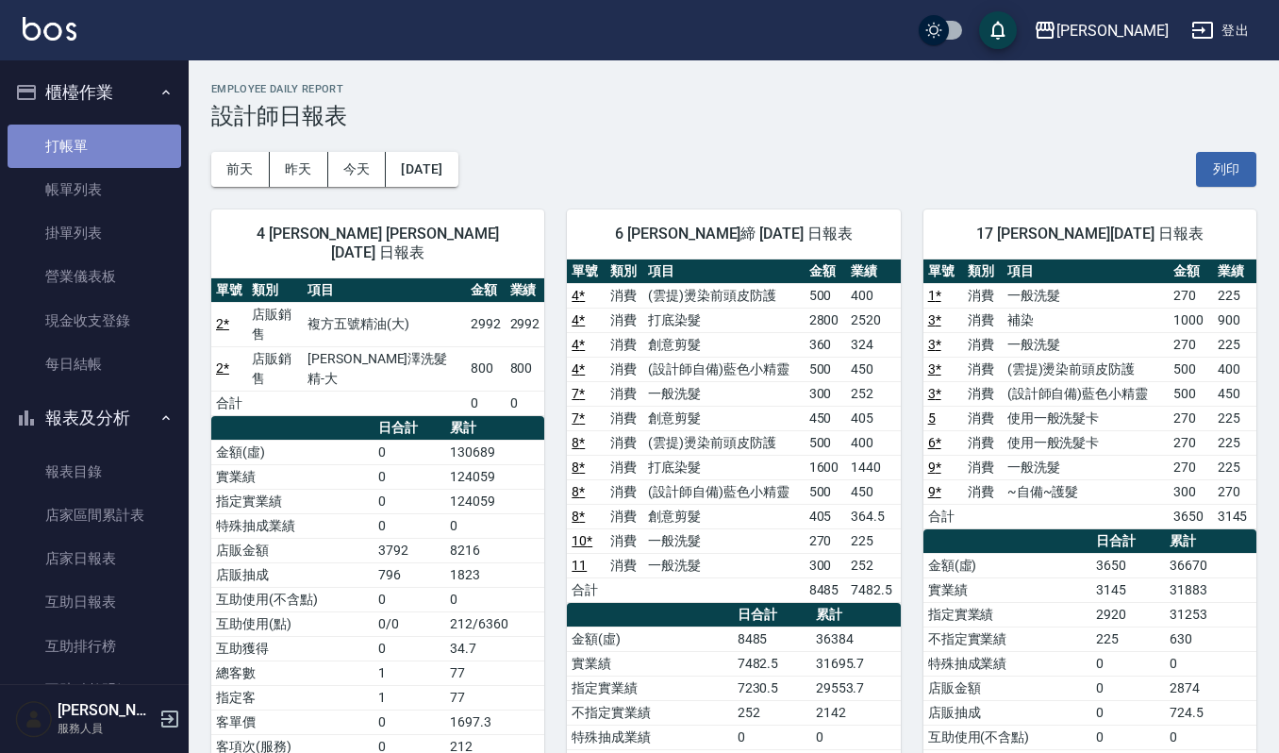
click at [106, 141] on link "打帳單" at bounding box center [95, 146] width 174 height 43
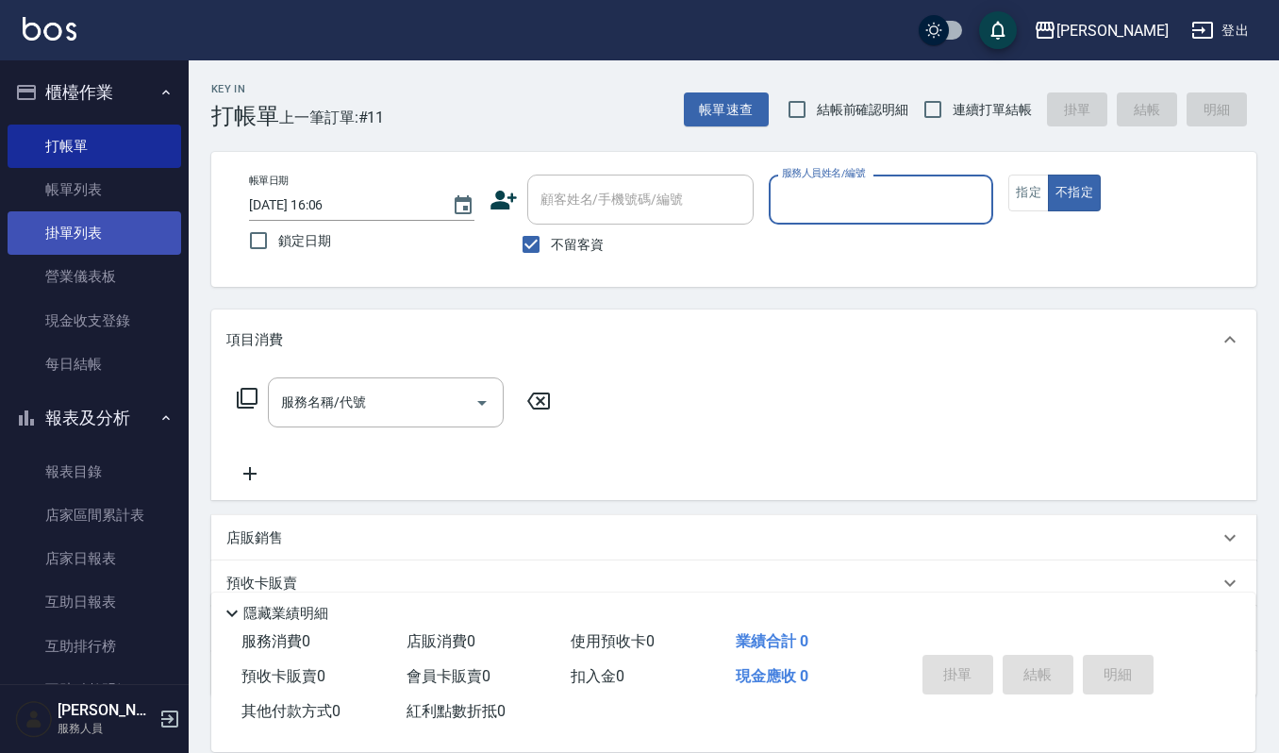
click at [89, 211] on link "掛單列表" at bounding box center [95, 232] width 174 height 43
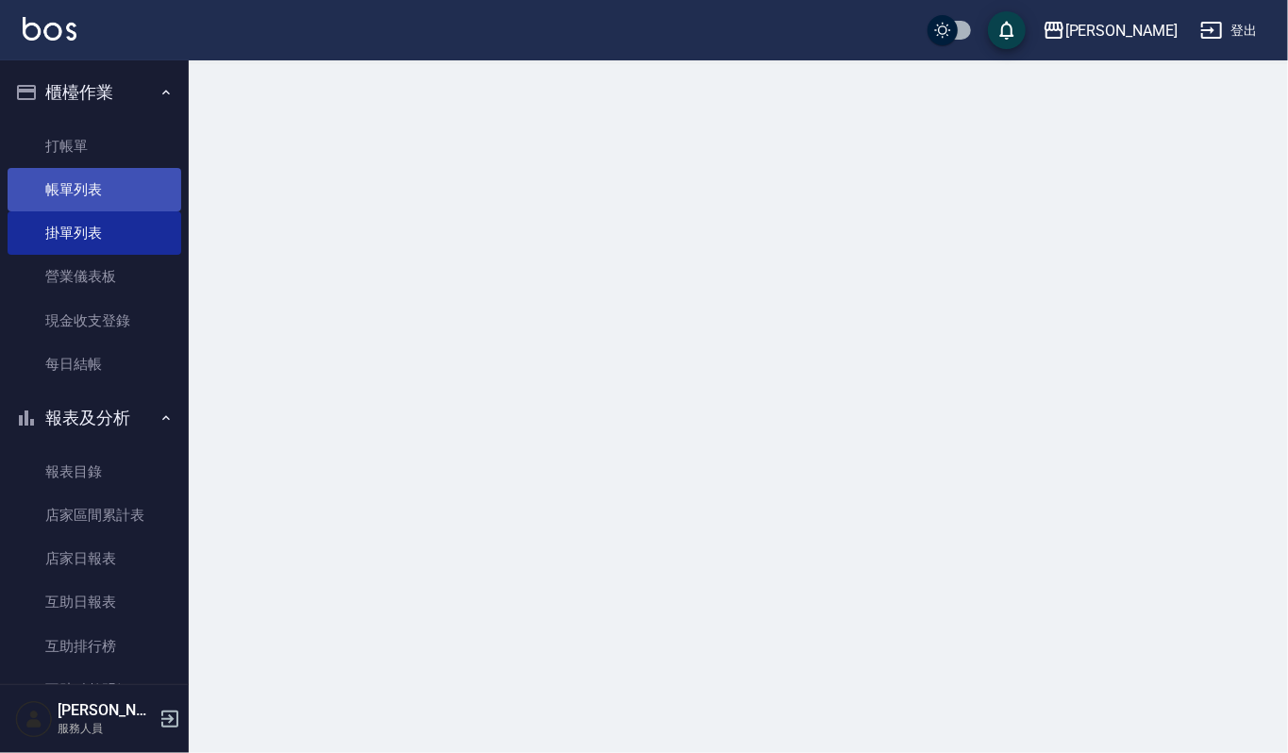
click at [114, 183] on link "帳單列表" at bounding box center [95, 189] width 174 height 43
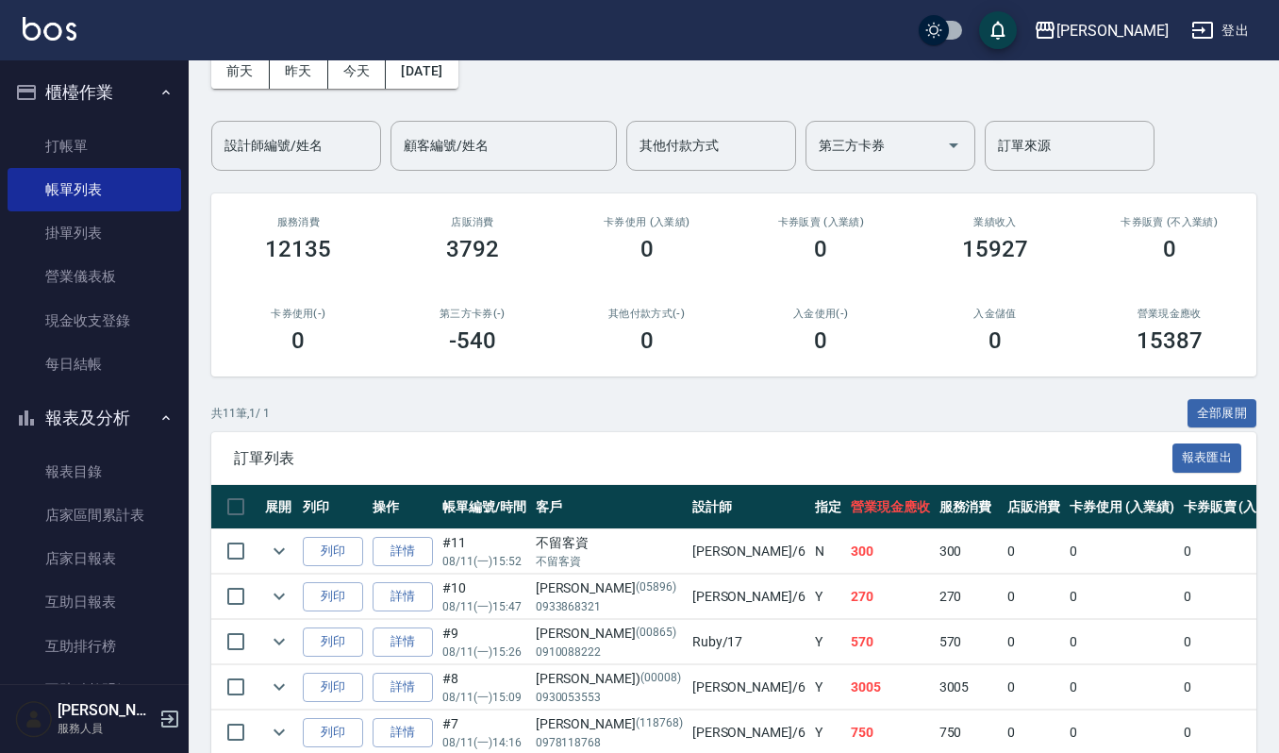
scroll to position [125, 0]
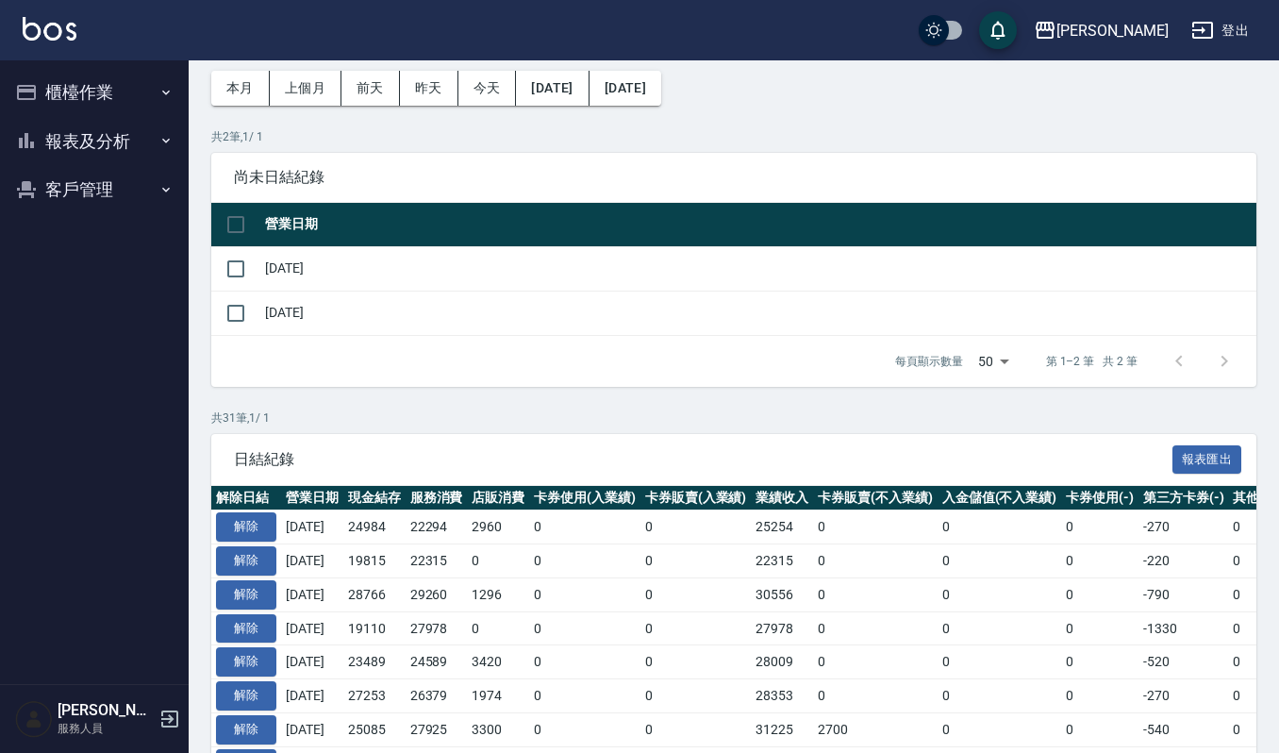
scroll to position [125, 0]
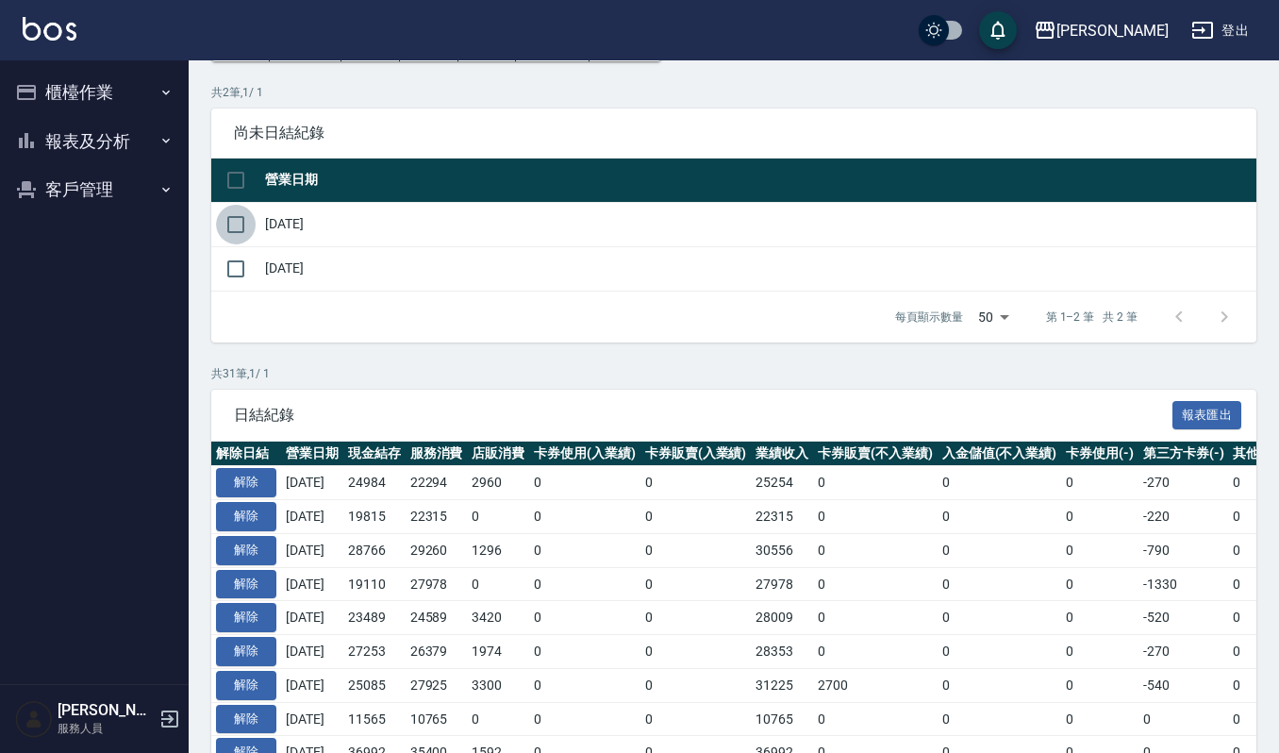
click at [224, 223] on input "checkbox" at bounding box center [236, 225] width 40 height 40
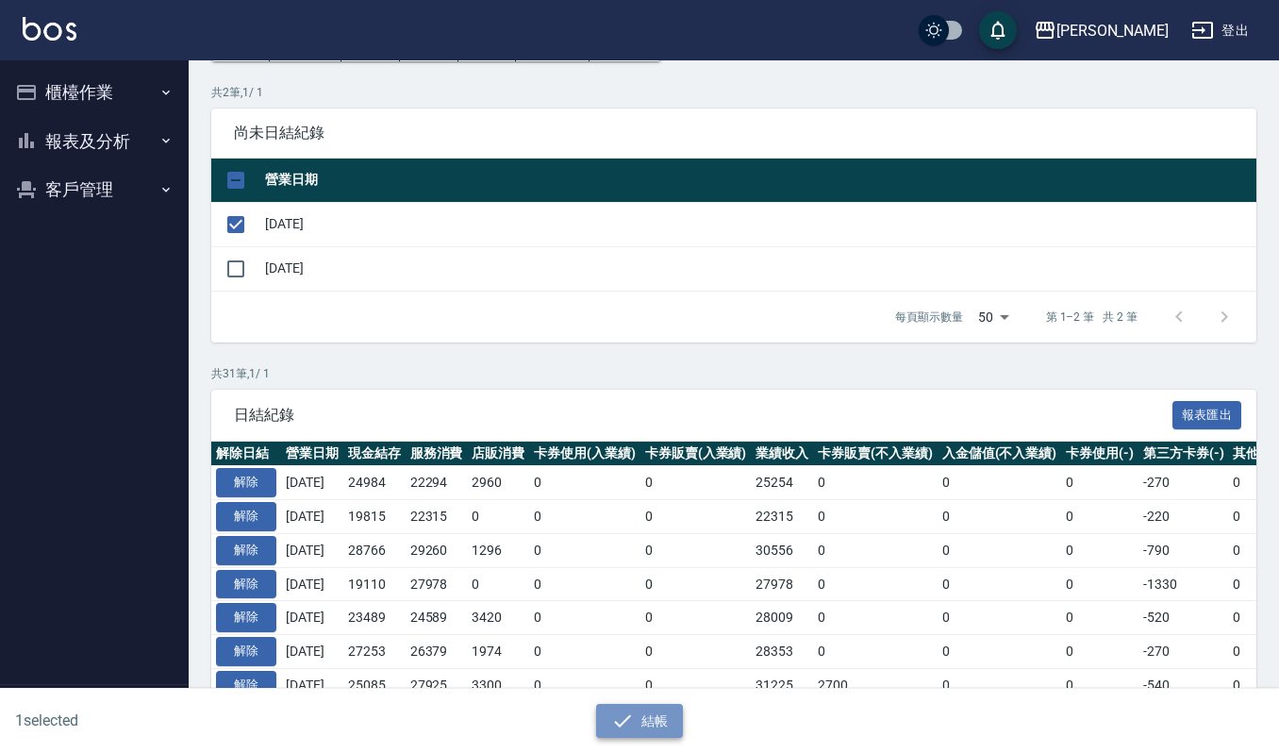
click at [642, 737] on button "結帳" at bounding box center [640, 721] width 88 height 35
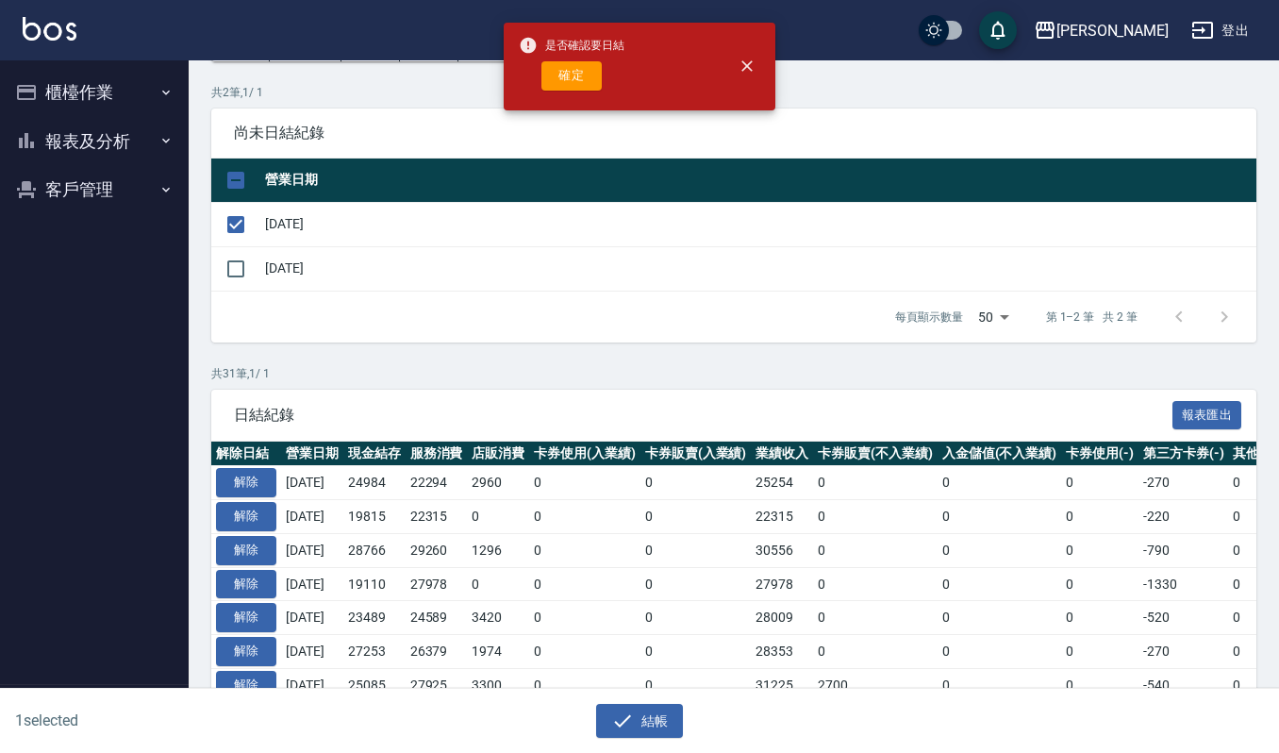
click at [564, 51] on span "是否確認要日結" at bounding box center [572, 45] width 106 height 19
click at [575, 73] on button "確定" at bounding box center [572, 75] width 60 height 29
checkbox input "false"
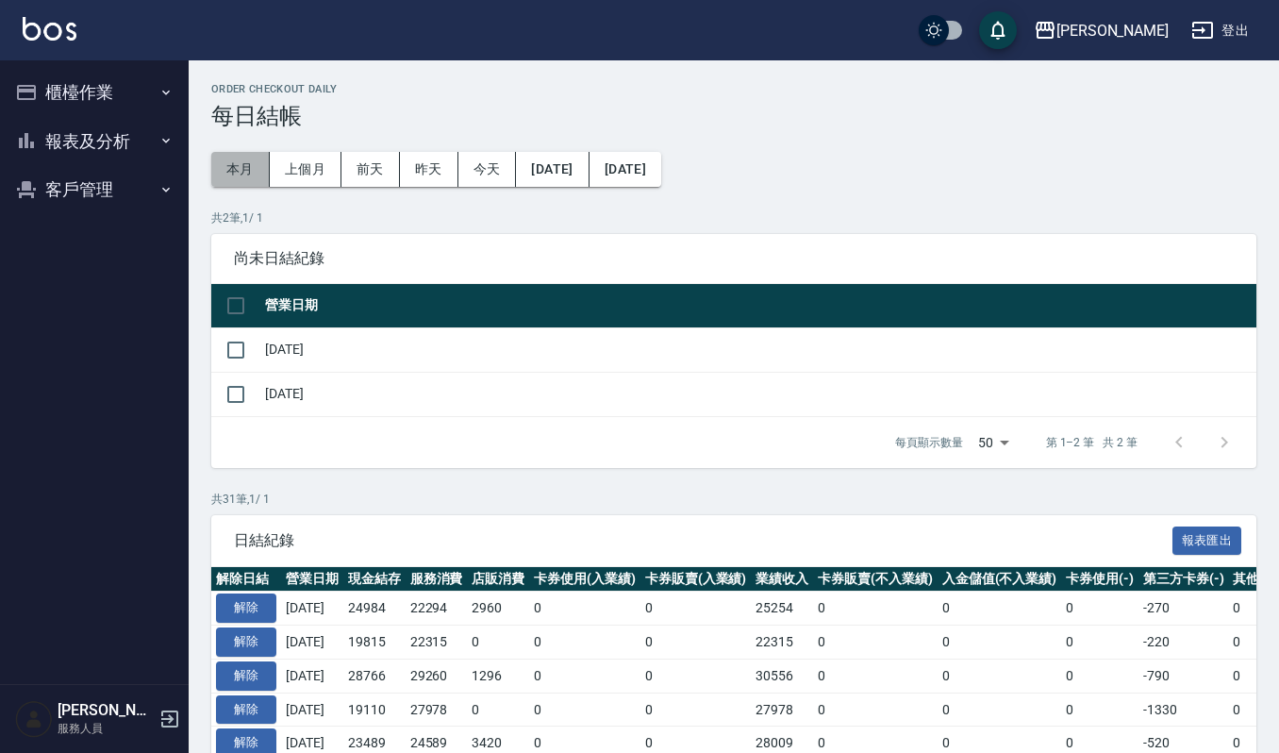
click at [250, 172] on button "本月" at bounding box center [240, 169] width 58 height 35
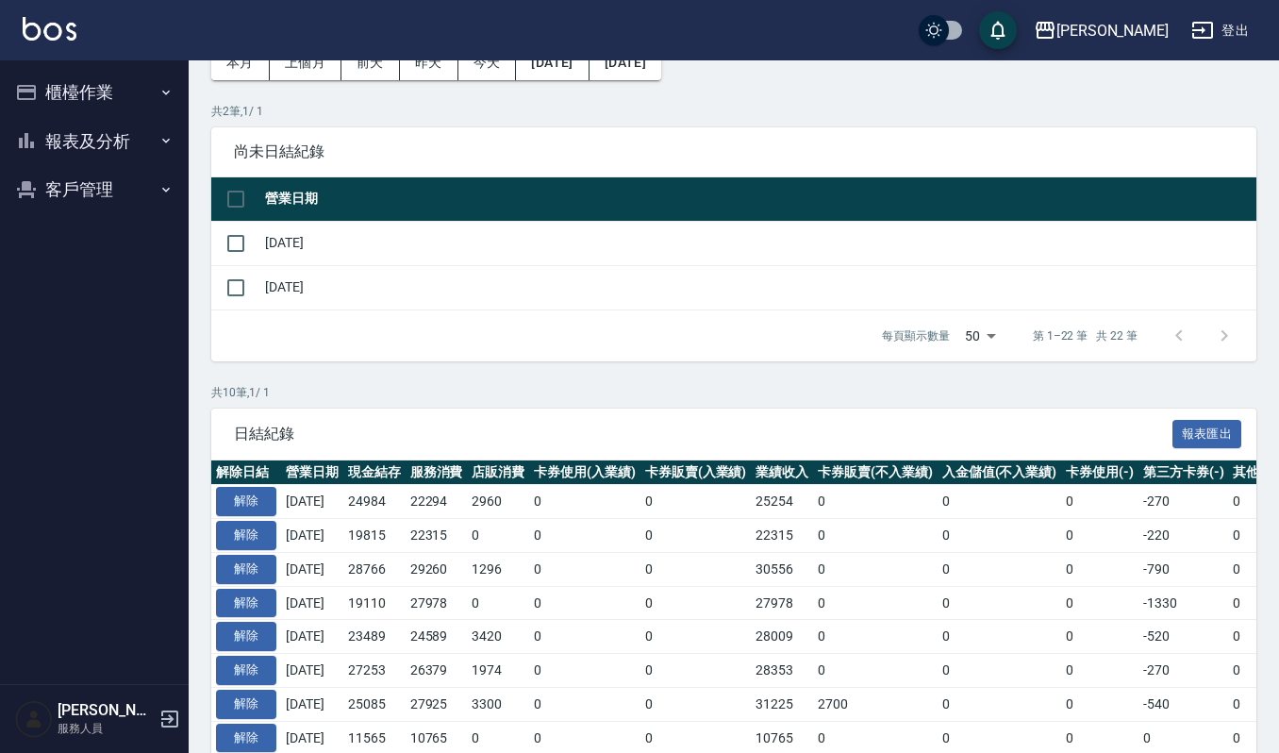
scroll to position [298, 0]
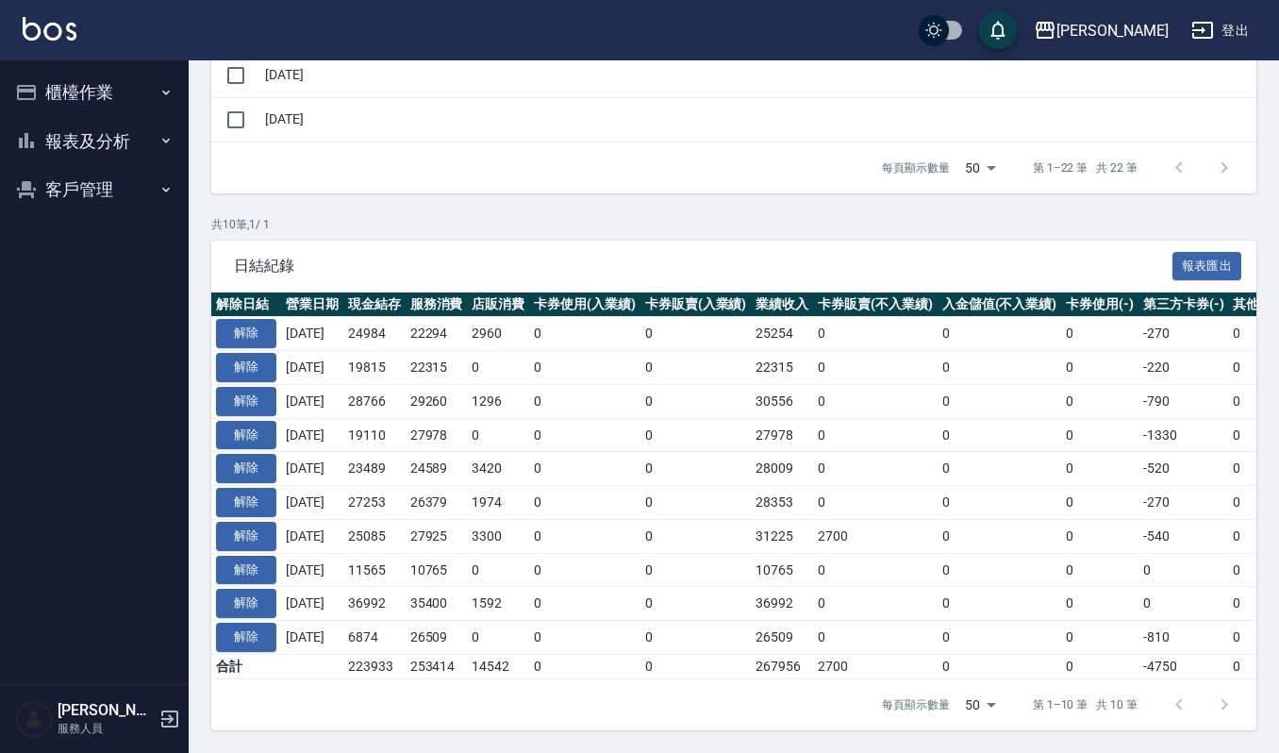
click at [695, 114] on td "[DATE]" at bounding box center [758, 119] width 996 height 44
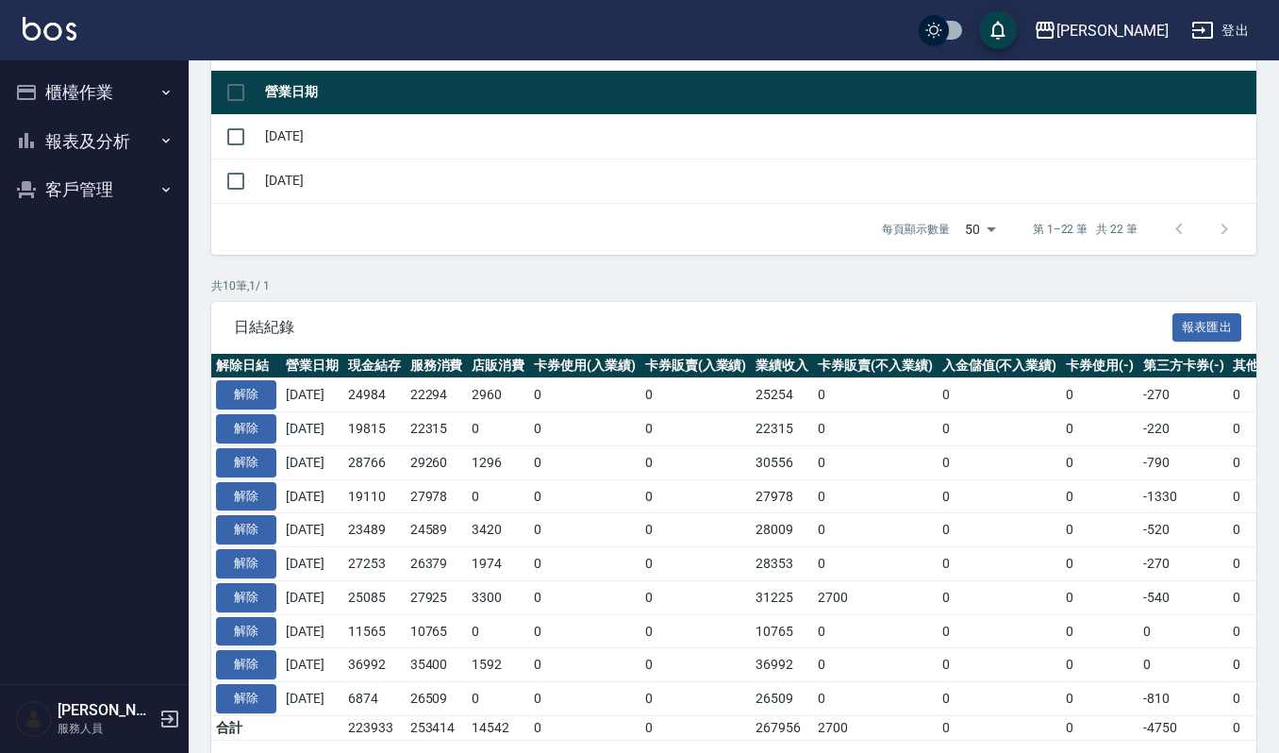
scroll to position [172, 0]
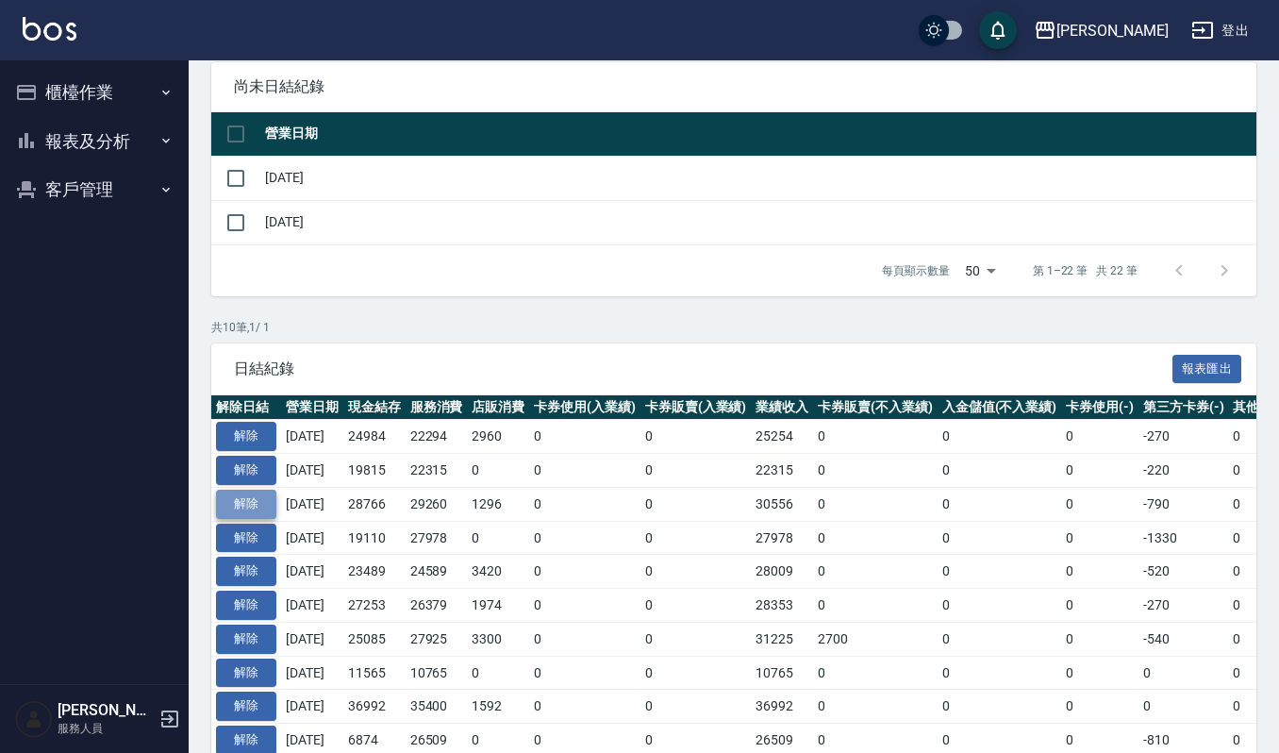
click at [253, 495] on button "解除" at bounding box center [246, 504] width 60 height 29
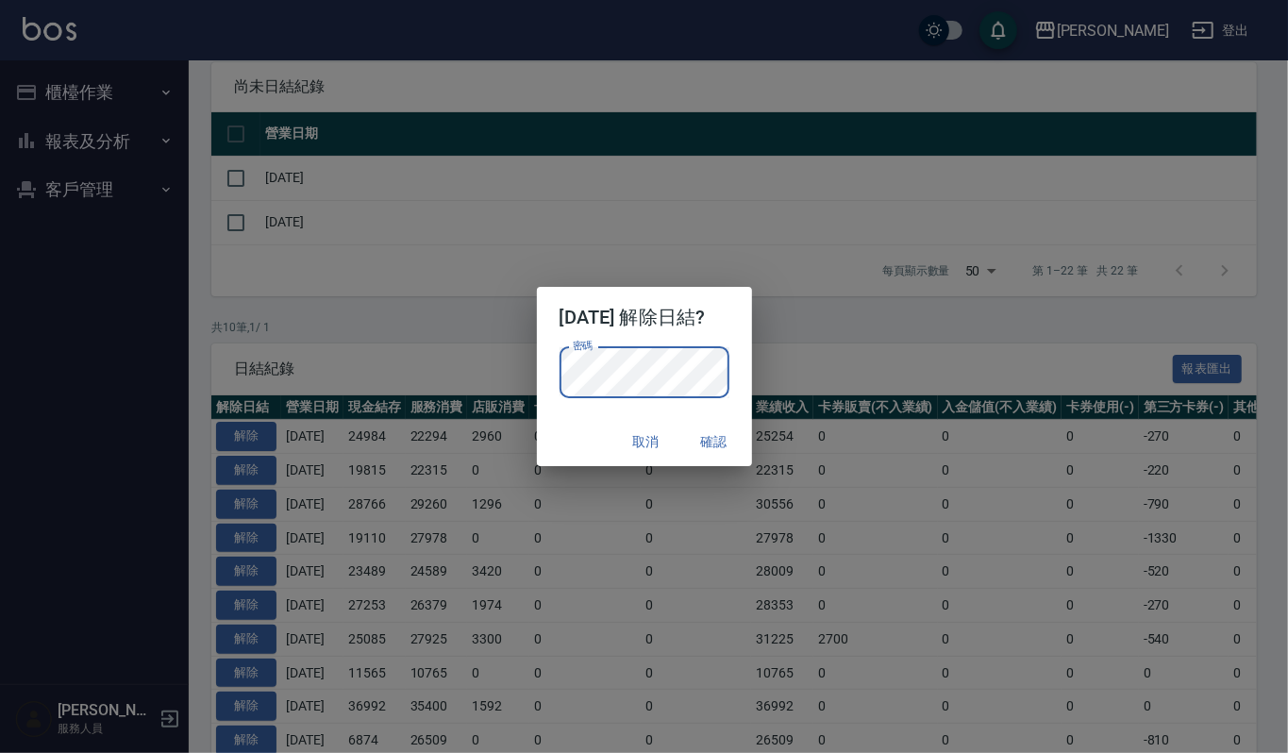
click at [708, 440] on button "確認" at bounding box center [714, 442] width 60 height 35
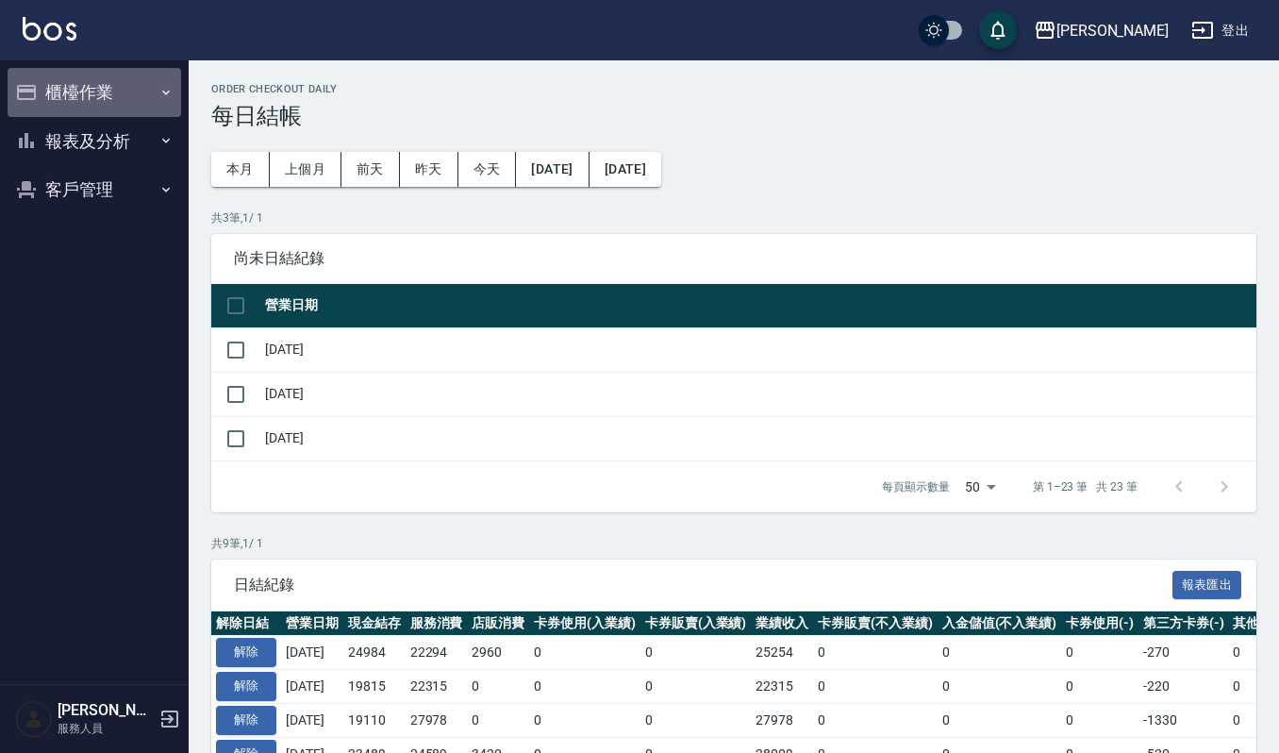
click at [80, 91] on button "櫃檯作業" at bounding box center [95, 92] width 174 height 49
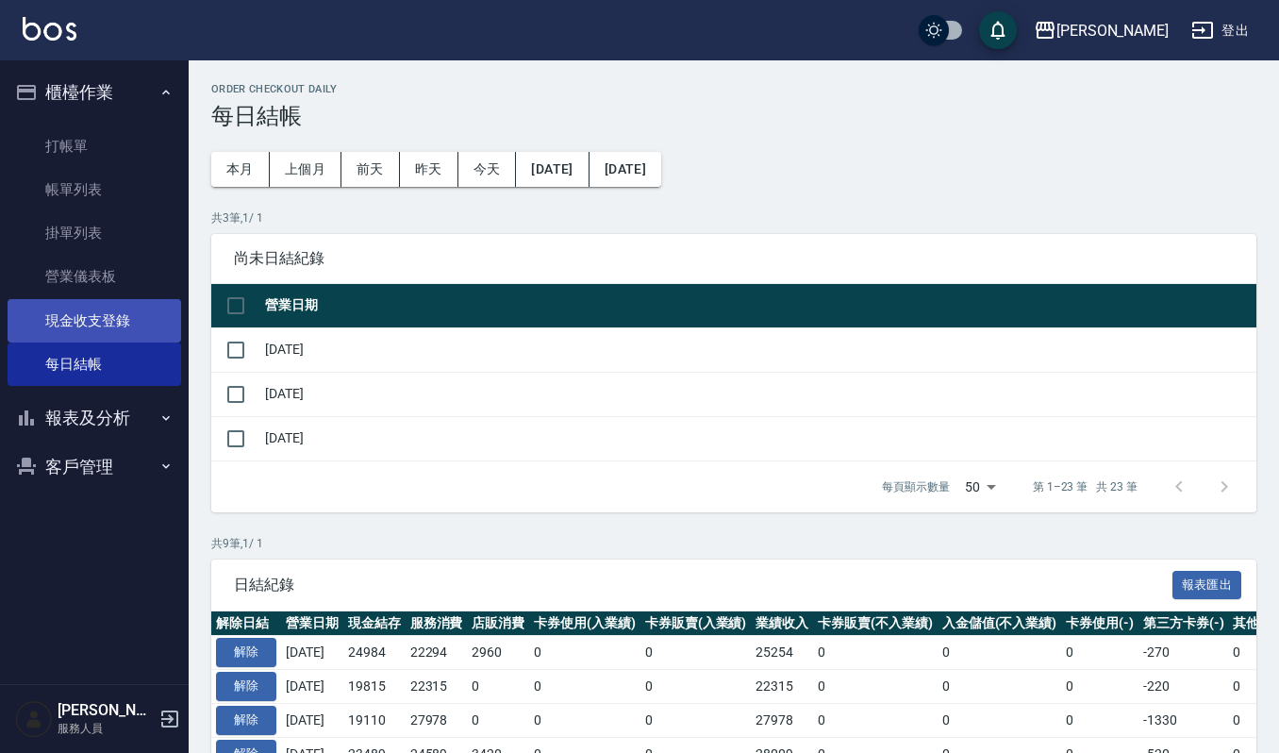
click at [95, 303] on link "現金收支登錄" at bounding box center [95, 320] width 174 height 43
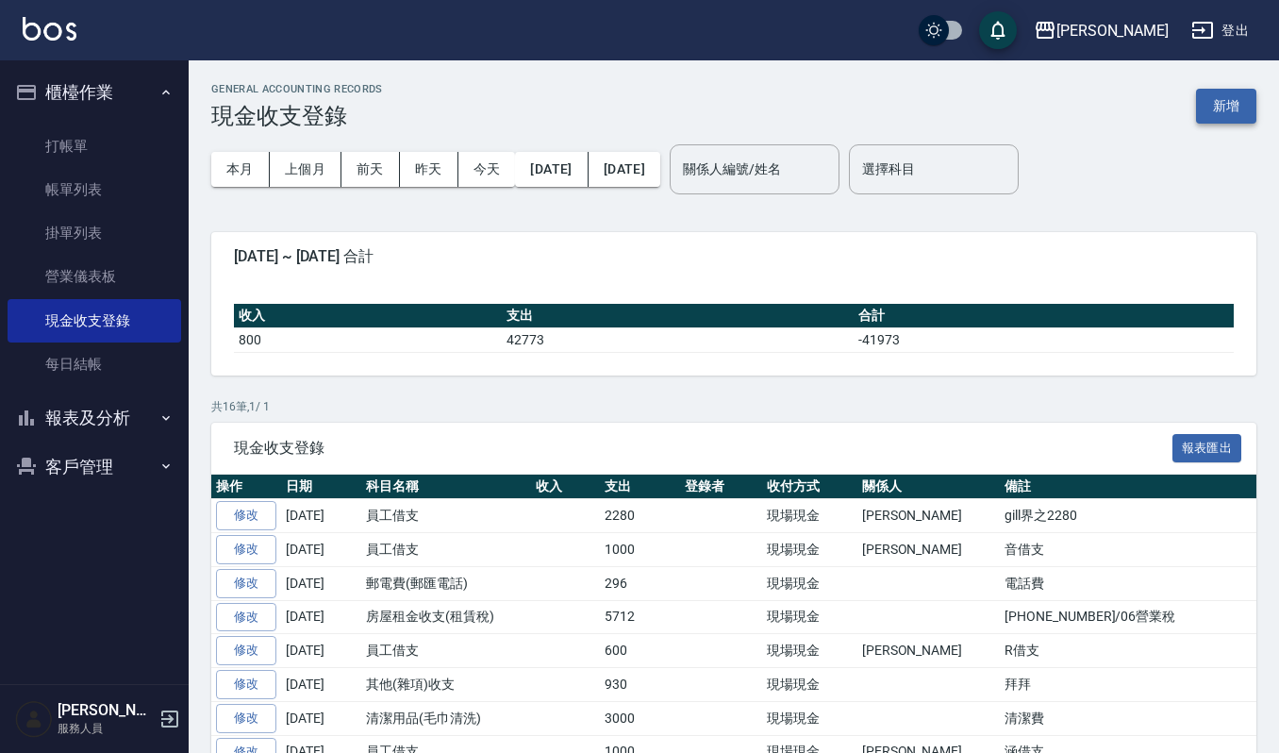
click at [1232, 109] on button "新增" at bounding box center [1226, 106] width 60 height 35
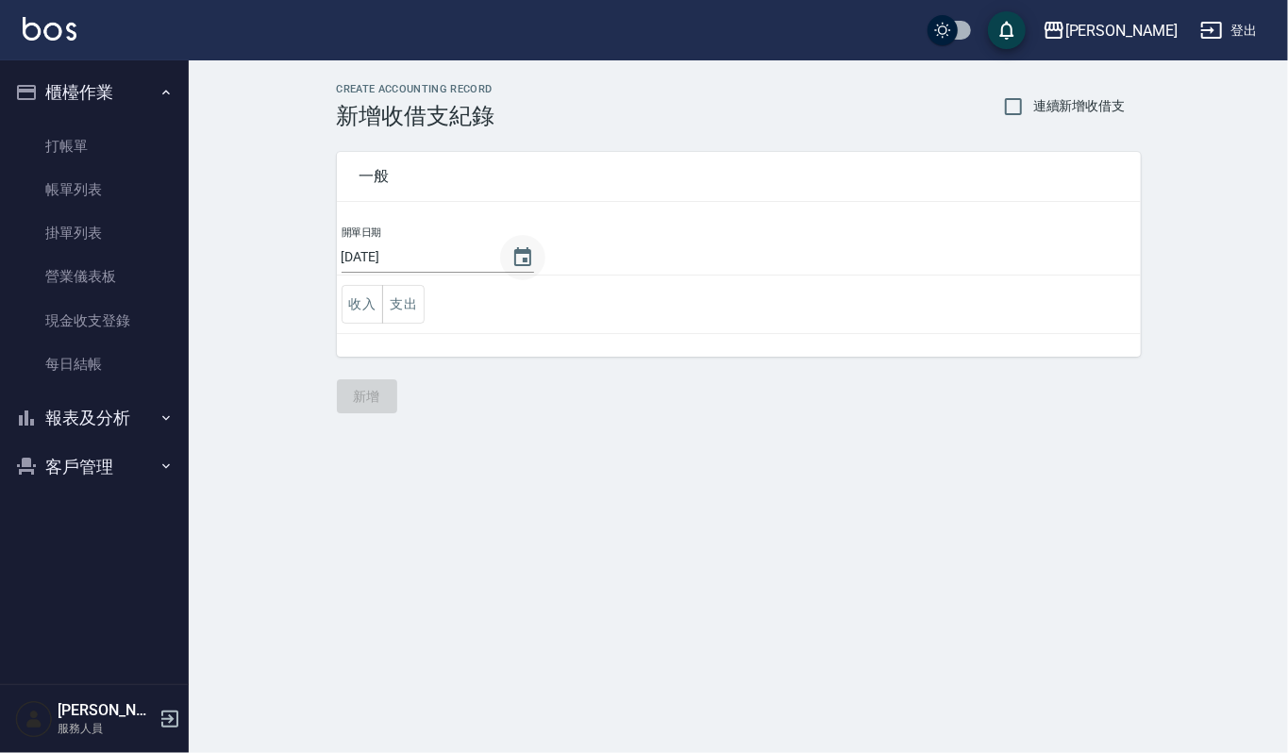
click at [519, 249] on icon "Choose date, selected date is 2025-08-11" at bounding box center [522, 256] width 17 height 19
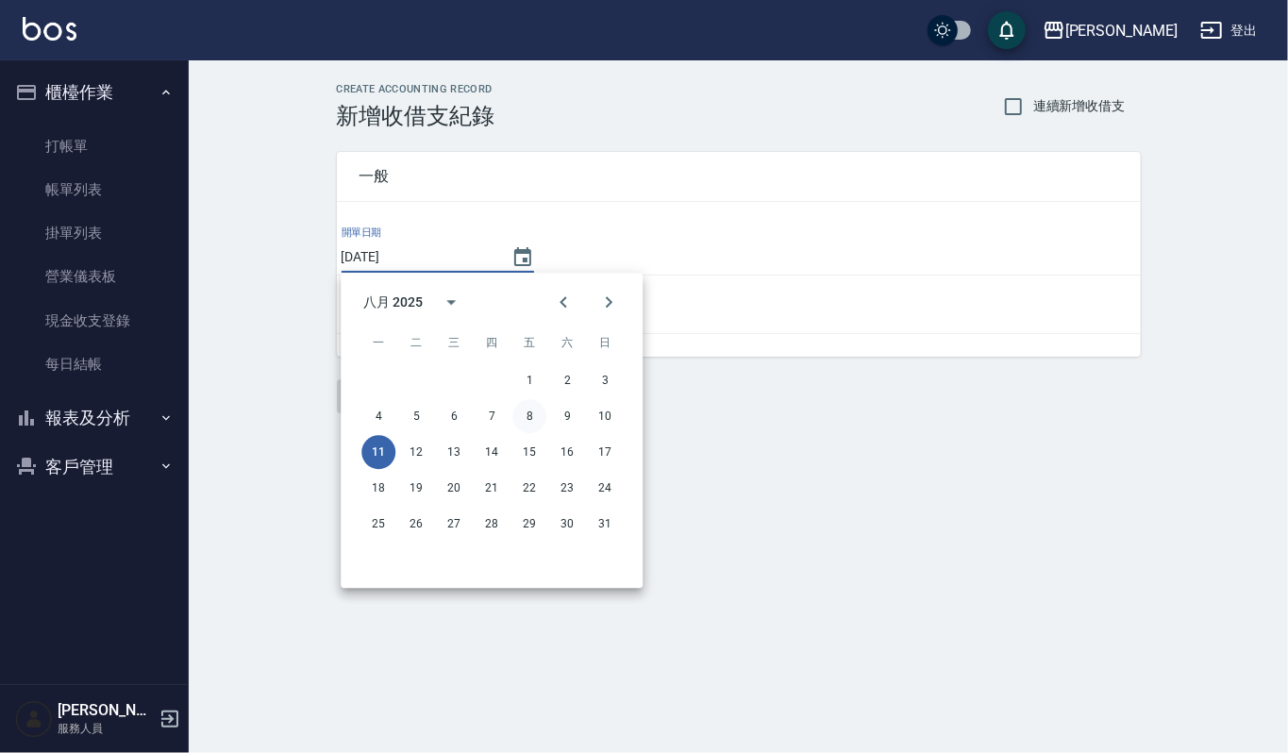
click at [538, 409] on button "8" at bounding box center [529, 416] width 34 height 34
type input "2025/08/08"
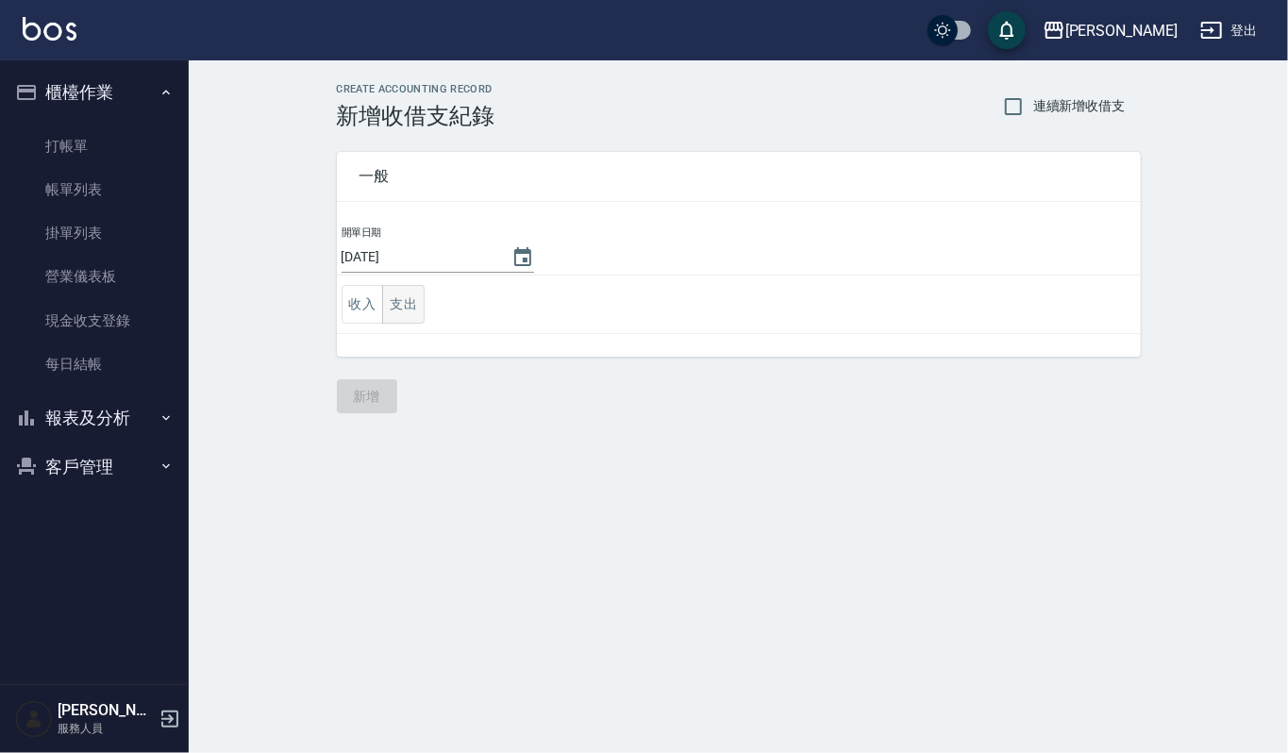
click at [406, 300] on button "支出" at bounding box center [403, 304] width 42 height 39
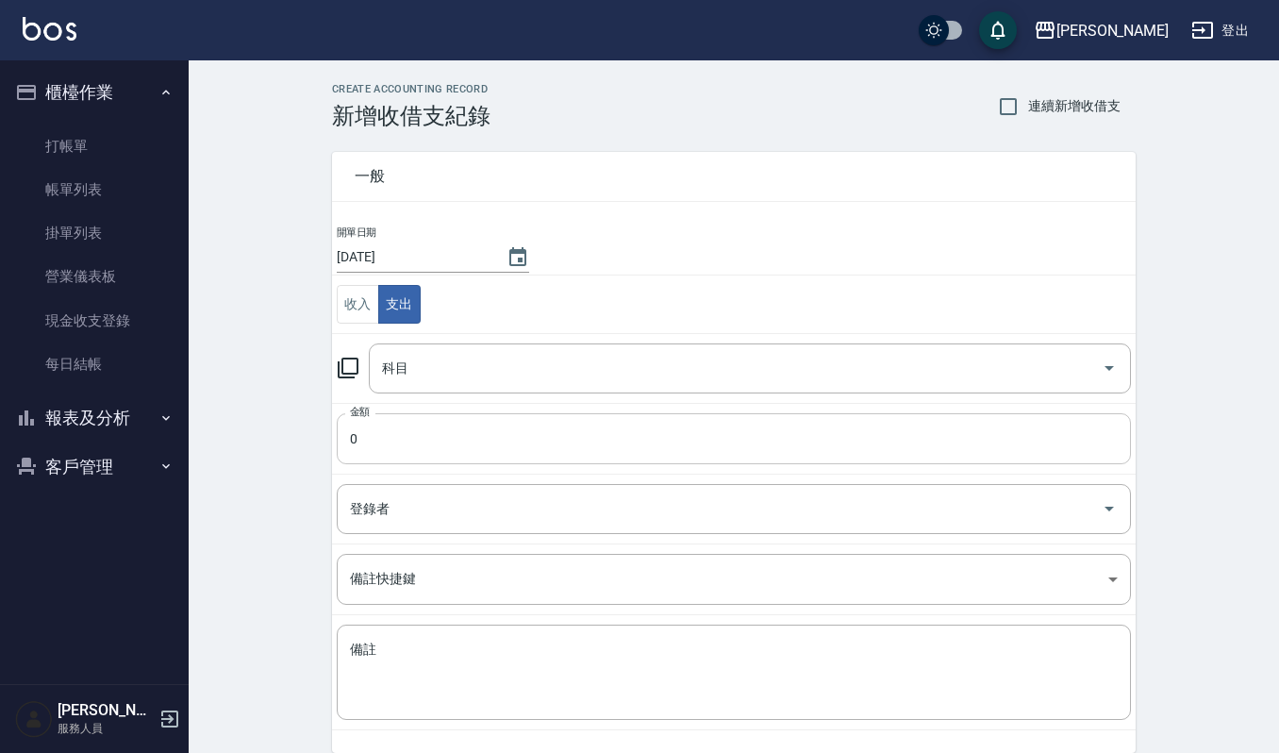
click at [495, 428] on input "0" at bounding box center [734, 438] width 794 height 51
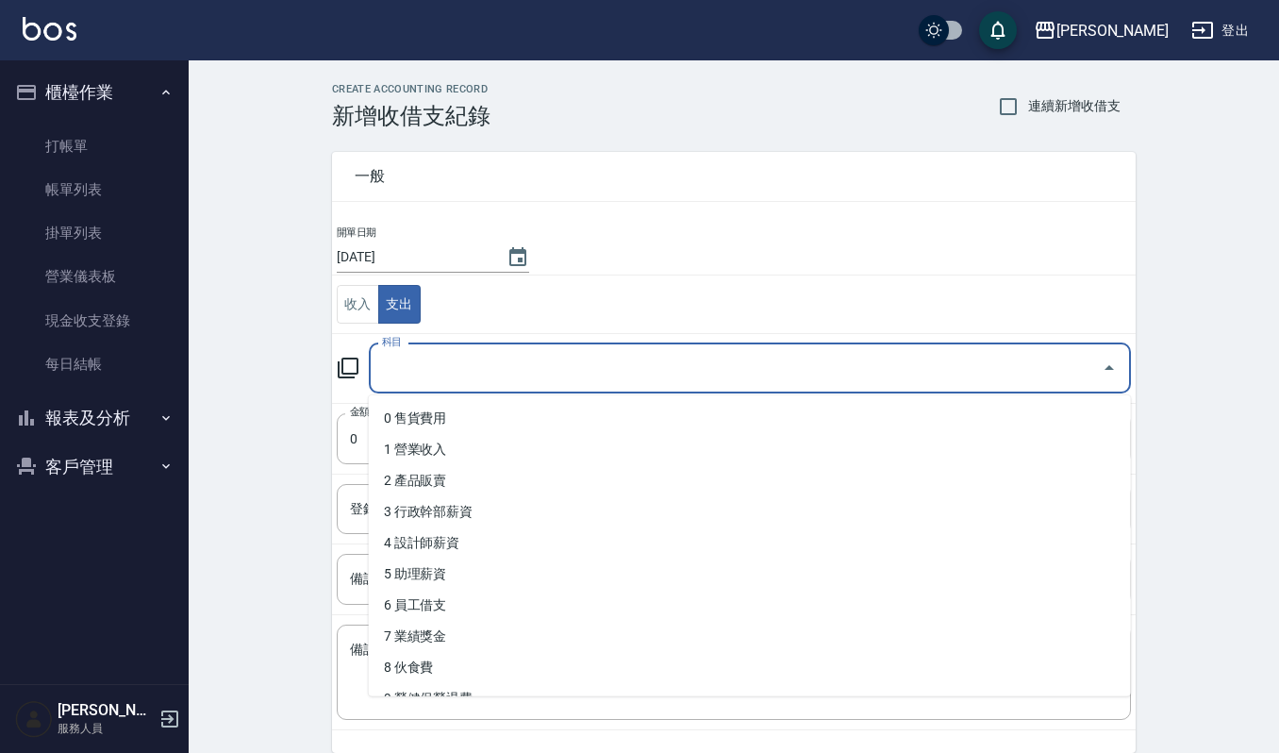
click at [577, 375] on input "科目" at bounding box center [735, 368] width 717 height 33
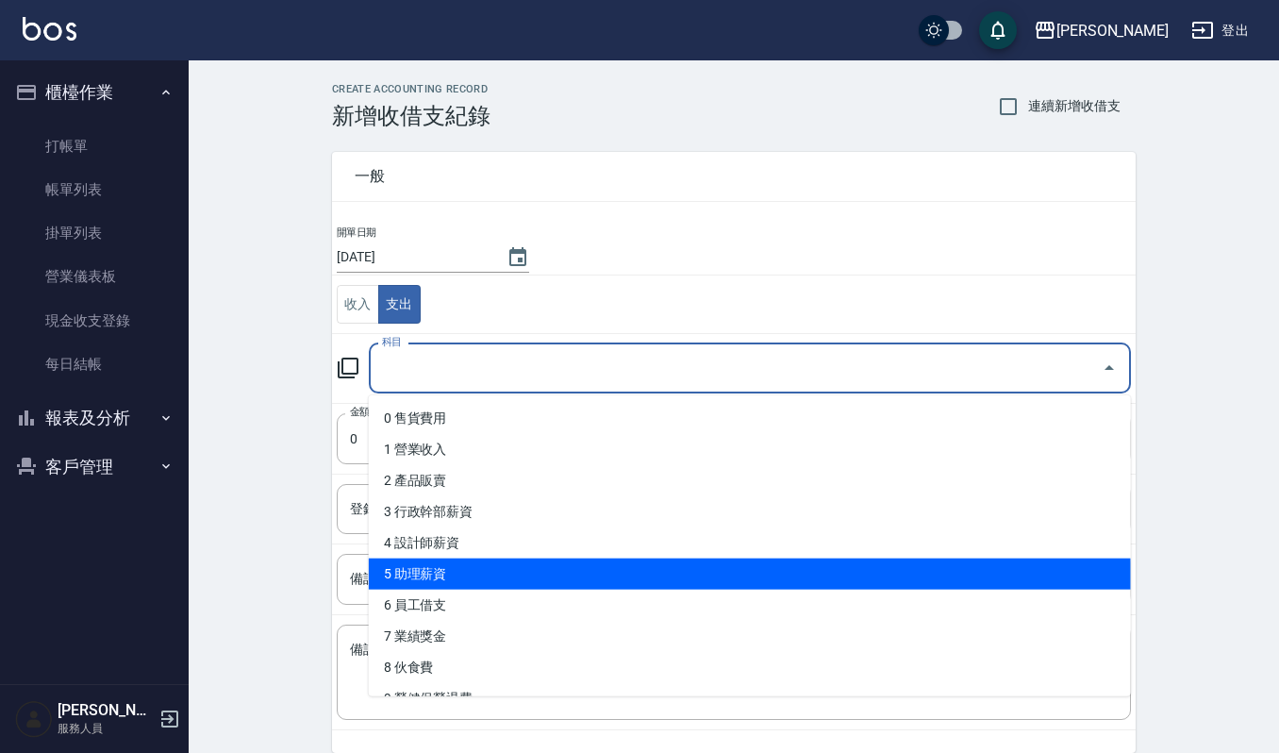
click at [472, 560] on li "5 助理薪資" at bounding box center [750, 574] width 762 height 31
type input "5 助理薪資"
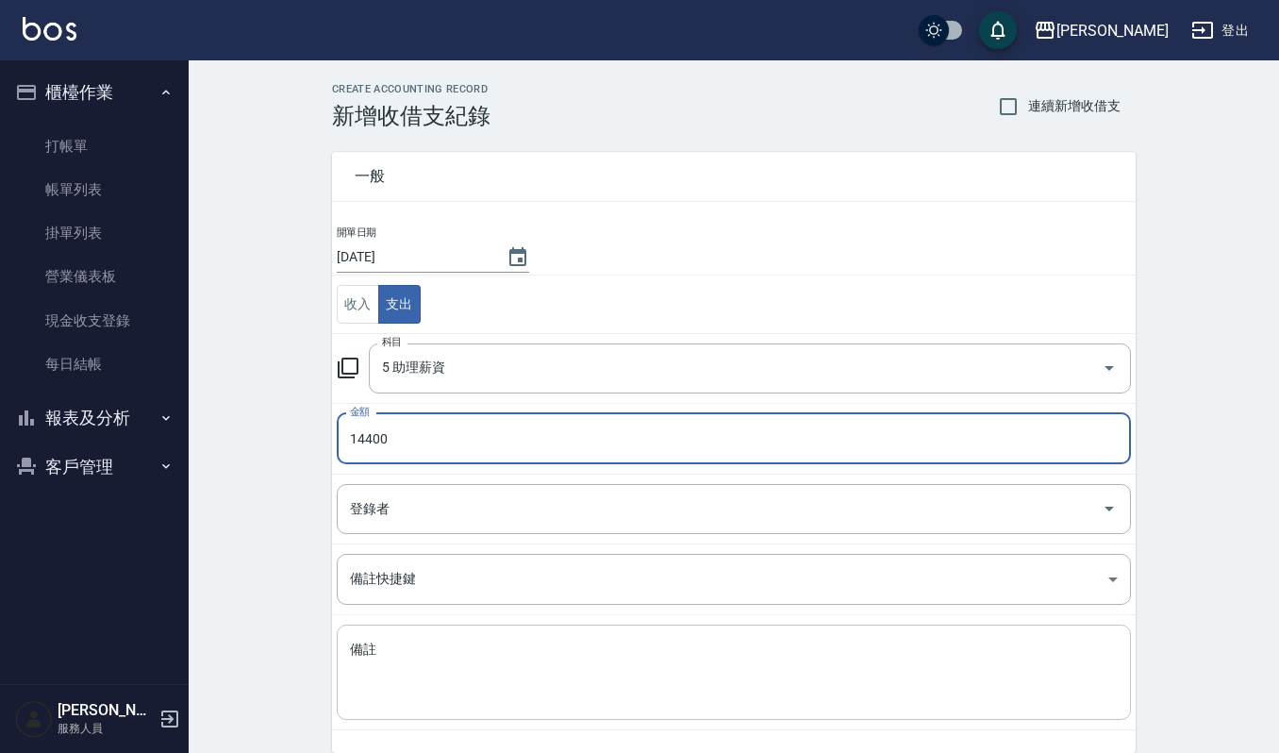
type input "14400"
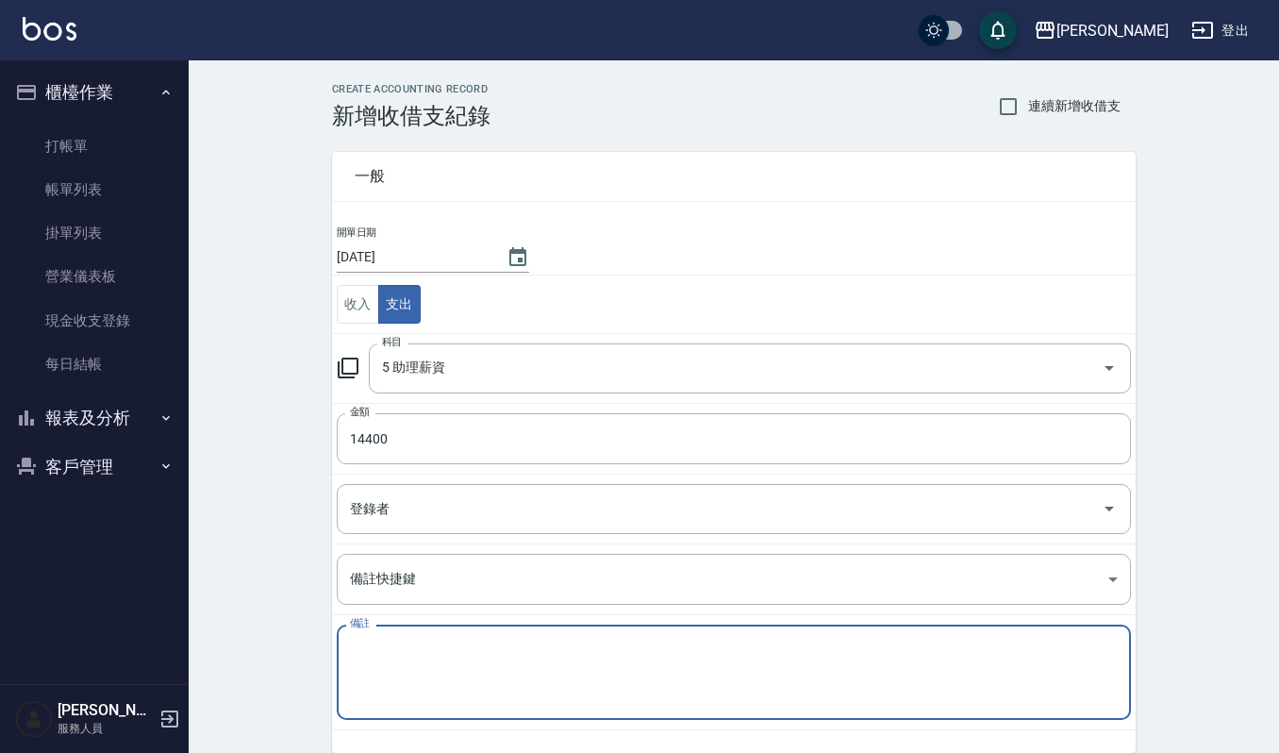
click at [551, 683] on textarea "備註" at bounding box center [734, 673] width 768 height 64
click at [692, 650] on textarea "實習生薪資" at bounding box center [734, 673] width 768 height 64
click at [669, 691] on textarea "實習生薪資" at bounding box center [734, 673] width 768 height 64
click at [694, 677] on textarea "實習生薪資$7200x2=$14400" at bounding box center [734, 673] width 768 height 64
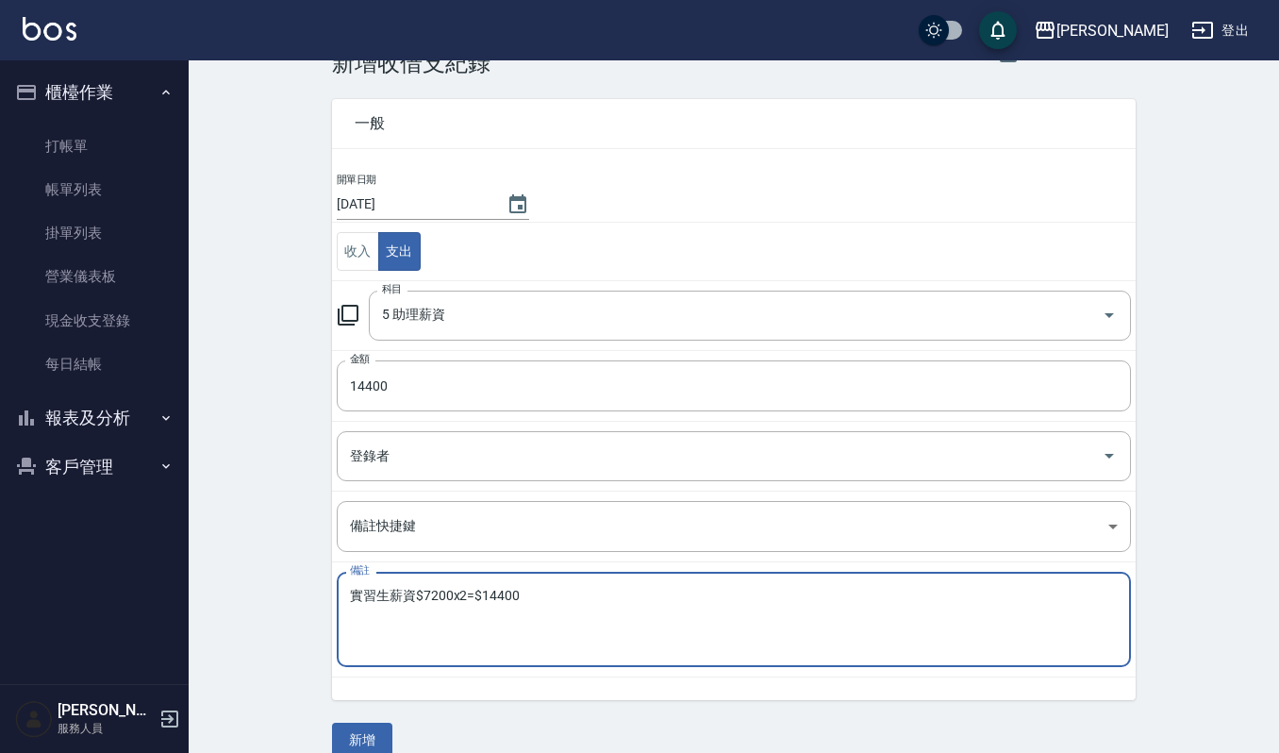
scroll to position [81, 0]
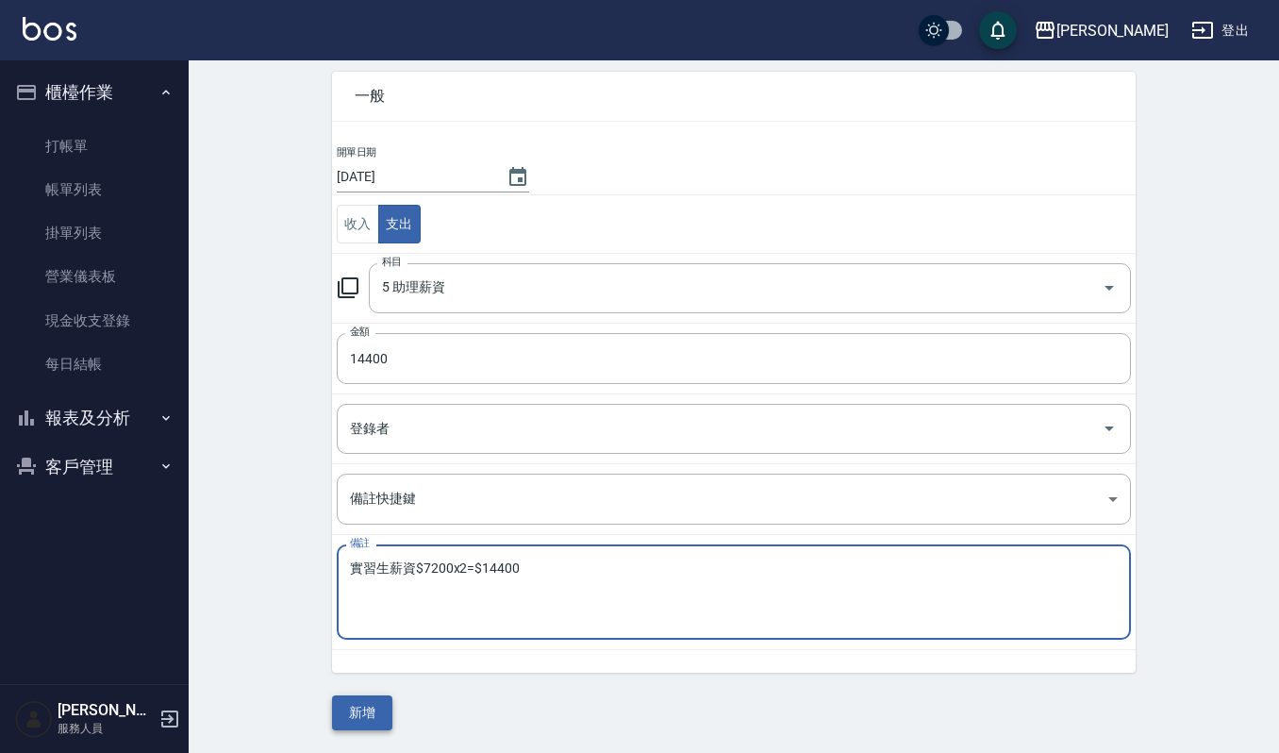
type textarea "實習生薪資$7200x2=$14400"
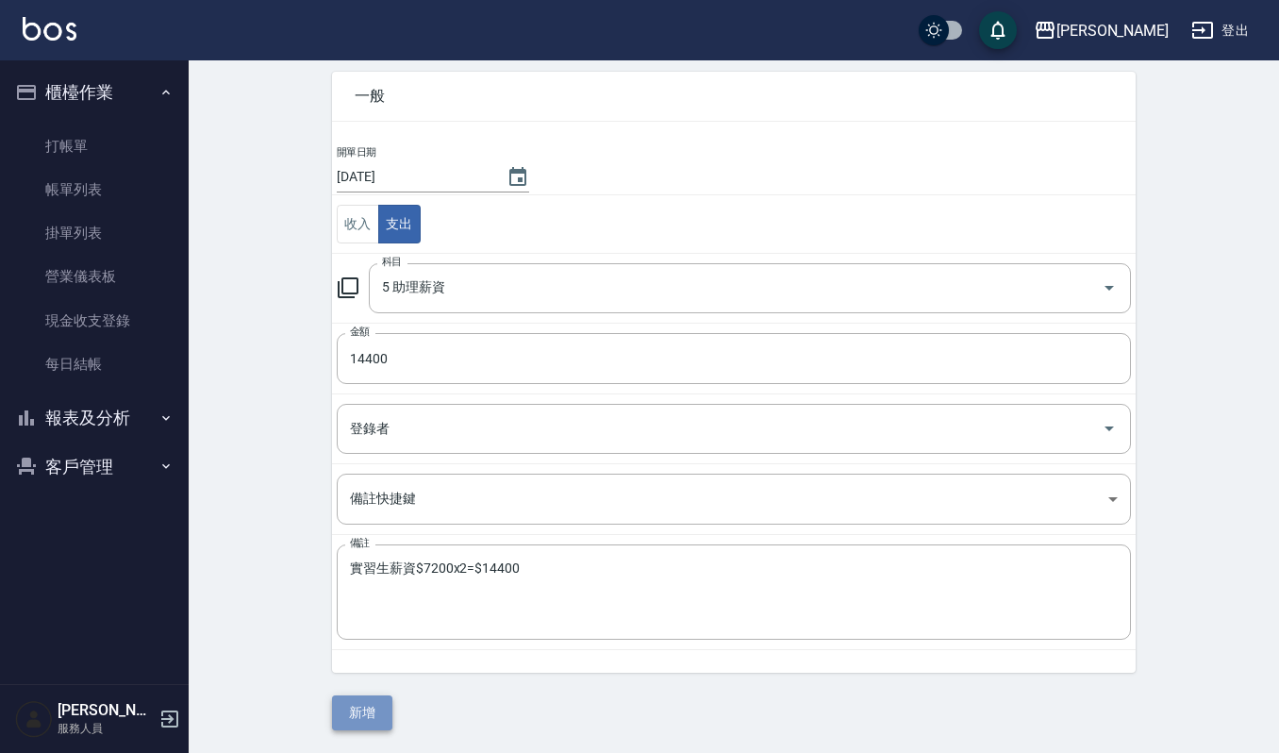
click at [382, 722] on button "新增" at bounding box center [362, 712] width 60 height 35
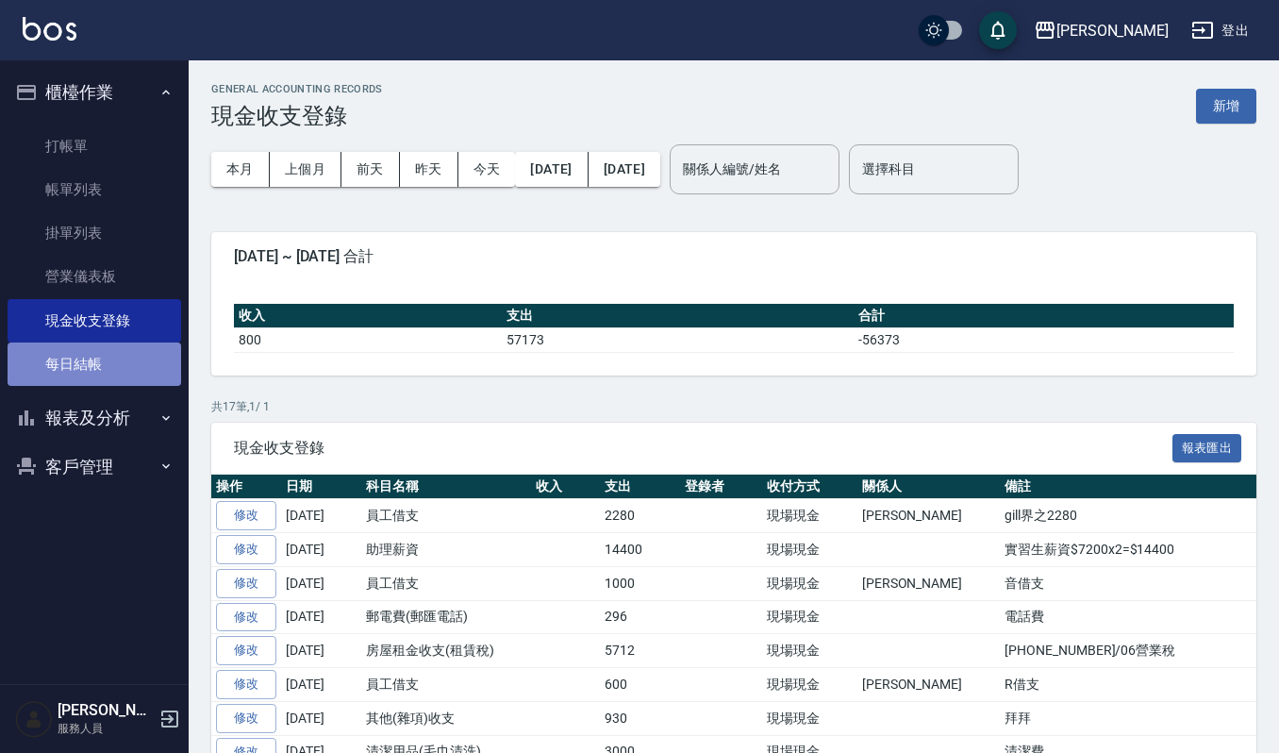
click at [92, 359] on link "每日結帳" at bounding box center [95, 363] width 174 height 43
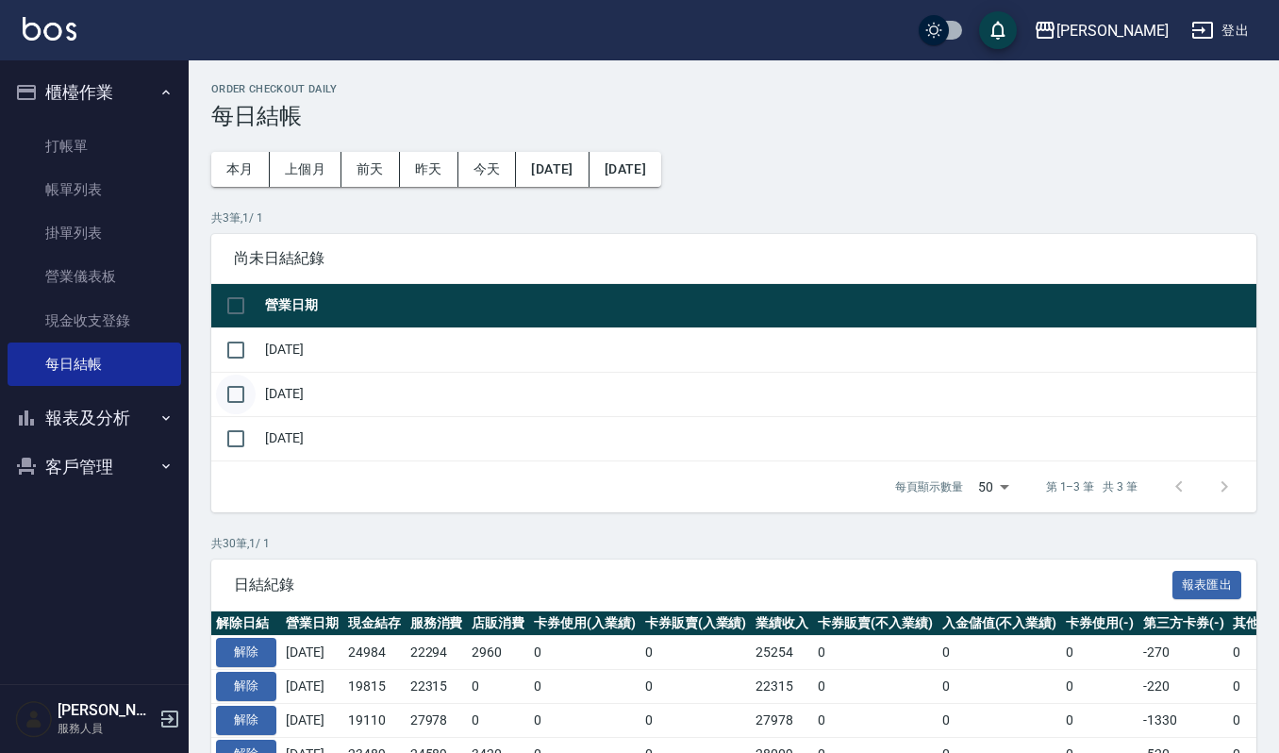
click at [245, 391] on input "checkbox" at bounding box center [236, 395] width 40 height 40
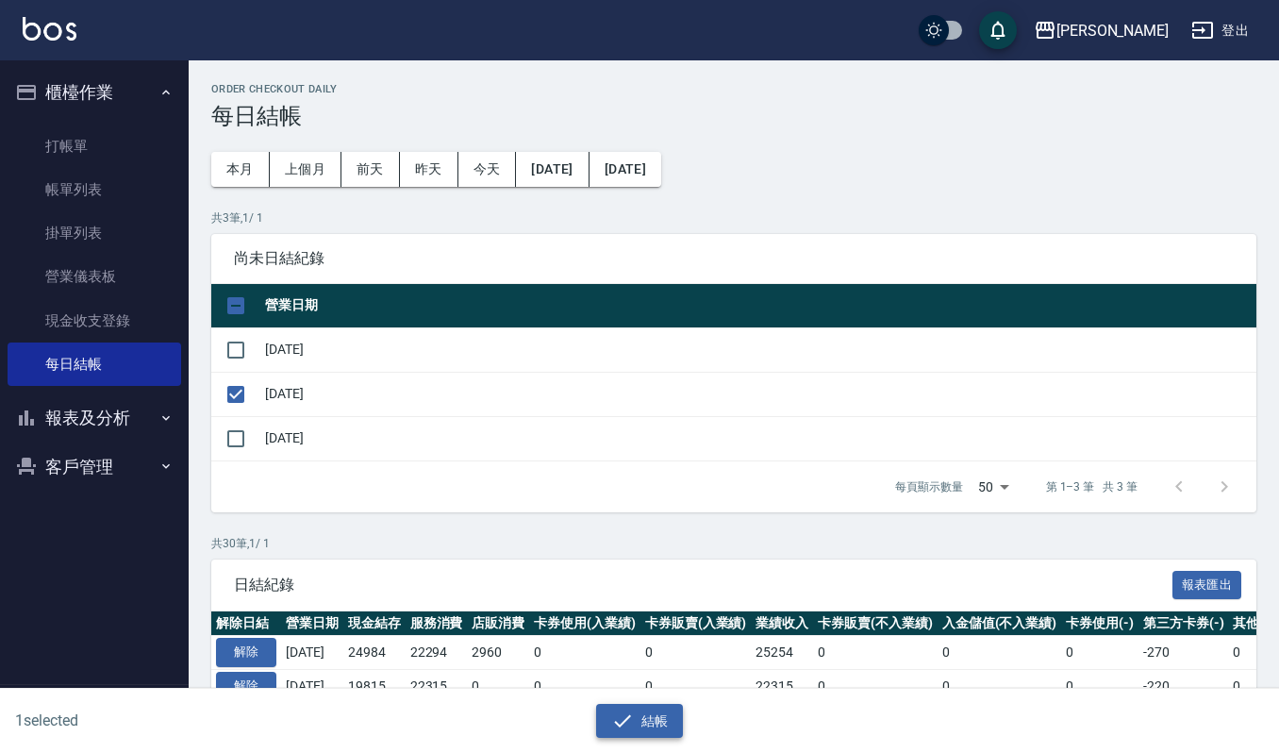
click at [642, 717] on button "結帳" at bounding box center [640, 721] width 88 height 35
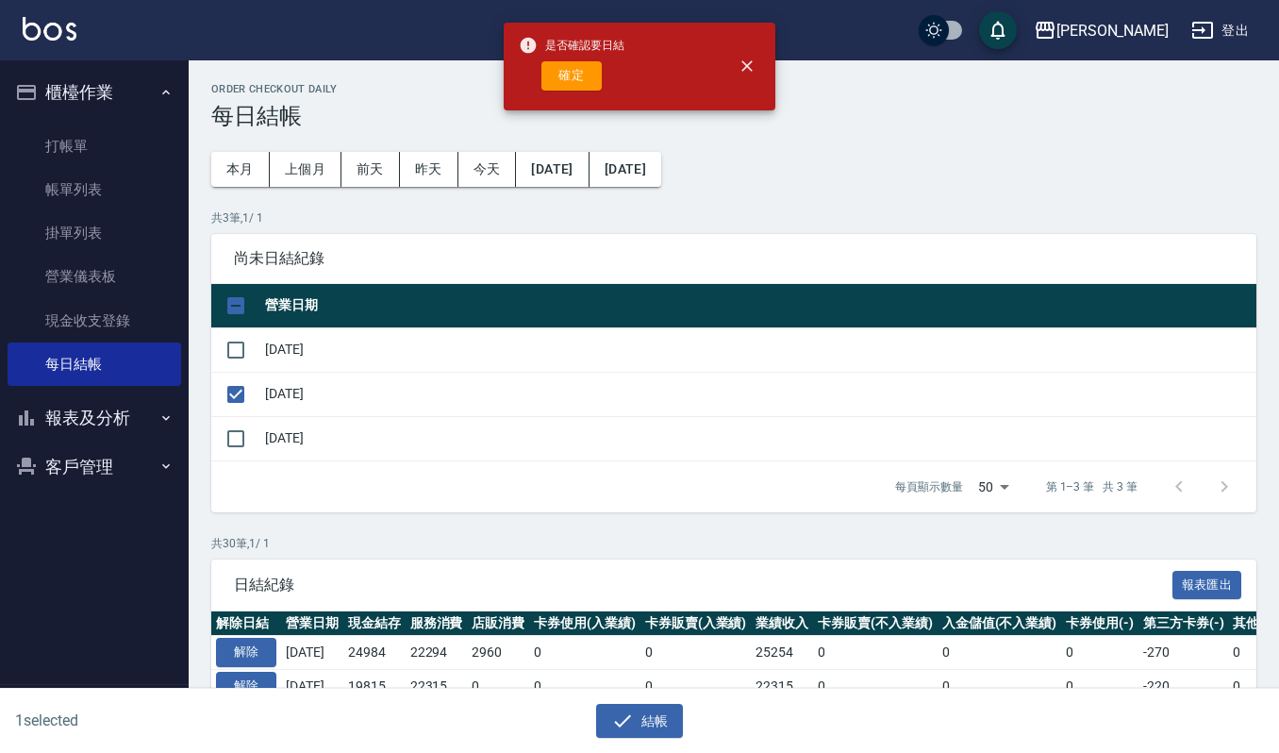
click at [589, 46] on span "是否確認要日結" at bounding box center [572, 45] width 106 height 19
click at [575, 80] on button "確定" at bounding box center [572, 75] width 60 height 29
checkbox input "false"
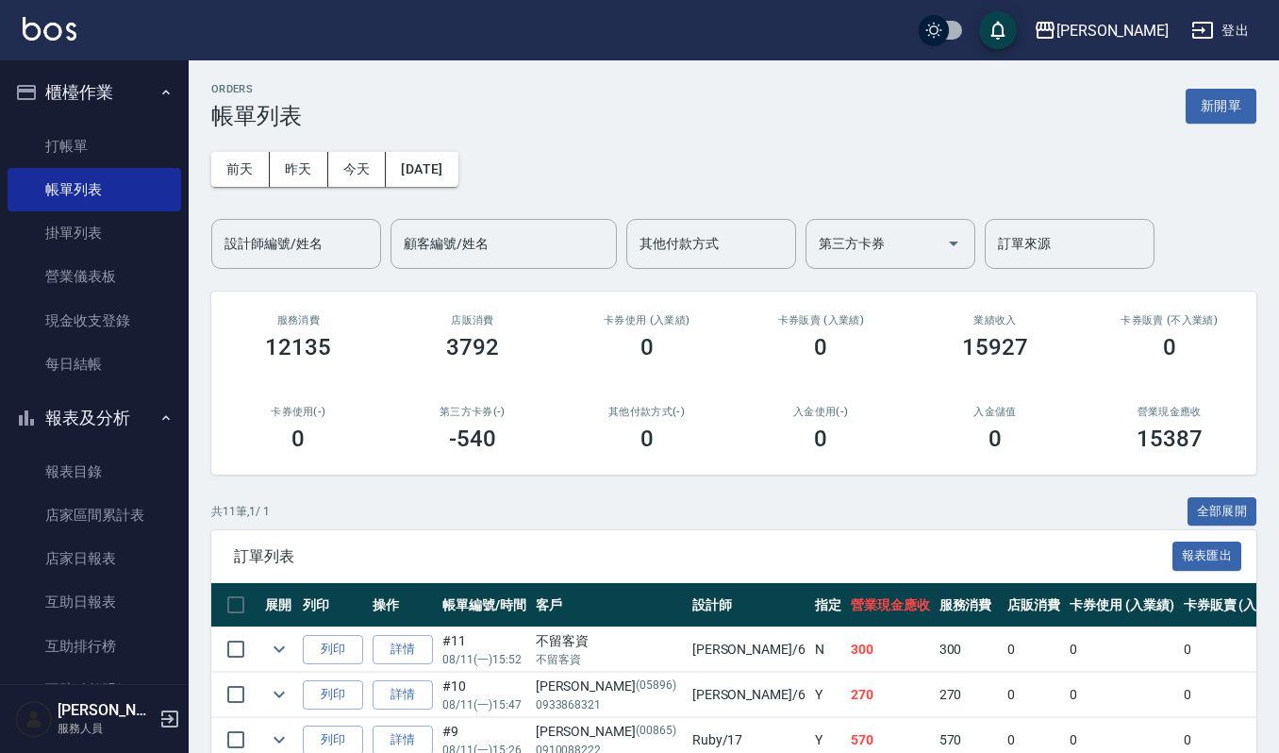
scroll to position [125, 0]
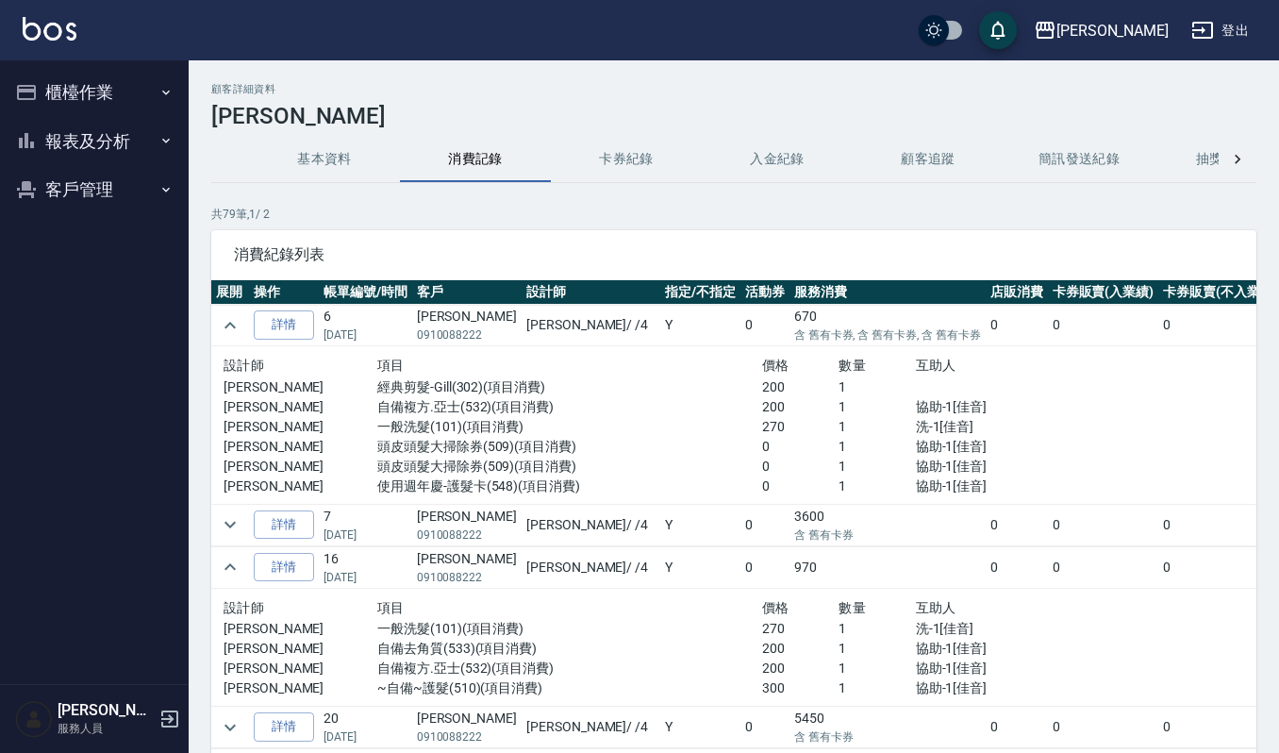
click at [125, 187] on button "客戶管理" at bounding box center [95, 189] width 174 height 49
click at [119, 249] on link "客戶列表" at bounding box center [95, 243] width 174 height 43
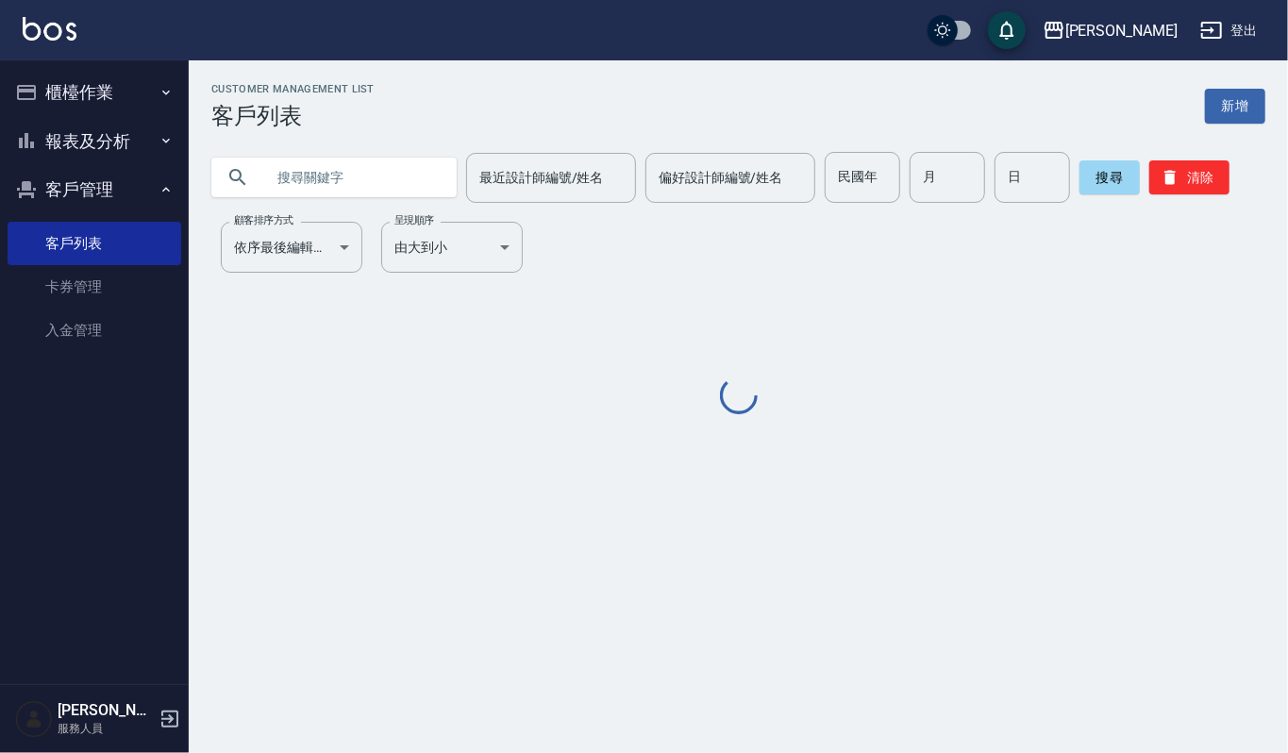
click at [328, 179] on input "text" at bounding box center [352, 177] width 177 height 51
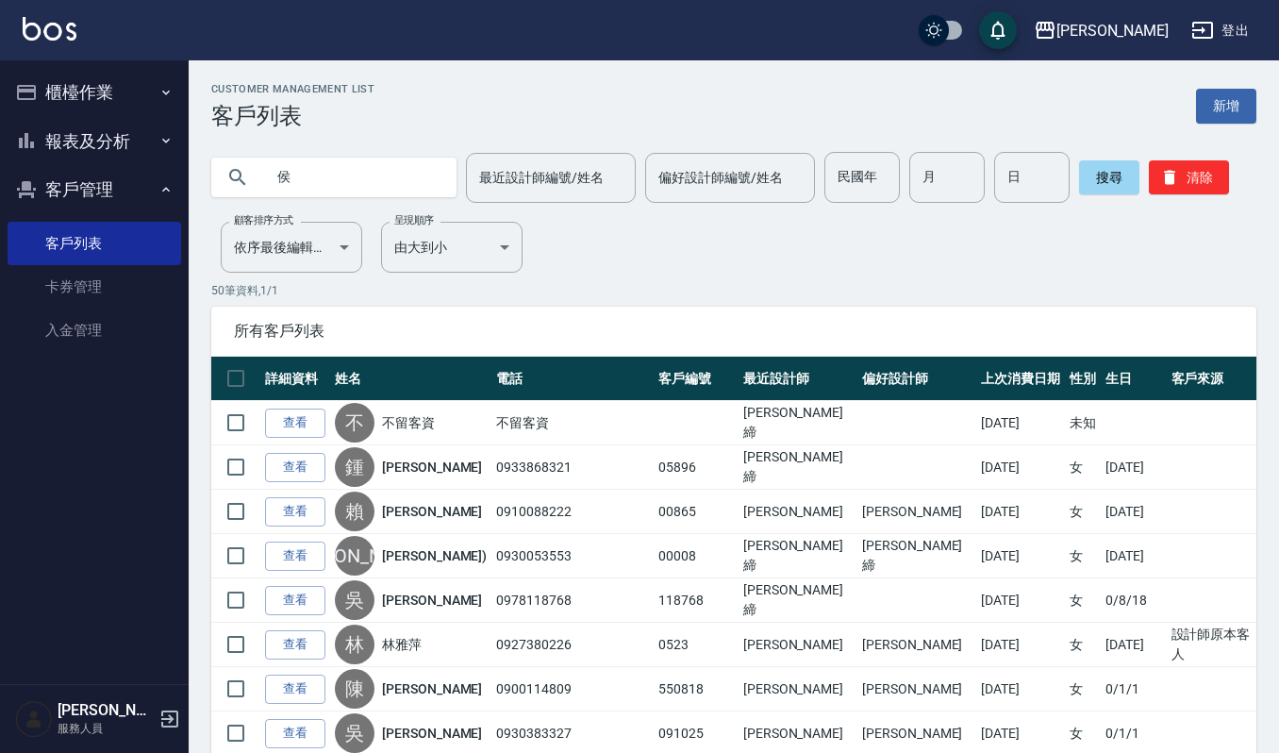
type input "侯"
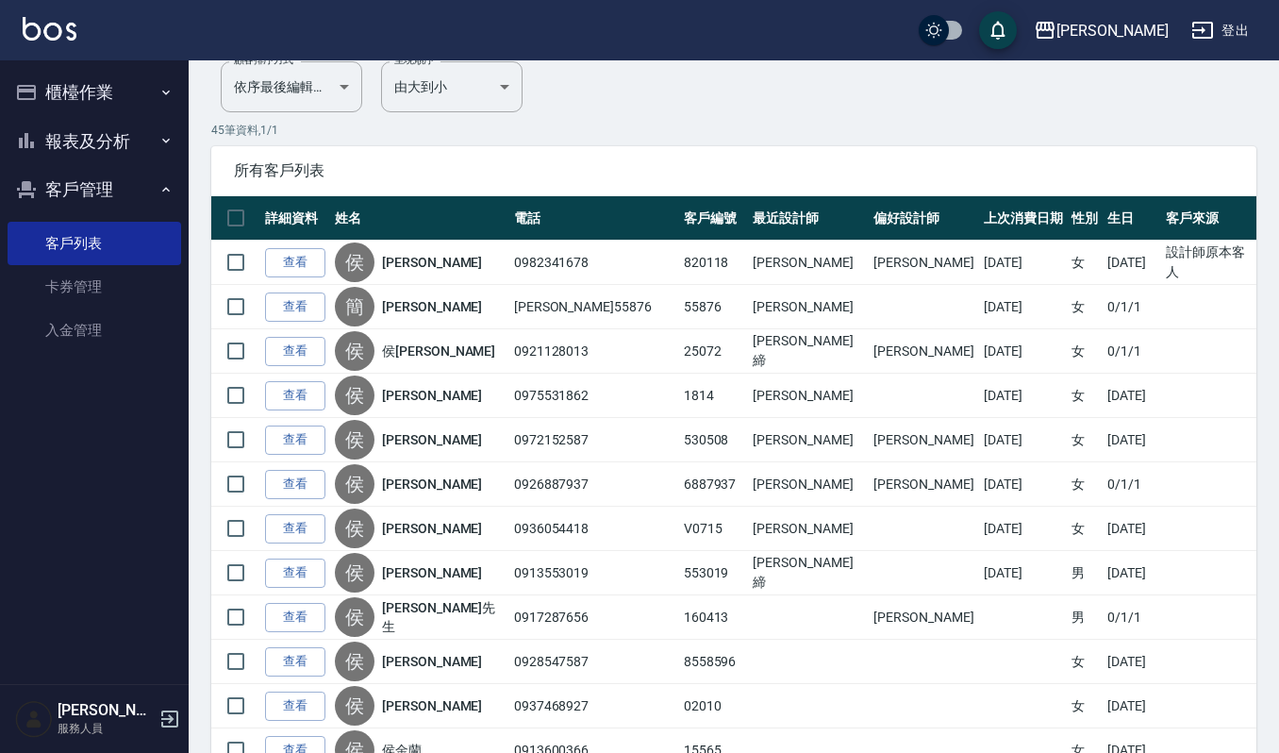
scroll to position [251, 0]
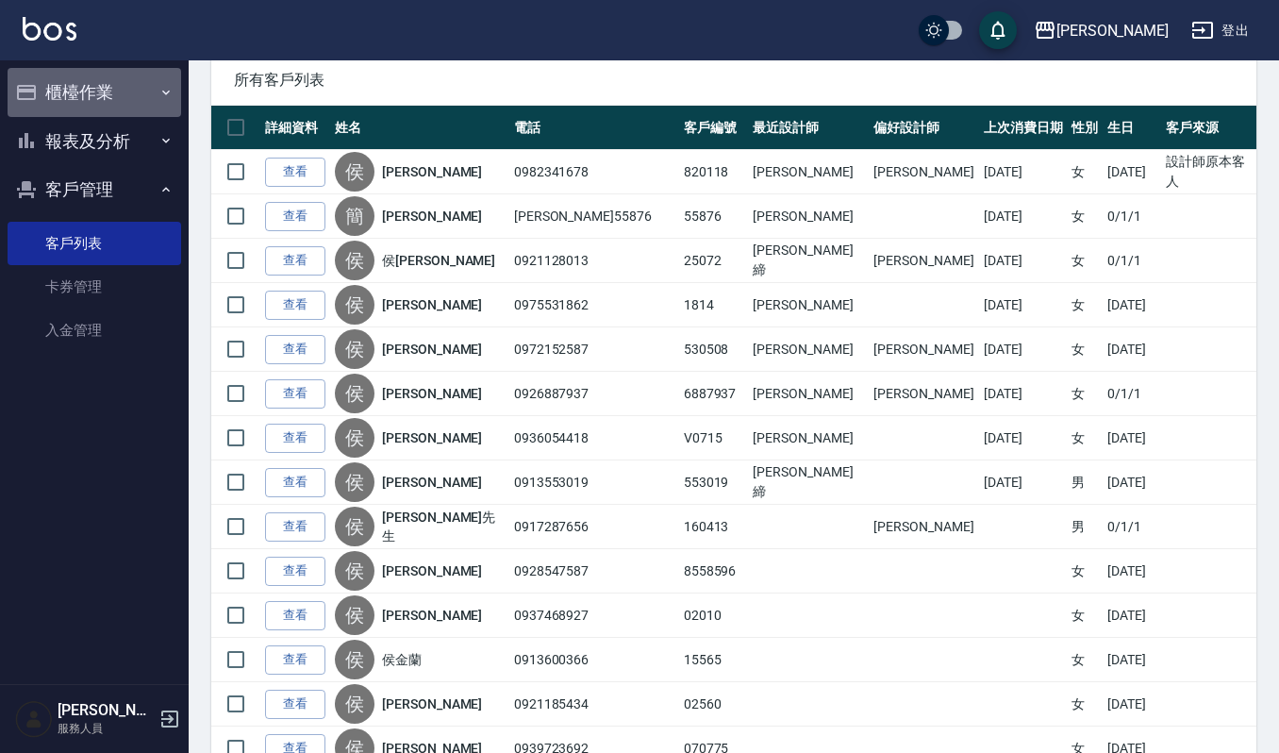
click at [129, 98] on button "櫃檯作業" at bounding box center [95, 92] width 174 height 49
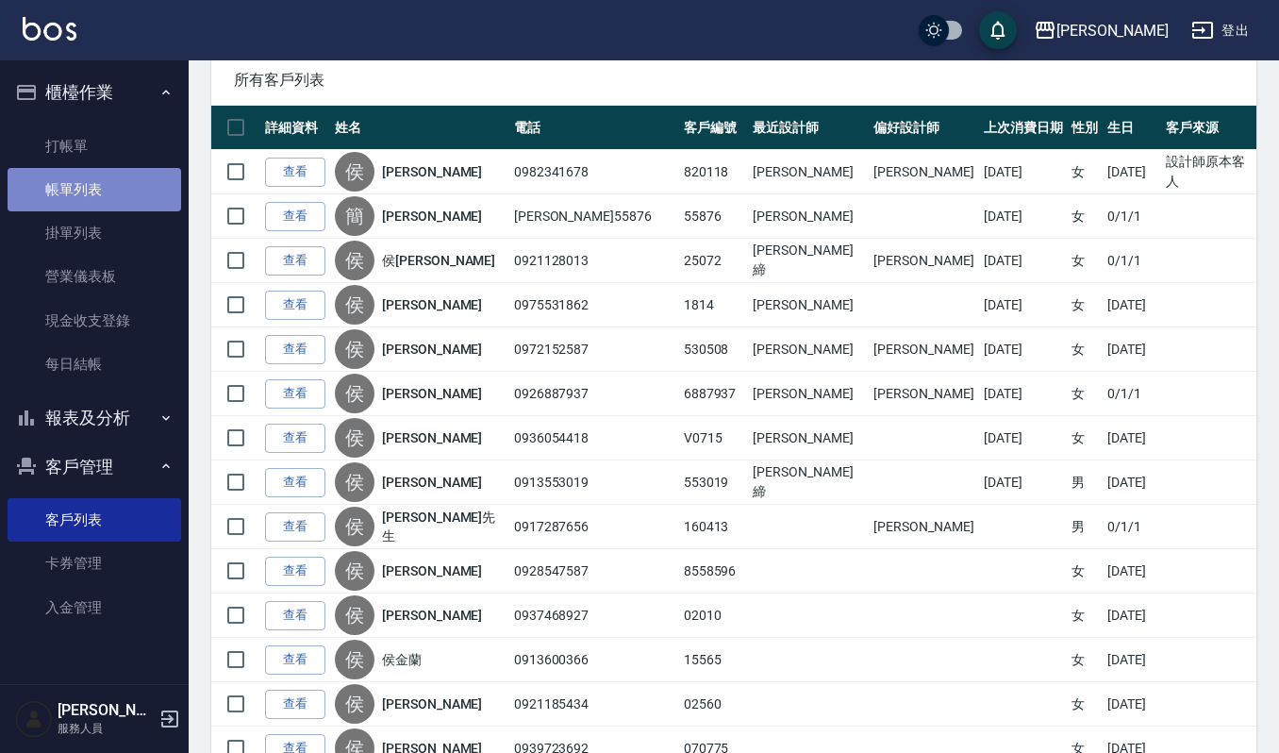
click at [114, 202] on link "帳單列表" at bounding box center [95, 189] width 174 height 43
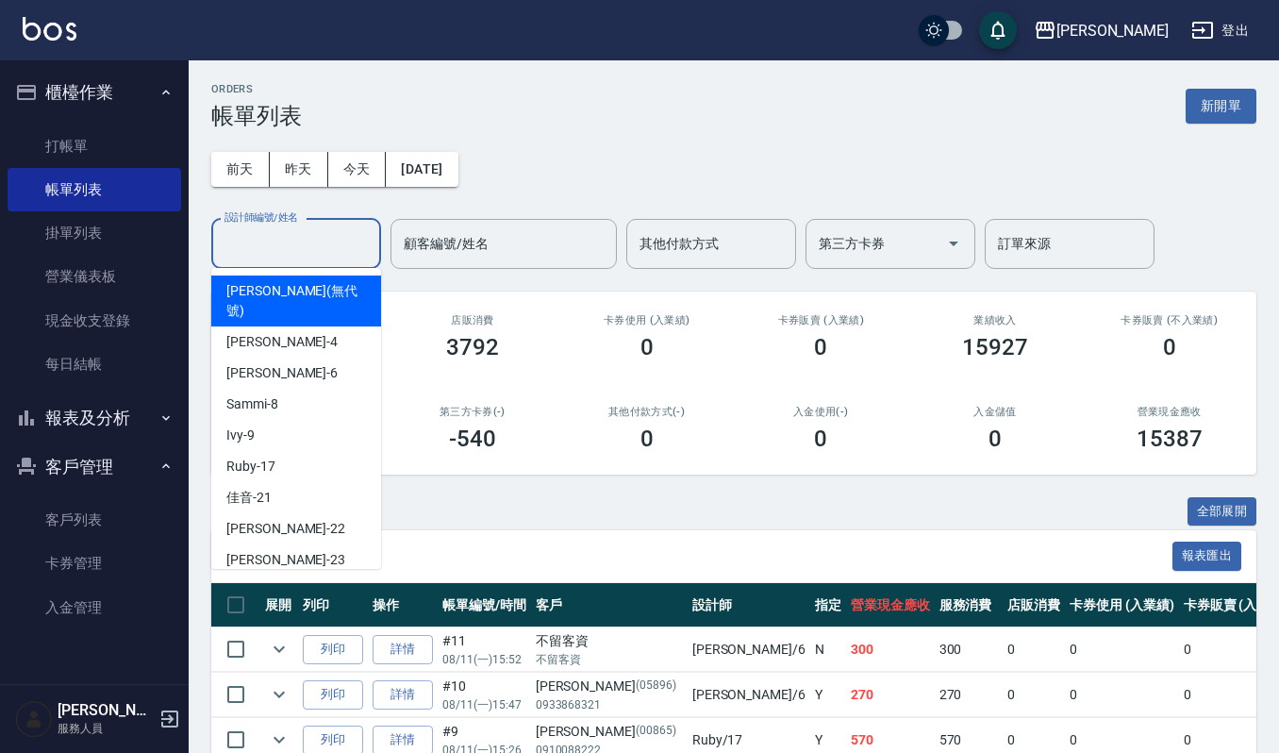
drag, startPoint x: 325, startPoint y: 242, endPoint x: 337, endPoint y: 251, distance: 14.2
click at [325, 242] on input "設計師編號/姓名" at bounding box center [296, 243] width 153 height 33
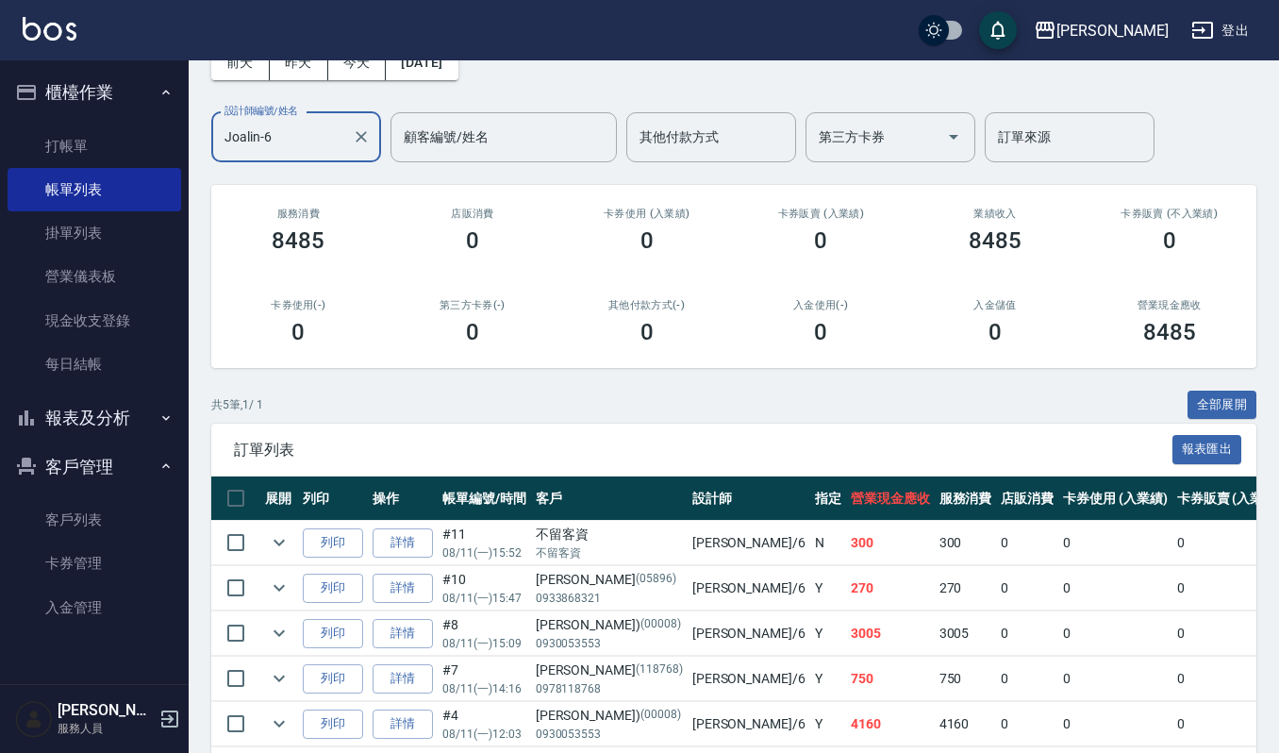
scroll to position [196, 0]
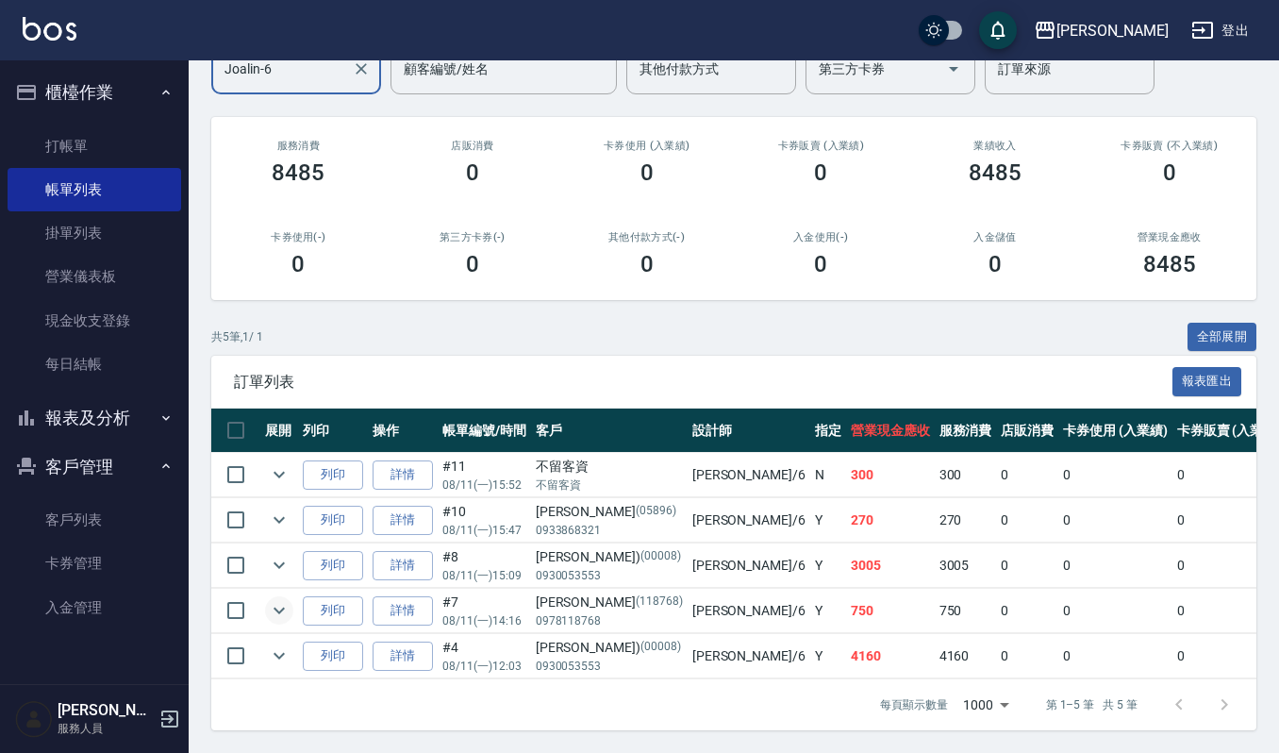
type input "Joalin-6"
click at [274, 599] on icon "expand row" at bounding box center [279, 610] width 23 height 23
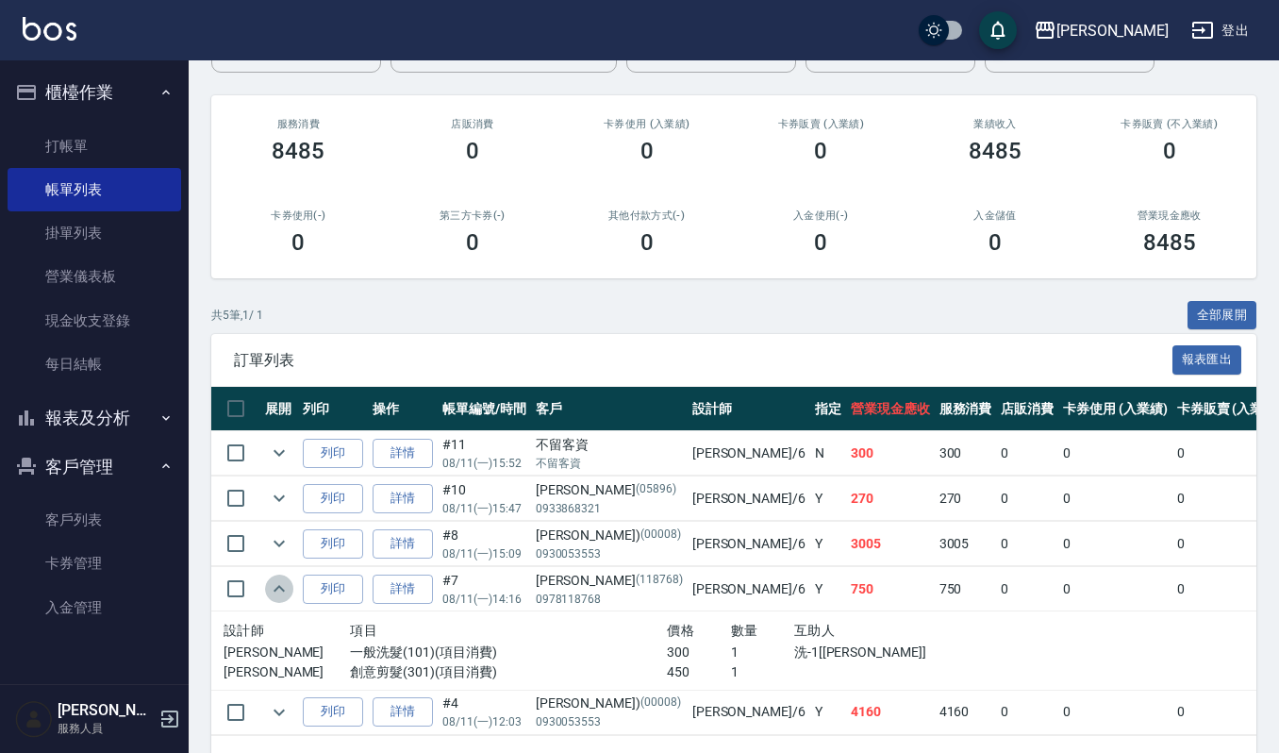
click at [275, 585] on icon "expand row" at bounding box center [279, 588] width 23 height 23
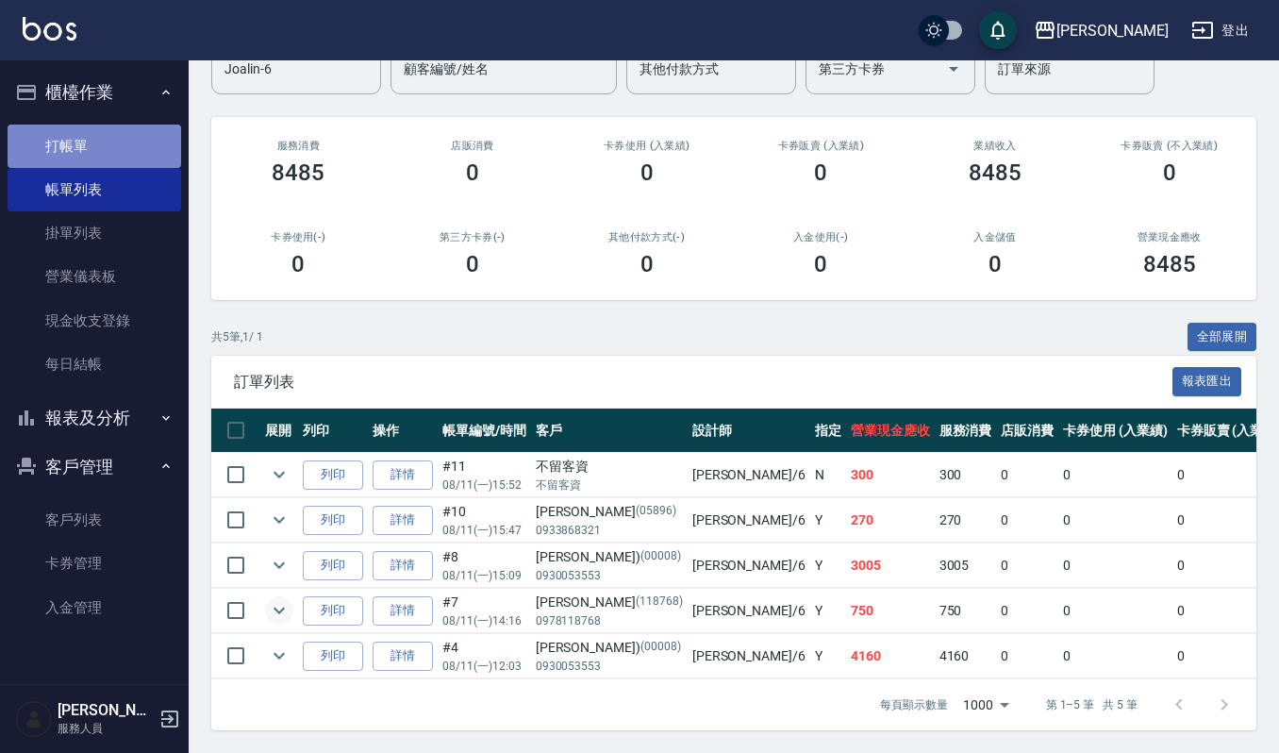
click at [158, 145] on link "打帳單" at bounding box center [95, 146] width 174 height 43
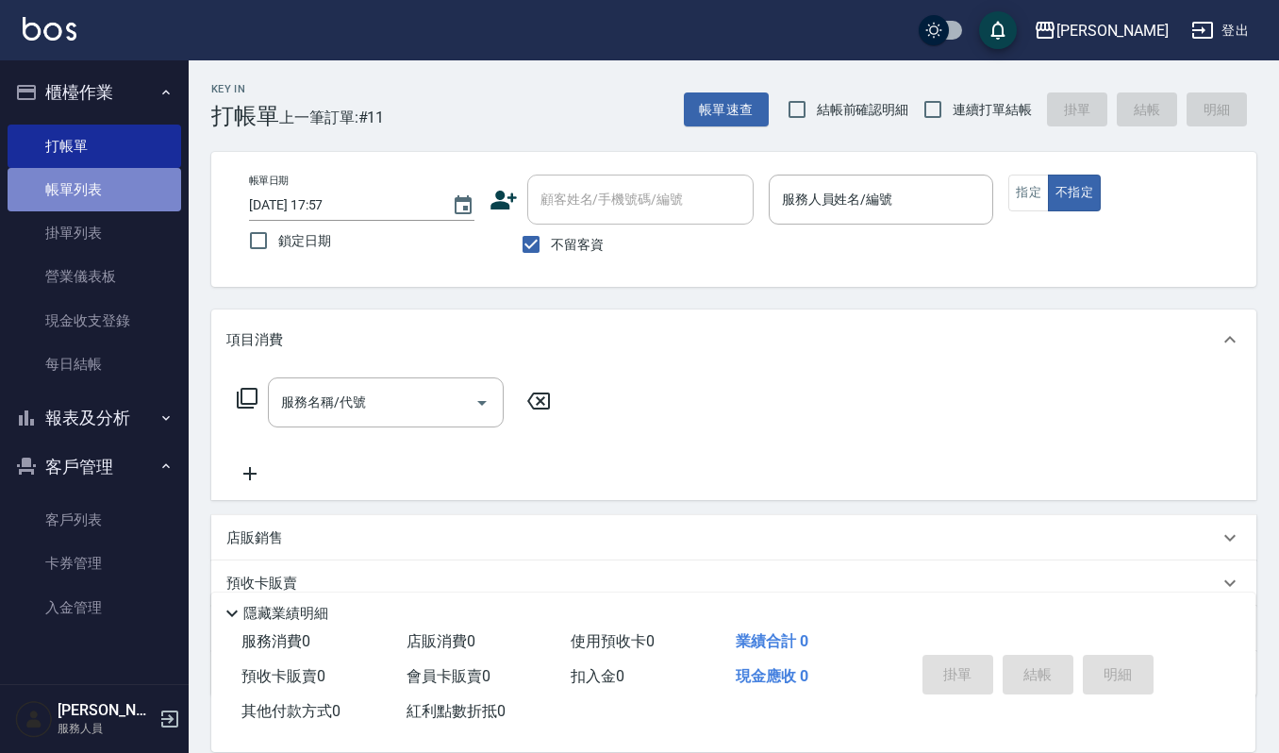
click at [85, 194] on link "帳單列表" at bounding box center [95, 189] width 174 height 43
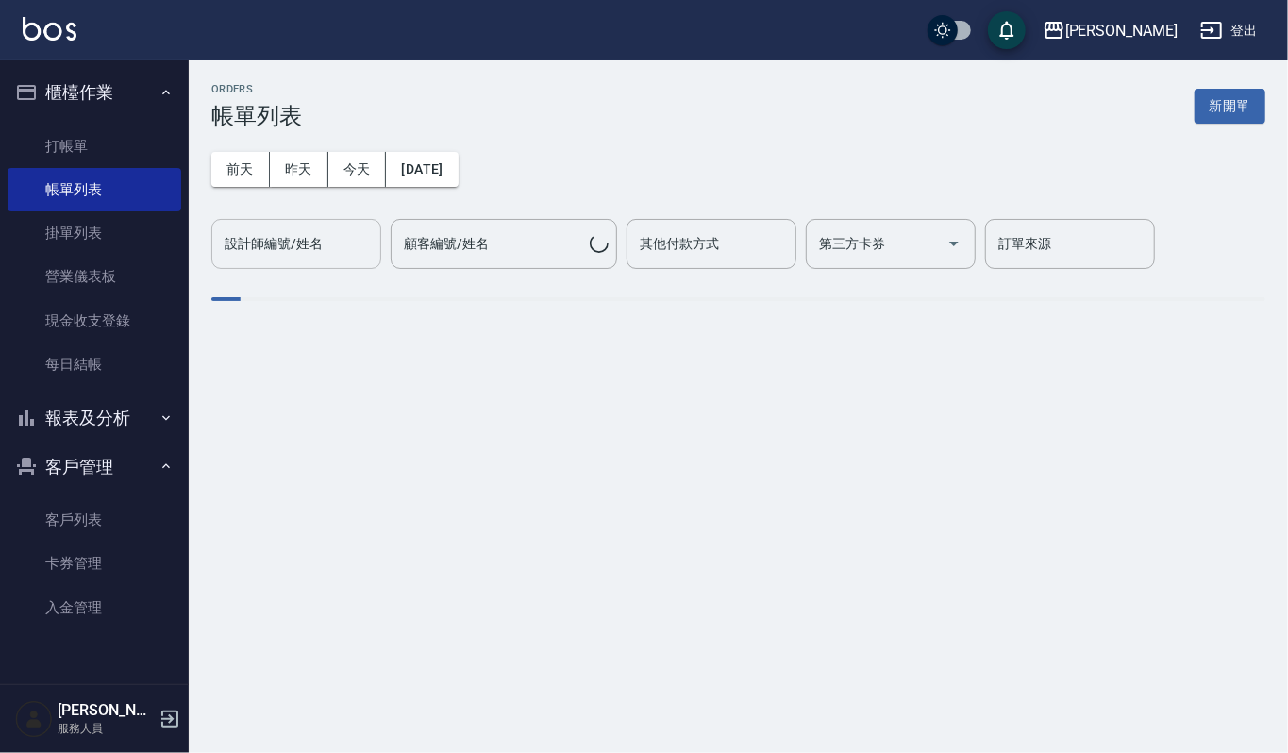
click at [295, 238] on input "設計師編號/姓名" at bounding box center [296, 243] width 153 height 33
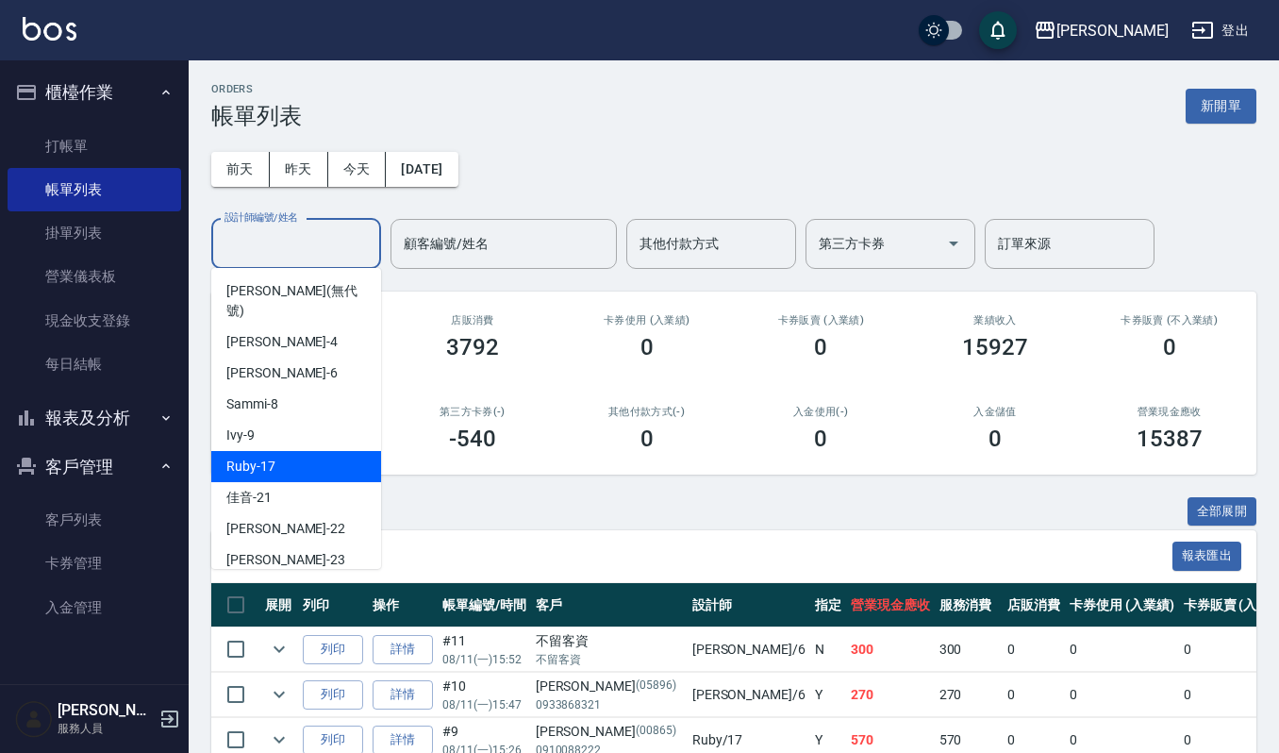
click at [288, 451] on div "Ruby -17" at bounding box center [296, 466] width 170 height 31
type input "Ruby-17"
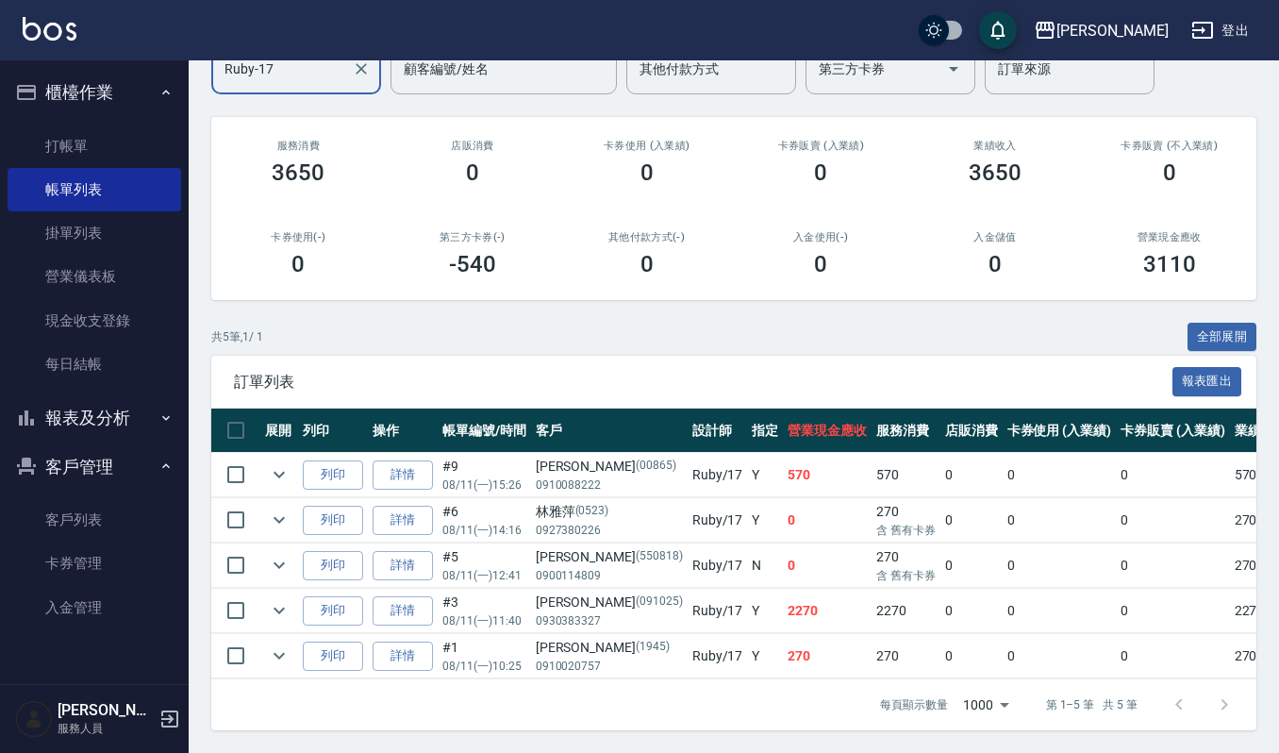
scroll to position [196, 0]
click at [88, 129] on link "打帳單" at bounding box center [95, 146] width 174 height 43
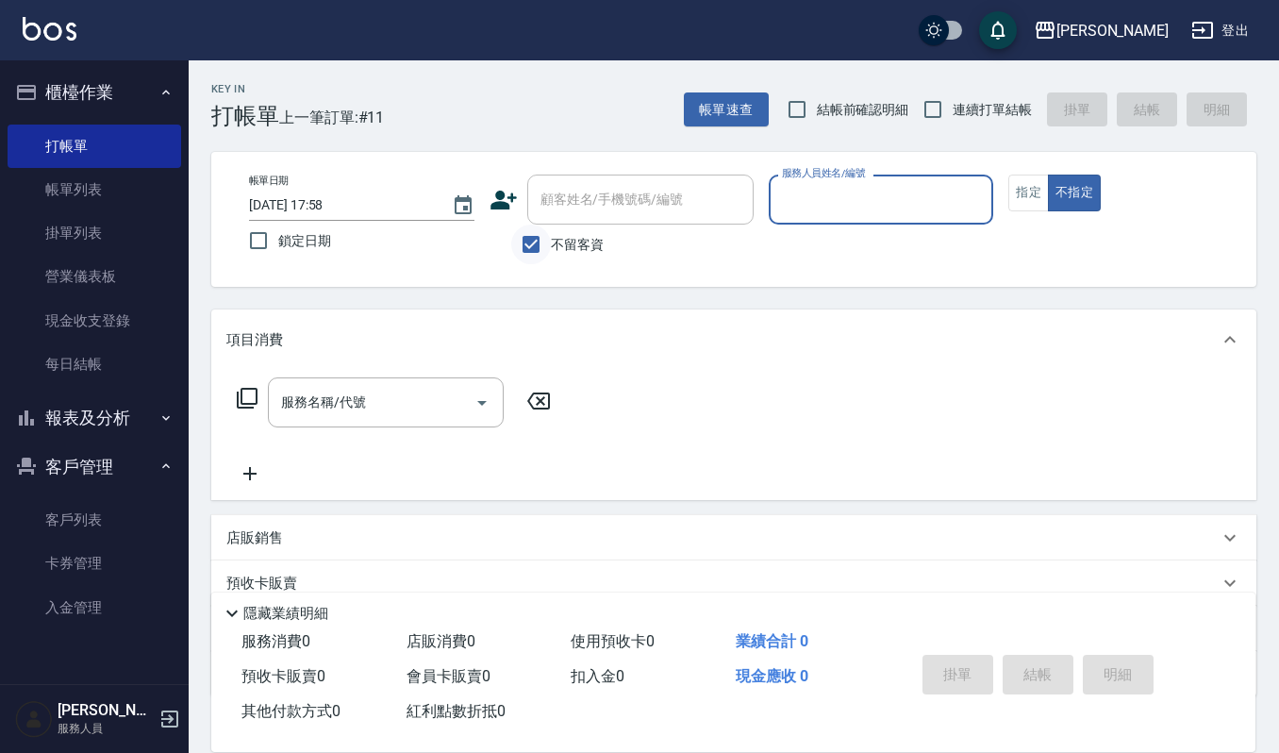
click at [529, 243] on input "不留客資" at bounding box center [531, 245] width 40 height 40
checkbox input "false"
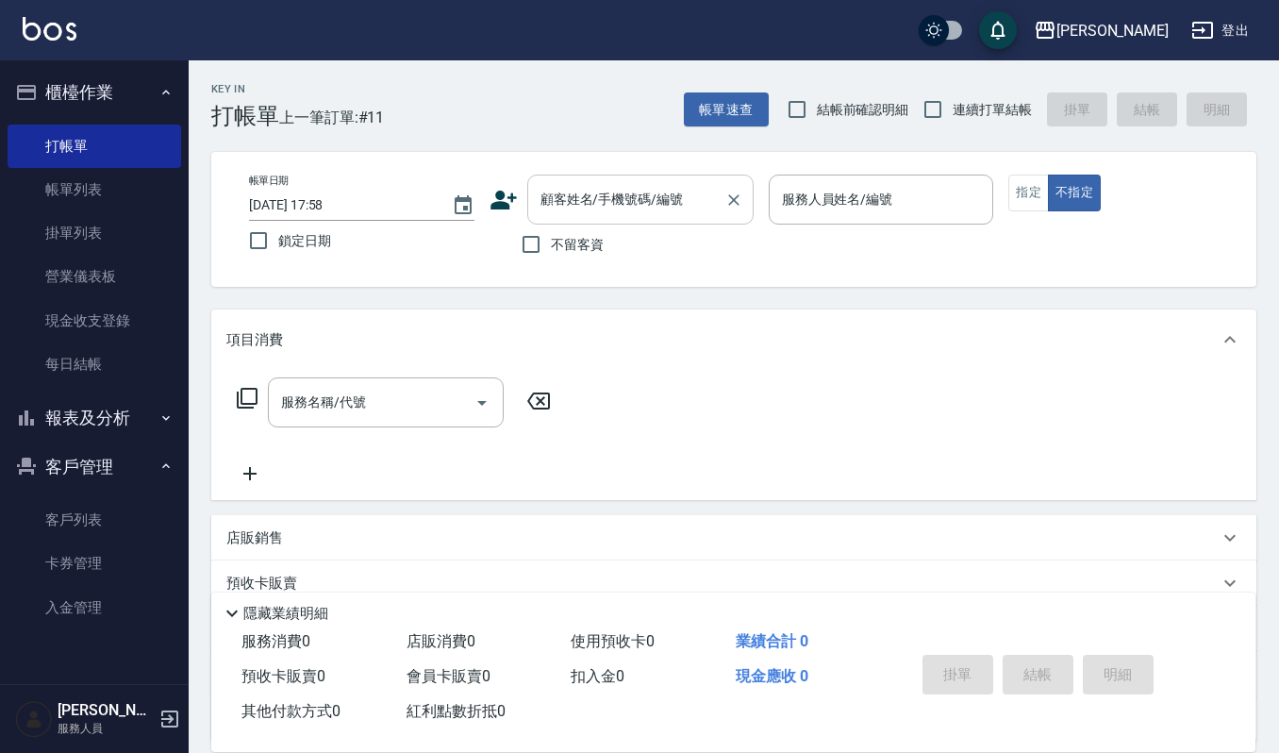
click at [555, 213] on input "顧客姓名/手機號碼/編號" at bounding box center [626, 199] width 181 height 33
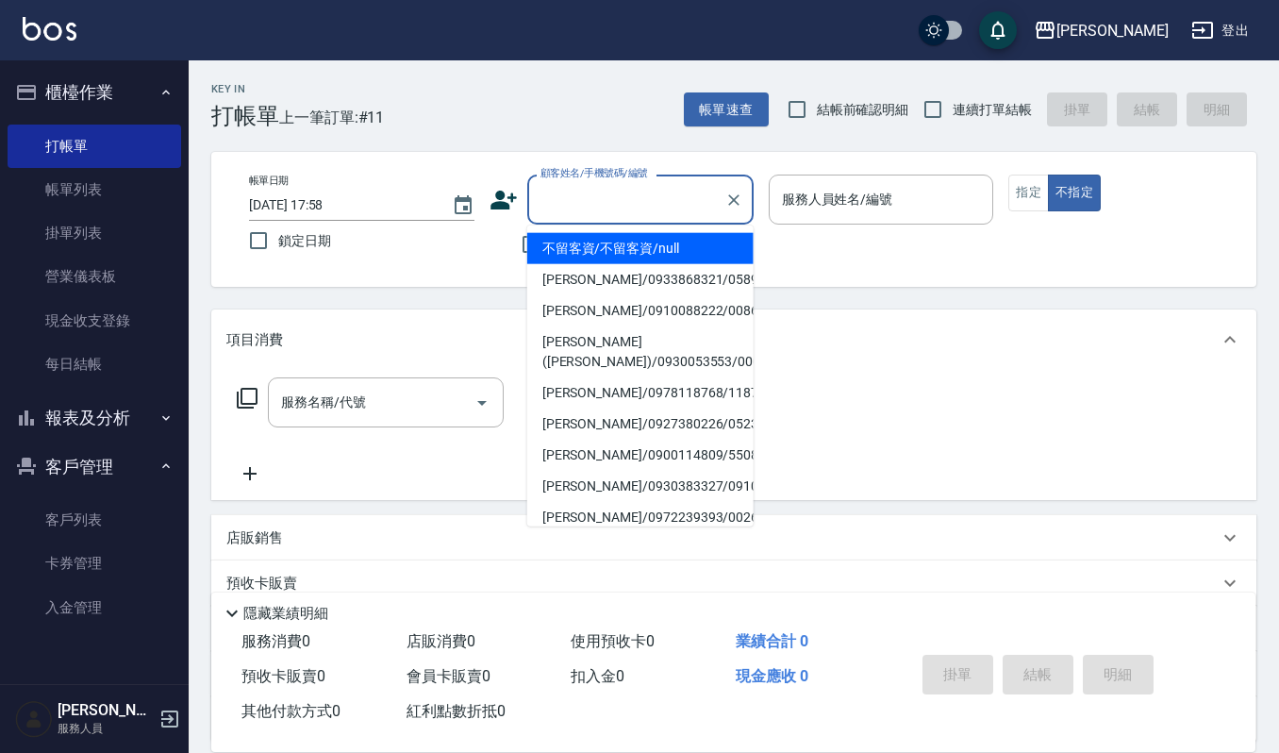
type input "ㄗ"
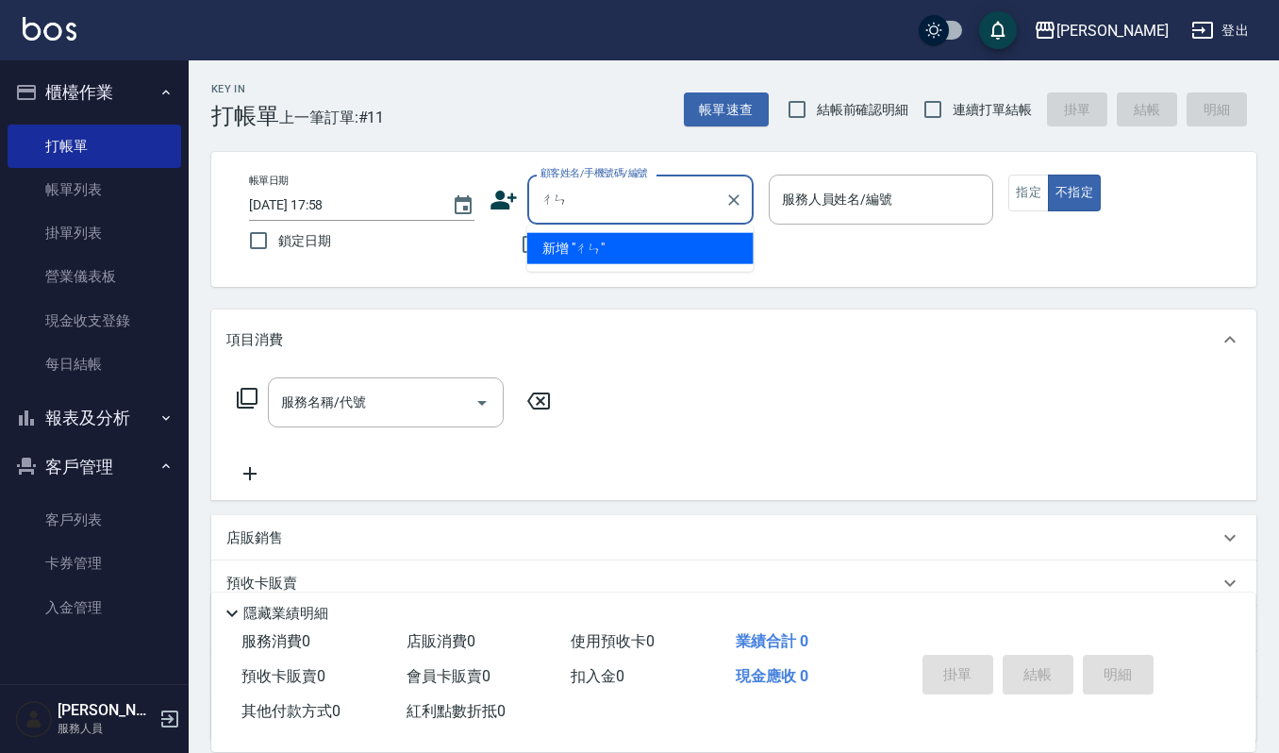
type input "伧"
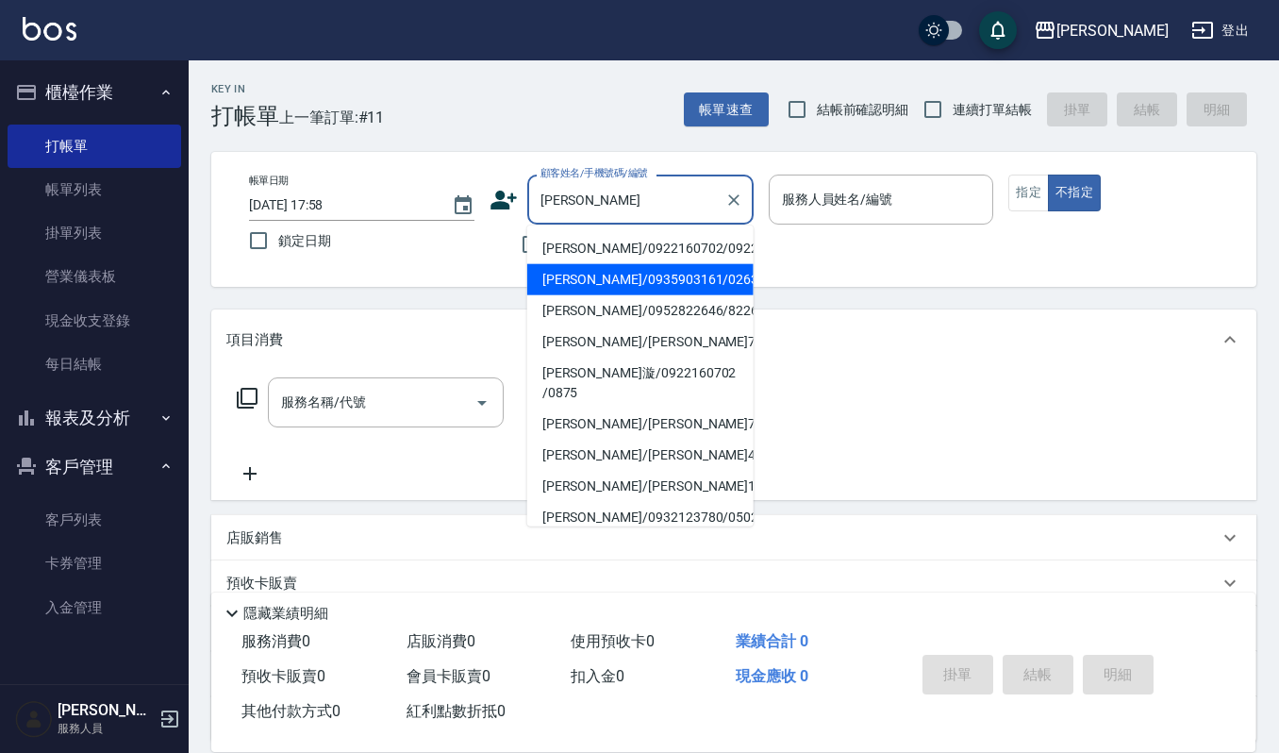
type input "[PERSON_NAME]/0935903161/02631"
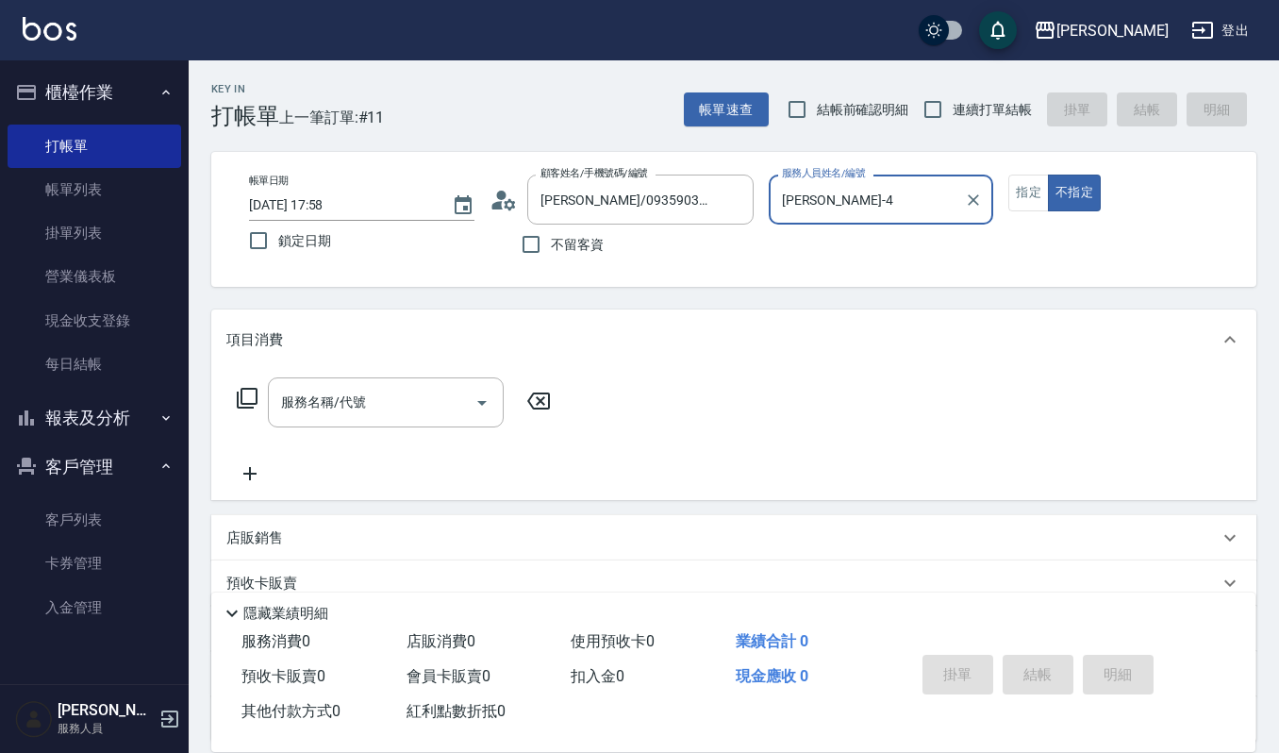
click at [932, 197] on input "[PERSON_NAME]-4" at bounding box center [867, 199] width 180 height 33
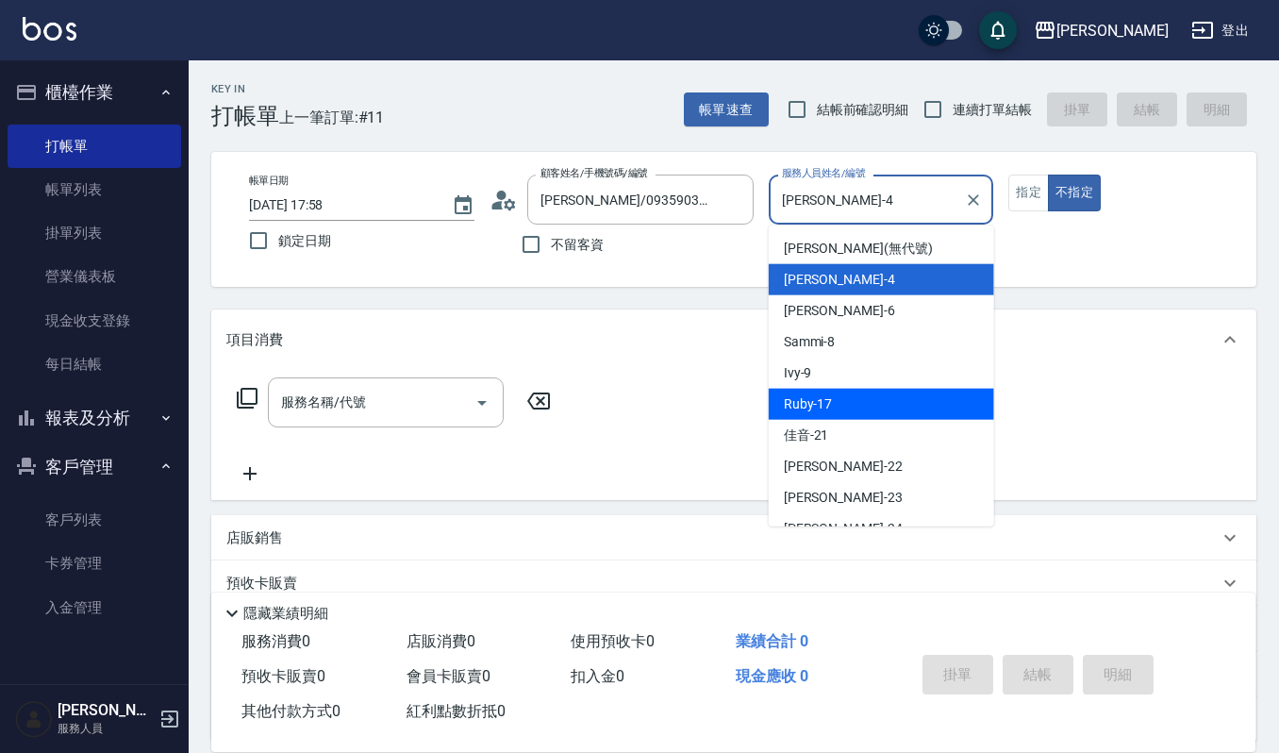
click at [885, 408] on div "Ruby -17" at bounding box center [881, 404] width 225 height 31
type input "Ruby-17"
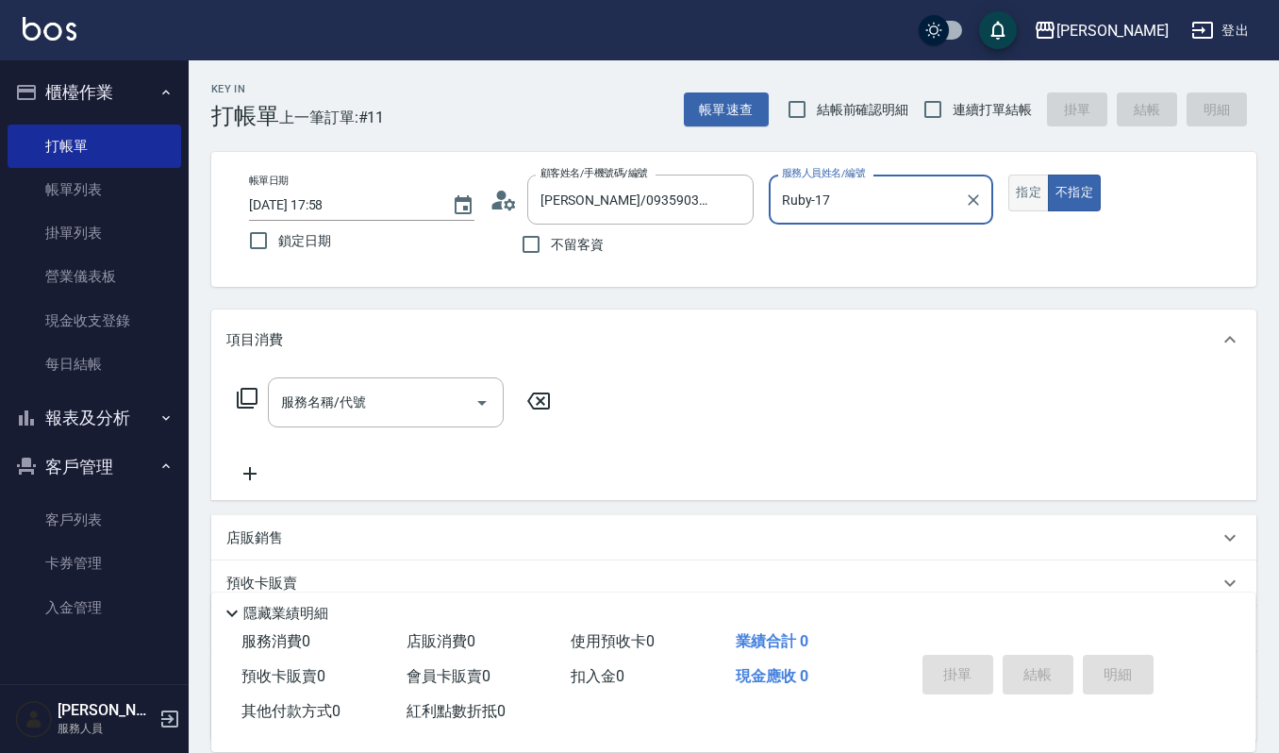
click at [1035, 191] on button "指定" at bounding box center [1029, 193] width 41 height 37
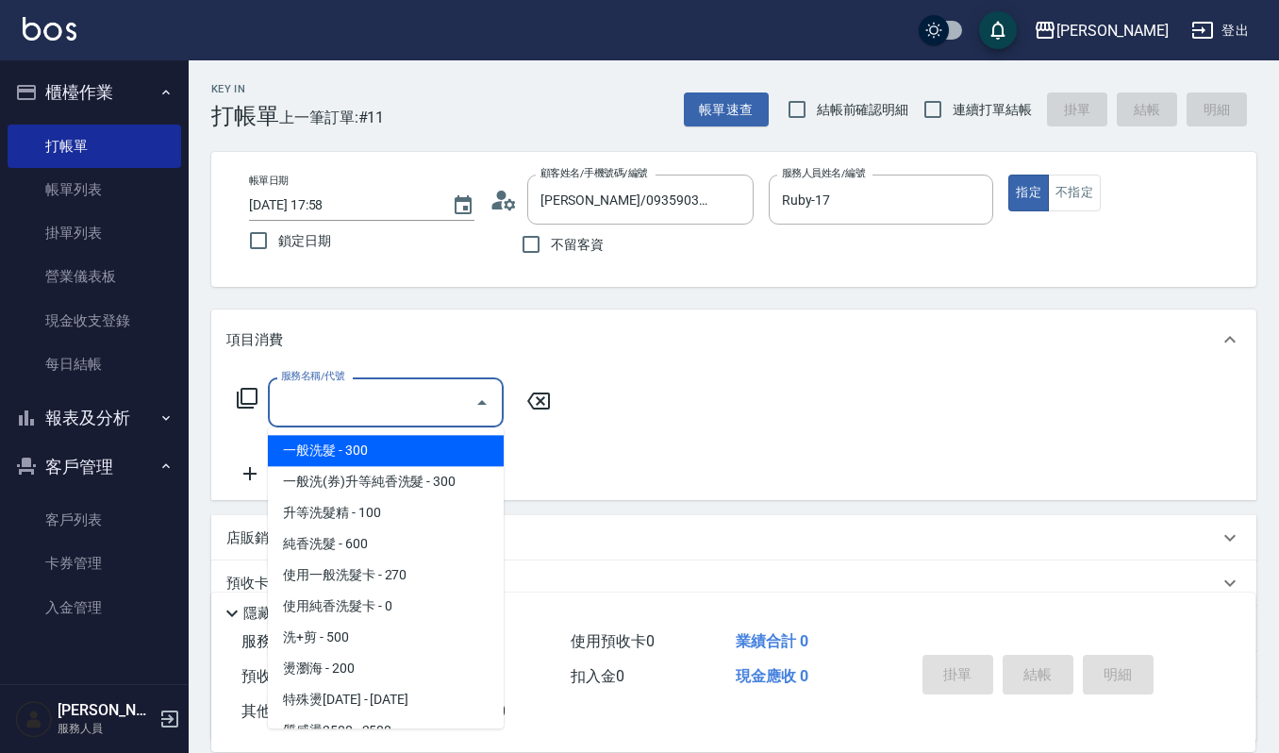
drag, startPoint x: 421, startPoint y: 409, endPoint x: 947, endPoint y: 409, distance: 526.4
click at [424, 409] on input "服務名稱/代號" at bounding box center [371, 402] width 191 height 33
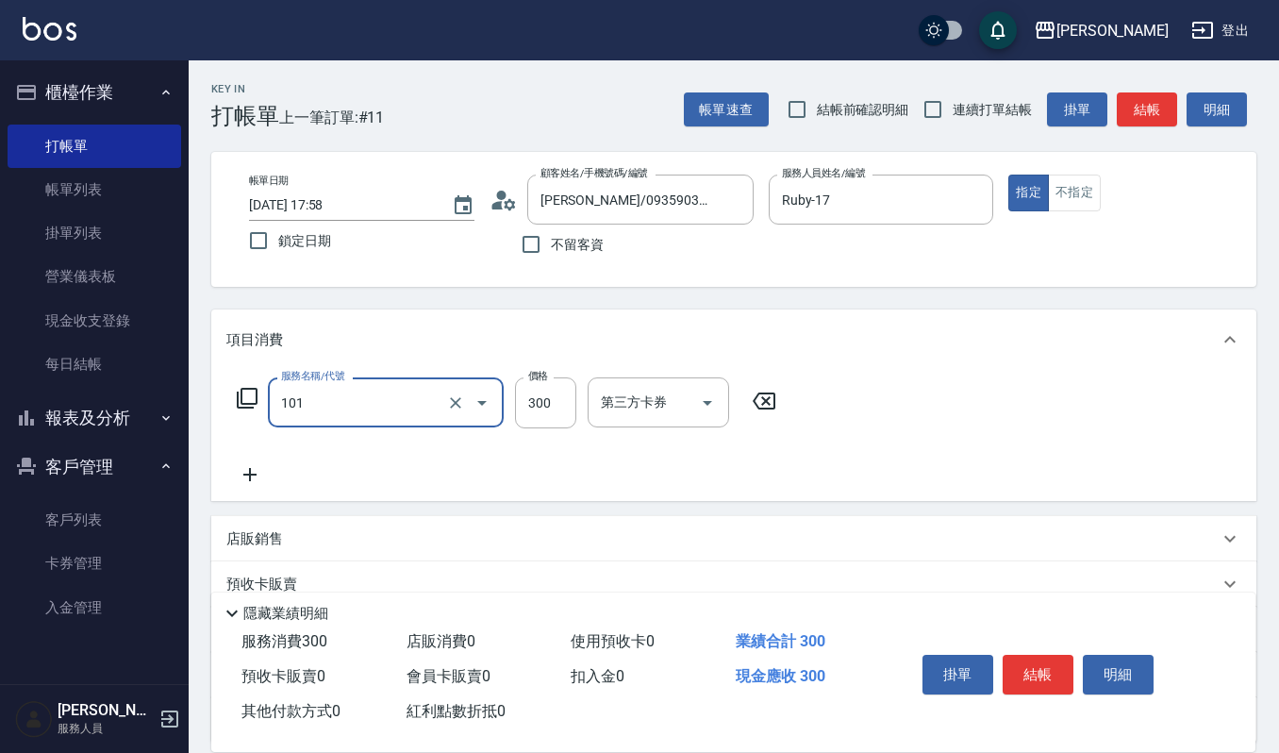
type input "一般洗髮(101)"
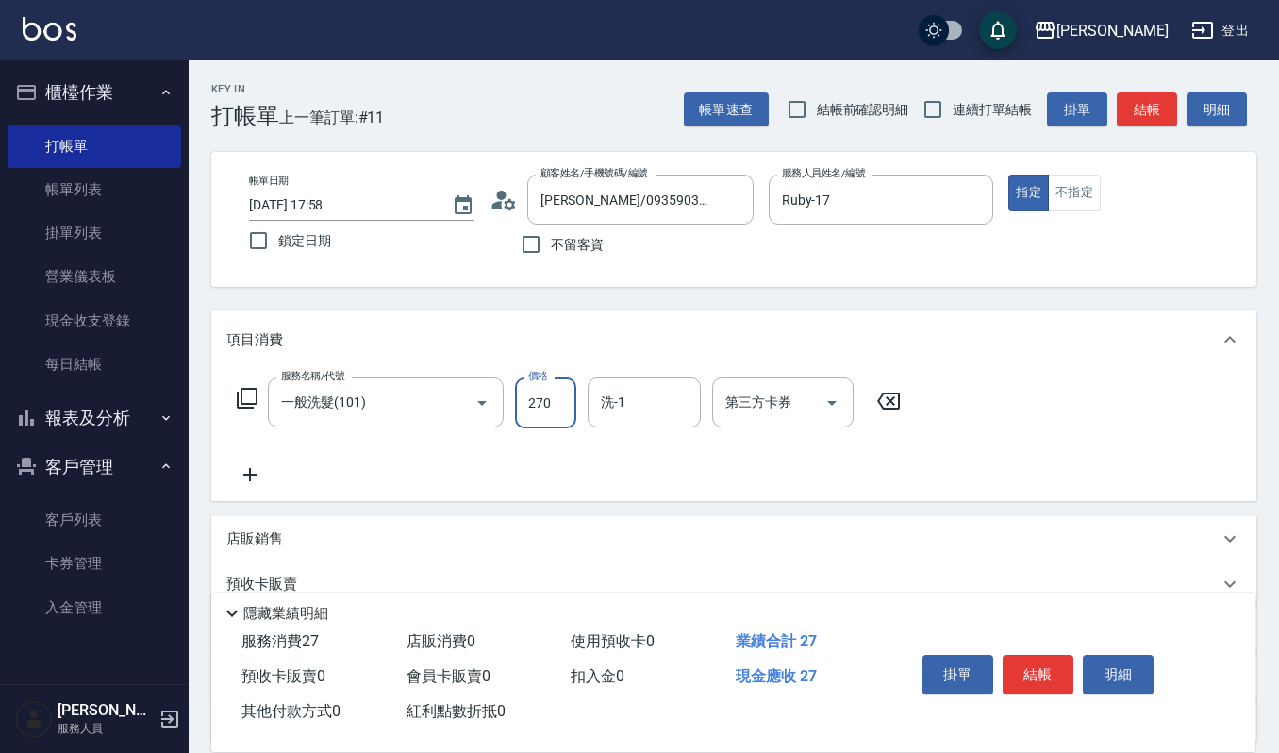
type input "270"
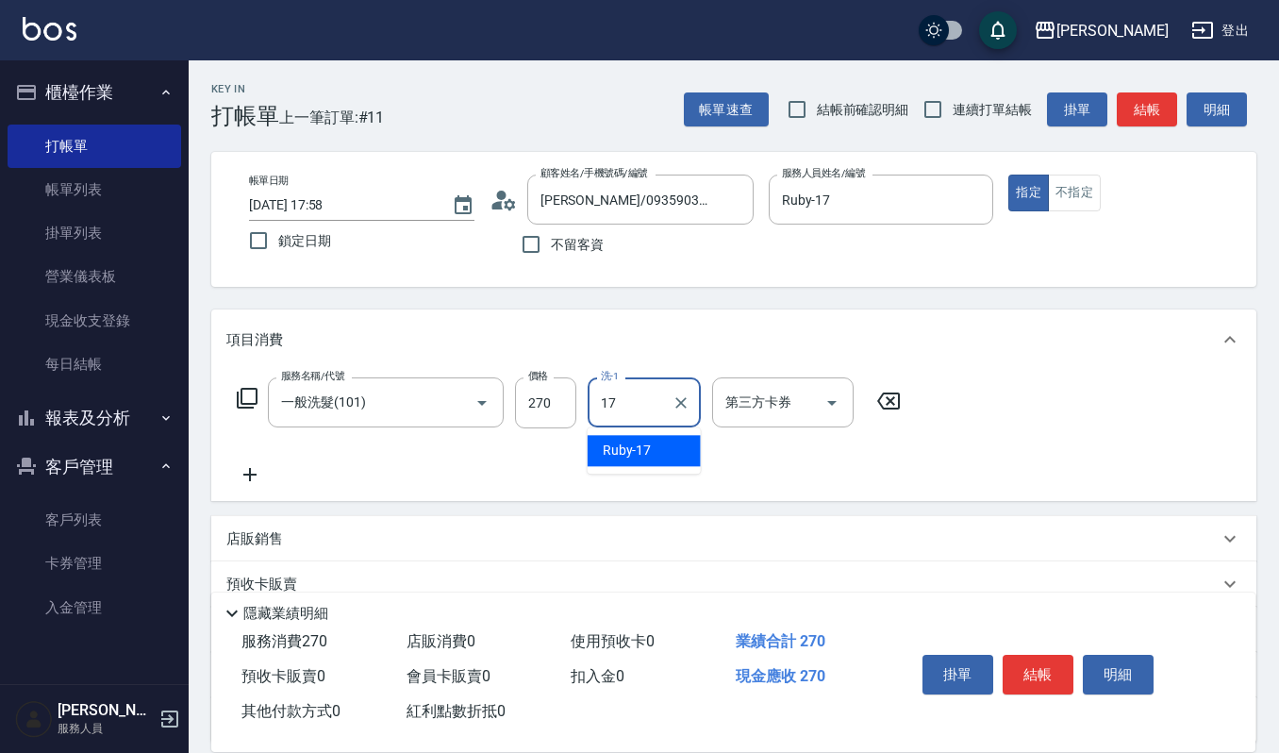
type input "Ruby-17"
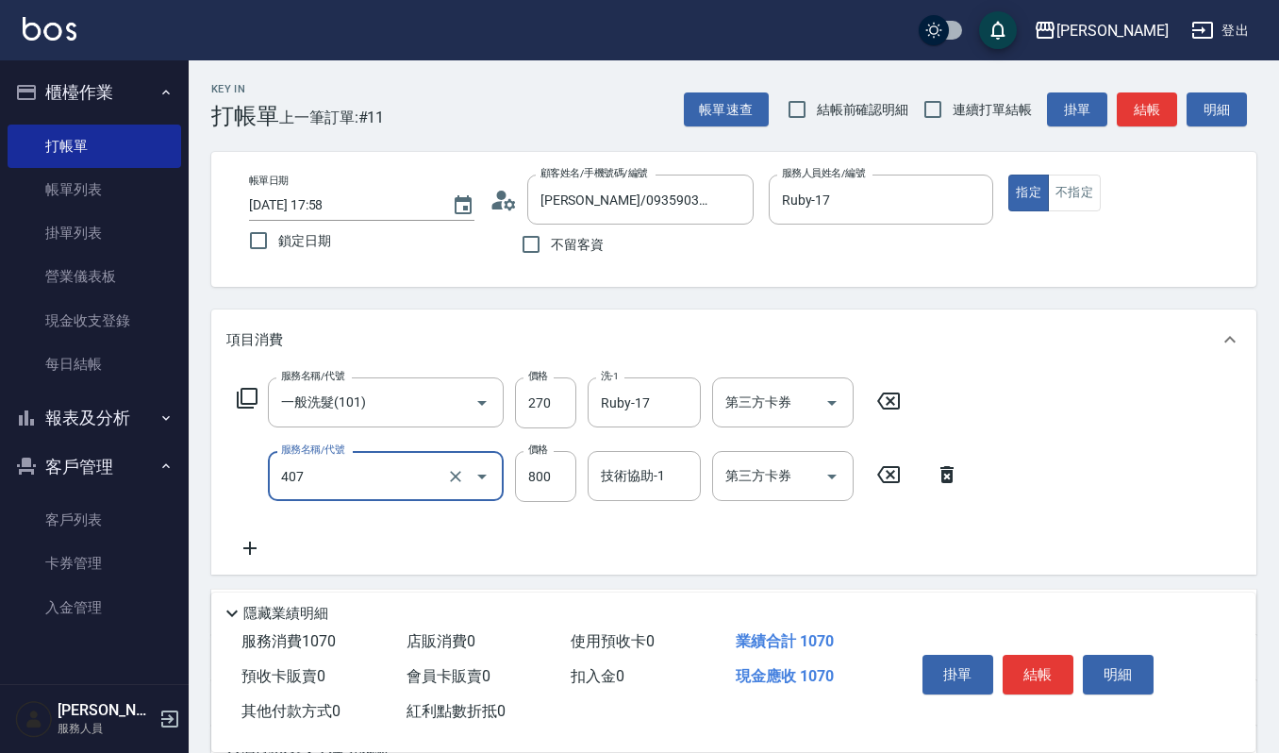
type input "補染(407)"
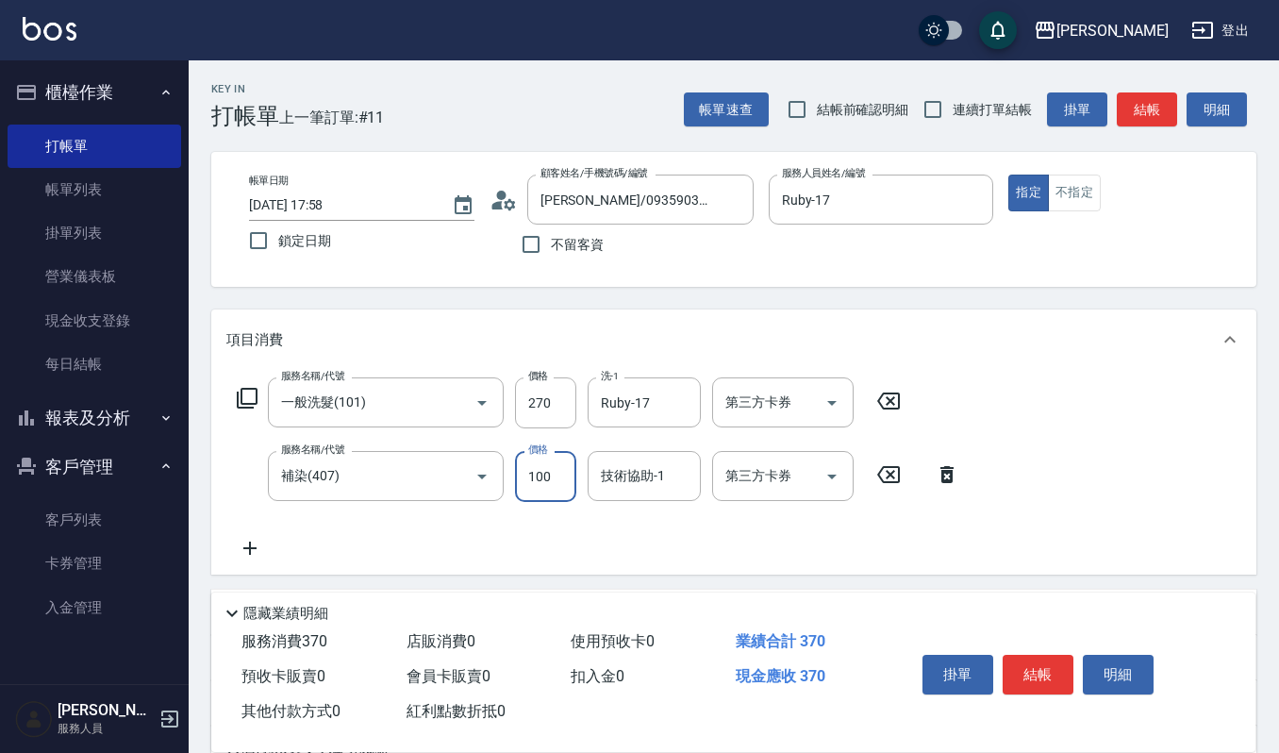
type input "100"
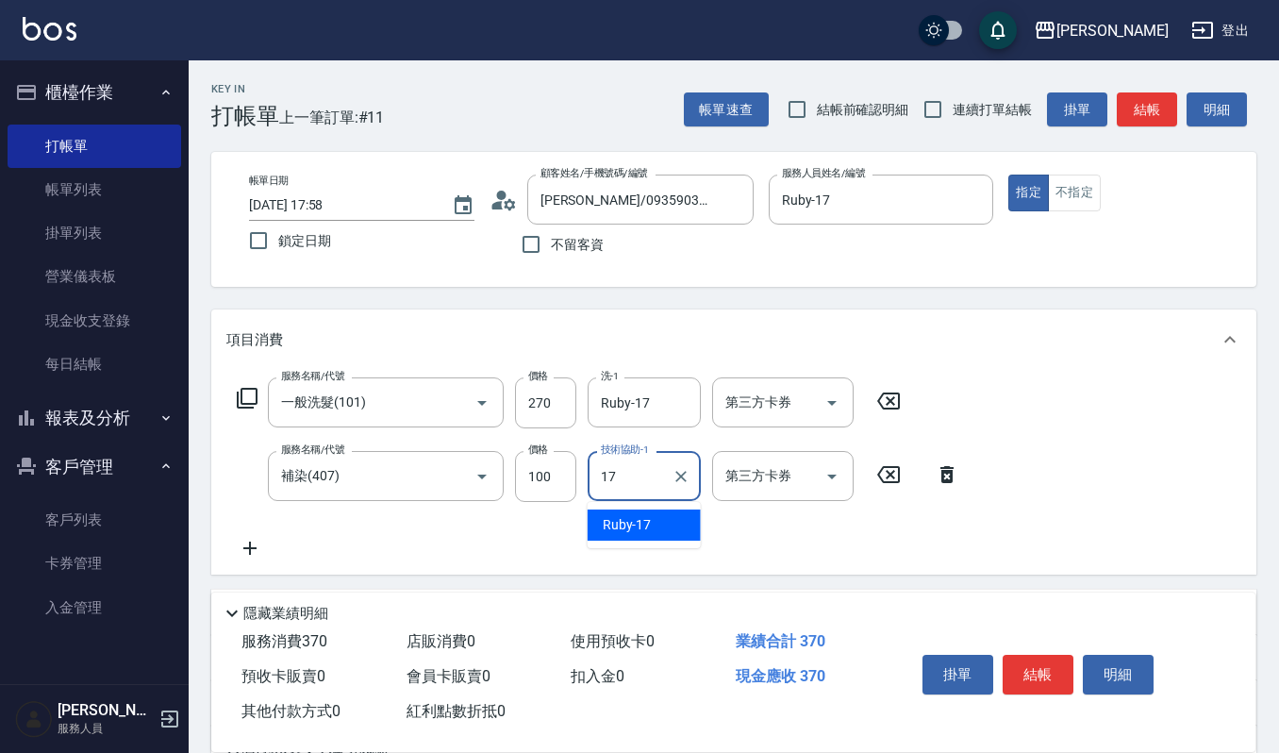
type input "Ruby-17"
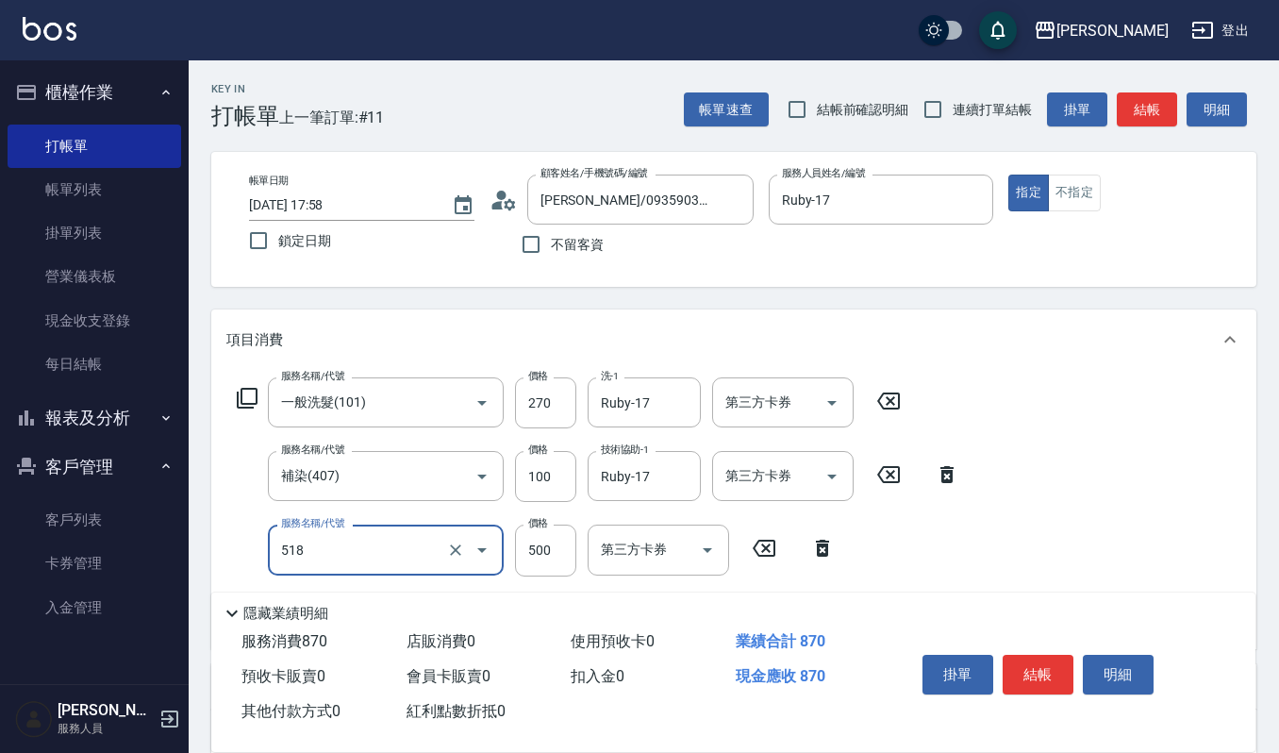
type input "(雲提)燙染前頭皮防護(518)"
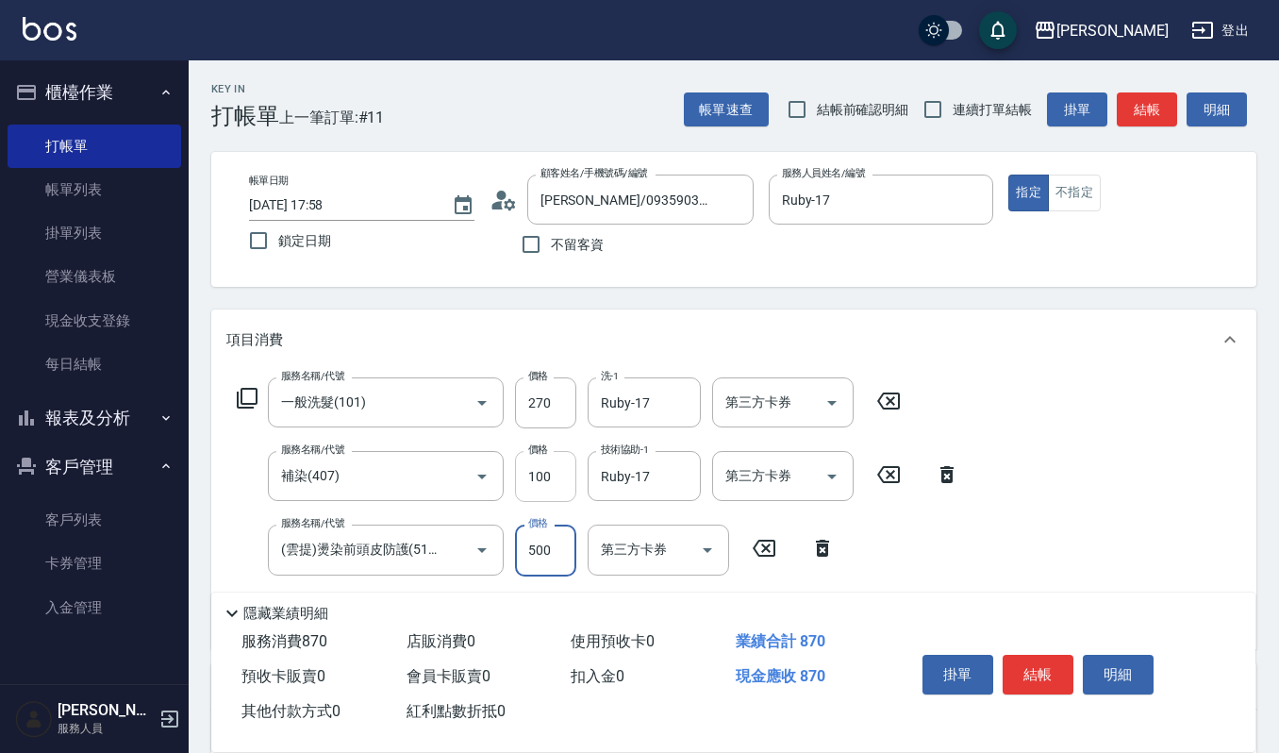
click at [559, 473] on input "100" at bounding box center [545, 476] width 61 height 51
type input "1000"
click at [1051, 672] on button "結帳" at bounding box center [1038, 675] width 71 height 40
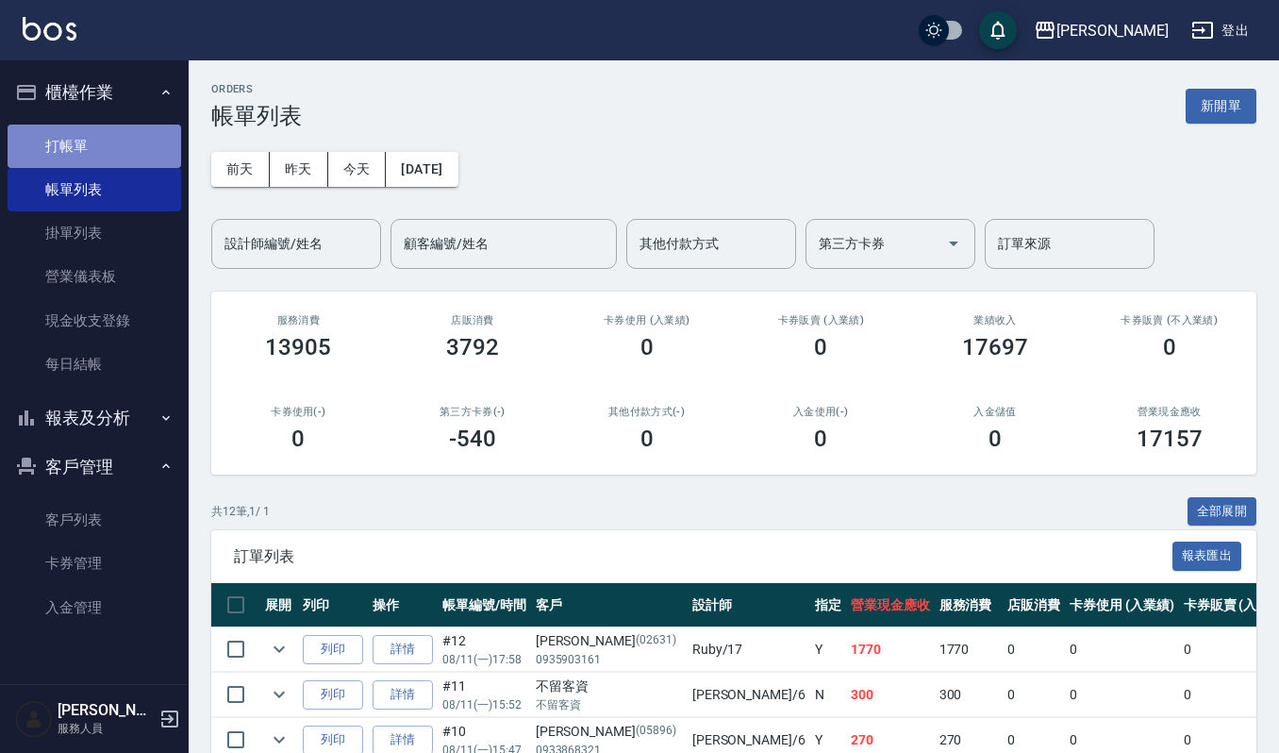
click at [85, 126] on link "打帳單" at bounding box center [95, 146] width 174 height 43
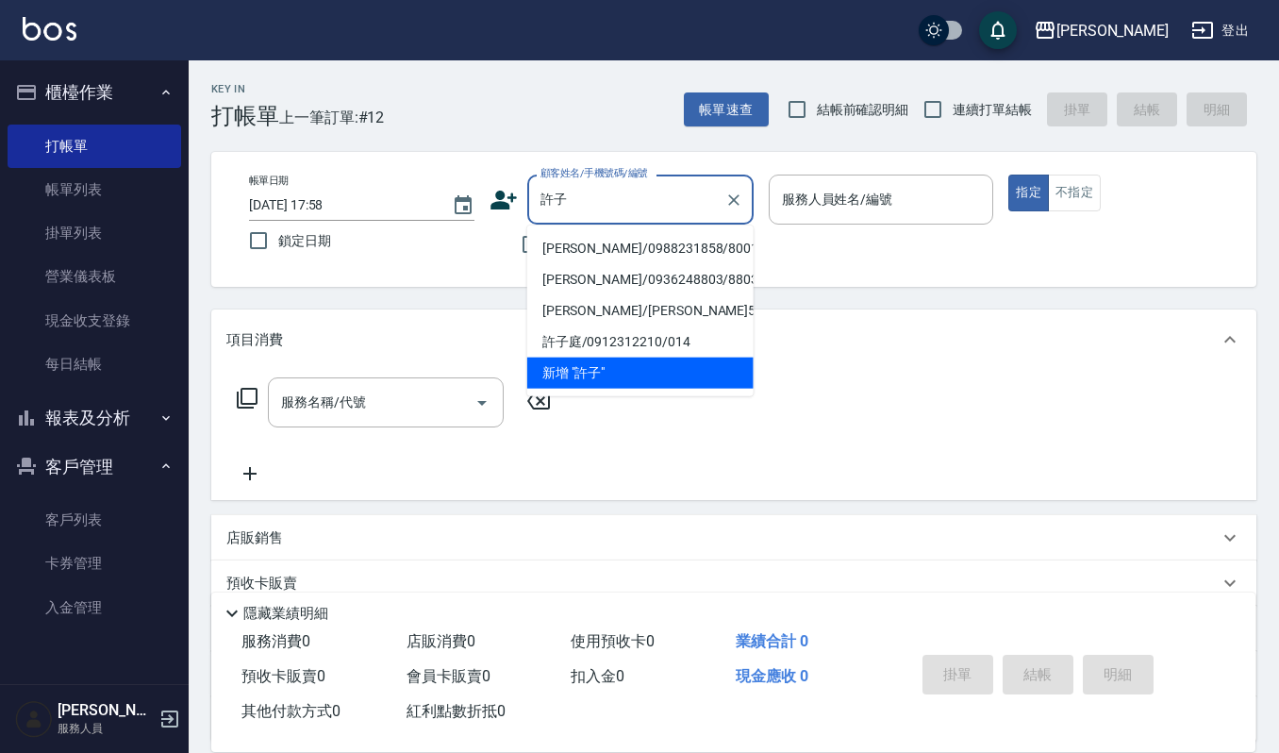
type input "[PERSON_NAME]/0988231858/800117"
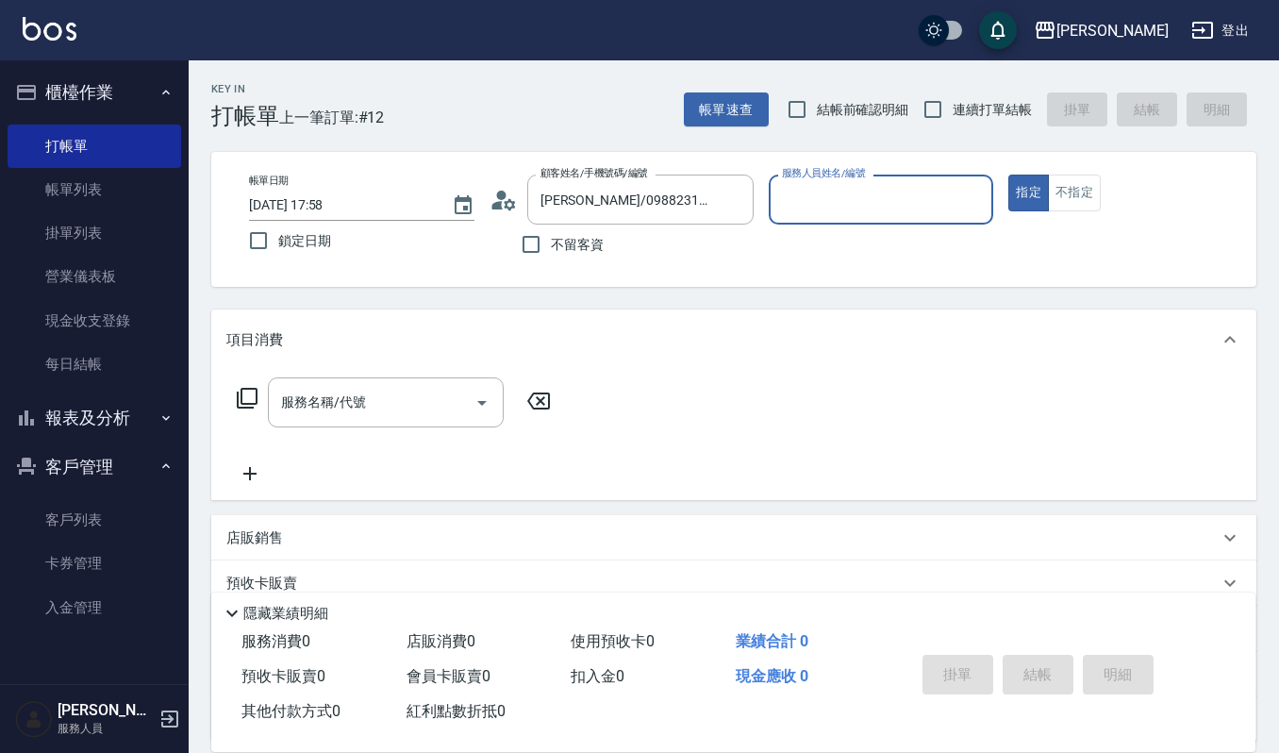
type input "Ruby-17"
click at [1009, 175] on button "指定" at bounding box center [1029, 193] width 41 height 37
type button "true"
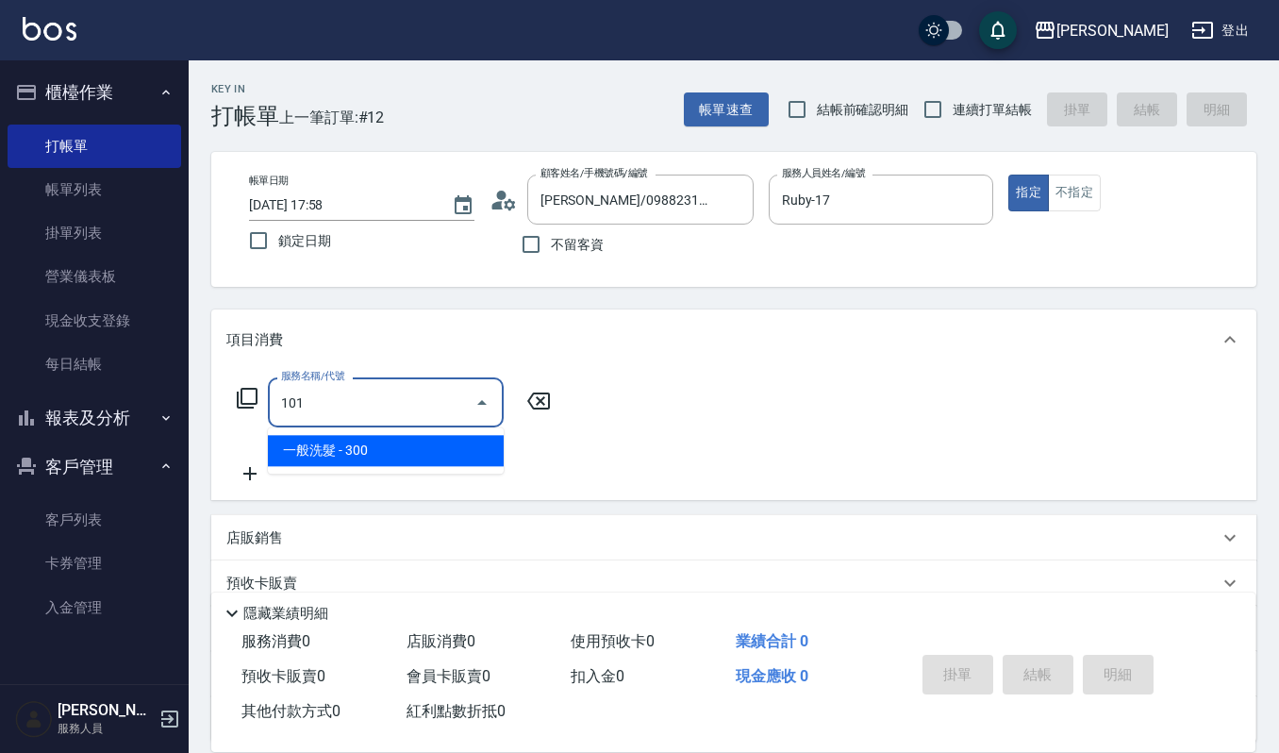
type input "一般洗髮(101)"
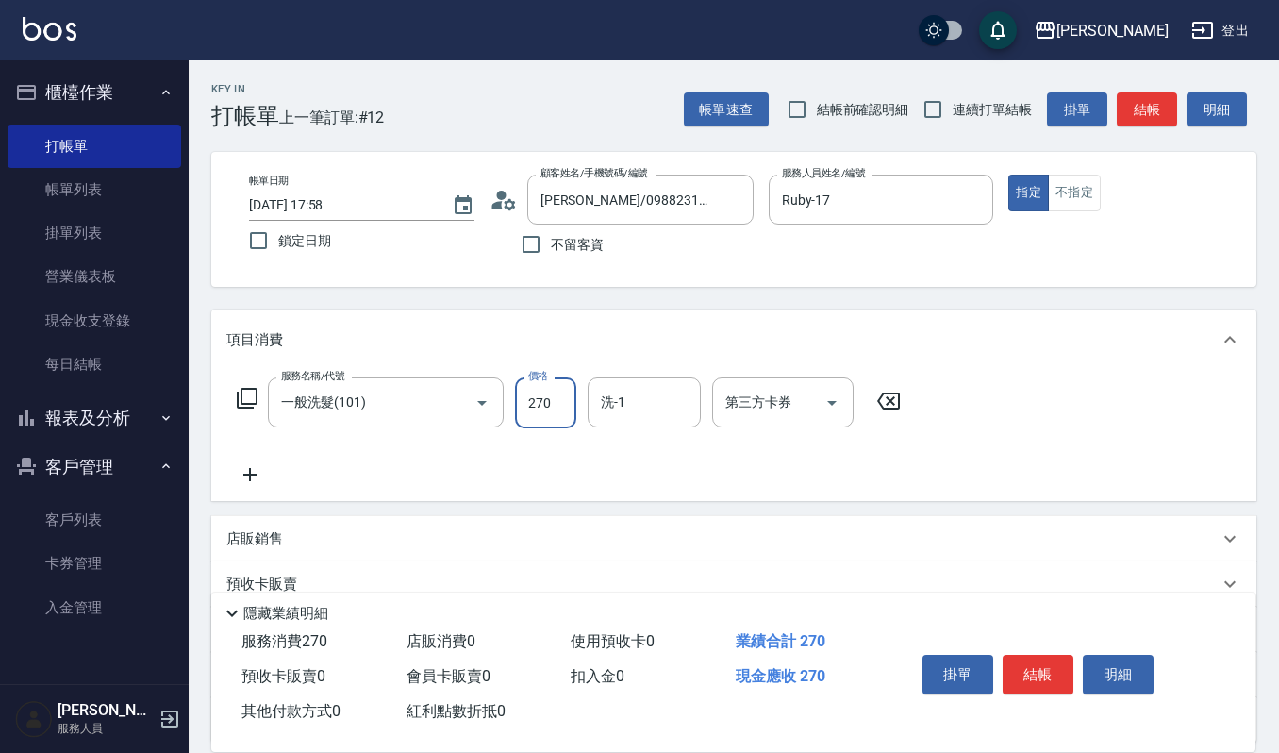
type input "270"
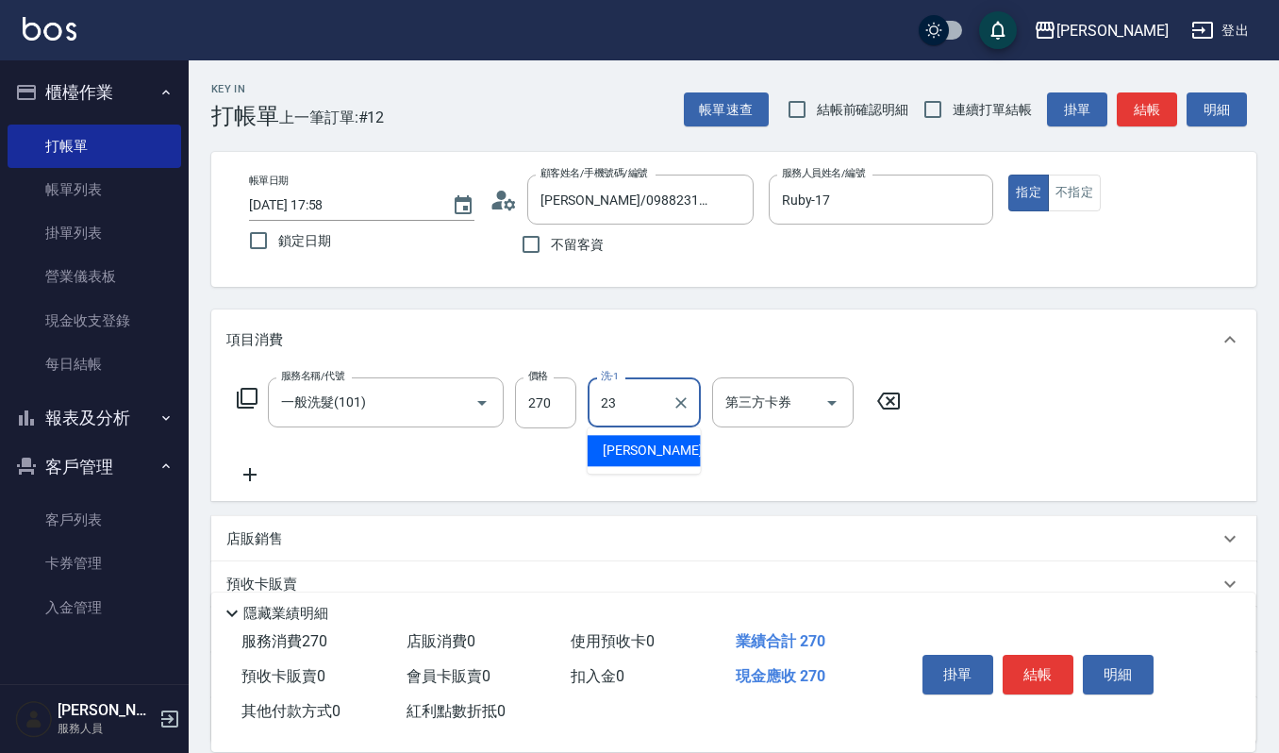
type input "[PERSON_NAME]-23"
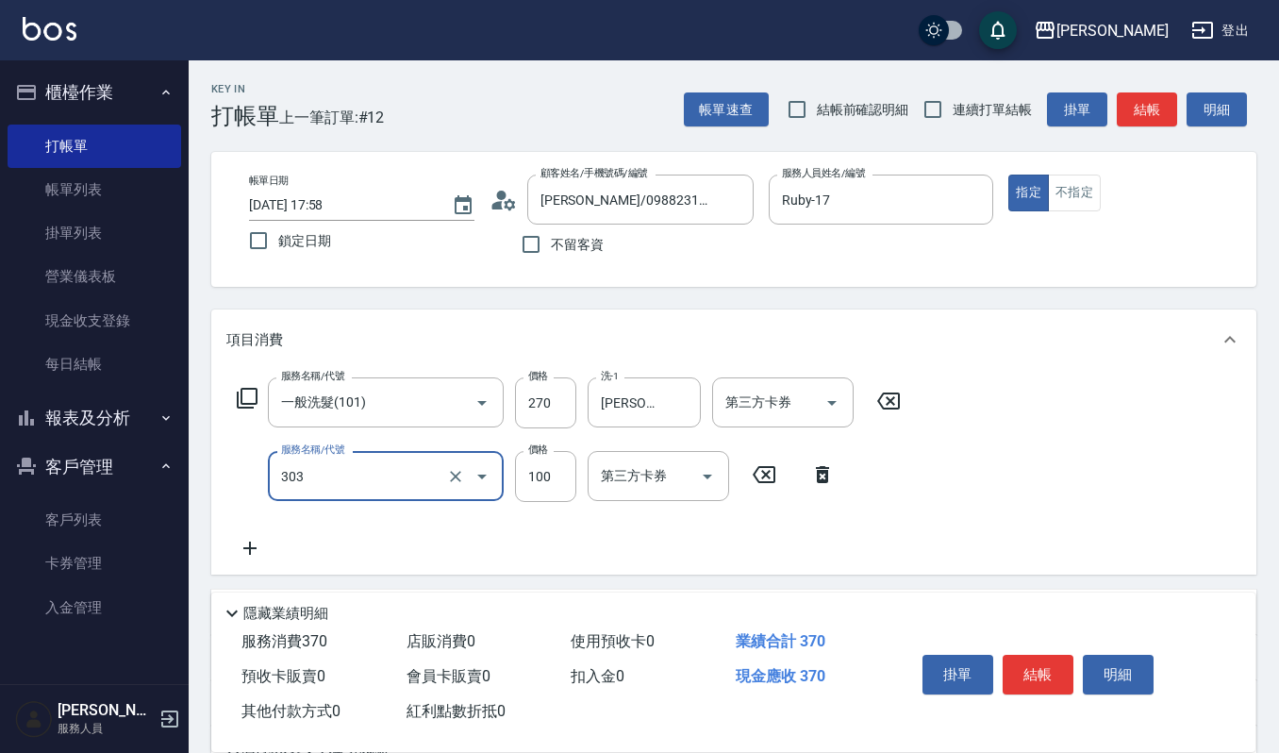
type input "修瀏海(303)"
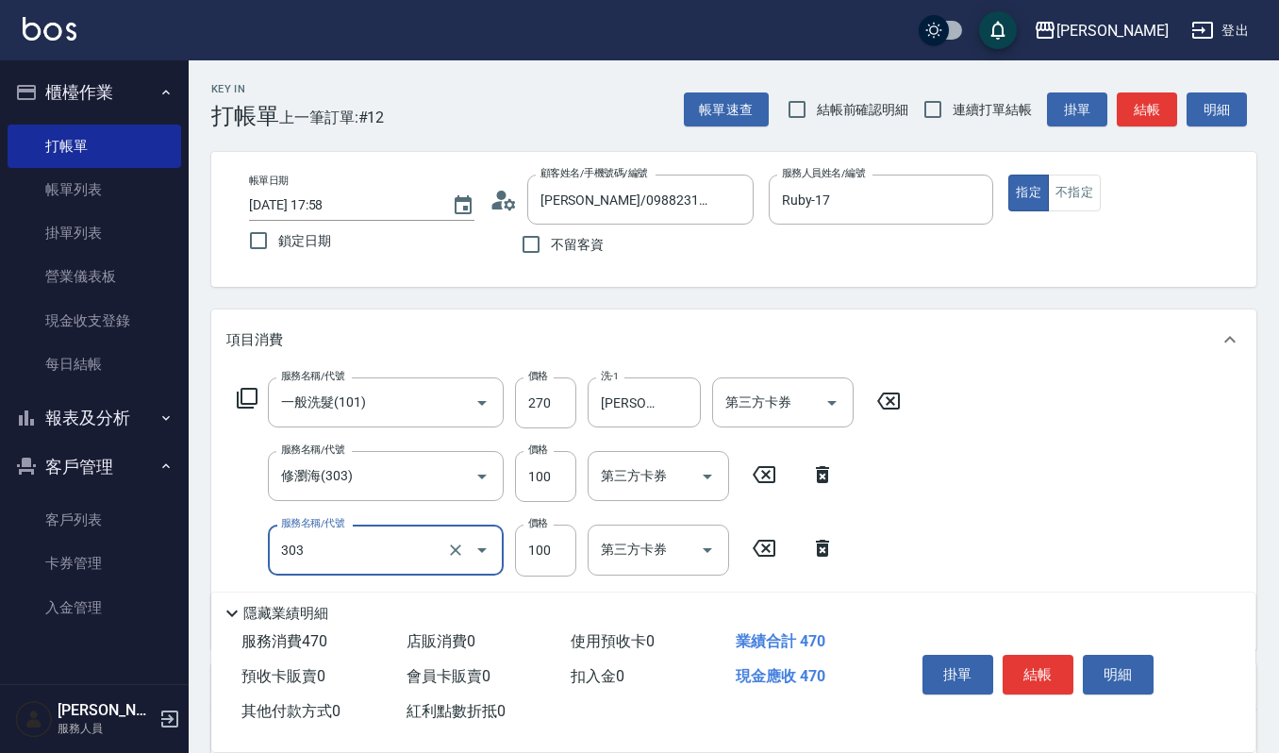
type input "修瀏海(303)"
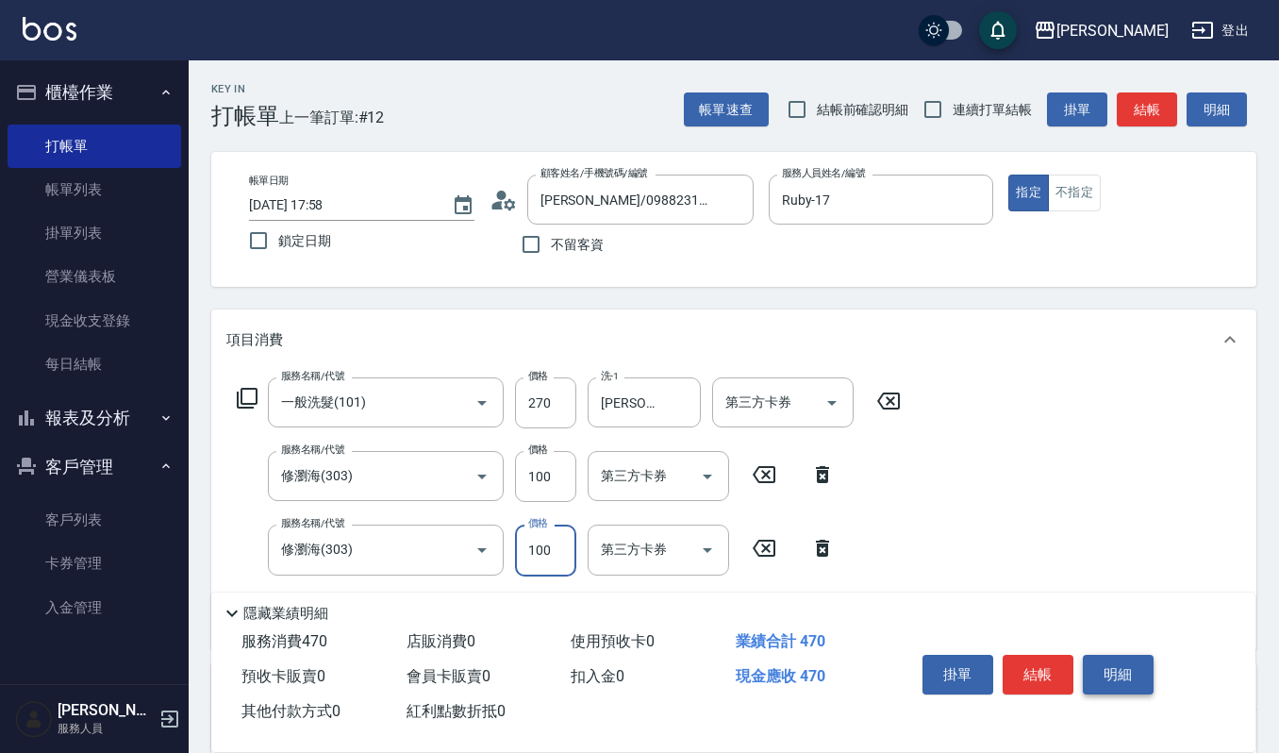
click at [1096, 670] on button "明細" at bounding box center [1118, 675] width 71 height 40
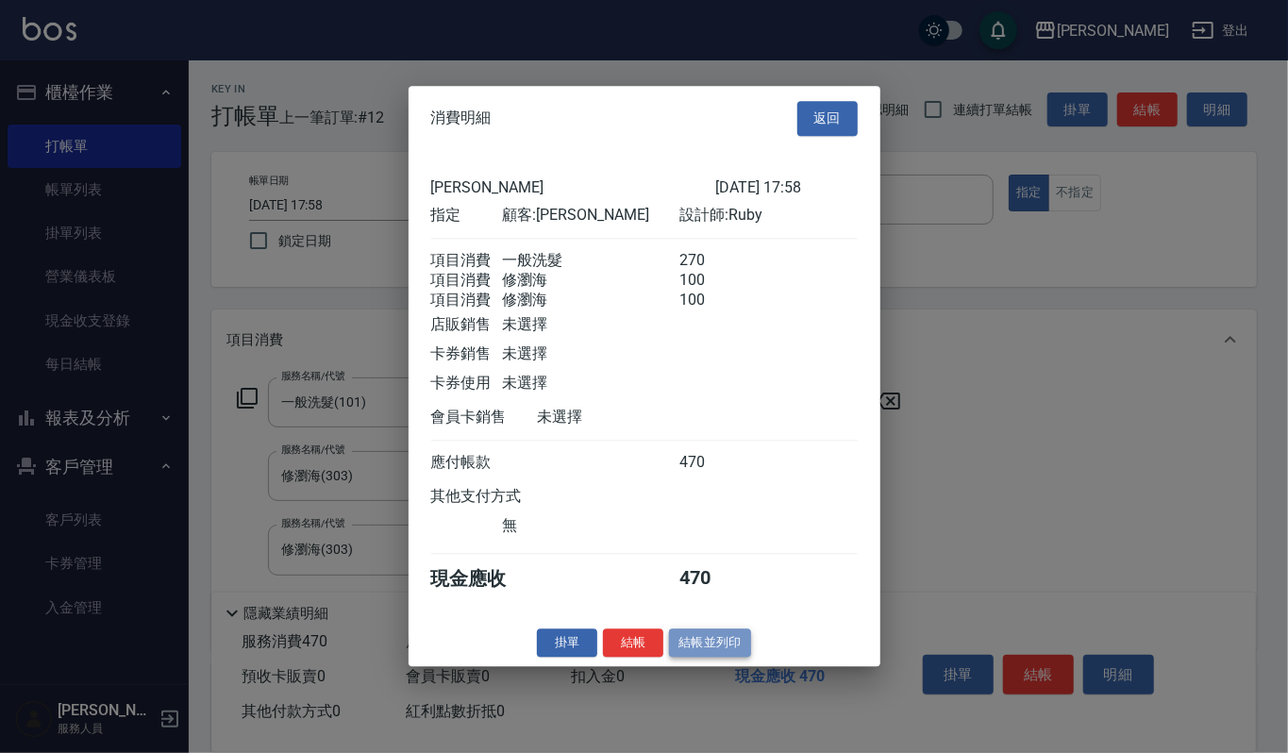
click at [713, 658] on button "結帳並列印" at bounding box center [710, 642] width 82 height 29
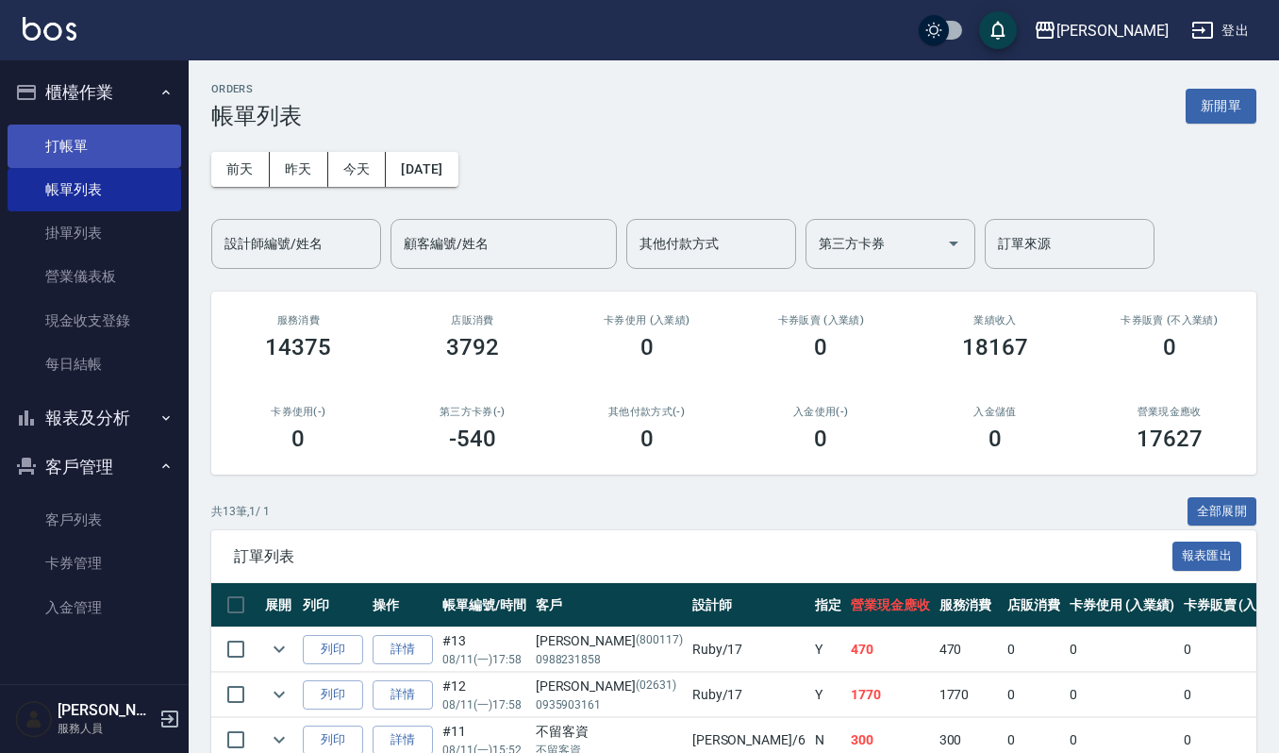
click at [77, 147] on link "打帳單" at bounding box center [95, 146] width 174 height 43
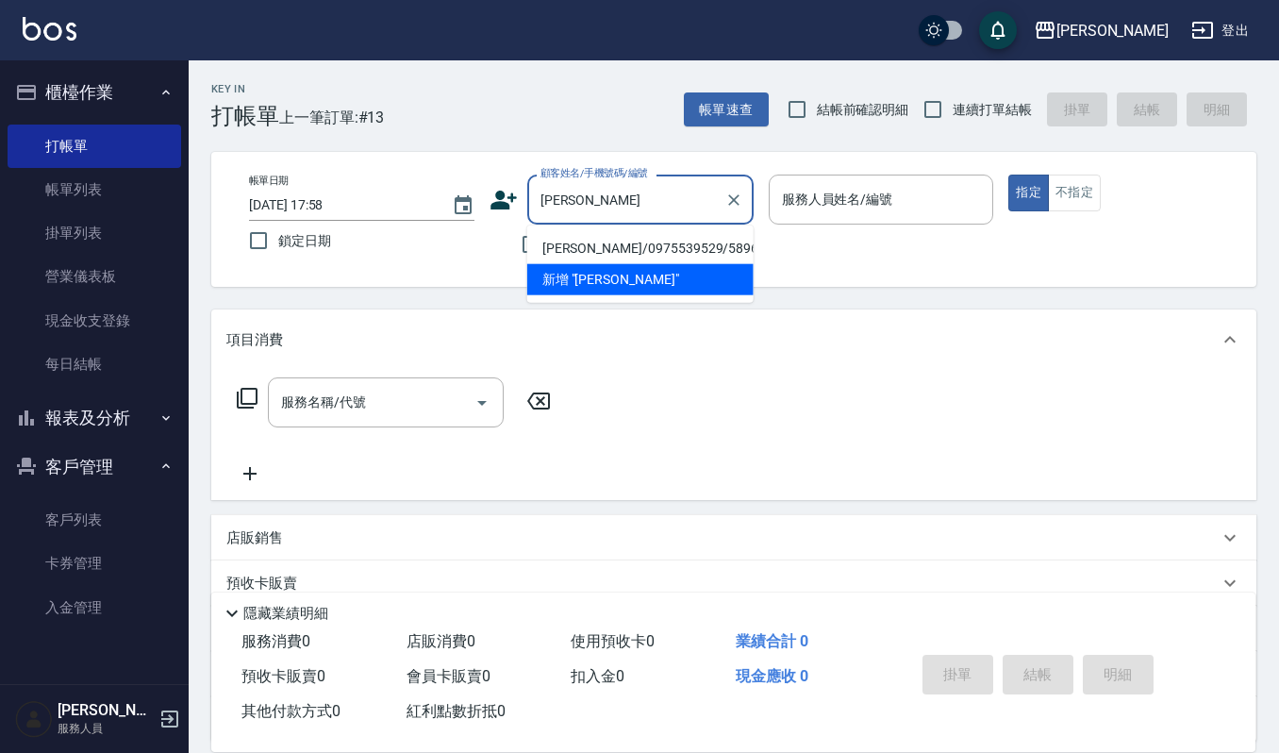
type input "[PERSON_NAME]/0975539529/5896"
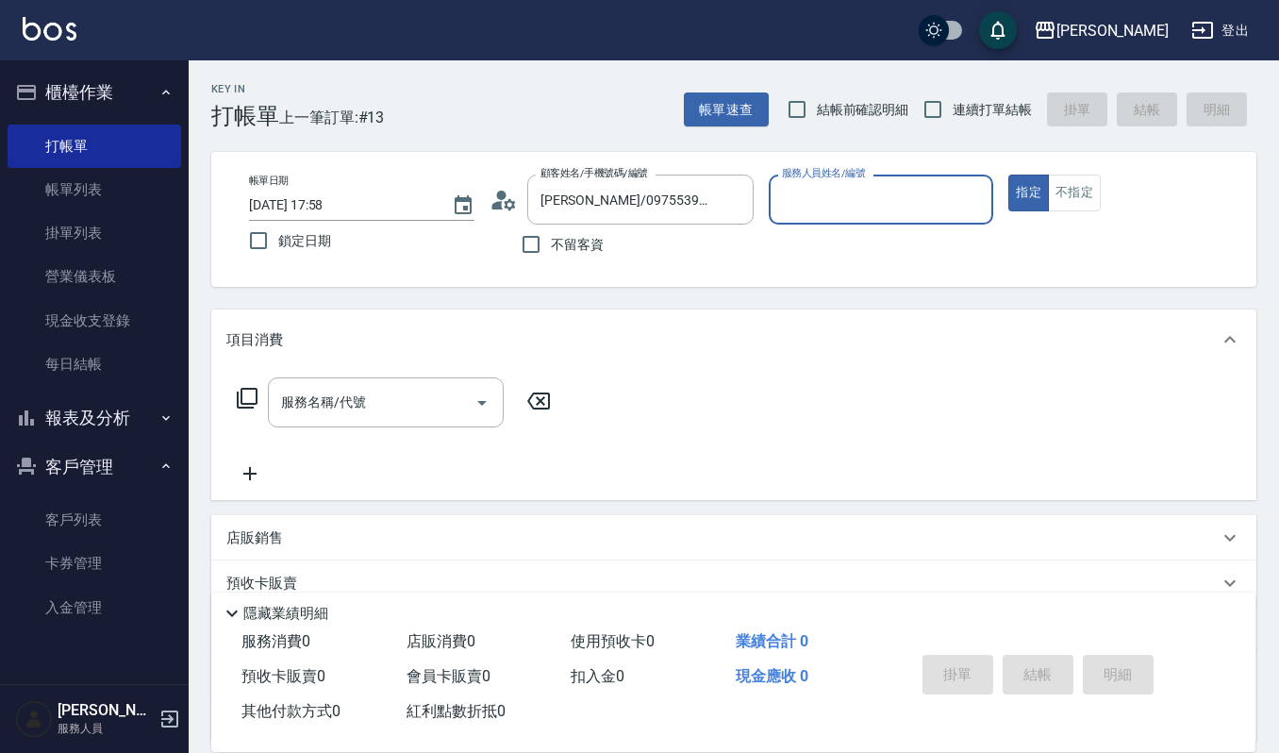
type input "Ivy-9"
click at [1009, 175] on button "指定" at bounding box center [1029, 193] width 41 height 37
type button "true"
click at [872, 177] on div "Ivy-9 服務人員姓名/編號" at bounding box center [881, 200] width 225 height 50
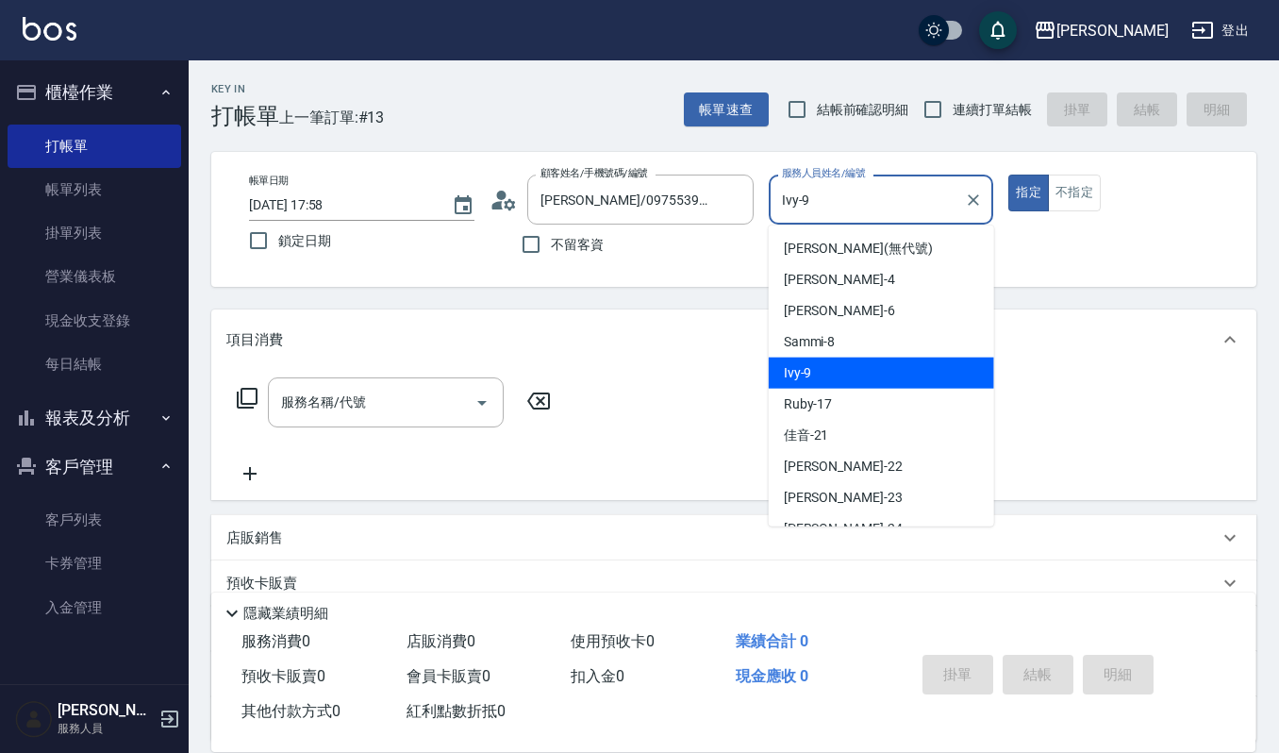
click at [813, 389] on div "Ruby -17" at bounding box center [881, 404] width 225 height 31
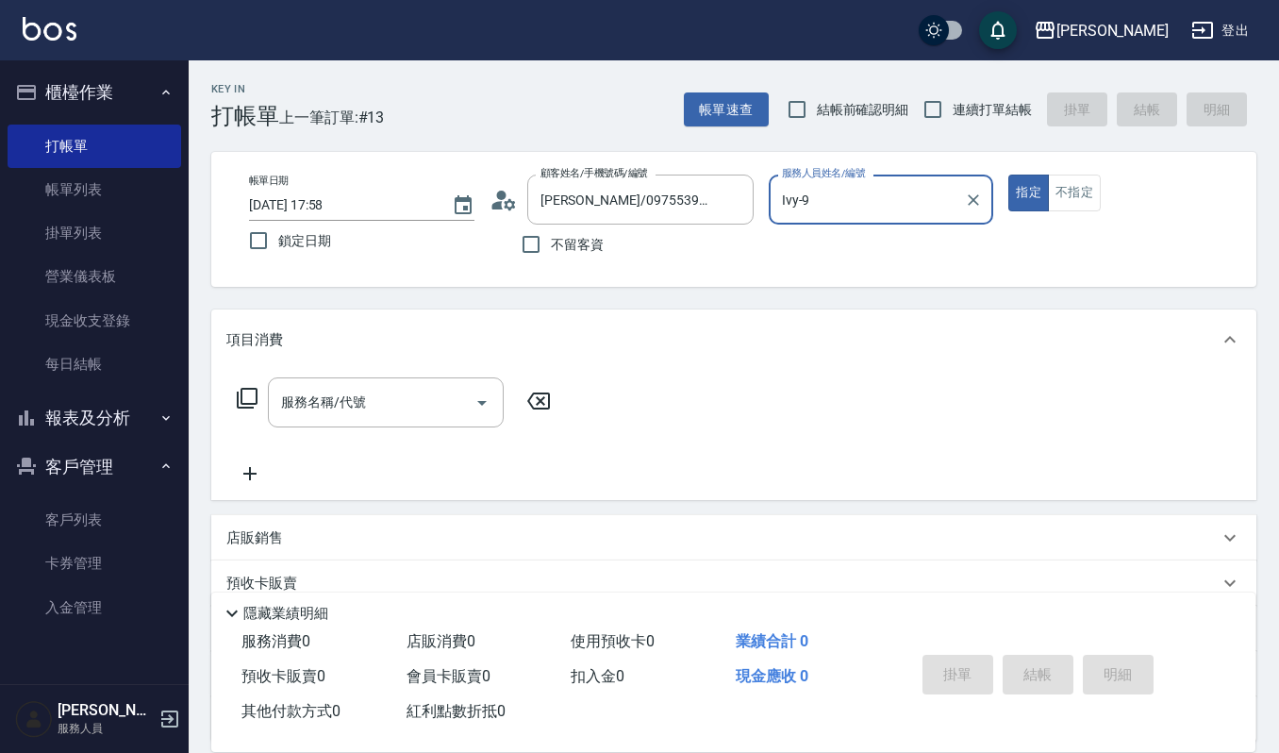
type input "Ruby-17"
click at [425, 397] on input "服務名稱/代號" at bounding box center [371, 402] width 191 height 33
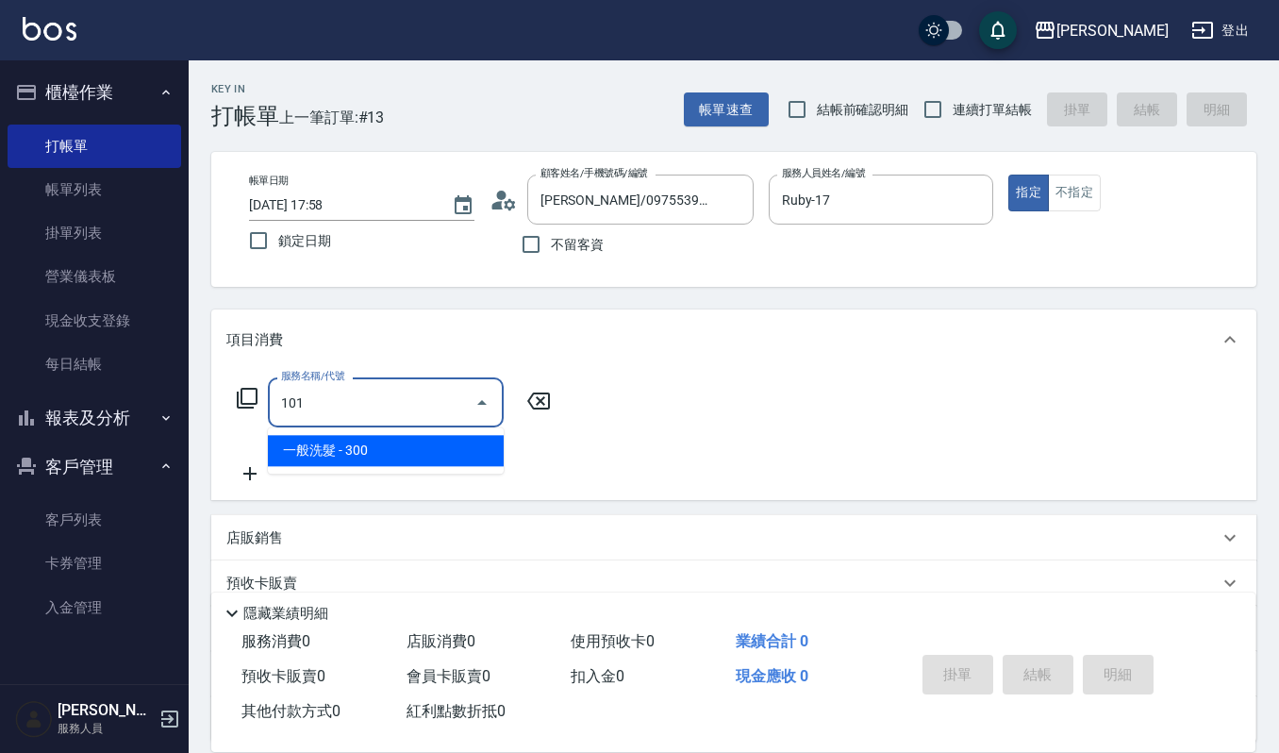
type input "一般洗髮(101)"
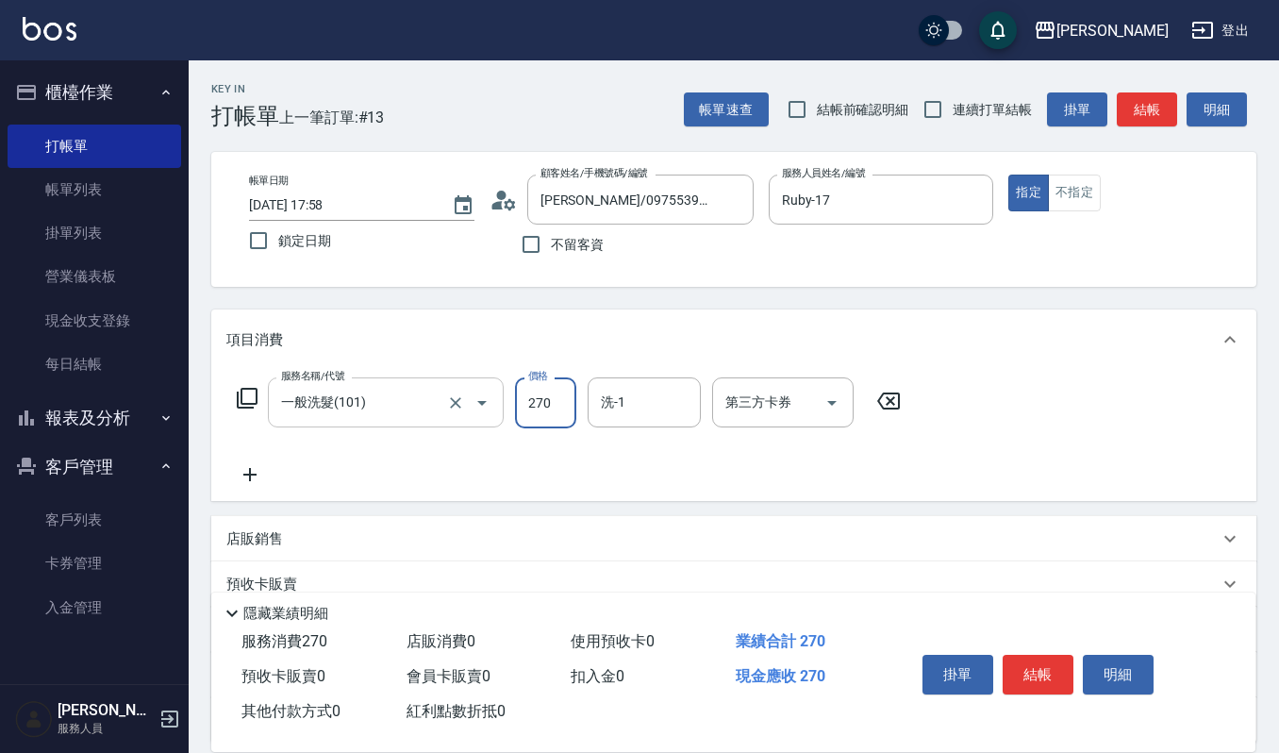
type input "270"
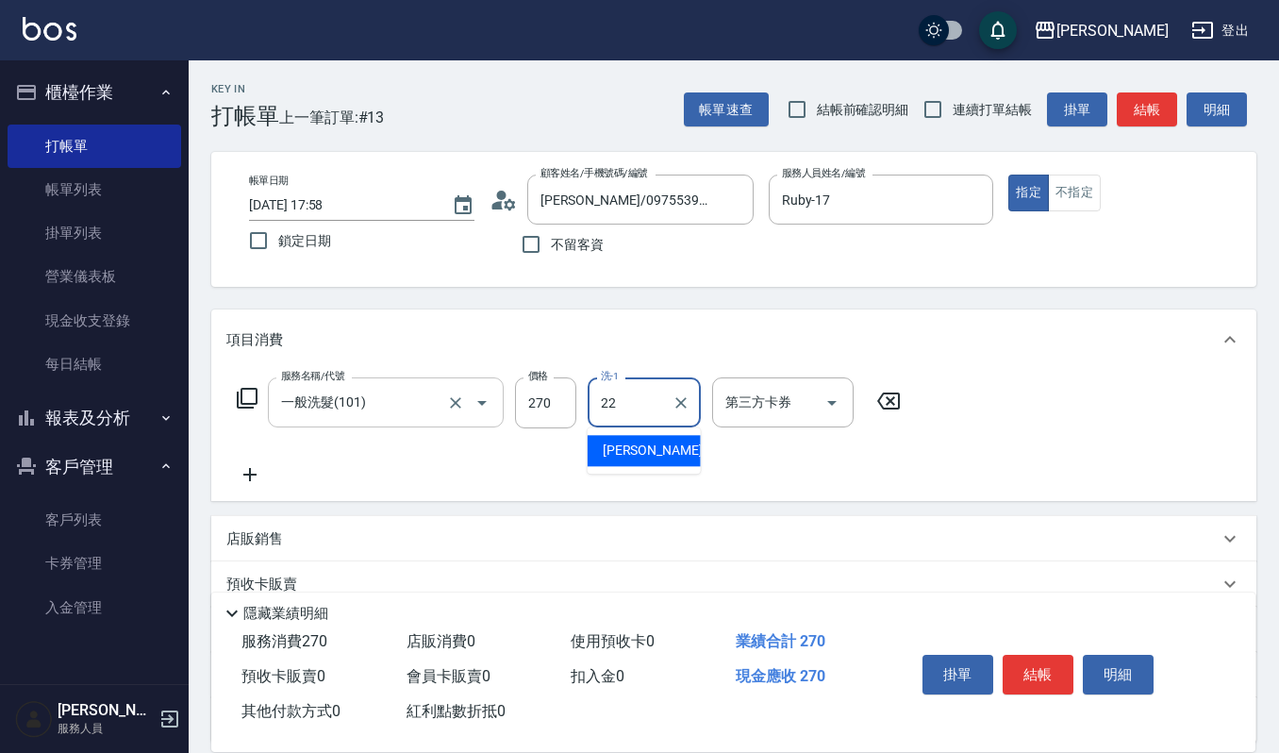
type input "宜芳-22"
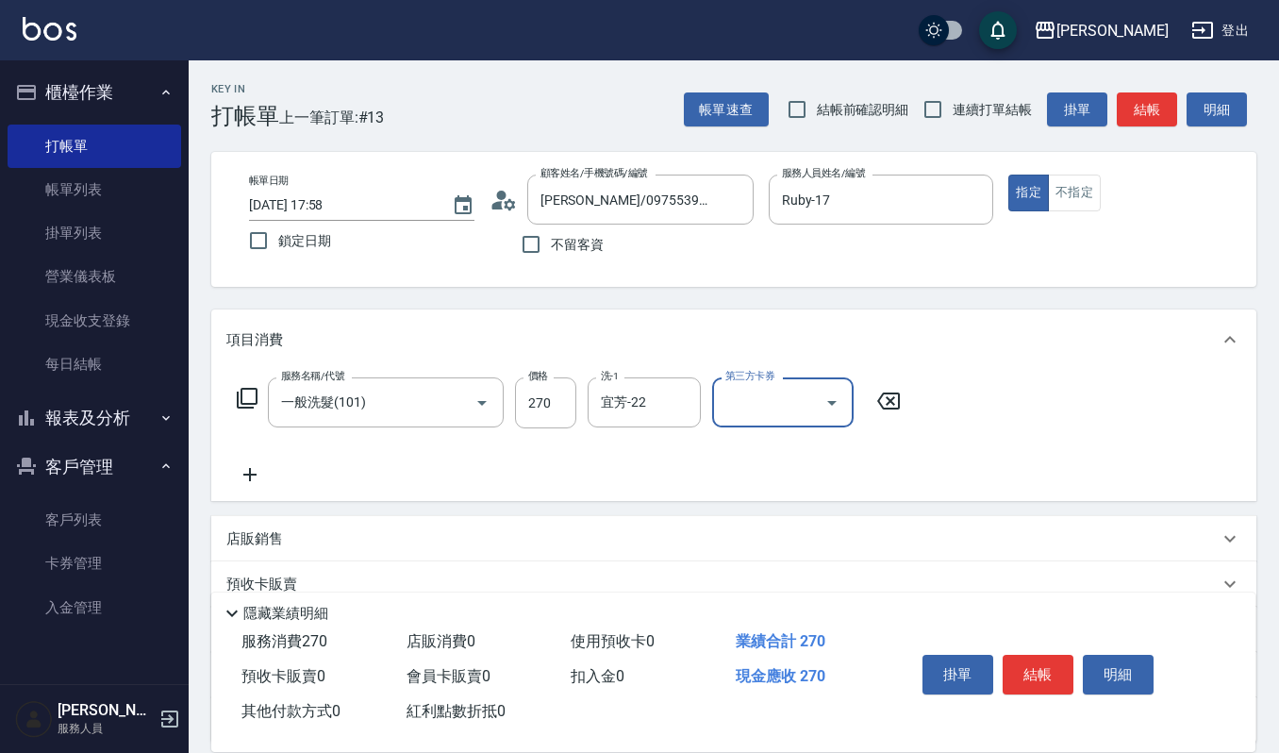
click at [1028, 672] on button "結帳" at bounding box center [1038, 675] width 71 height 40
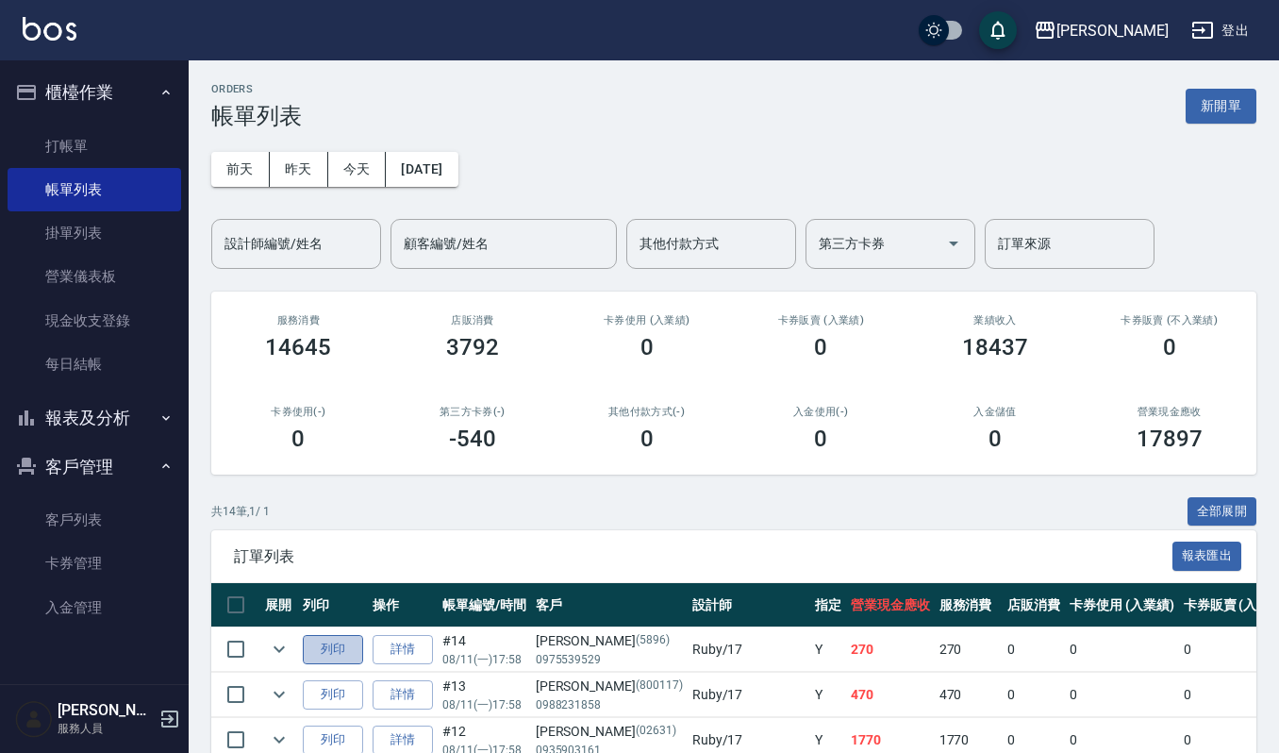
click at [334, 650] on button "列印" at bounding box center [333, 649] width 60 height 29
click at [318, 255] on input "設計師編號/姓名" at bounding box center [296, 243] width 153 height 33
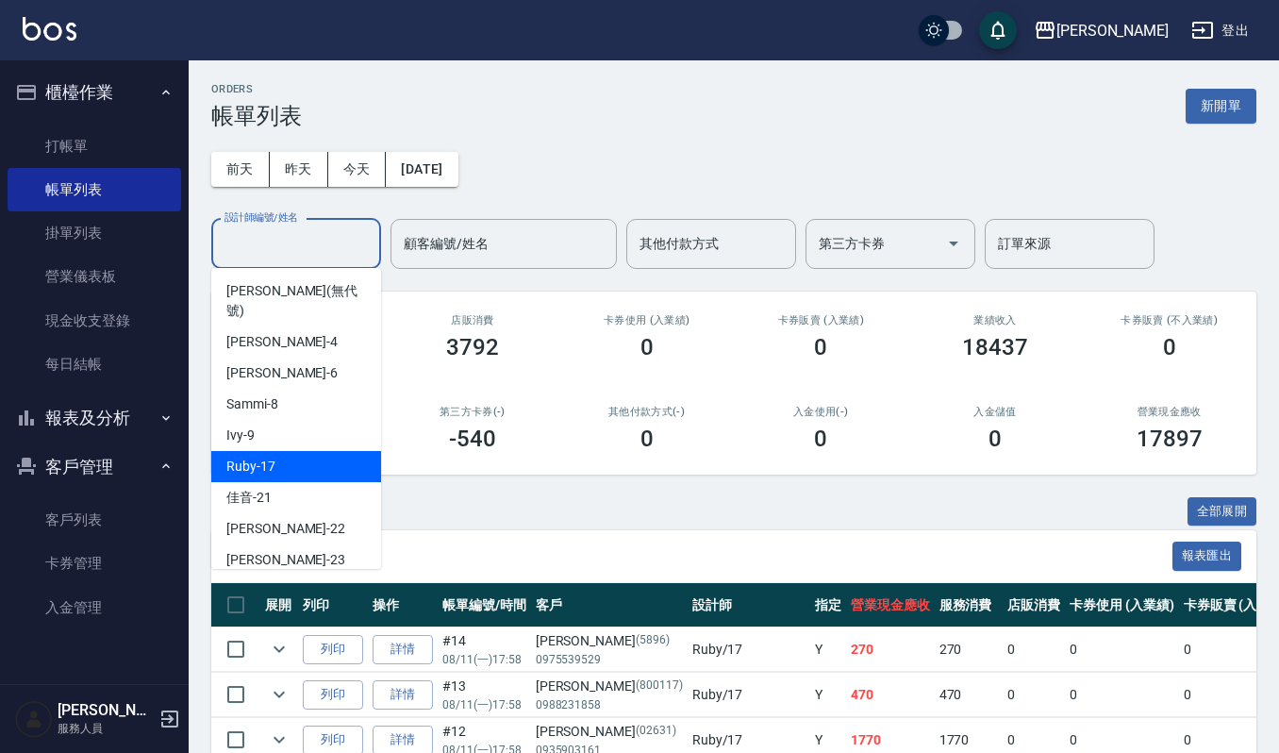
click at [294, 451] on div "Ruby -17" at bounding box center [296, 466] width 170 height 31
type input "Ruby-17"
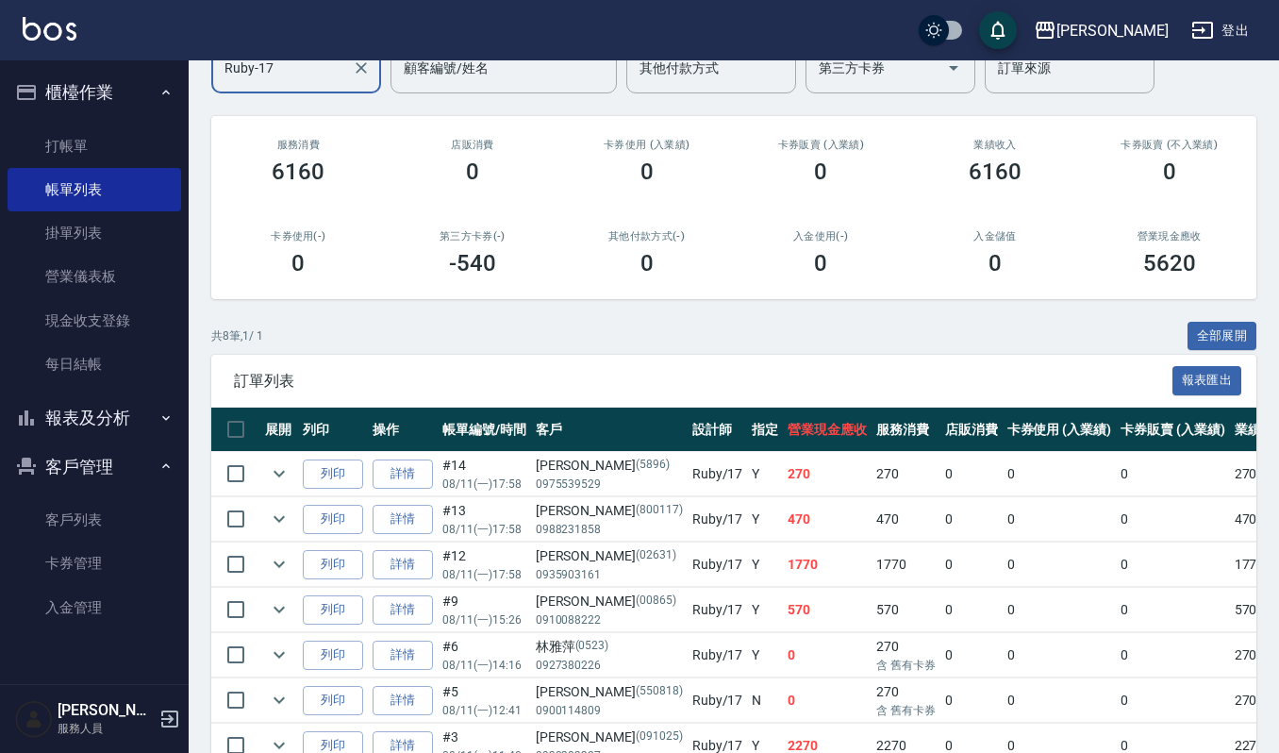
scroll to position [334, 0]
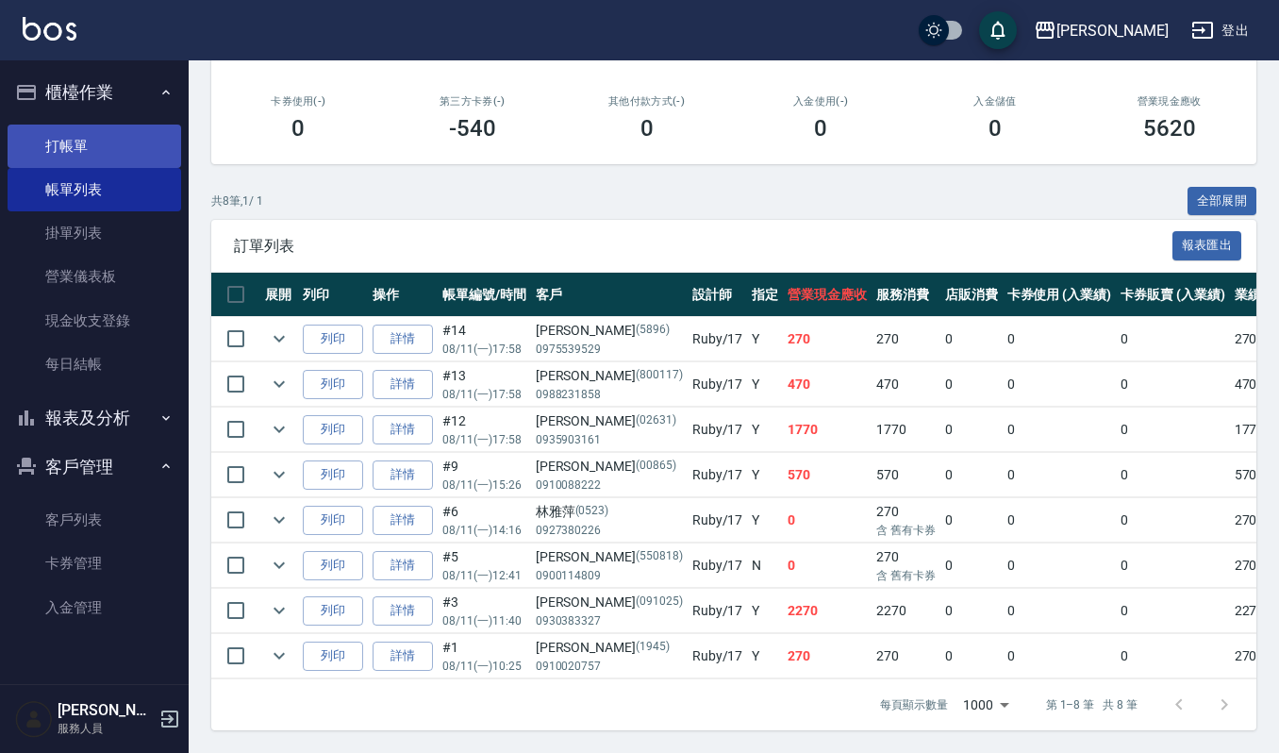
click at [107, 134] on link "打帳單" at bounding box center [95, 146] width 174 height 43
